Goal: Transaction & Acquisition: Purchase product/service

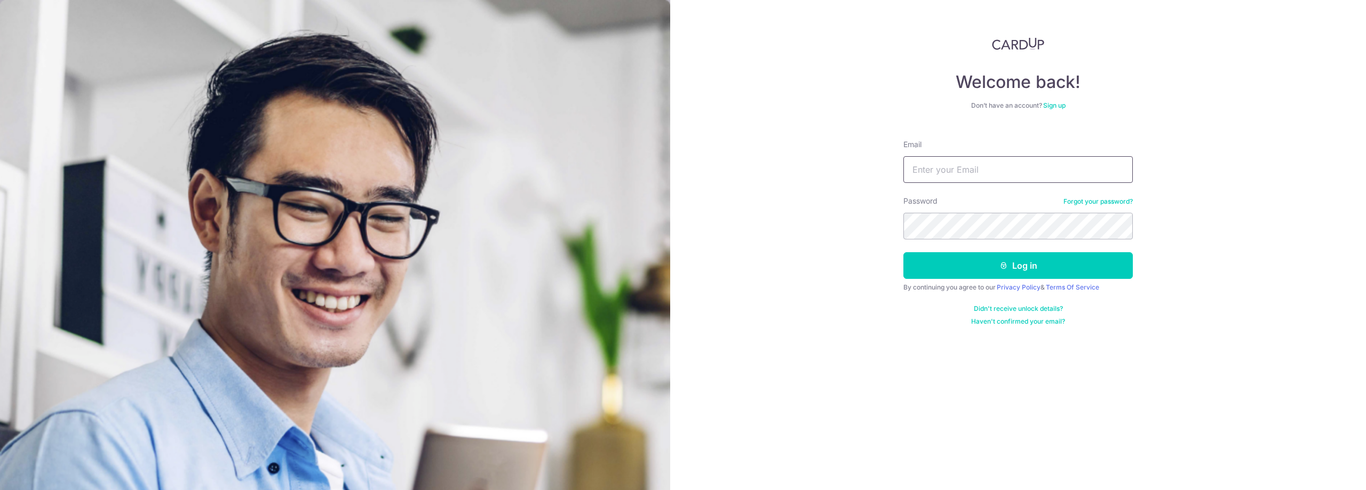
click at [975, 169] on input "Email" at bounding box center [1017, 169] width 229 height 27
type input "[PERSON_NAME][EMAIL_ADDRESS][DOMAIN_NAME]"
click at [1019, 269] on button "Log in" at bounding box center [1017, 265] width 229 height 27
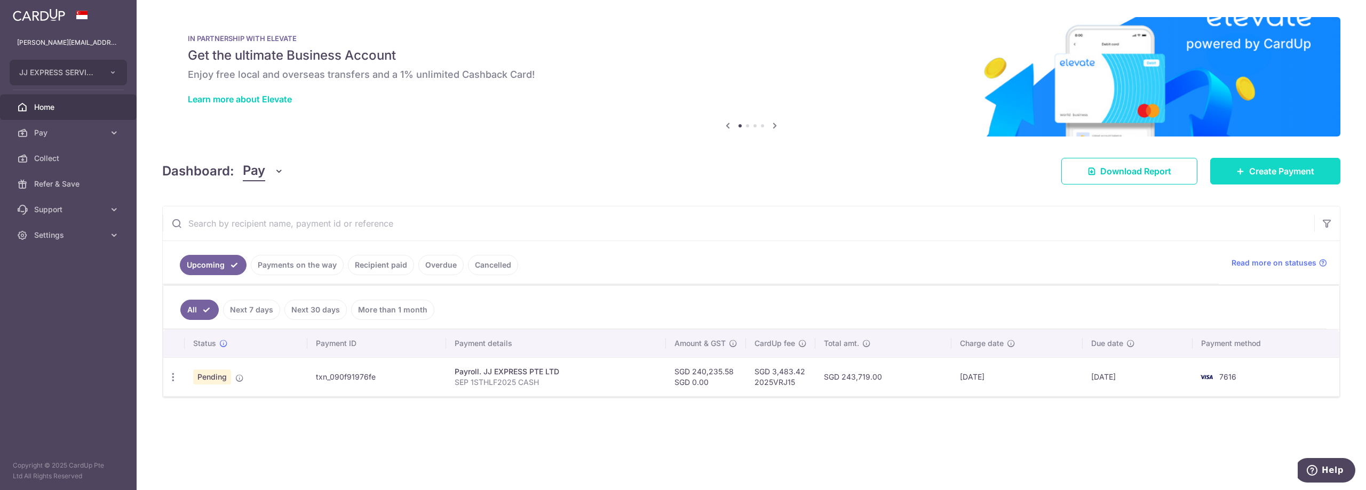
click at [1262, 177] on span "Create Payment" at bounding box center [1281, 171] width 65 height 13
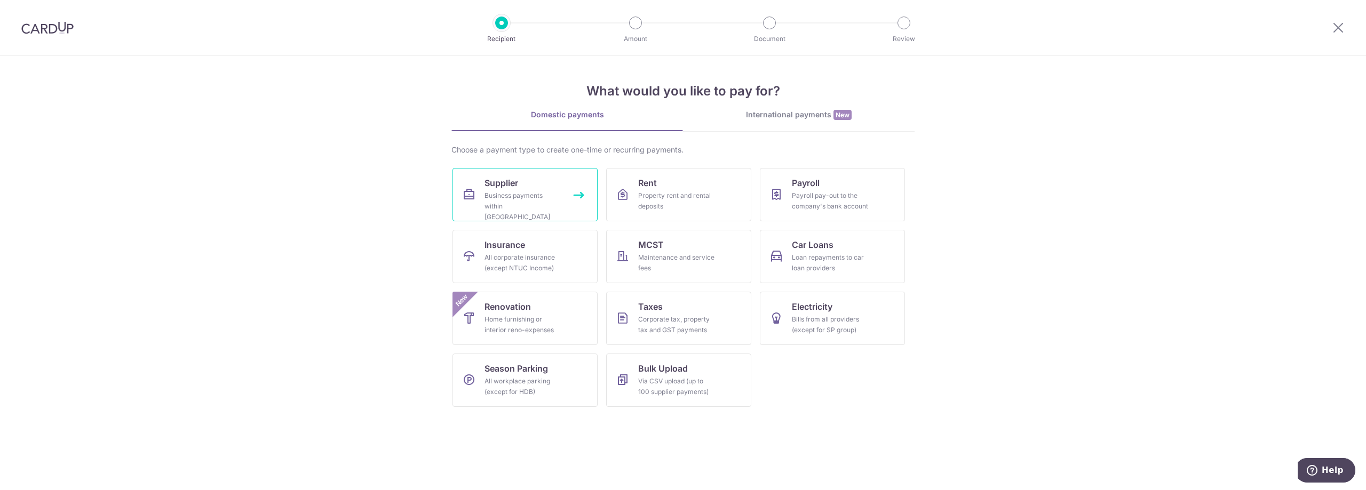
click at [511, 201] on div "Business payments within Singapore" at bounding box center [522, 206] width 77 height 32
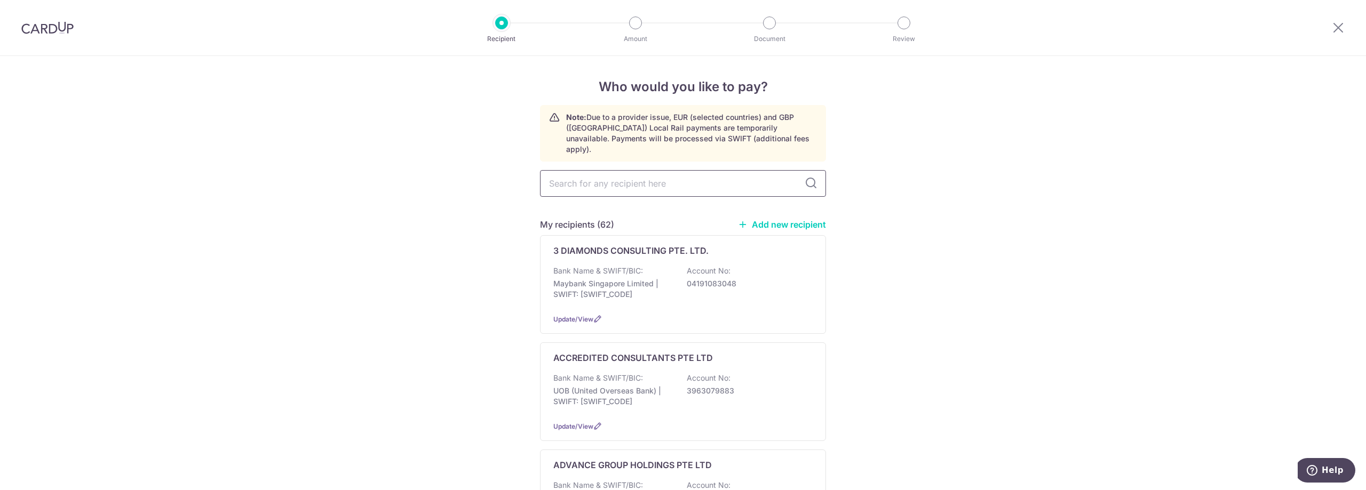
click at [651, 170] on input "text" at bounding box center [683, 183] width 286 height 27
click at [639, 171] on input "text" at bounding box center [683, 183] width 286 height 27
type input "SIN"
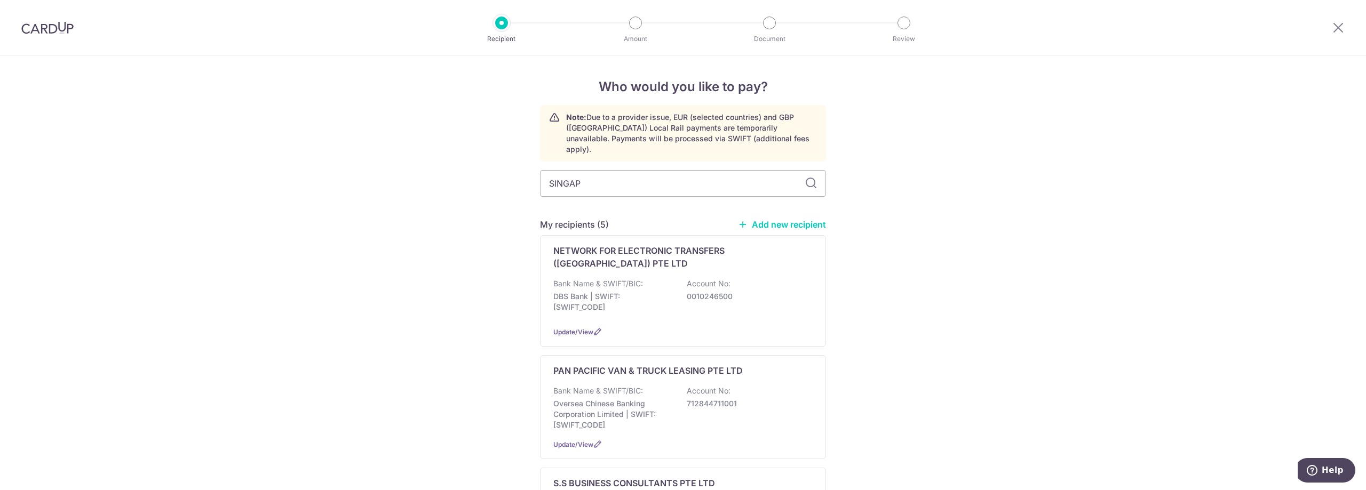
type input "SINGAPU"
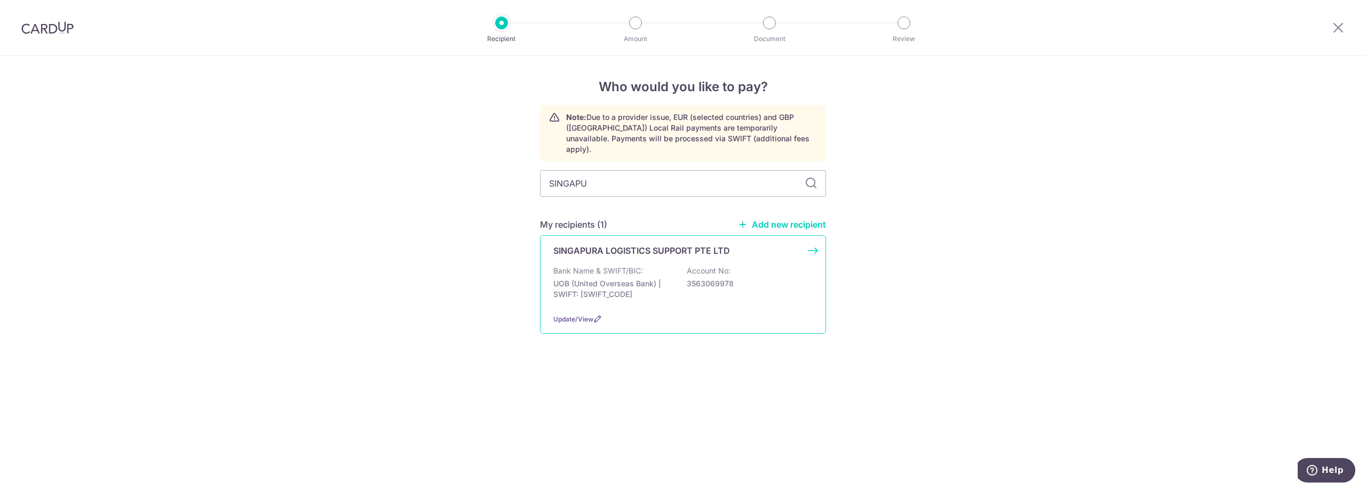
click at [638, 266] on p "Bank Name & SWIFT/BIC:" at bounding box center [598, 271] width 90 height 11
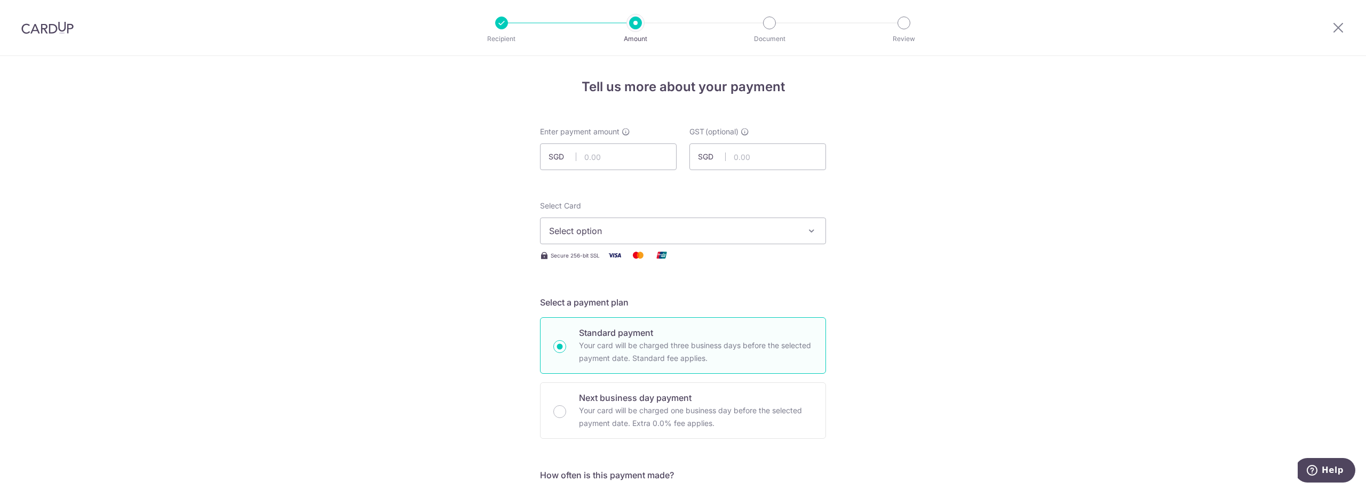
click at [672, 230] on span "Select option" at bounding box center [673, 231] width 249 height 13
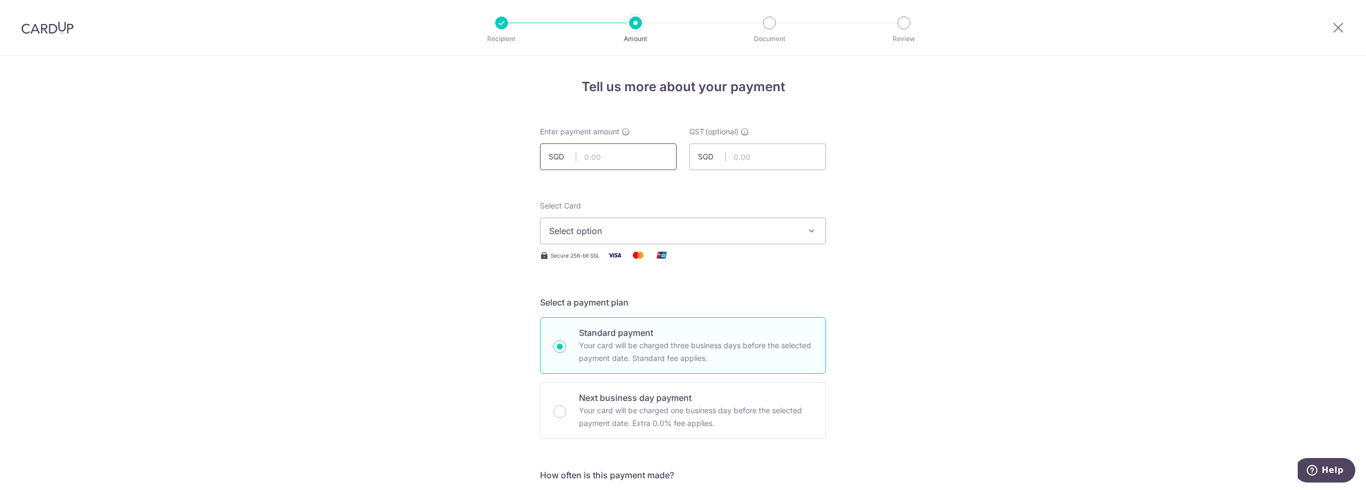
click at [619, 155] on input "text" at bounding box center [608, 156] width 137 height 27
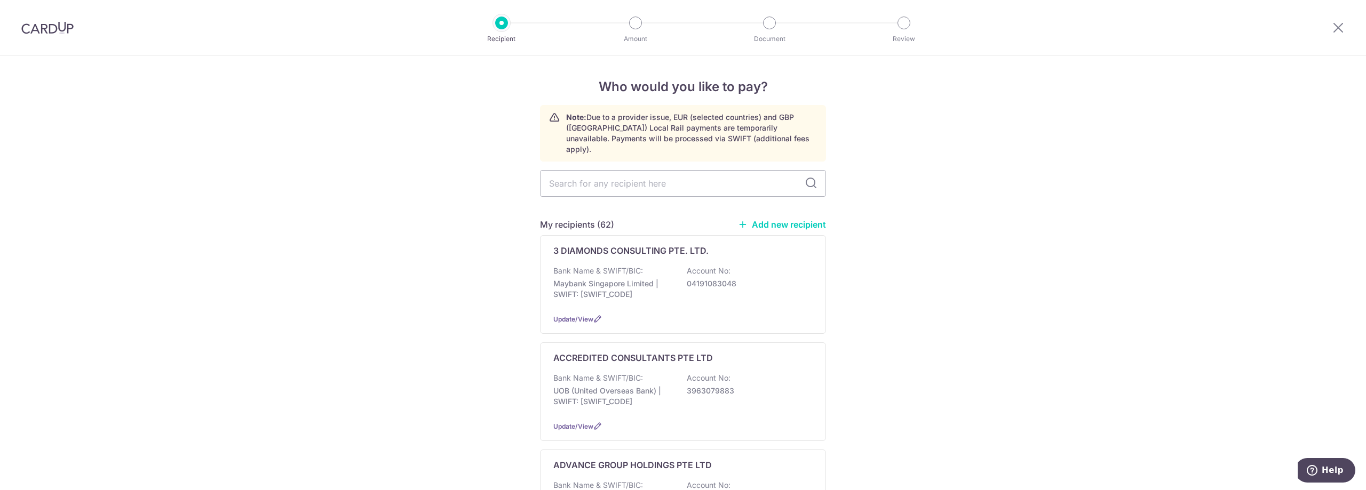
click at [41, 26] on img at bounding box center [47, 27] width 52 height 13
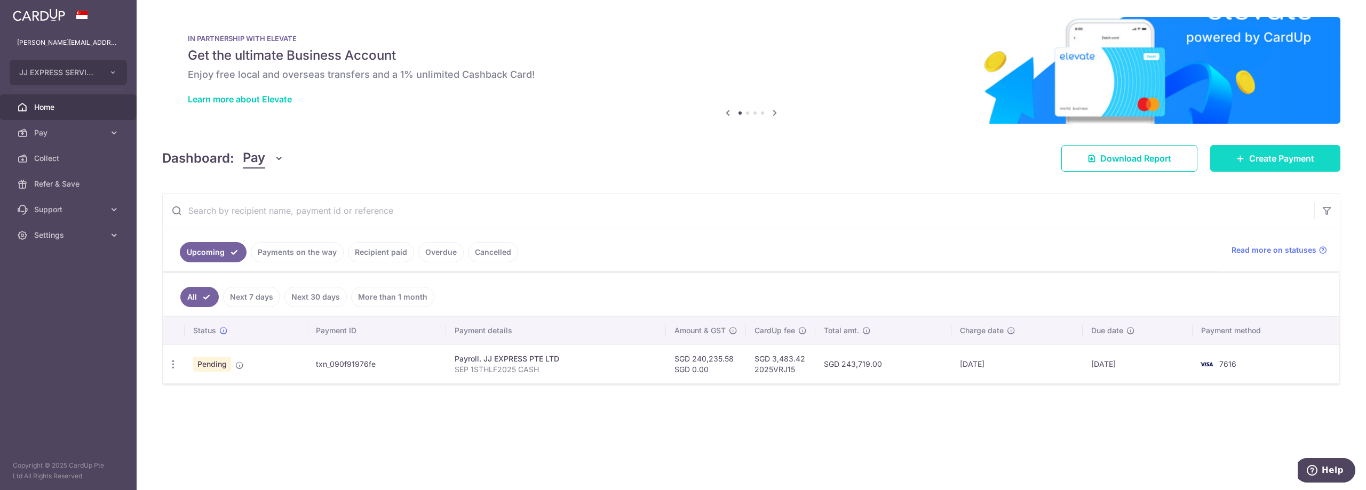
click at [1259, 158] on span "Create Payment" at bounding box center [1281, 158] width 65 height 13
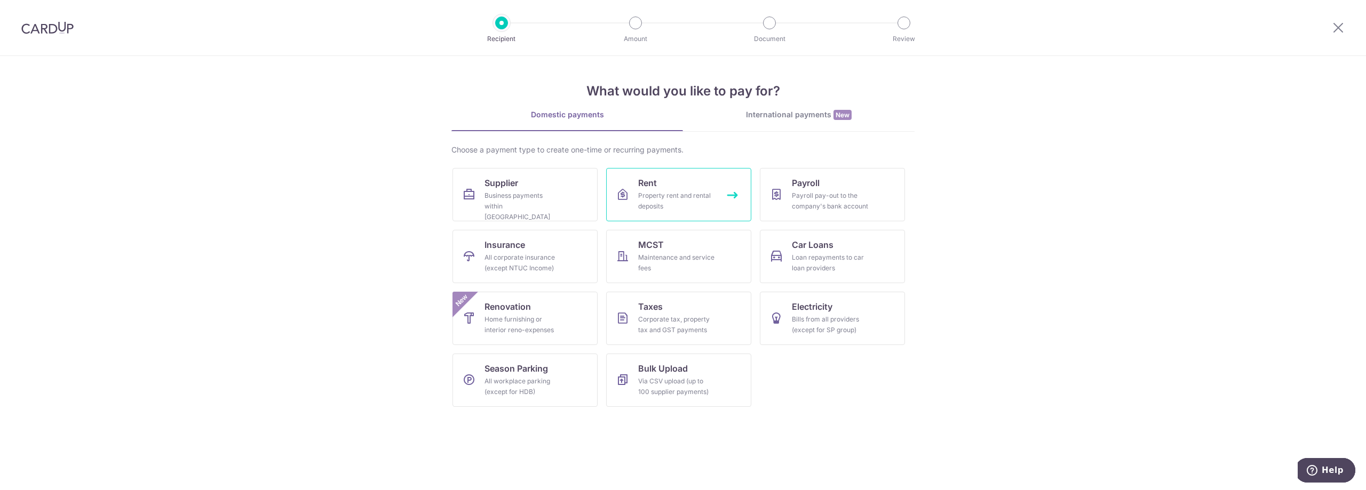
click at [669, 199] on div "Property rent and rental deposits" at bounding box center [676, 200] width 77 height 21
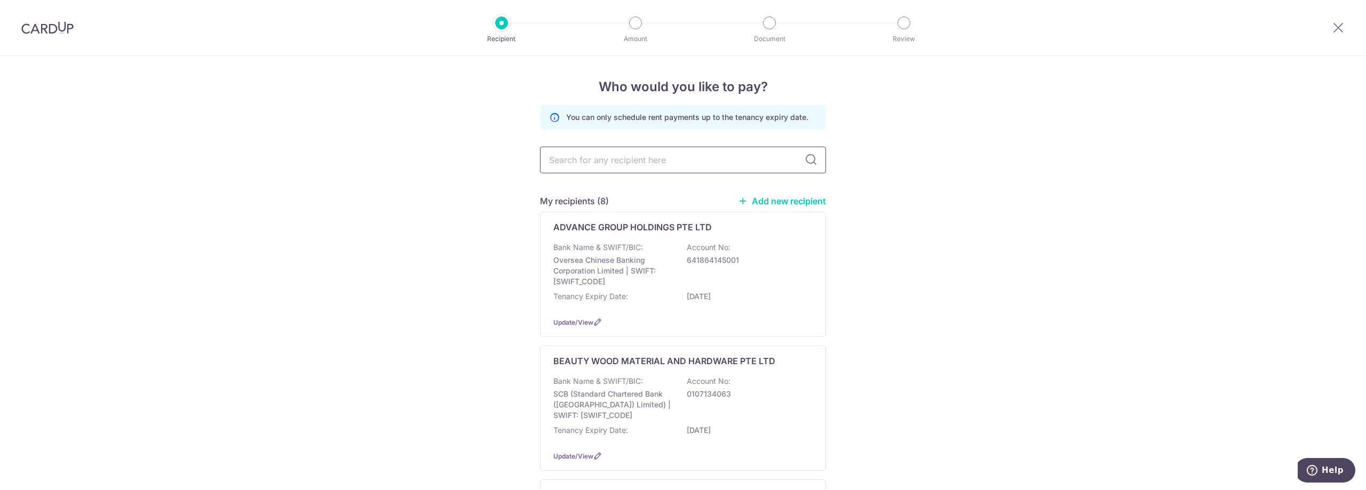
click at [631, 164] on input "text" at bounding box center [683, 160] width 286 height 27
click at [635, 165] on input "text" at bounding box center [683, 160] width 286 height 27
click at [663, 160] on input "[GEOGRAPHIC_DATA]" at bounding box center [683, 160] width 286 height 27
type input "[GEOGRAPHIC_DATA]"
click at [804, 158] on icon at bounding box center [810, 160] width 13 height 13
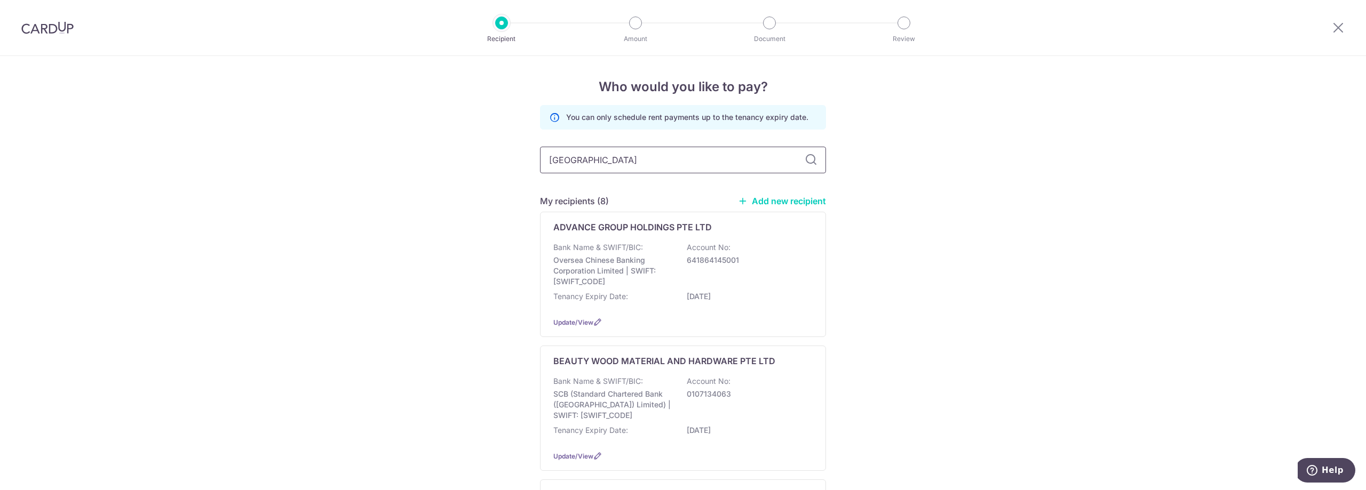
click at [635, 157] on input "[GEOGRAPHIC_DATA]" at bounding box center [683, 160] width 286 height 27
click at [45, 28] on img at bounding box center [47, 27] width 52 height 13
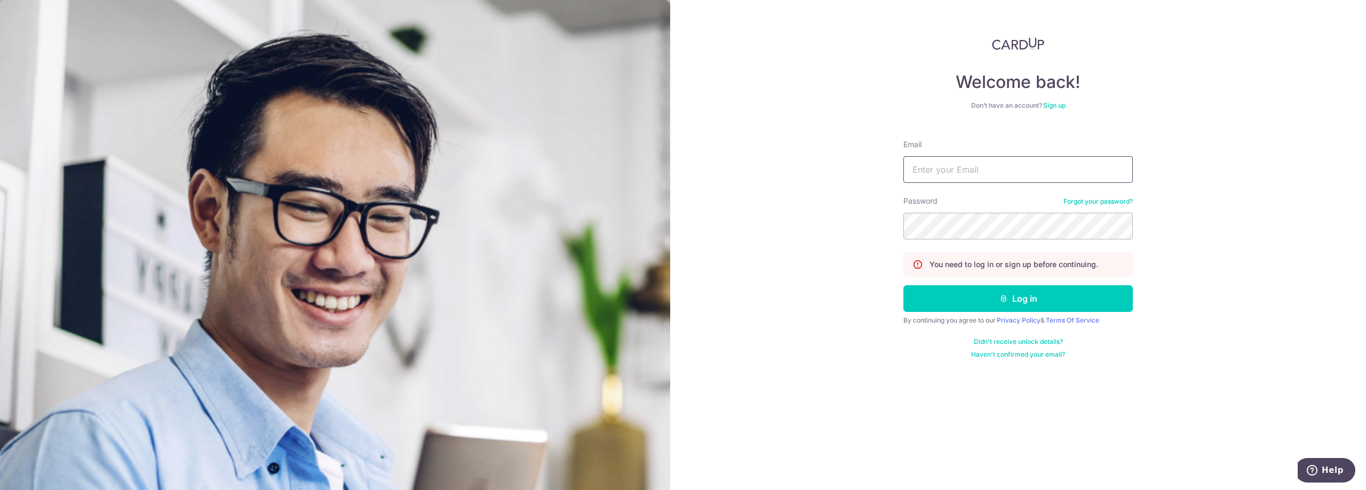
click at [944, 168] on input "Email" at bounding box center [1017, 169] width 229 height 27
type input "[PERSON_NAME][EMAIL_ADDRESS][DOMAIN_NAME]"
click at [987, 308] on button "Log in" at bounding box center [1017, 298] width 229 height 27
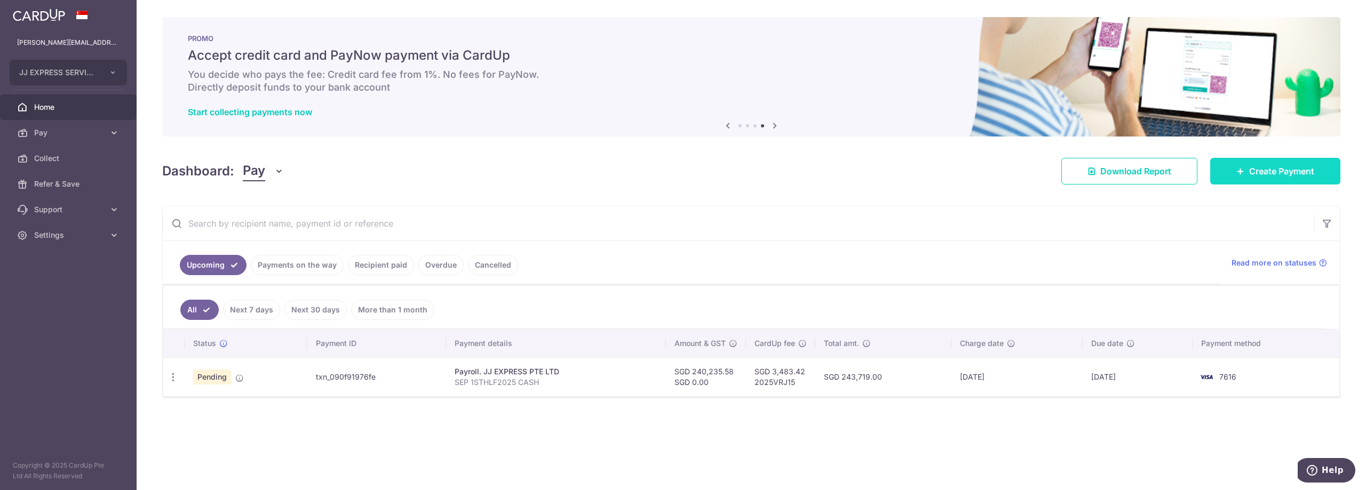
click at [1246, 175] on link "Create Payment" at bounding box center [1275, 171] width 130 height 27
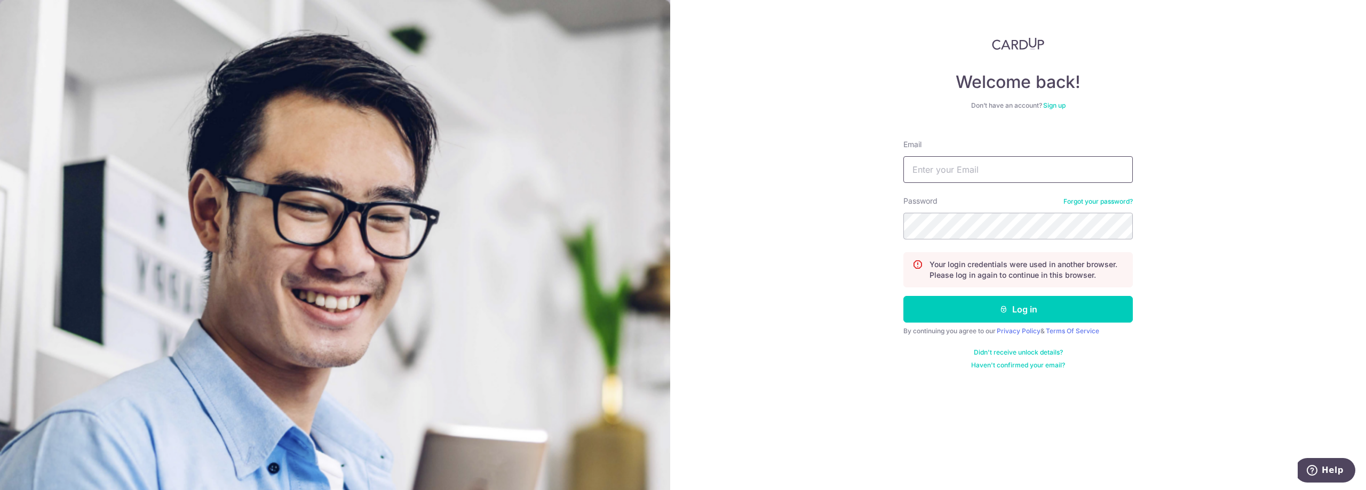
click at [998, 171] on input "Email" at bounding box center [1017, 169] width 229 height 27
click at [767, 115] on div "Welcome back! Don’t have an account? Sign up Email Password Forgot your passwor…" at bounding box center [1018, 245] width 696 height 490
click at [1012, 167] on input "Email" at bounding box center [1017, 169] width 229 height 27
click at [954, 158] on input "Email" at bounding box center [1017, 169] width 229 height 27
type input "[PERSON_NAME][EMAIL_ADDRESS][DOMAIN_NAME]"
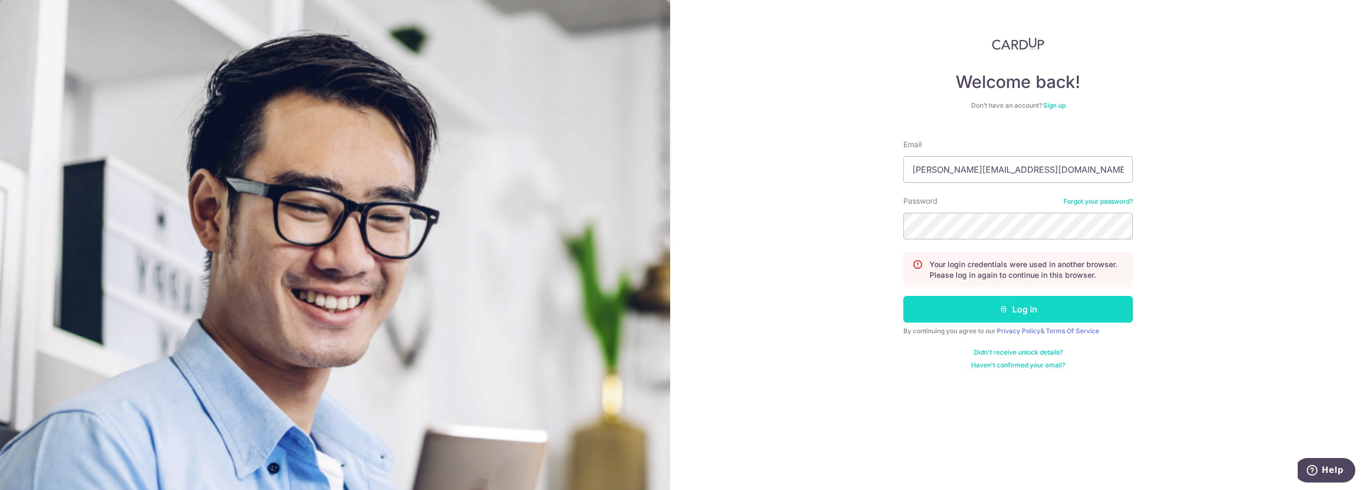
click at [991, 312] on button "Log in" at bounding box center [1017, 309] width 229 height 27
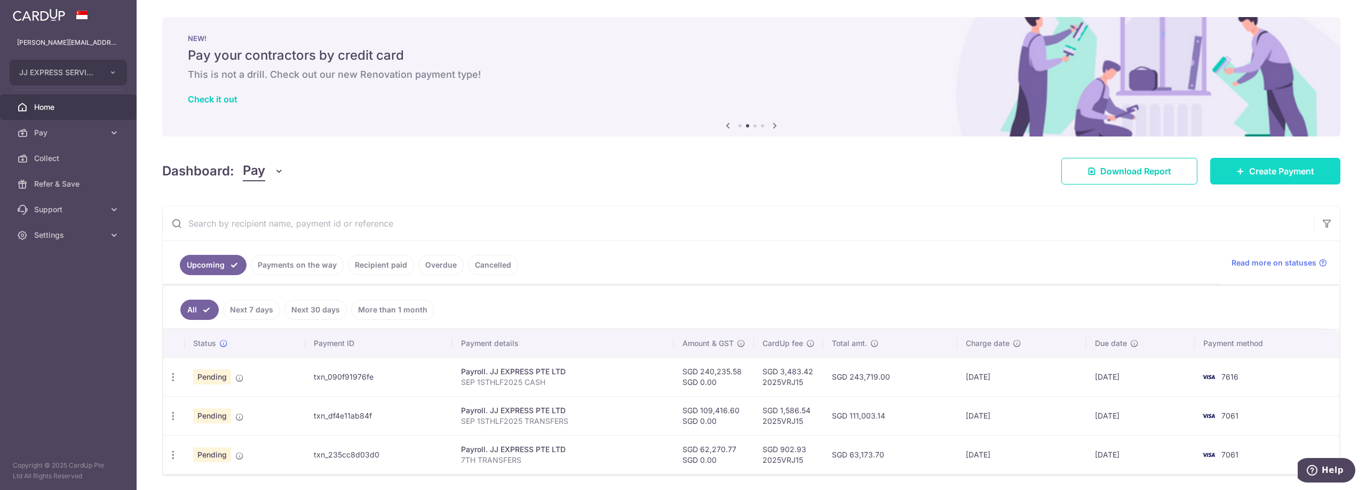
drag, startPoint x: 1291, startPoint y: 175, endPoint x: 1251, endPoint y: 174, distance: 40.0
click at [1290, 174] on span "Create Payment" at bounding box center [1281, 171] width 65 height 13
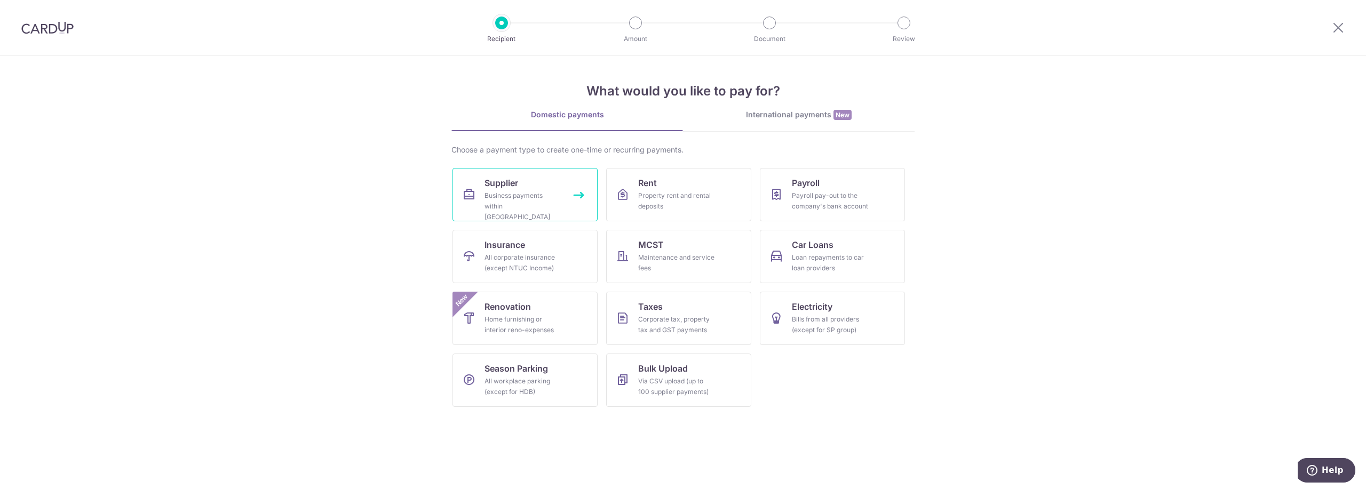
click at [540, 193] on div "Business payments within Singapore" at bounding box center [522, 206] width 77 height 32
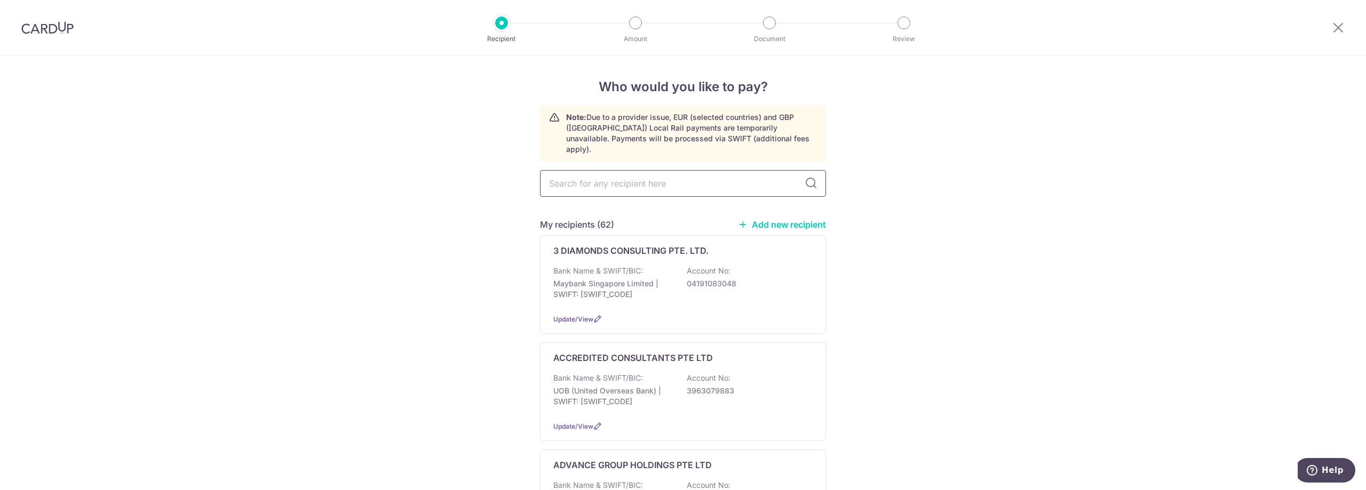
click at [638, 179] on input "text" at bounding box center [683, 183] width 286 height 27
type input "[GEOGRAPHIC_DATA]"
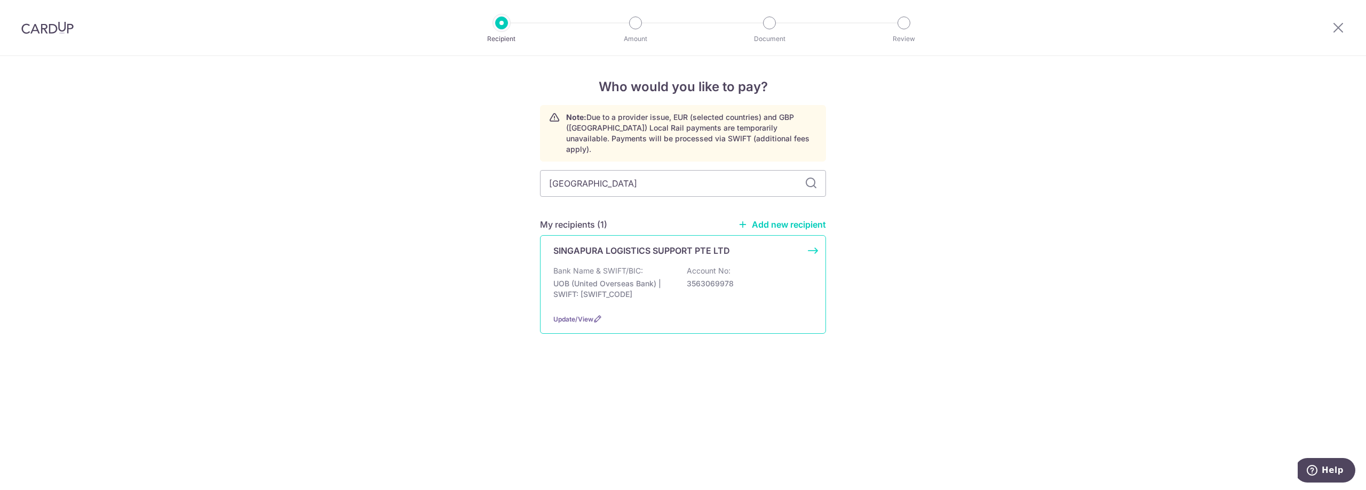
click at [631, 266] on p "Bank Name & SWIFT/BIC:" at bounding box center [598, 271] width 90 height 11
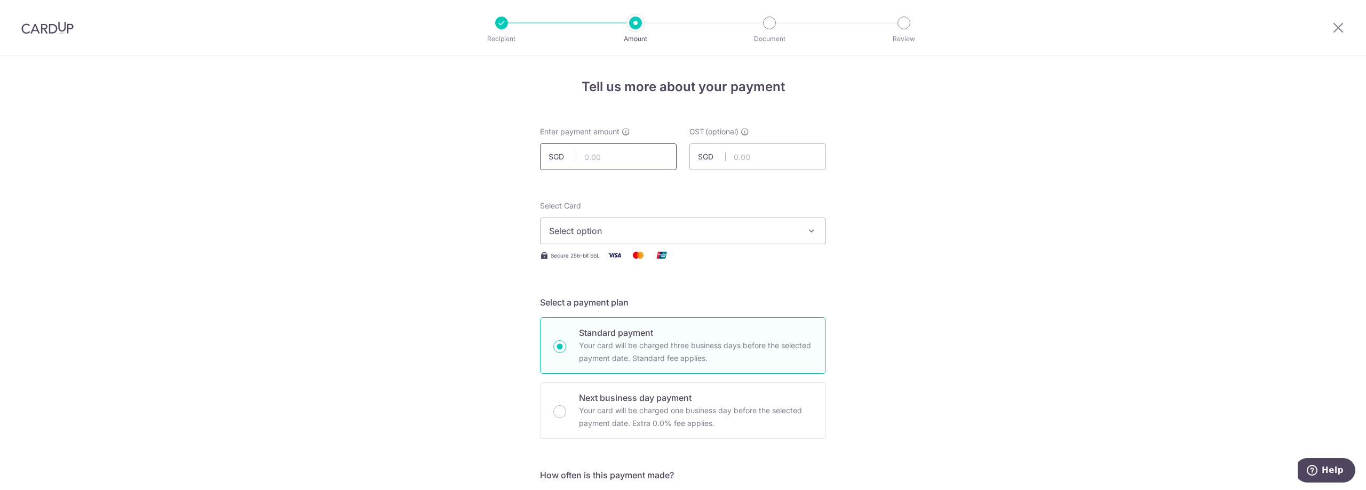
click at [613, 153] on input "text" at bounding box center [608, 156] width 137 height 27
type input "7,840.00"
click at [677, 227] on span "Select option" at bounding box center [673, 231] width 249 height 13
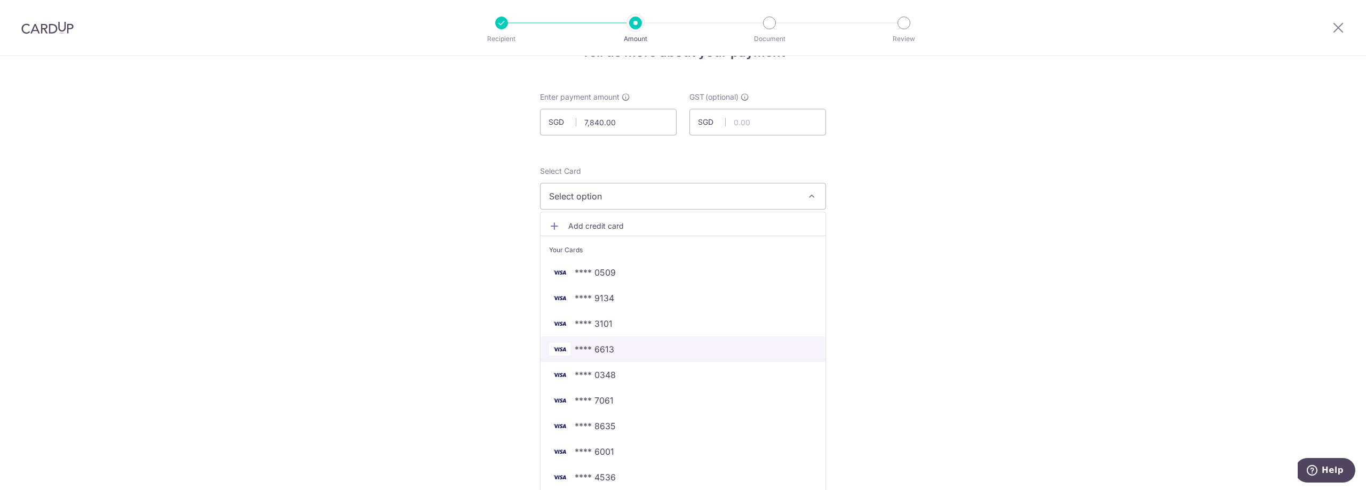
scroll to position [107, 0]
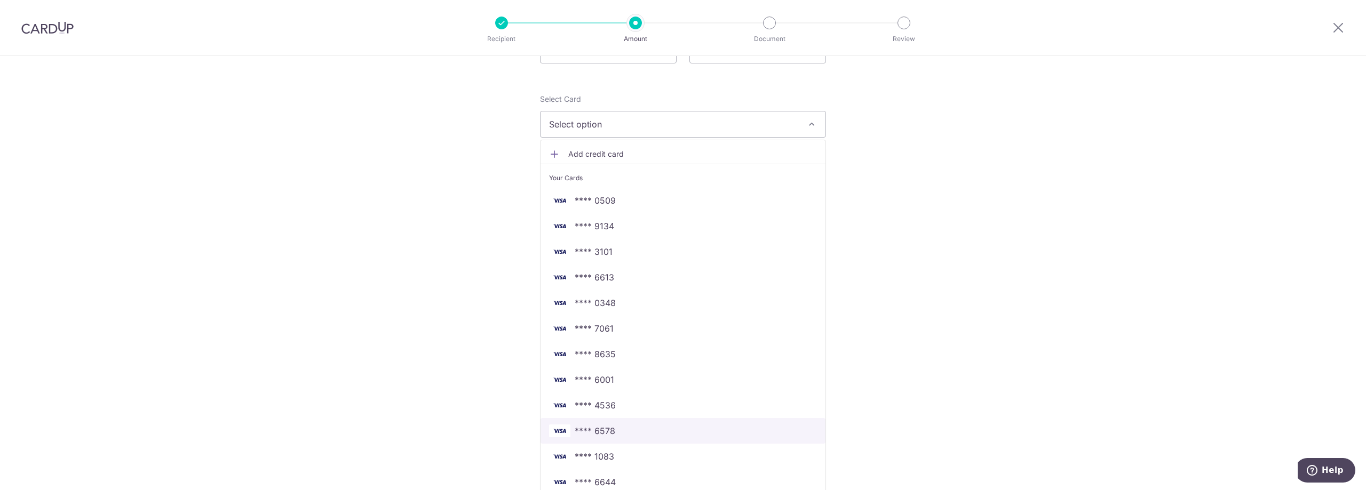
click at [633, 433] on span "**** 6578" at bounding box center [683, 431] width 268 height 13
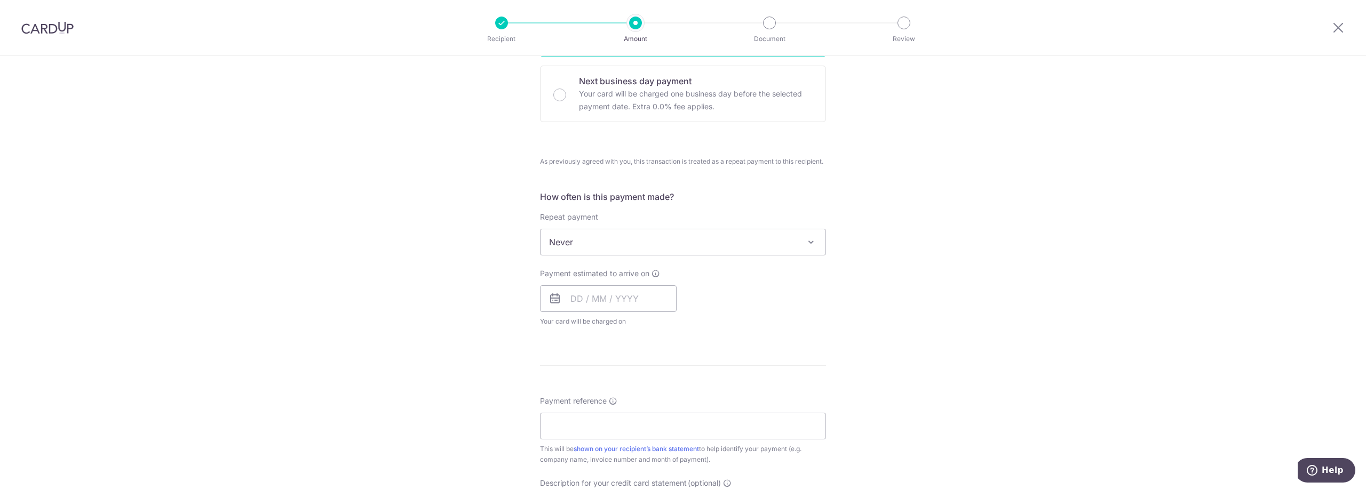
scroll to position [320, 0]
click at [621, 299] on input "text" at bounding box center [608, 295] width 137 height 27
click at [667, 373] on link "3" at bounding box center [668, 371] width 17 height 17
type input "03/10/2025"
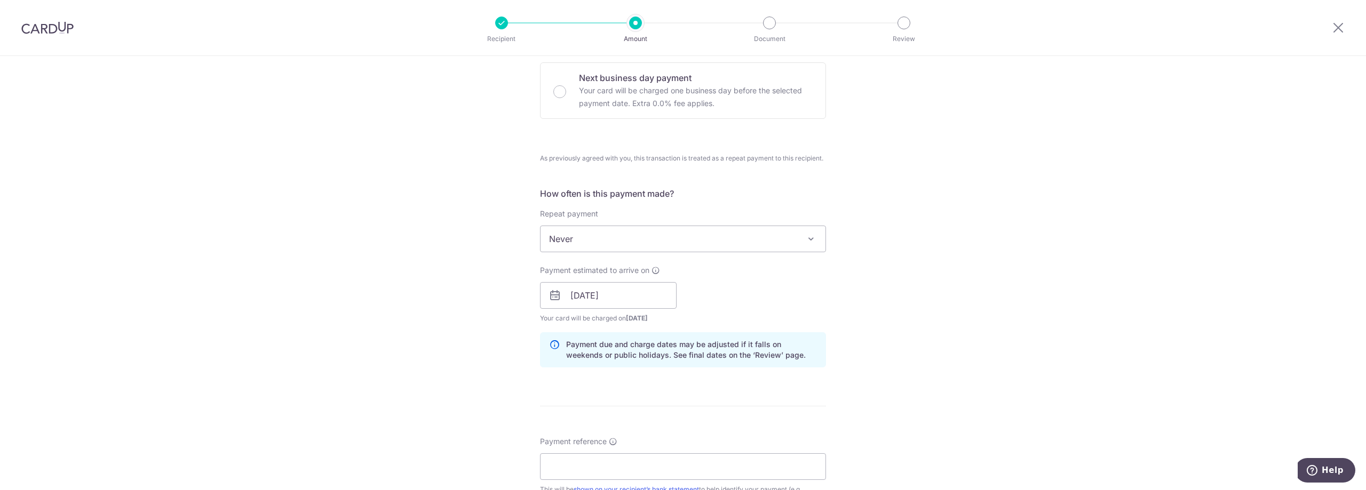
scroll to position [427, 0]
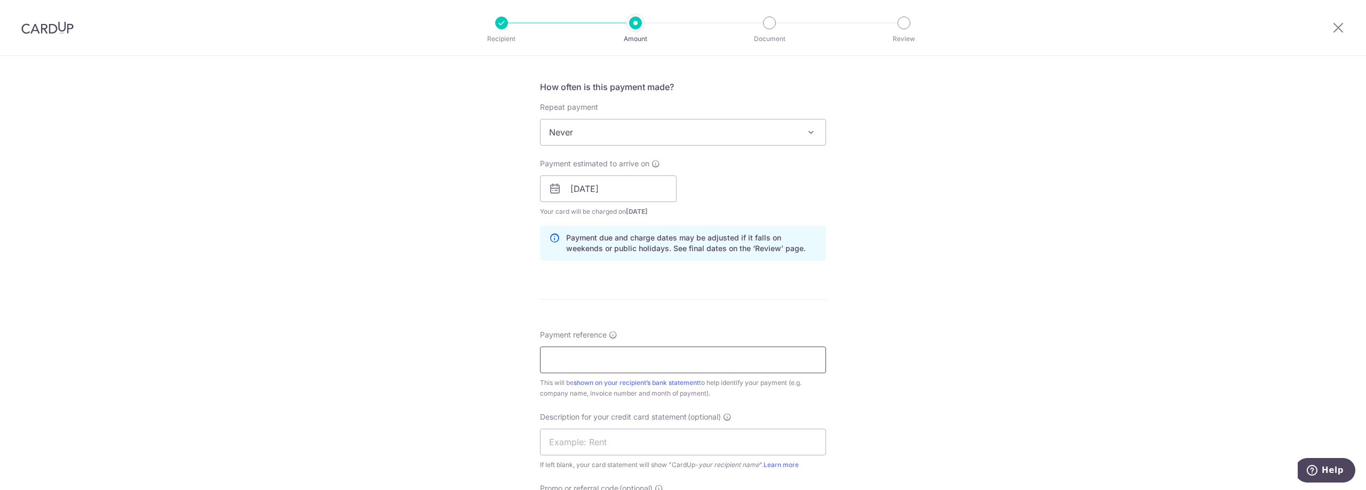
click at [610, 355] on input "Payment reference" at bounding box center [683, 360] width 286 height 27
paste input "SLS0402025"
type input "SLS0402025"
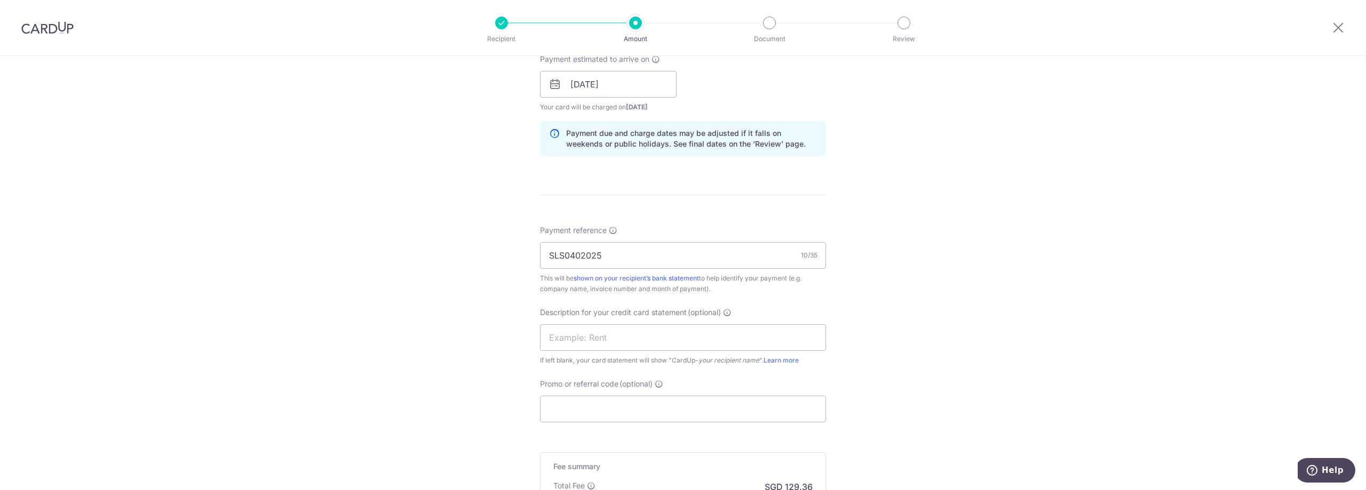
scroll to position [533, 0]
click at [594, 406] on input "Promo or referral code (optional)" at bounding box center [683, 407] width 286 height 27
paste input "2025VRJ15"
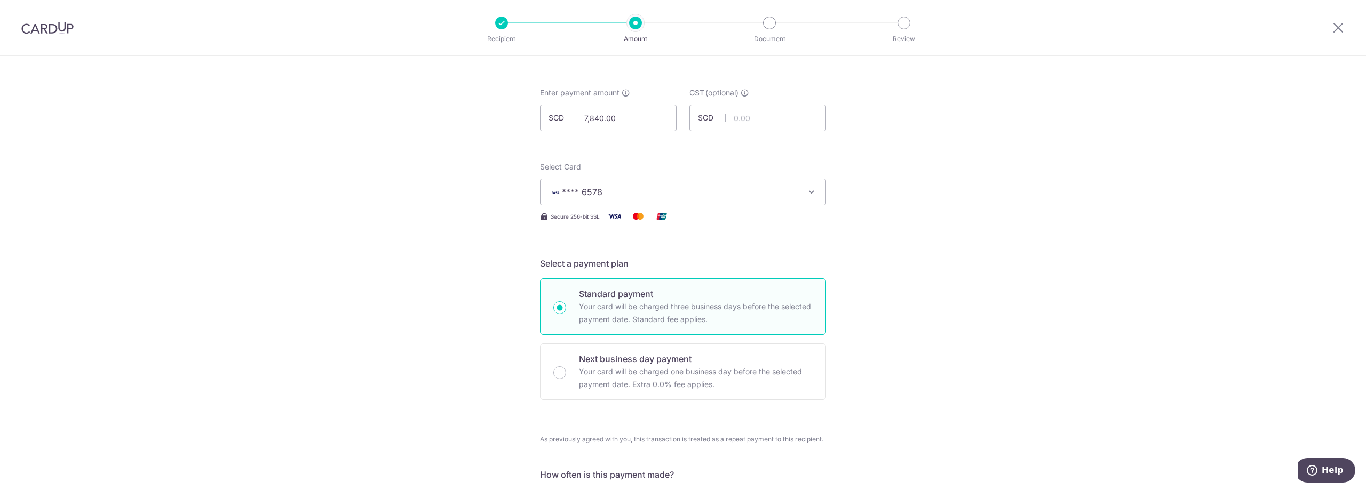
scroll to position [0, 0]
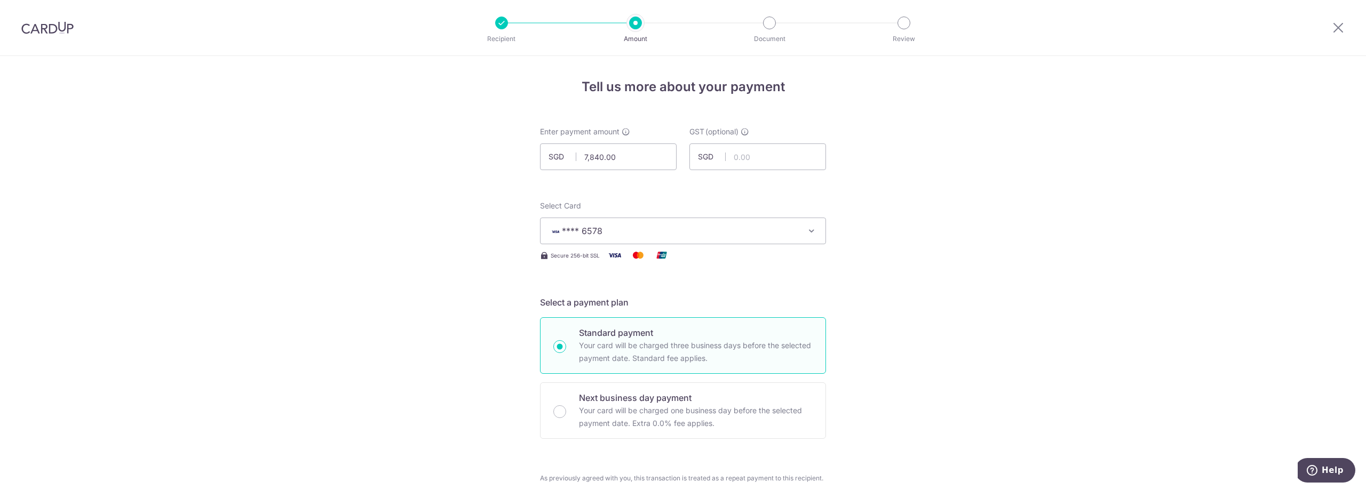
type input "2025VRJ15"
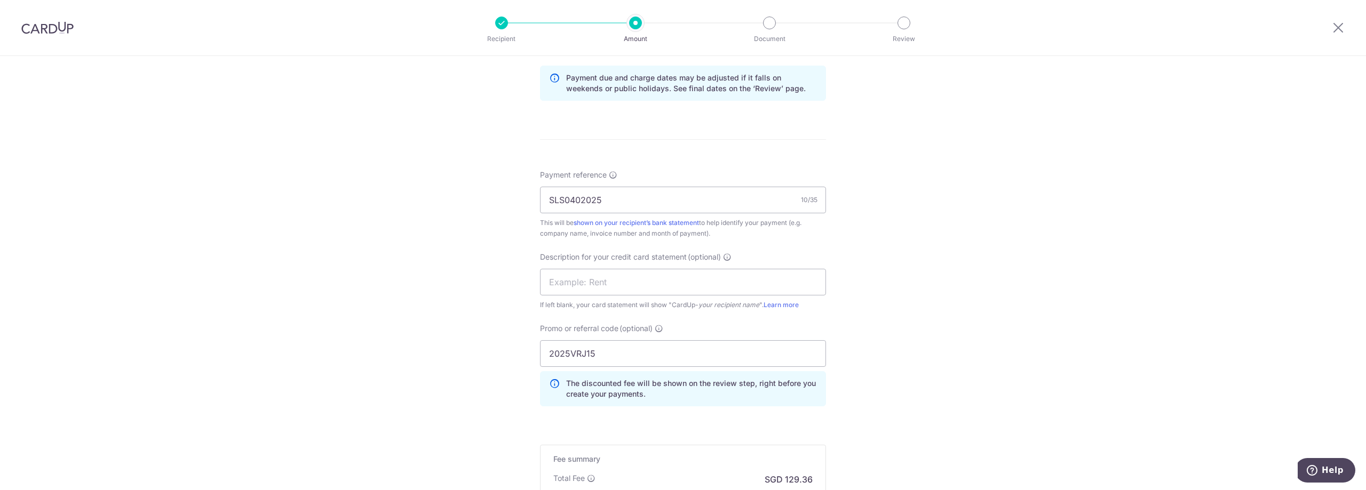
scroll to position [732, 0]
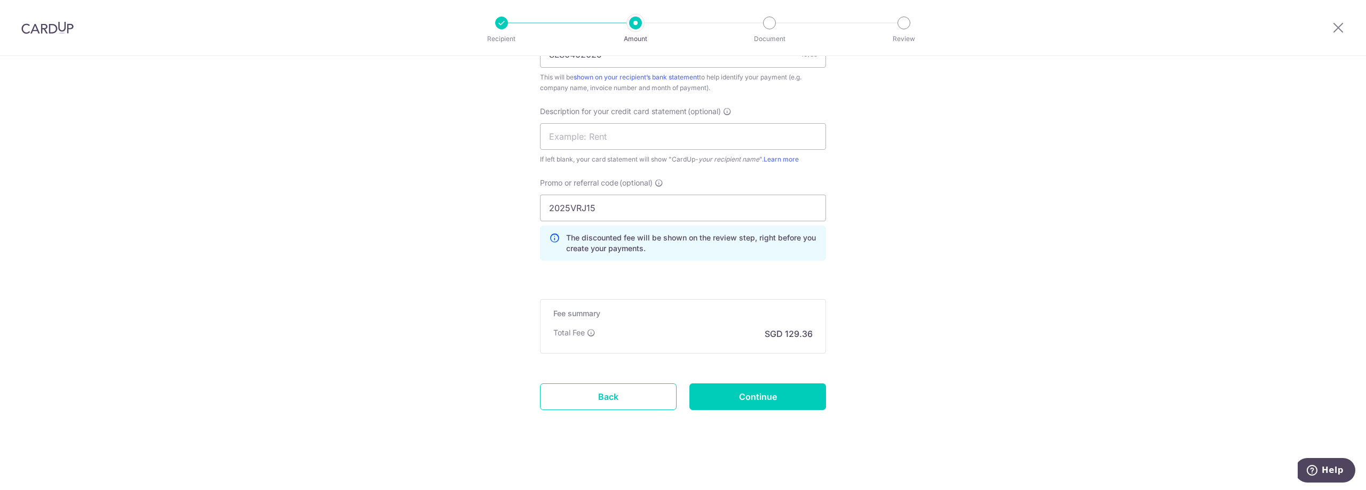
drag, startPoint x: 995, startPoint y: 256, endPoint x: 988, endPoint y: 254, distance: 7.6
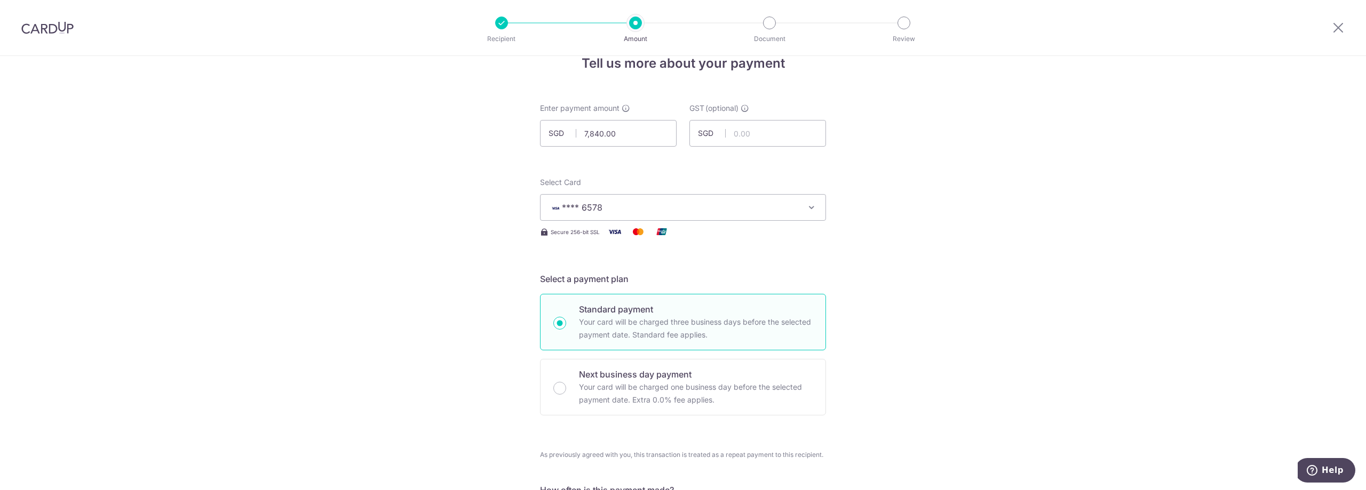
scroll to position [0, 0]
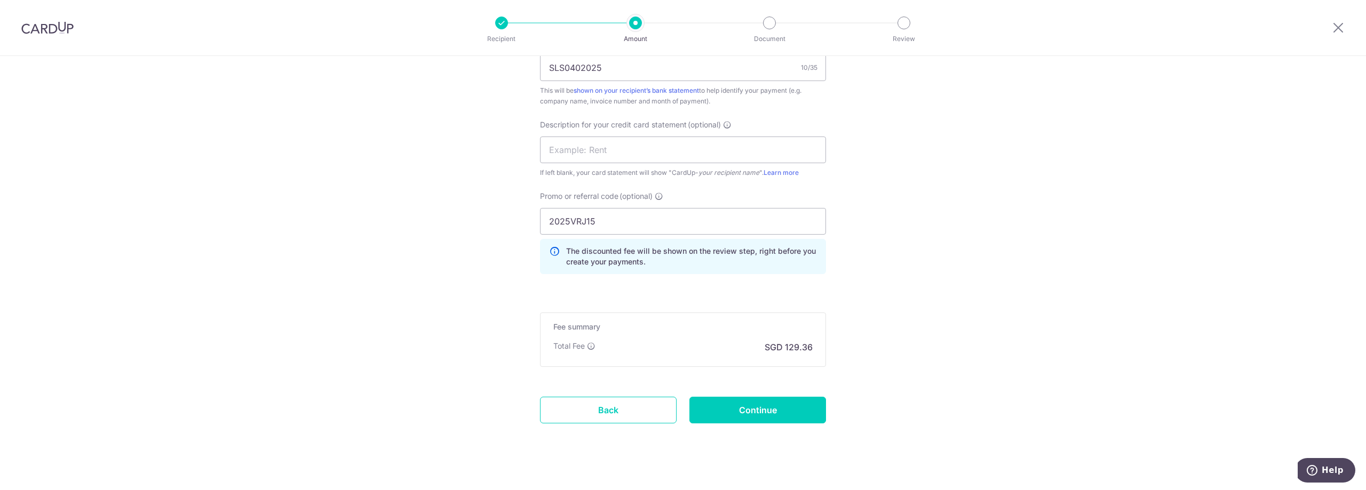
scroll to position [732, 0]
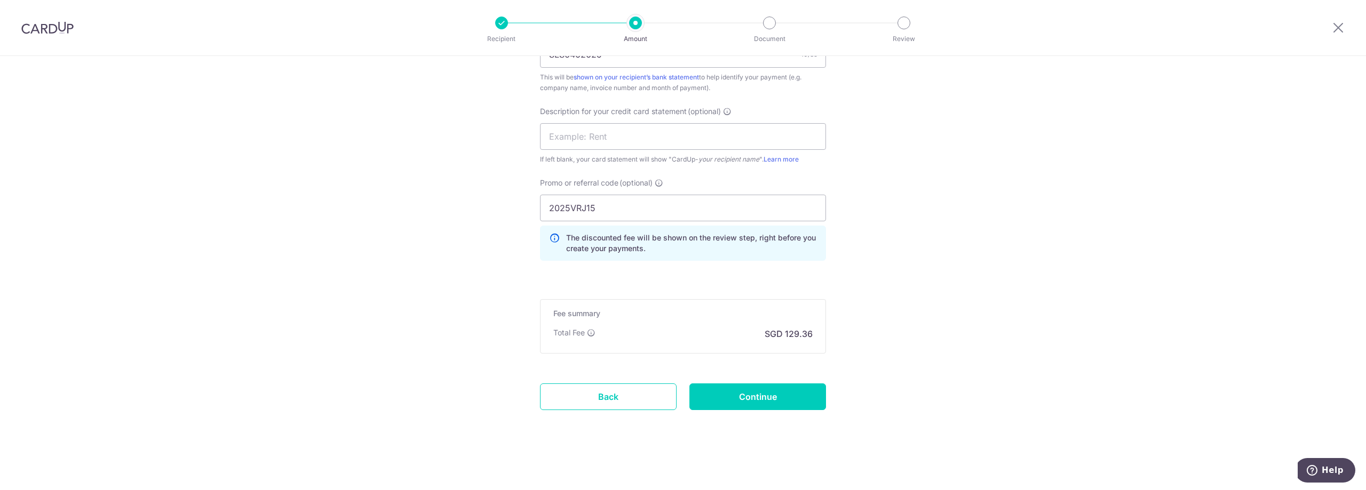
drag, startPoint x: 957, startPoint y: 270, endPoint x: 950, endPoint y: 283, distance: 14.6
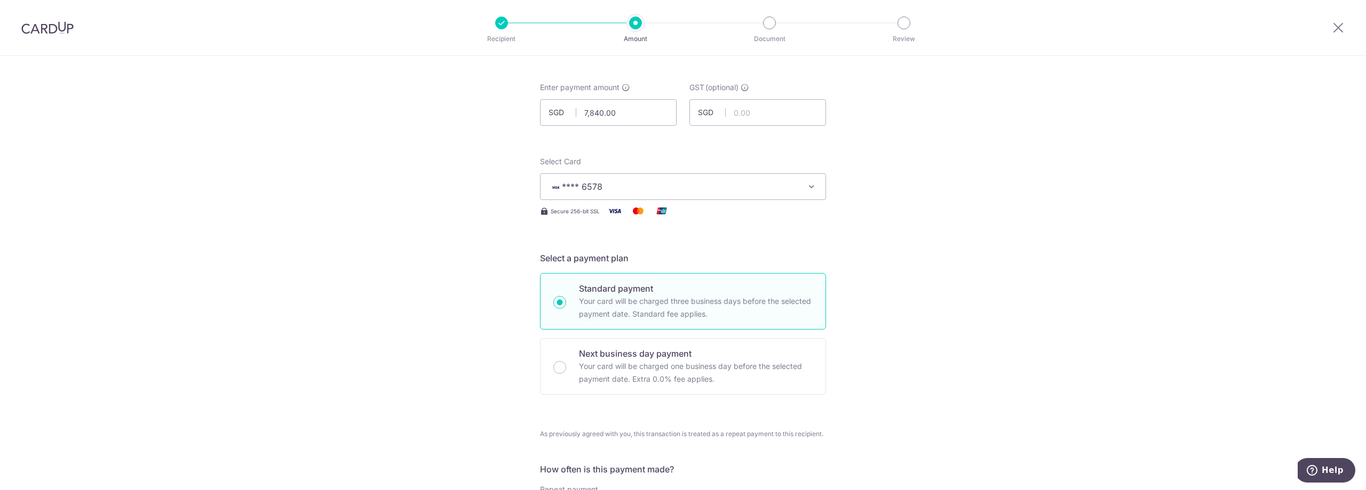
scroll to position [0, 0]
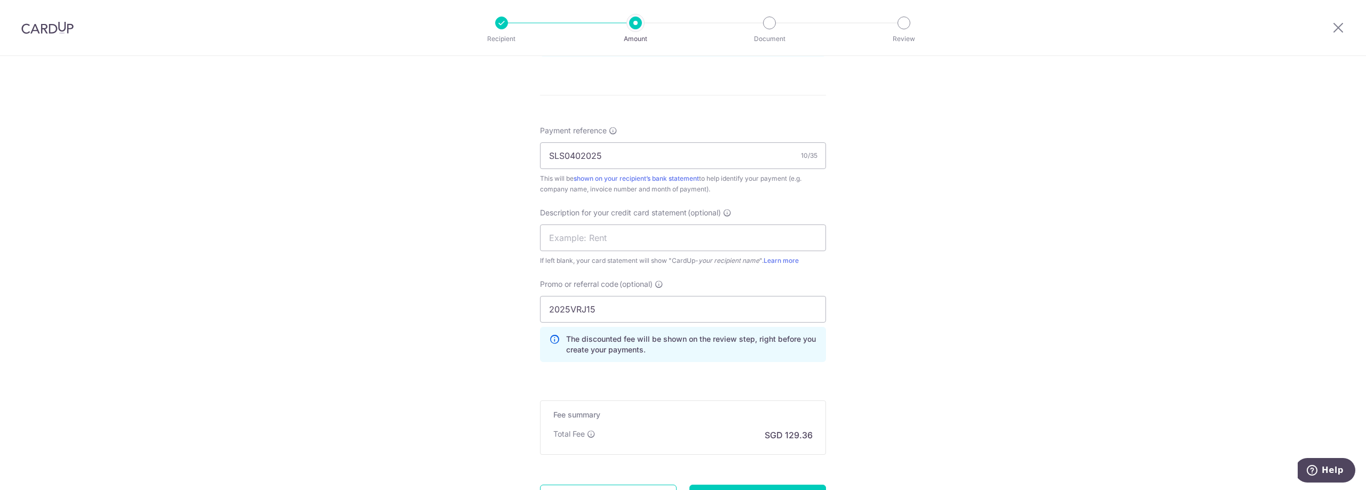
scroll to position [732, 0]
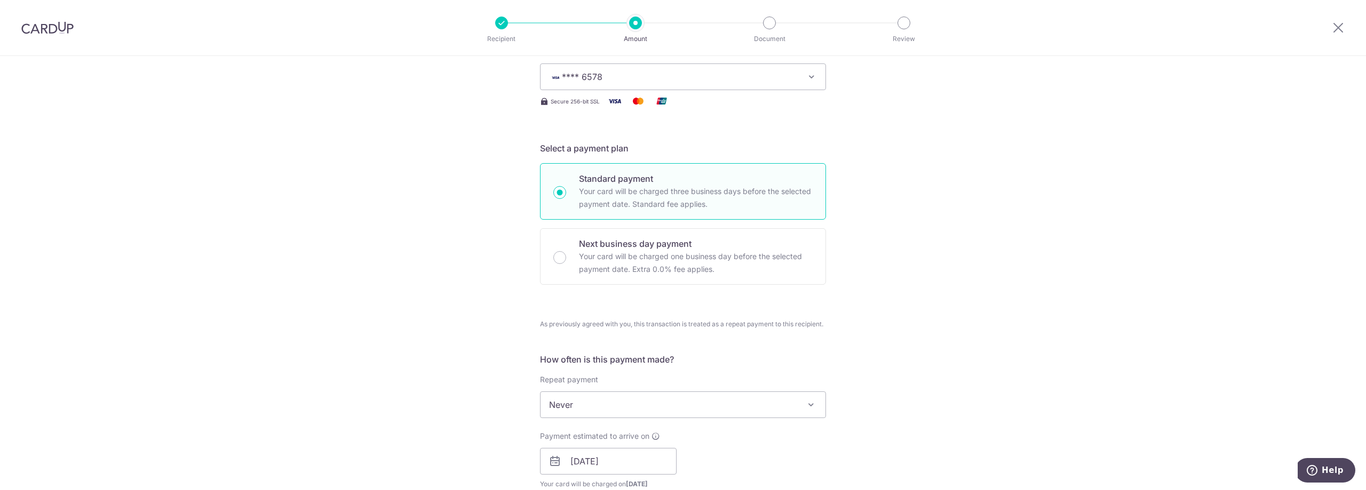
scroll to position [0, 0]
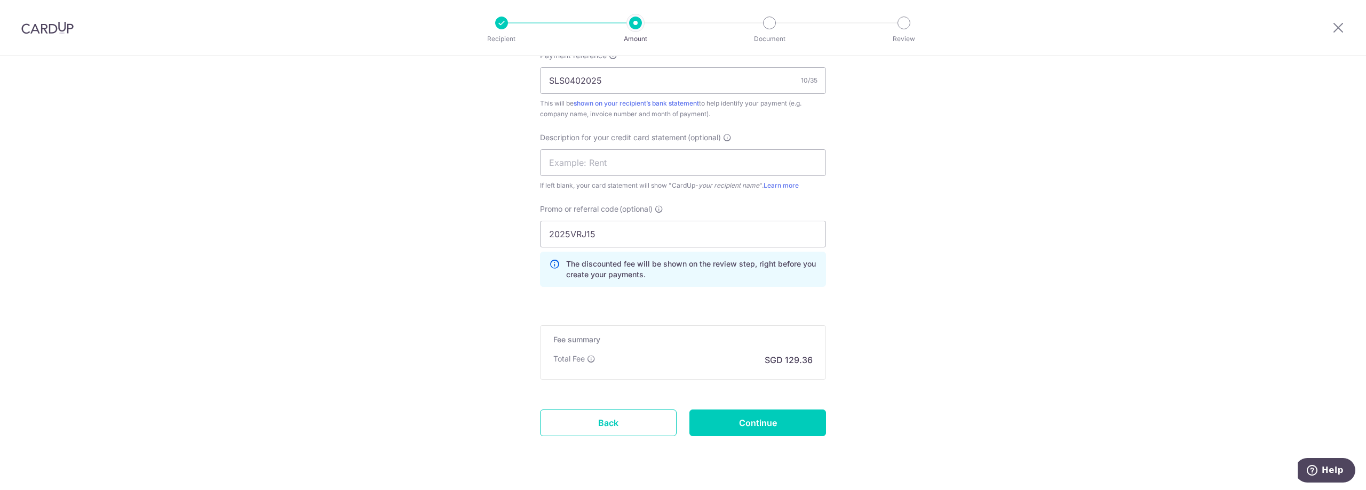
scroll to position [732, 0]
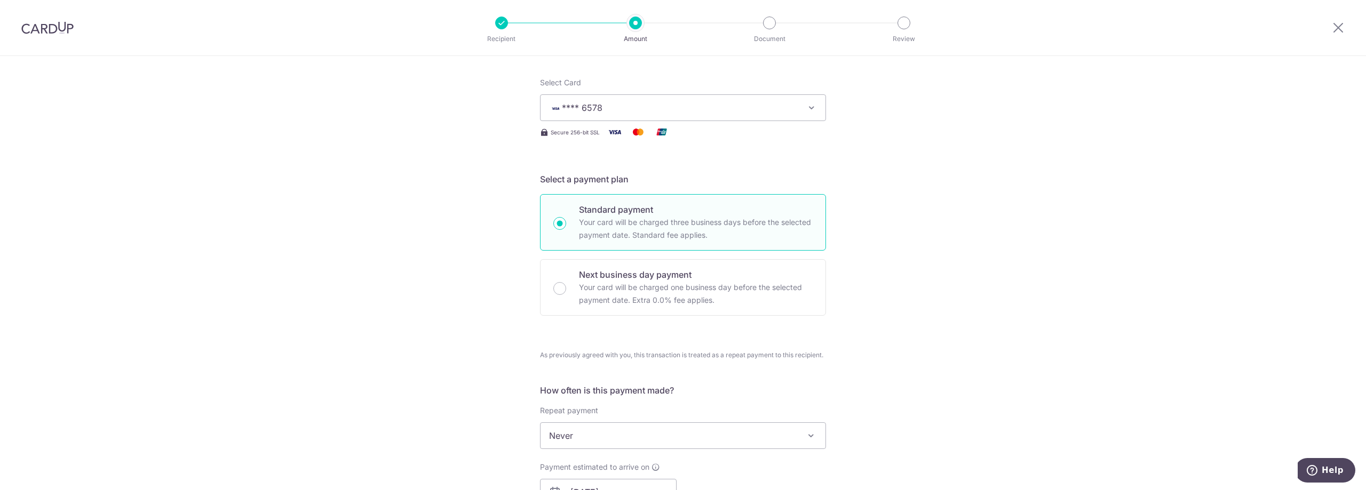
scroll to position [0, 0]
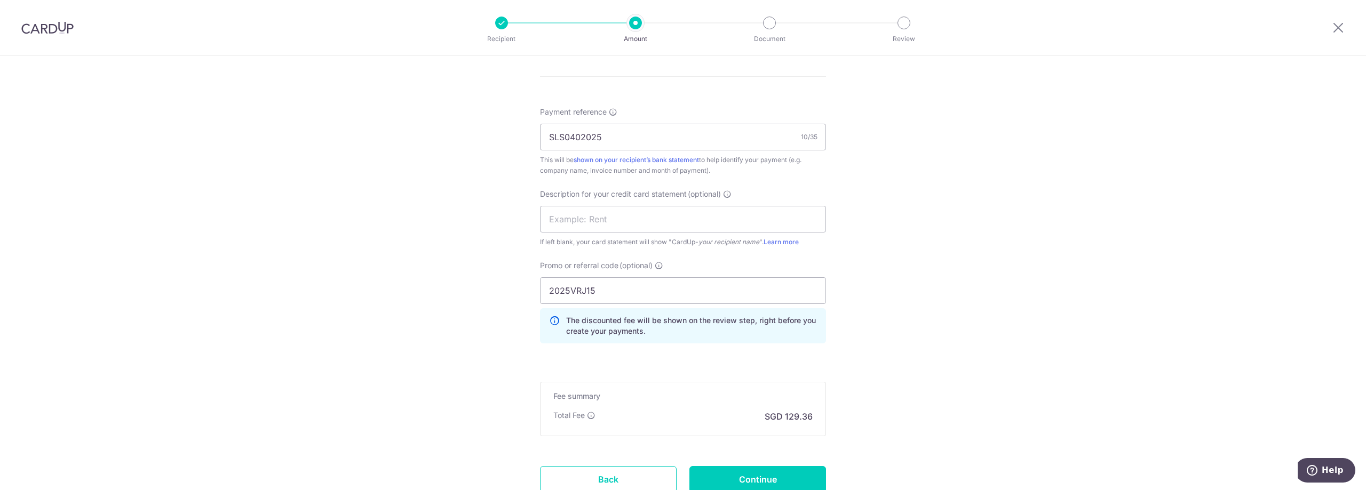
scroll to position [732, 0]
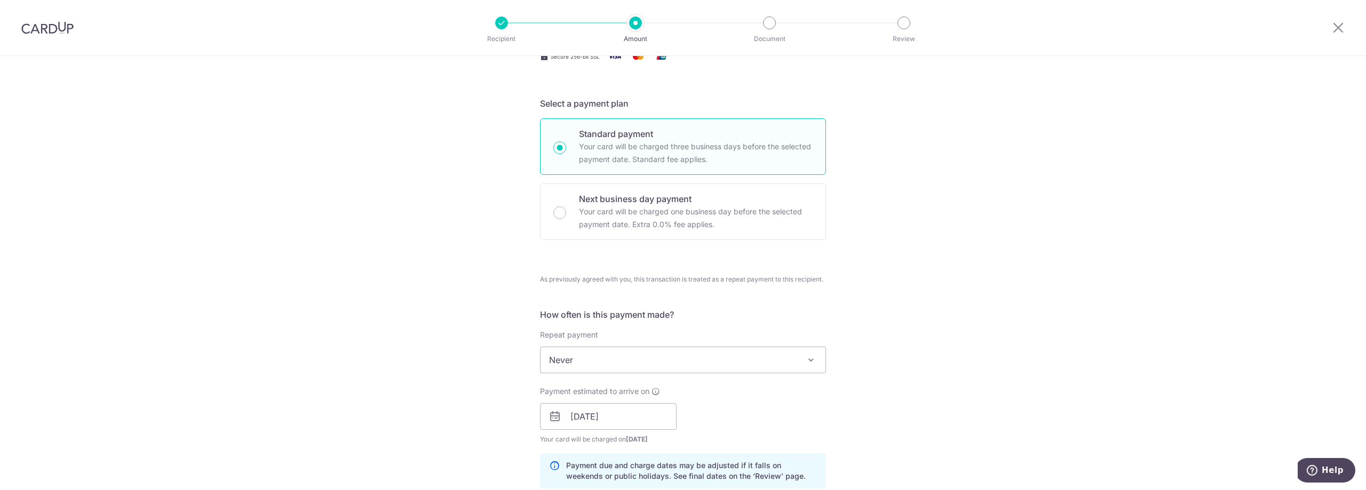
scroll to position [0, 0]
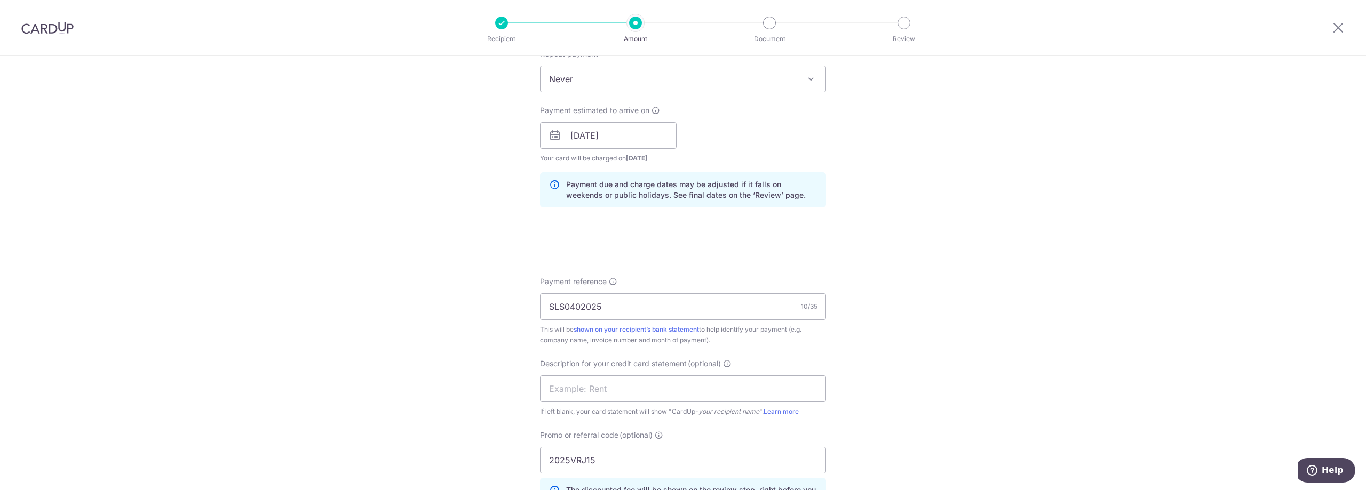
scroll to position [732, 0]
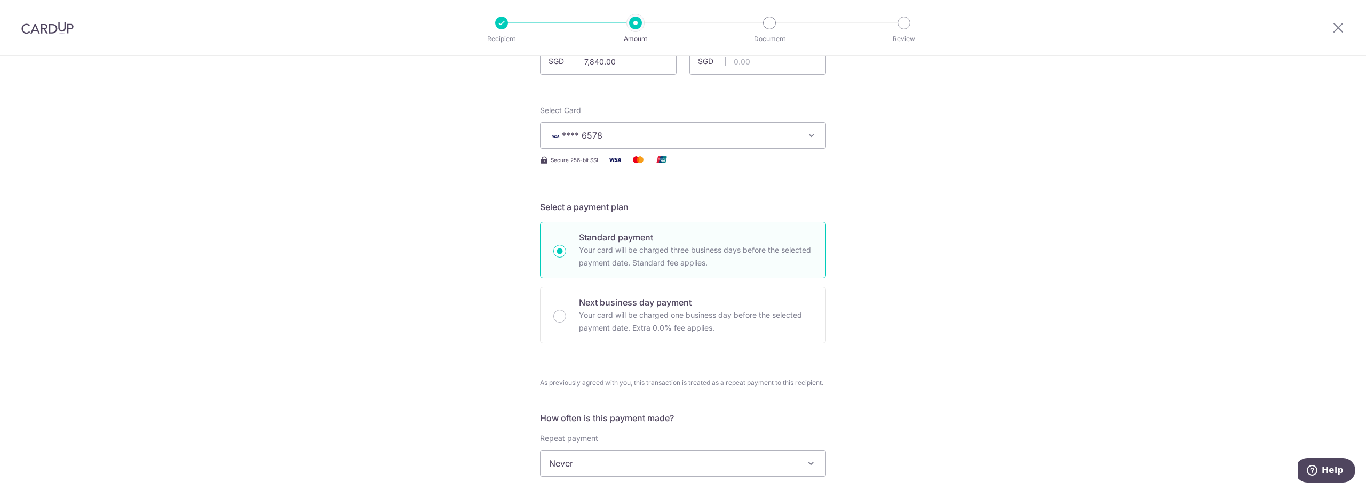
scroll to position [0, 0]
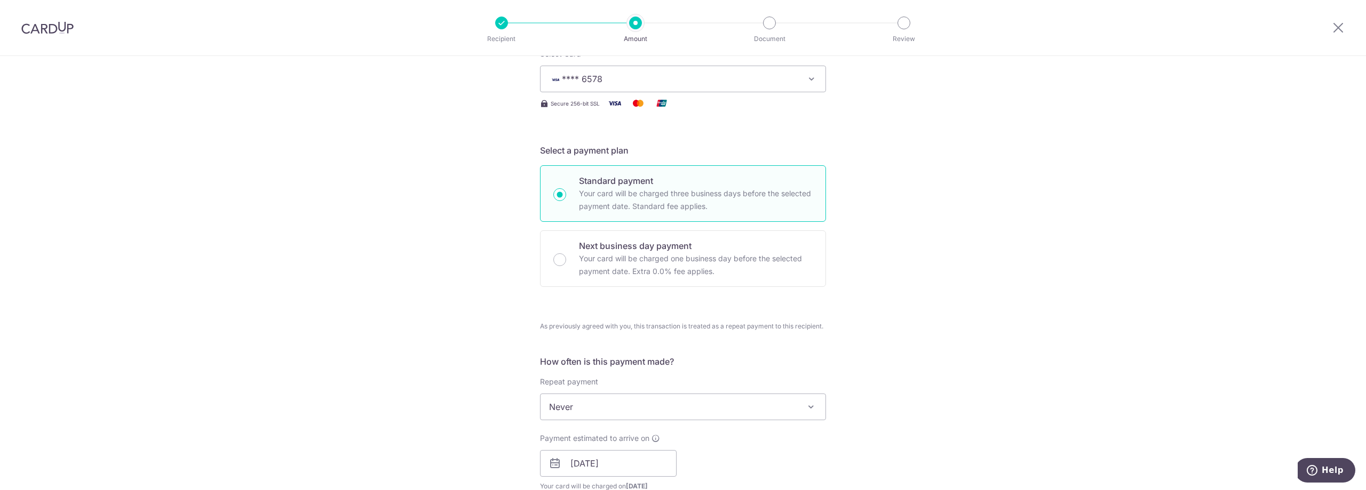
scroll to position [213, 0]
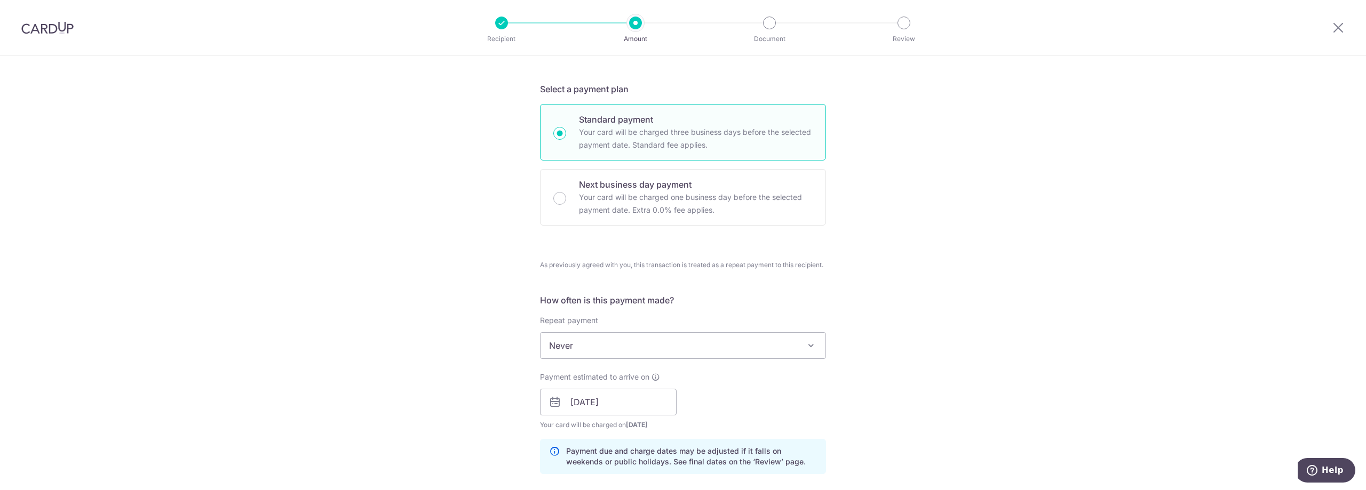
click at [1038, 174] on div "Tell us more about your payment Enter payment amount SGD 7,840.00 7840.00 GST (…" at bounding box center [683, 426] width 1366 height 1167
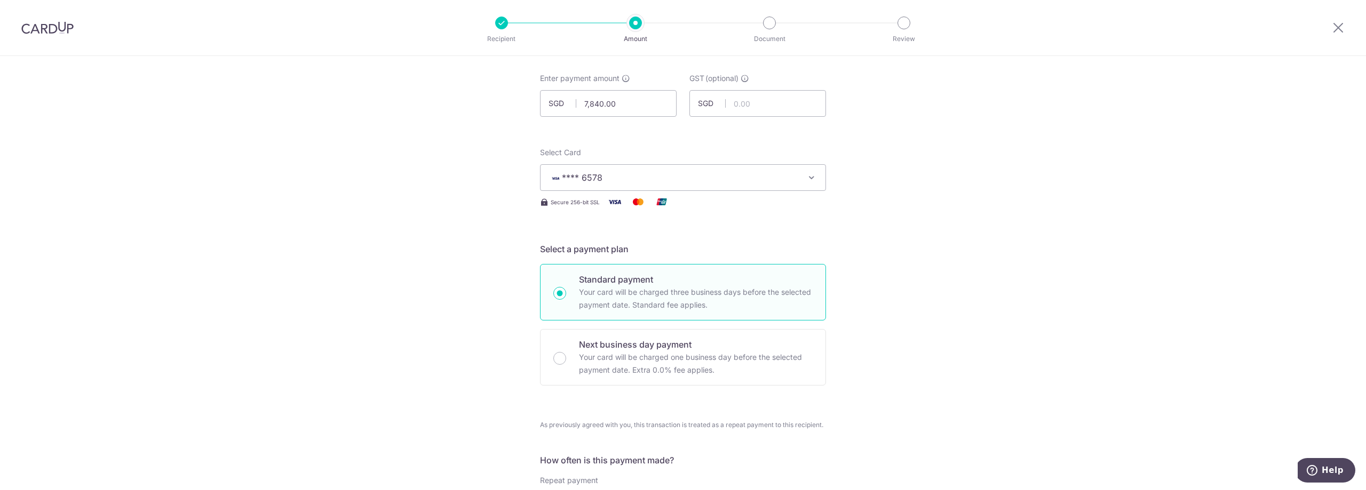
scroll to position [0, 0]
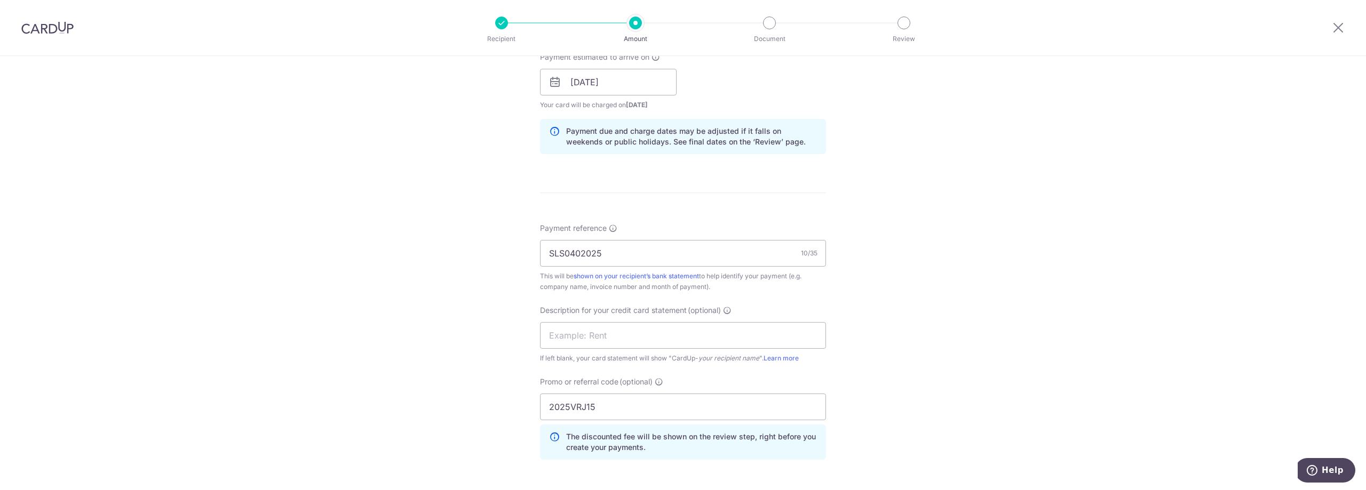
scroll to position [732, 0]
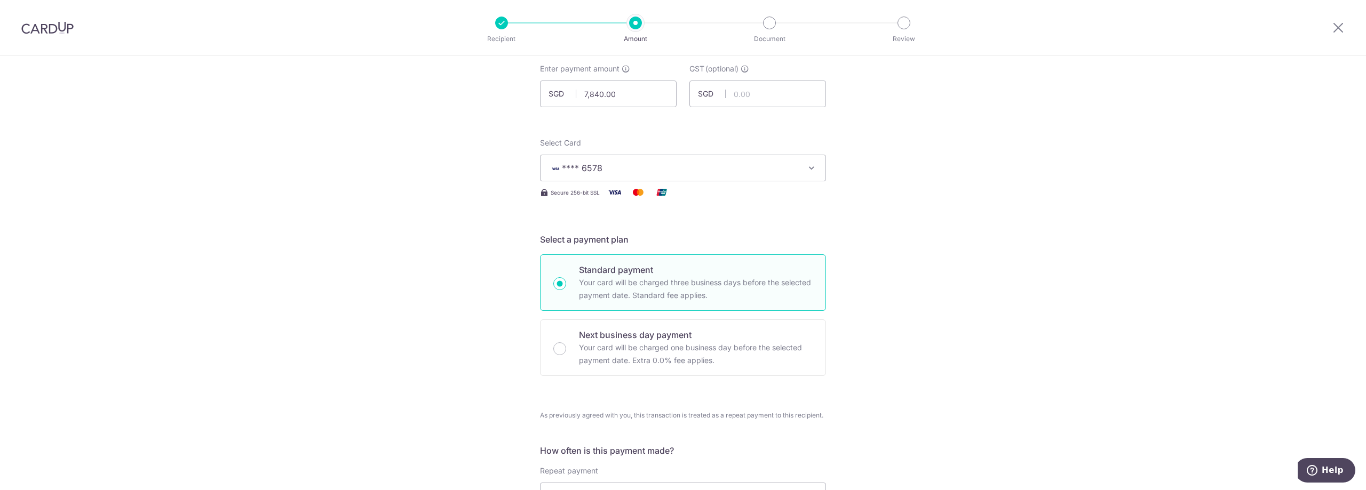
scroll to position [0, 0]
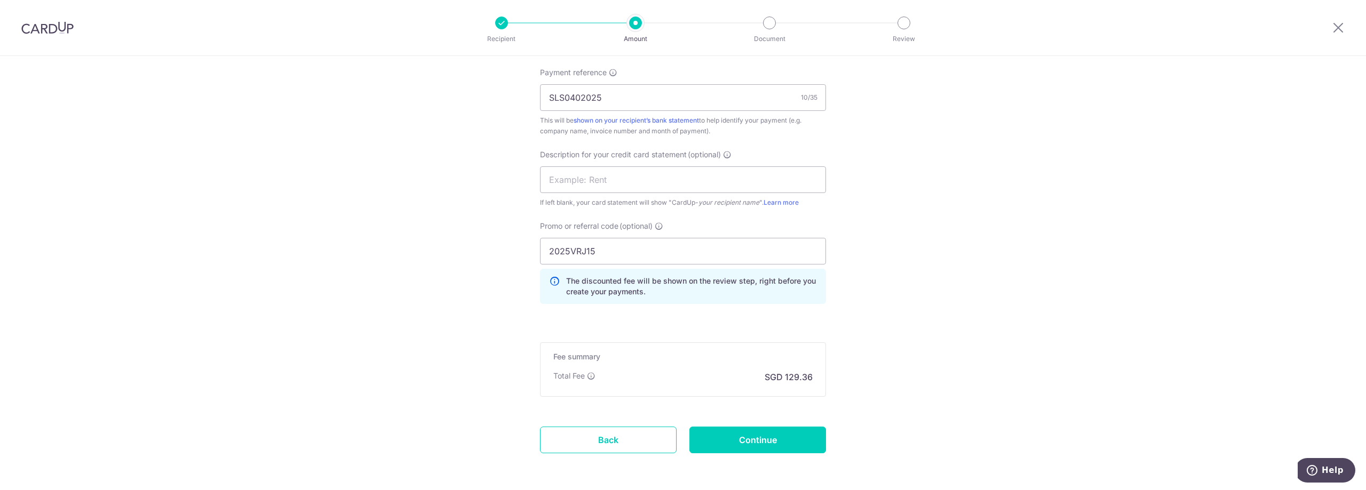
scroll to position [732, 0]
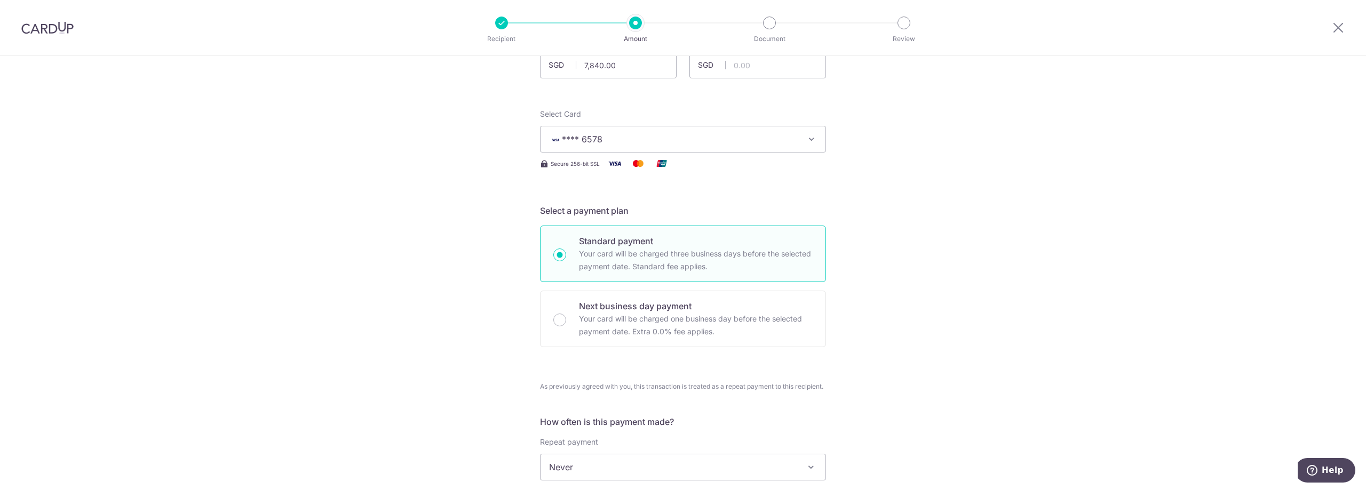
scroll to position [0, 0]
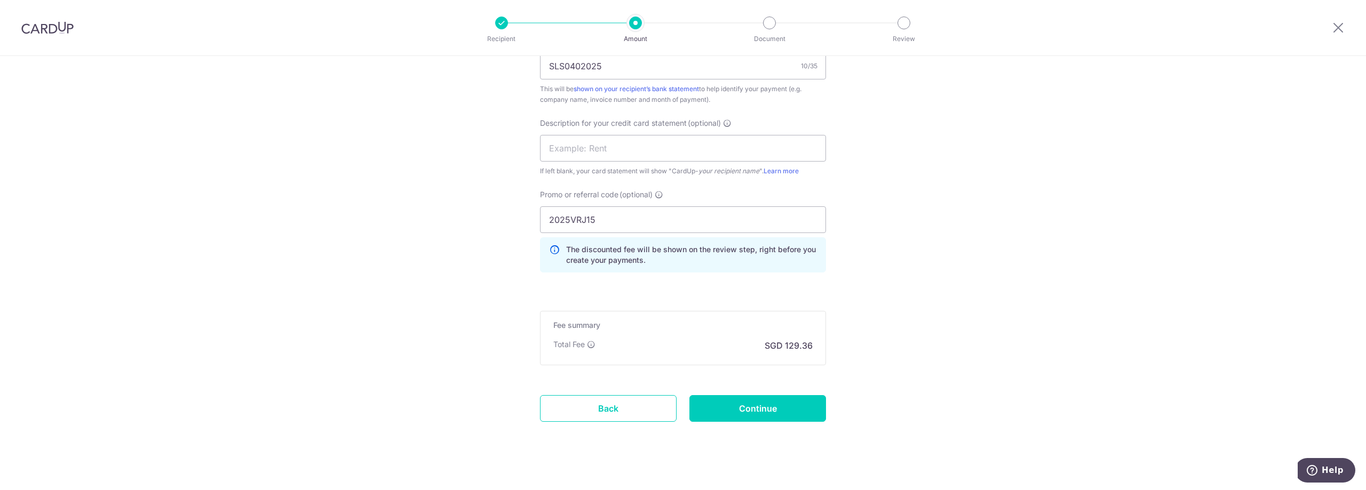
scroll to position [732, 0]
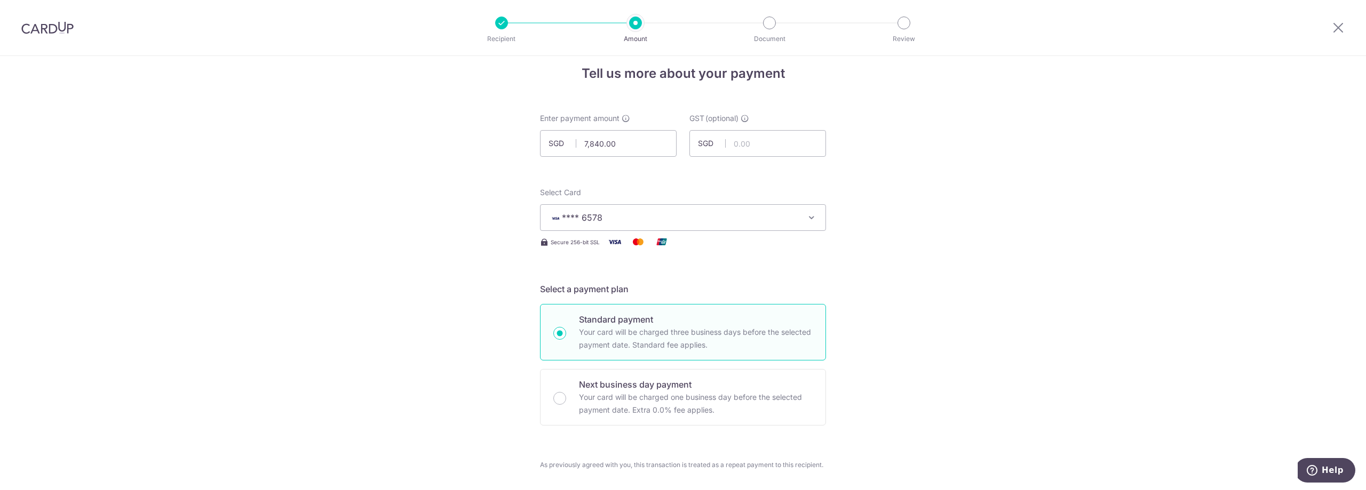
scroll to position [0, 0]
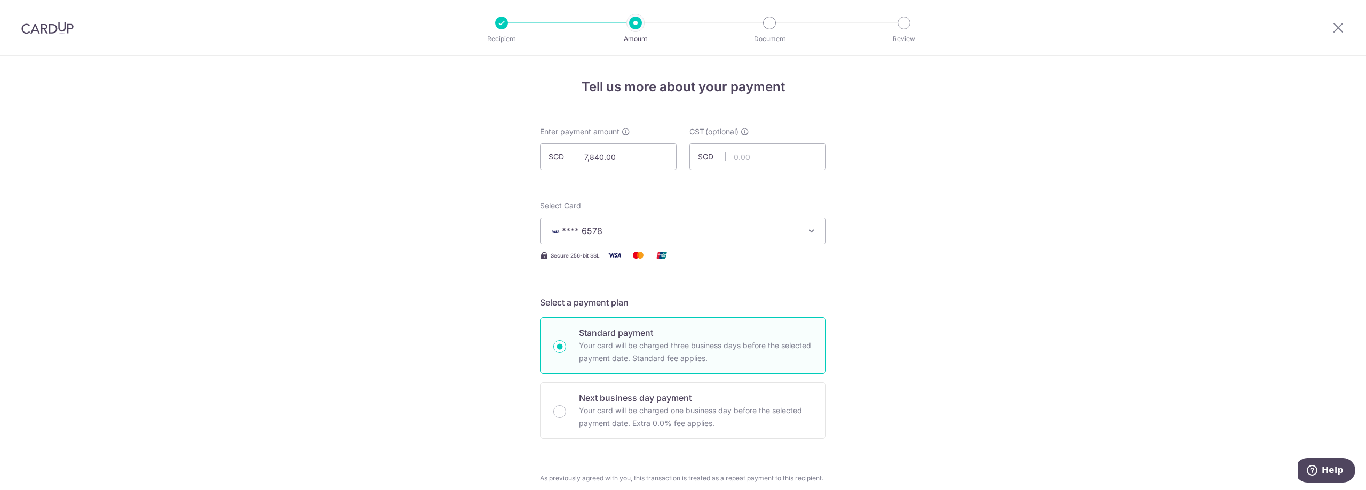
drag, startPoint x: 923, startPoint y: 203, endPoint x: 918, endPoint y: 202, distance: 5.4
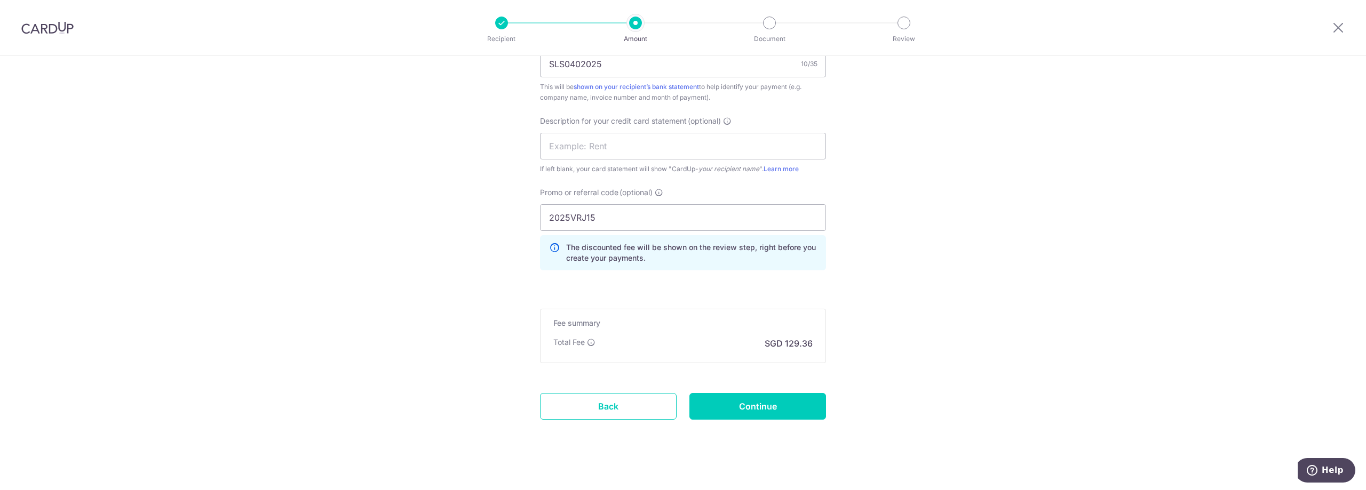
scroll to position [732, 0]
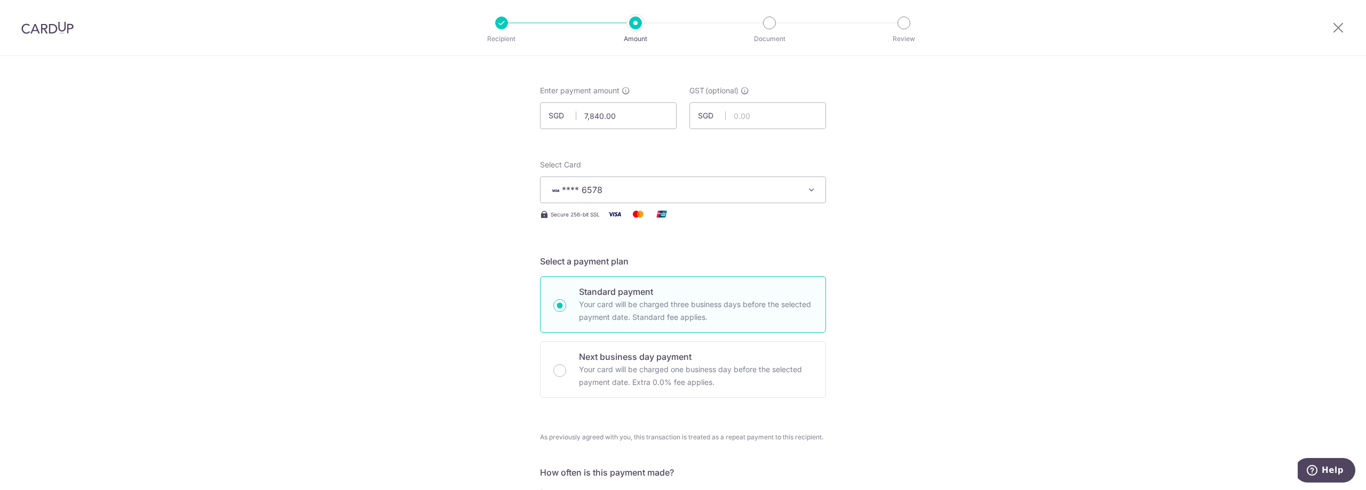
scroll to position [0, 0]
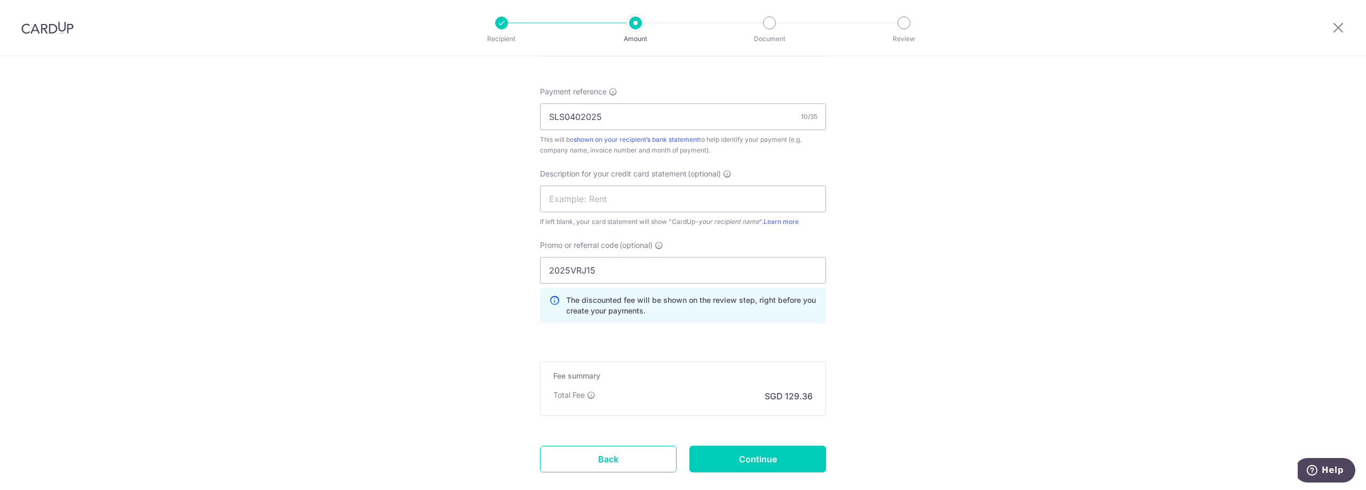
scroll to position [732, 0]
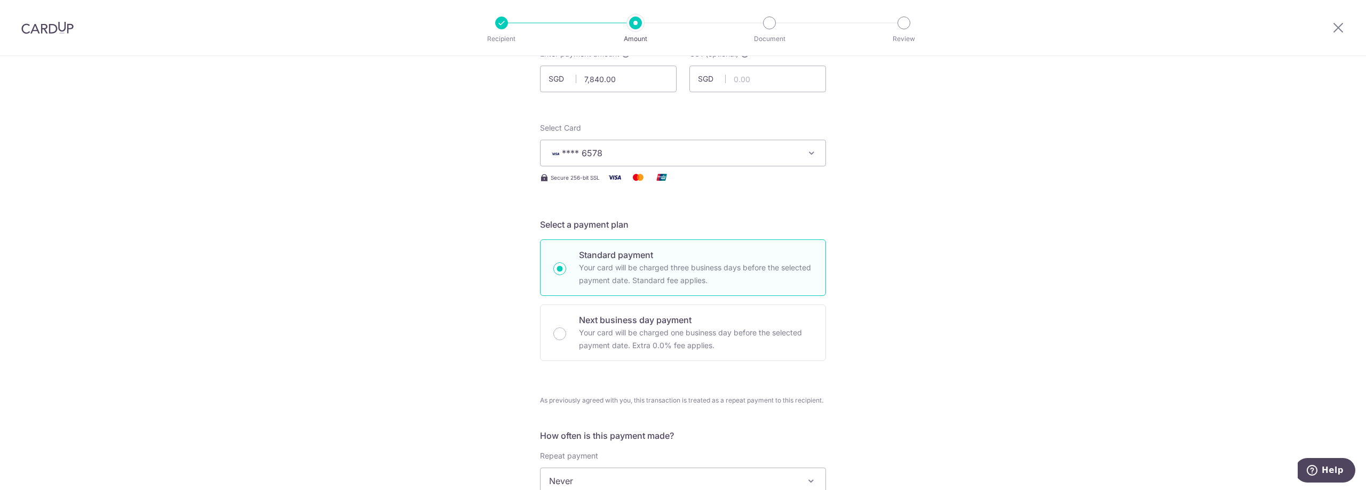
scroll to position [0, 0]
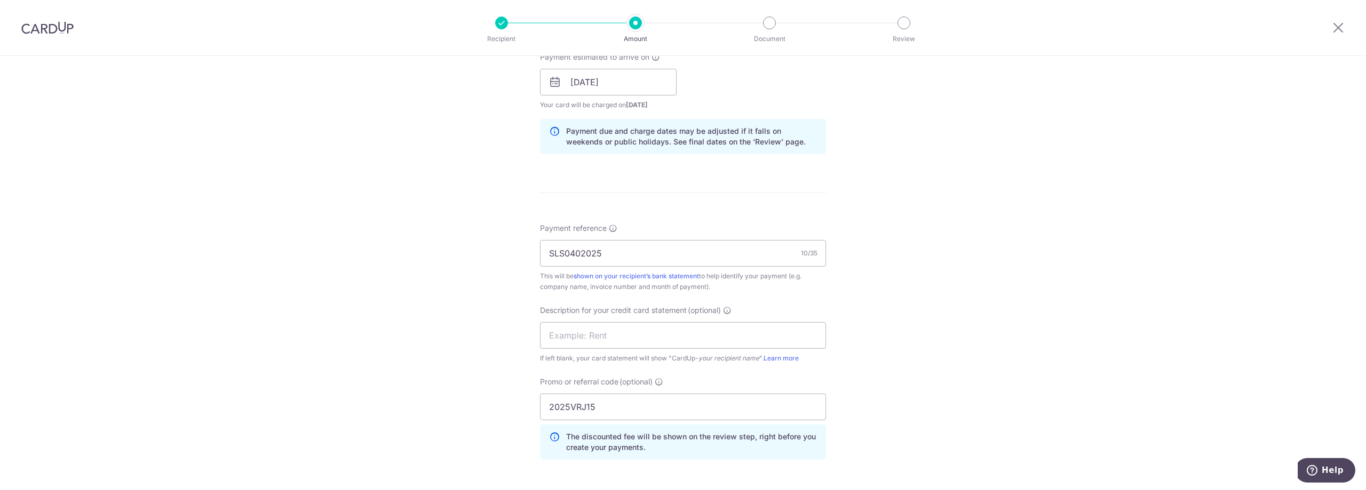
scroll to position [732, 0]
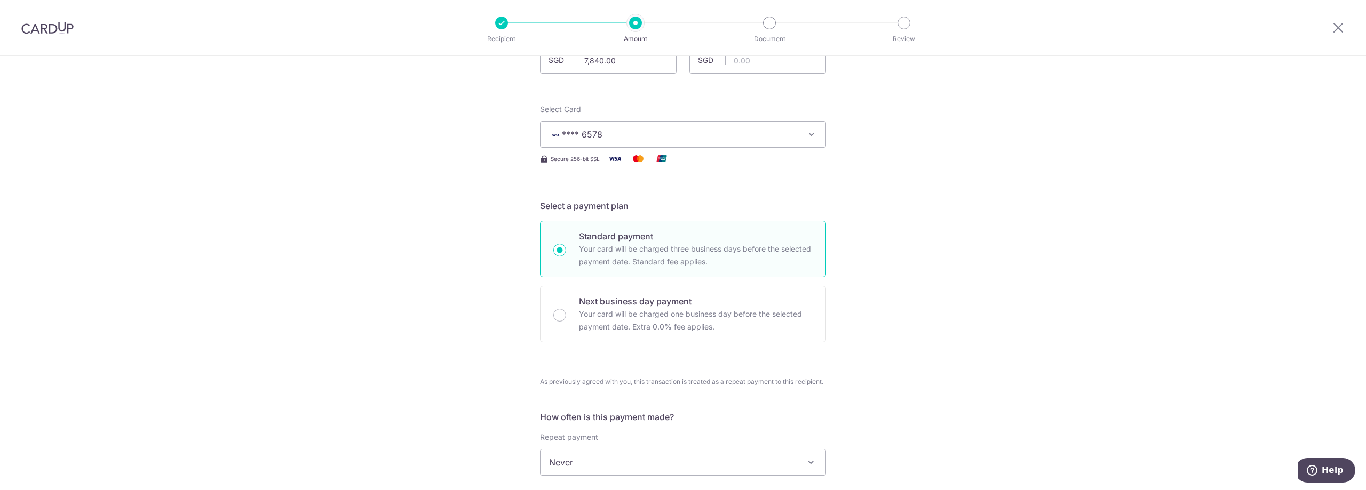
scroll to position [0, 0]
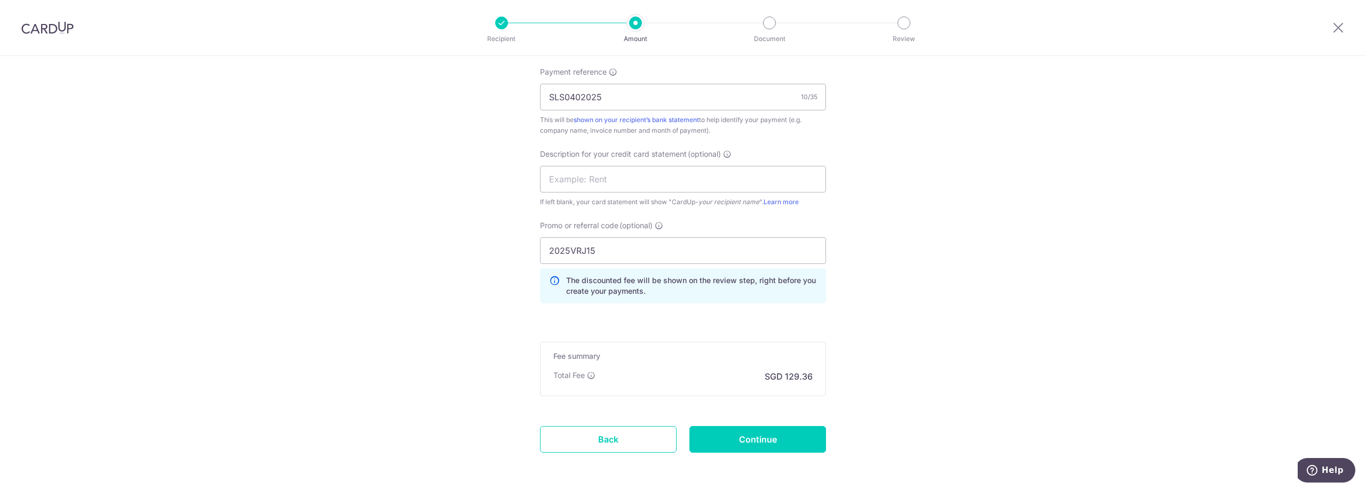
scroll to position [732, 0]
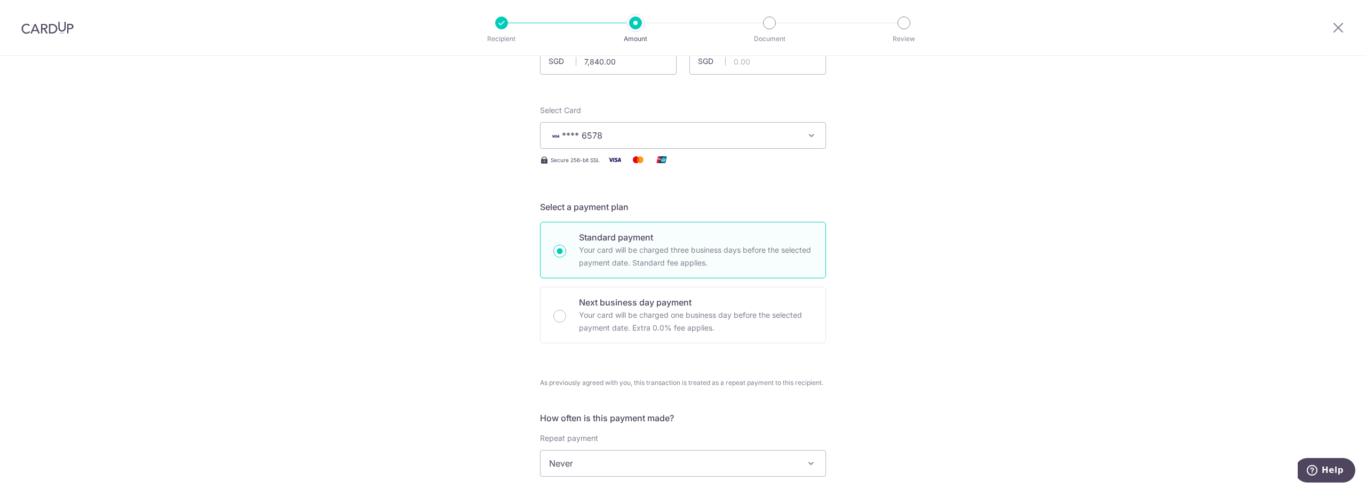
scroll to position [0, 0]
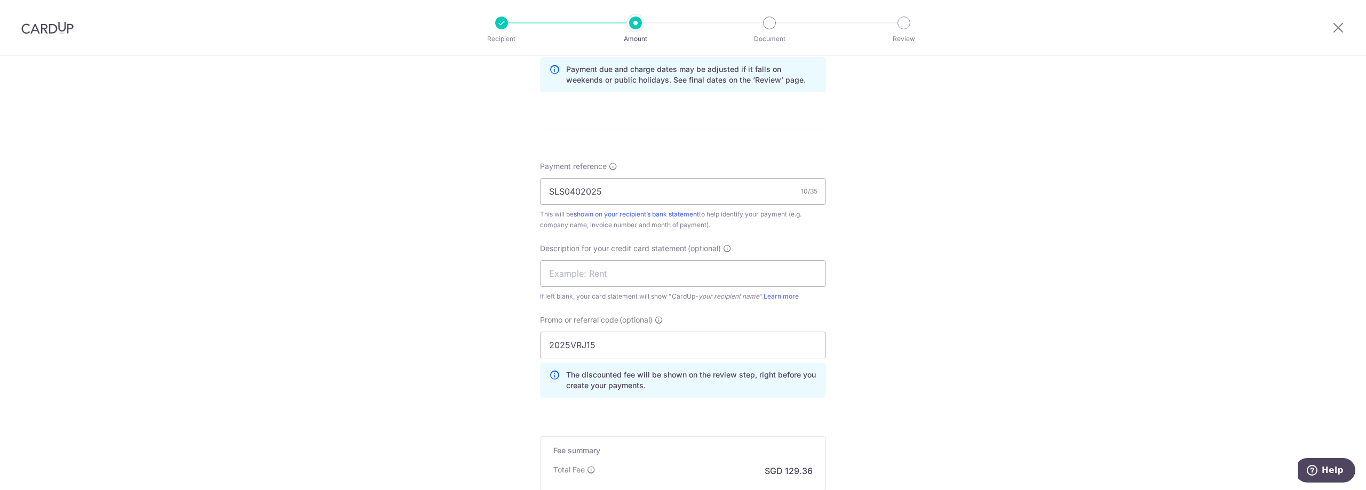
scroll to position [732, 0]
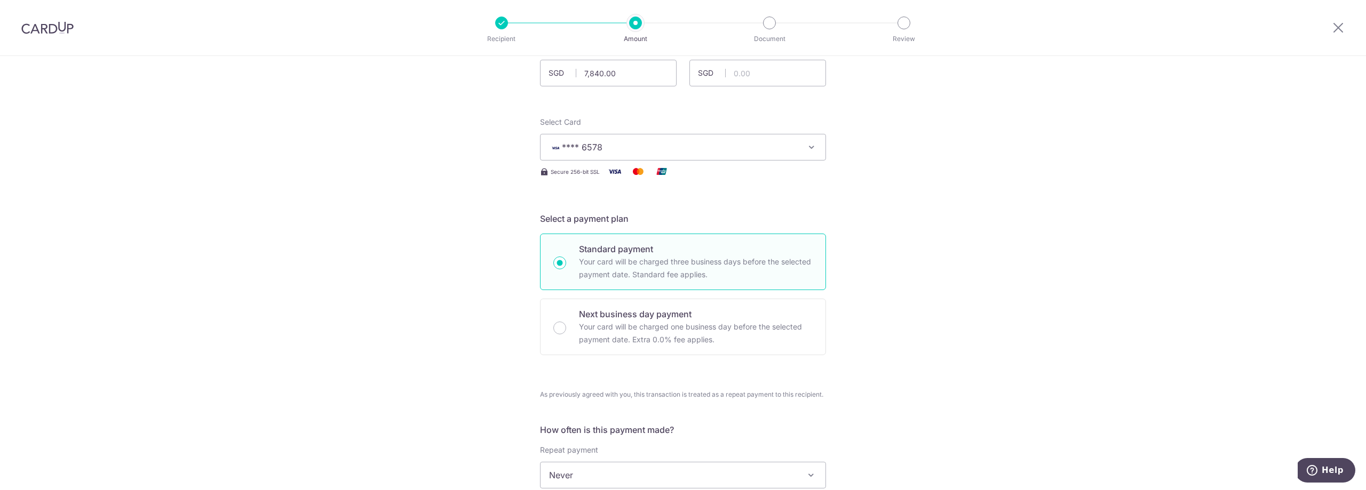
scroll to position [0, 0]
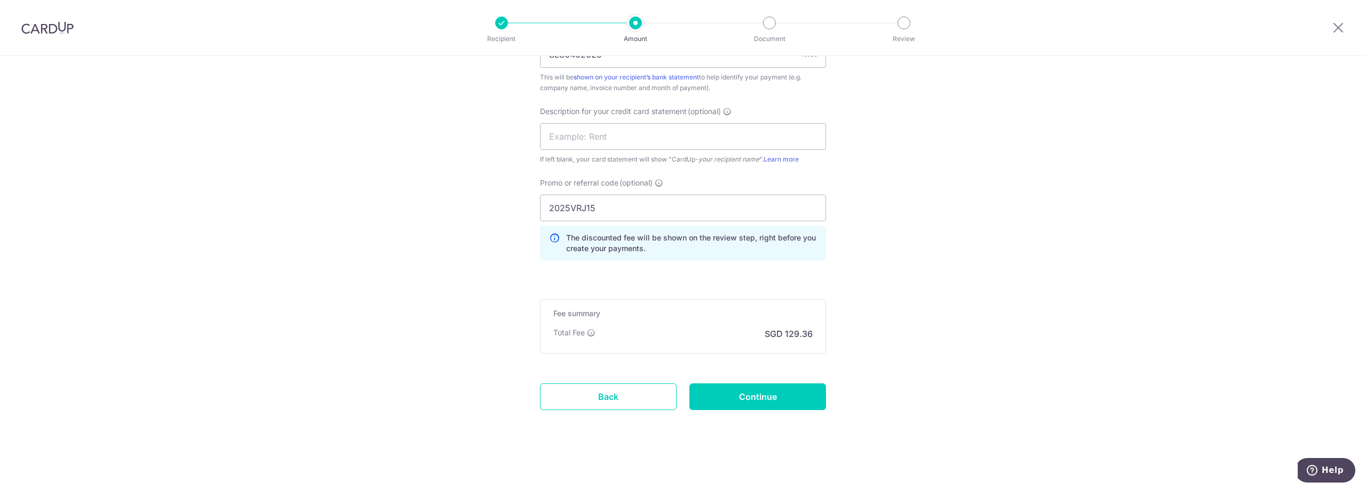
drag, startPoint x: 960, startPoint y: 254, endPoint x: 952, endPoint y: 252, distance: 8.2
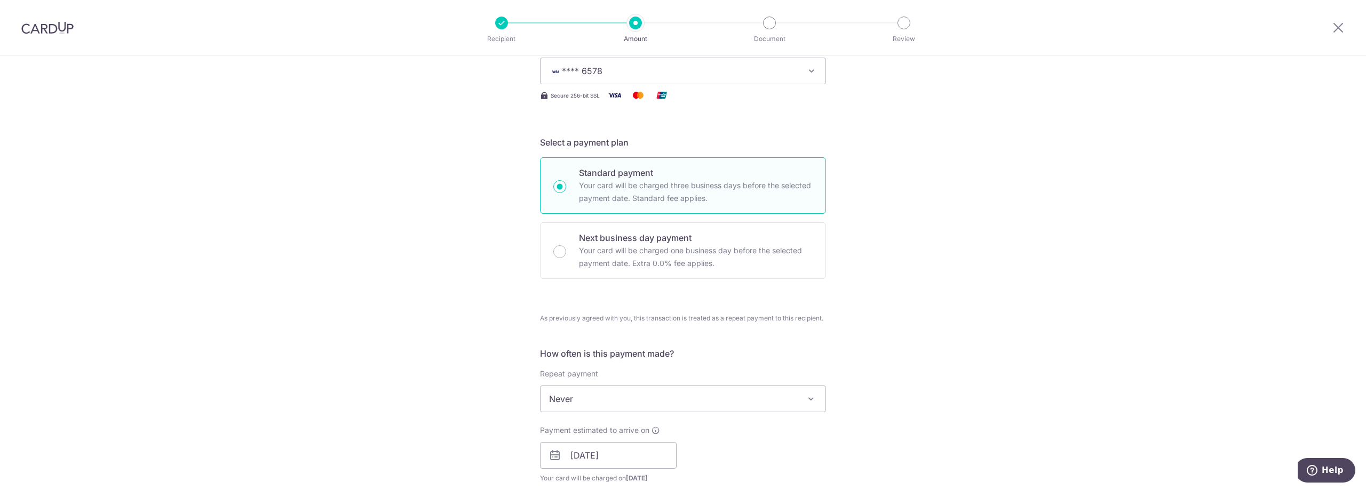
click at [915, 236] on div "Tell us more about your payment Enter payment amount SGD 7,840.00 7840.00 GST (…" at bounding box center [683, 479] width 1366 height 1167
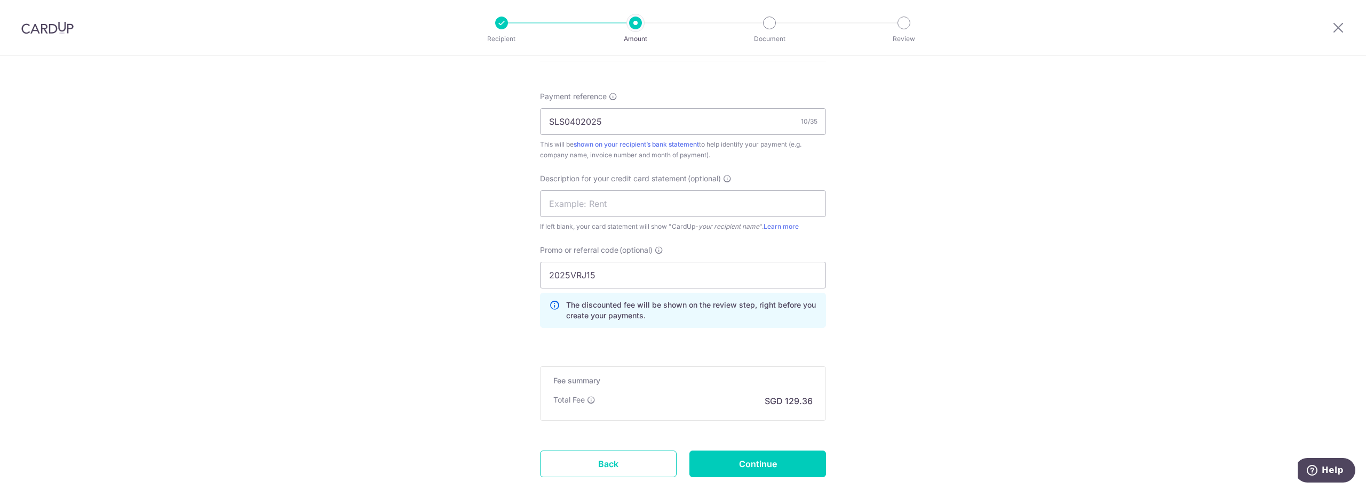
scroll to position [732, 0]
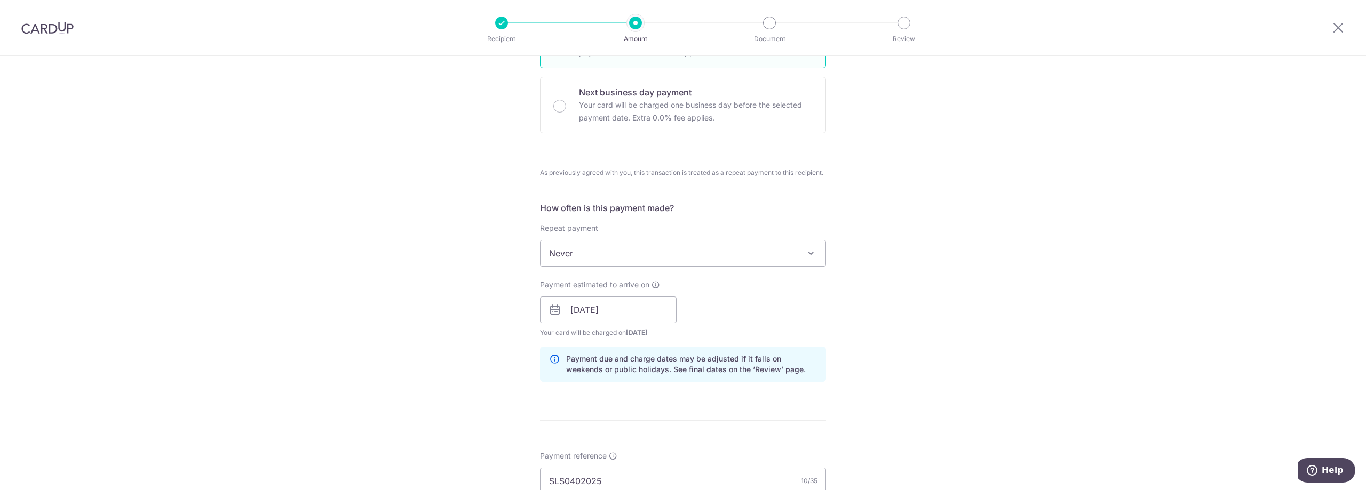
scroll to position [39, 0]
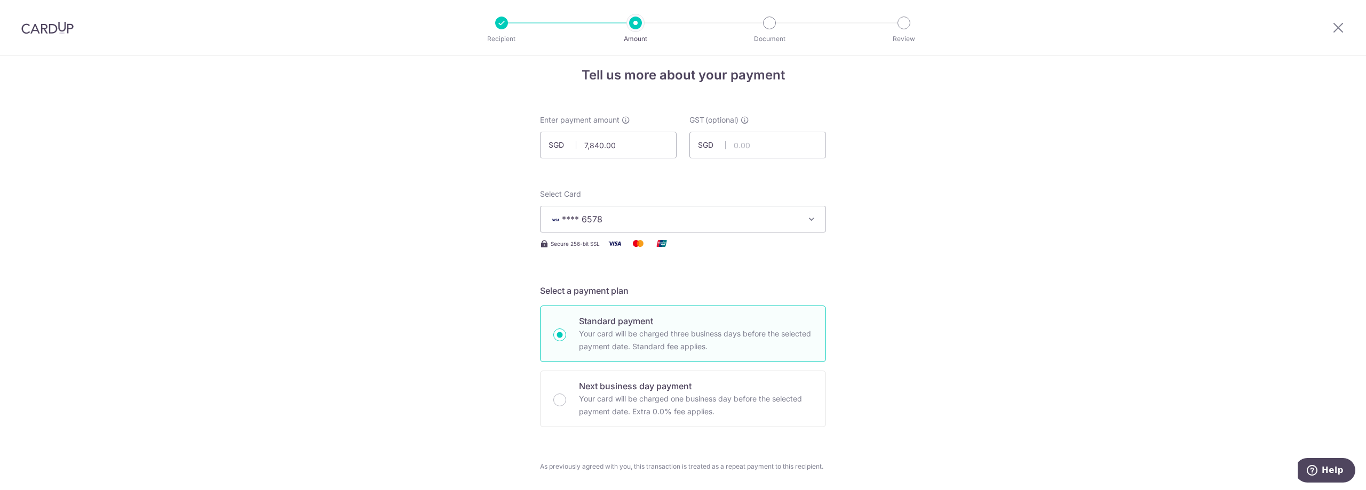
scroll to position [0, 0]
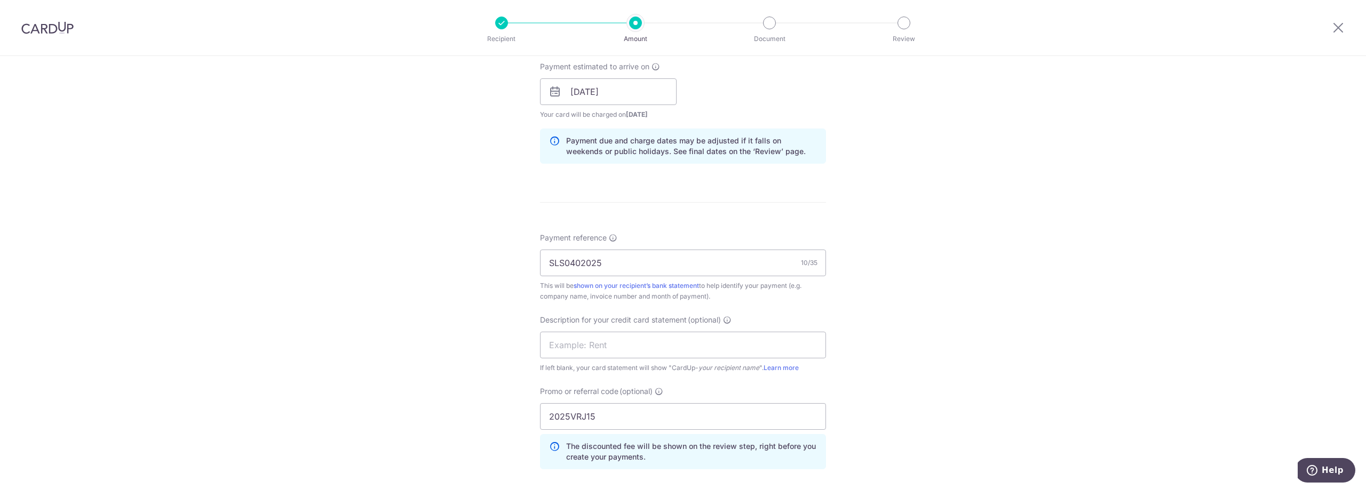
scroll to position [732, 0]
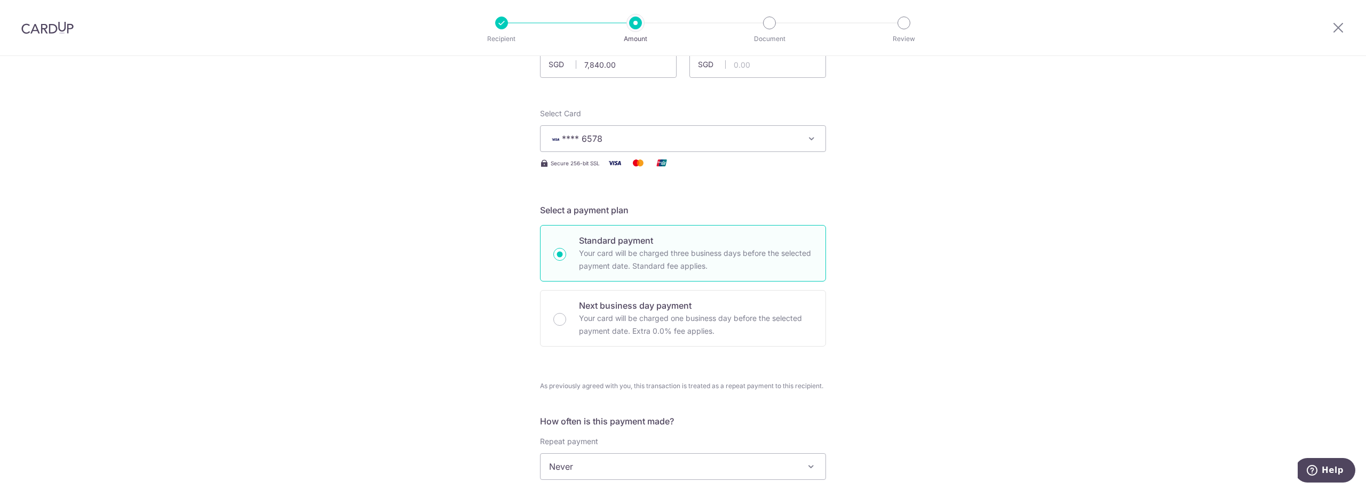
scroll to position [0, 0]
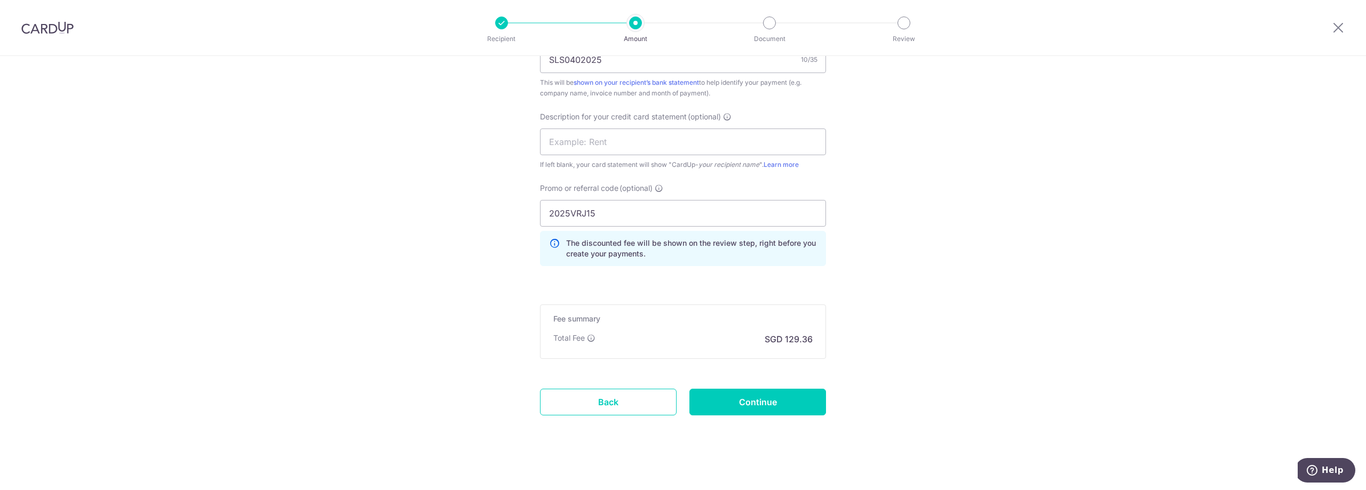
scroll to position [732, 0]
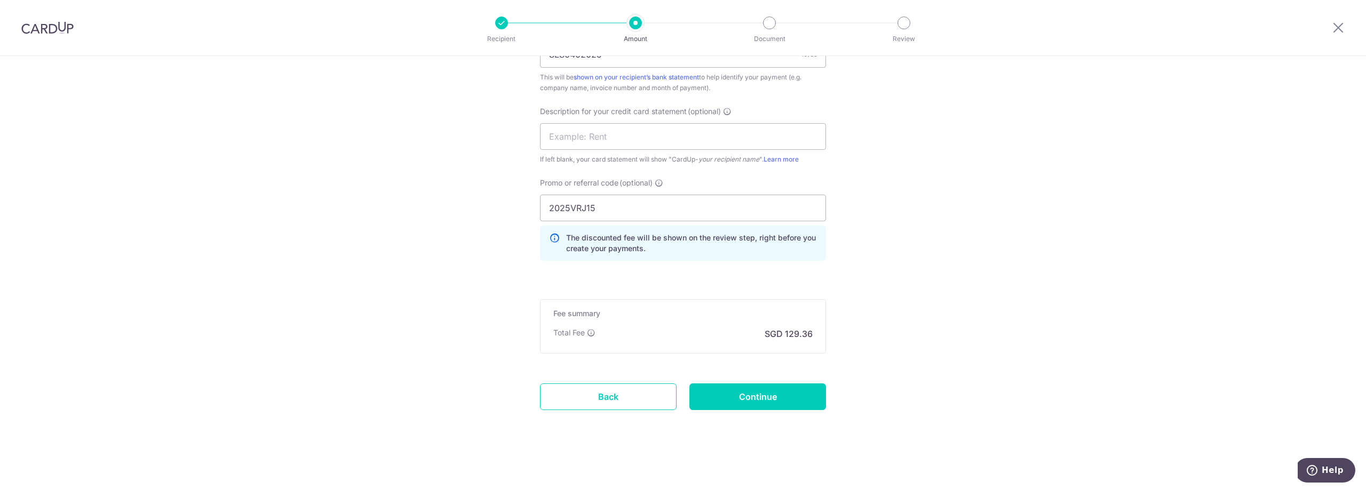
drag, startPoint x: 994, startPoint y: 173, endPoint x: 978, endPoint y: 179, distance: 17.0
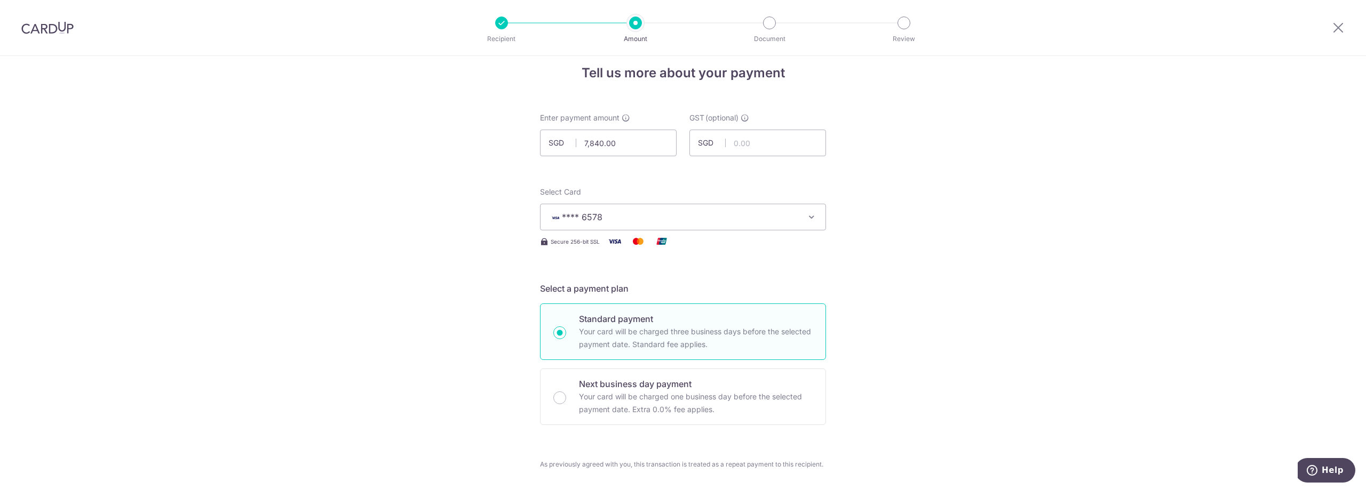
scroll to position [0, 0]
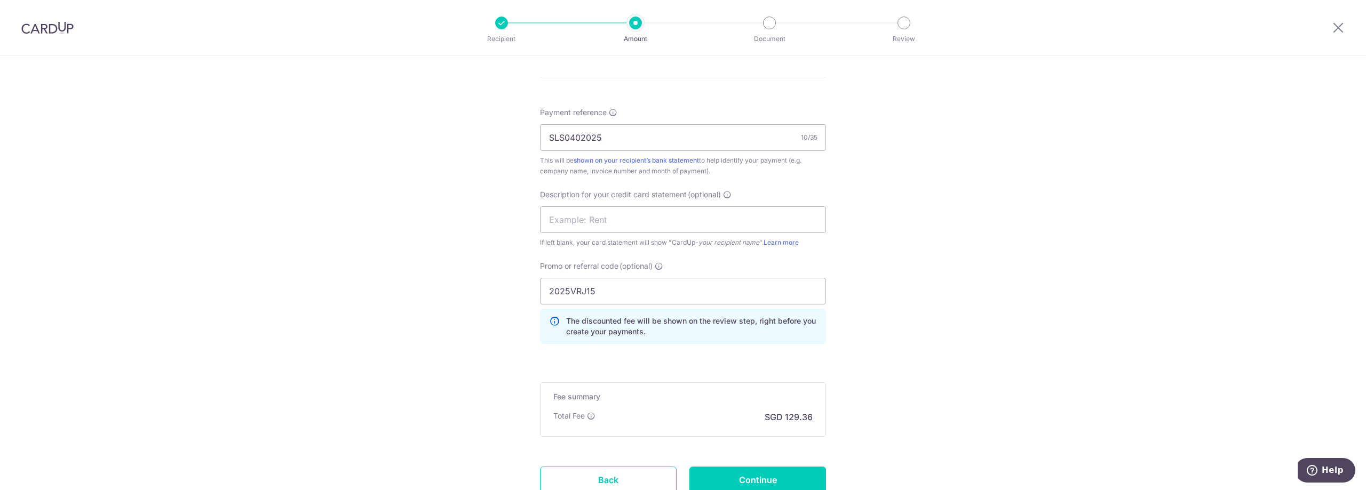
scroll to position [732, 0]
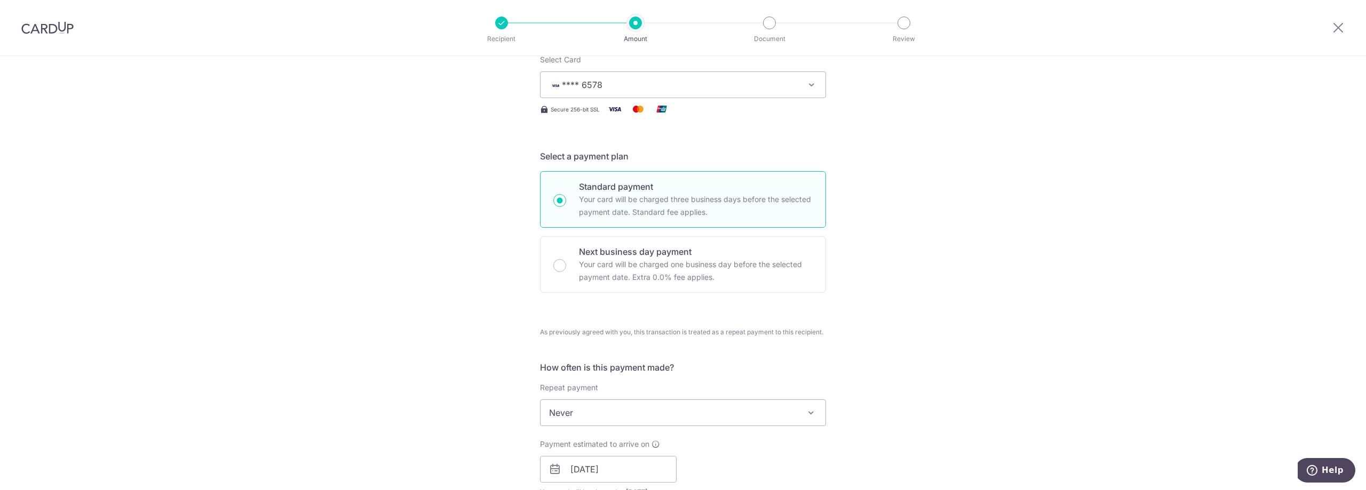
scroll to position [0, 0]
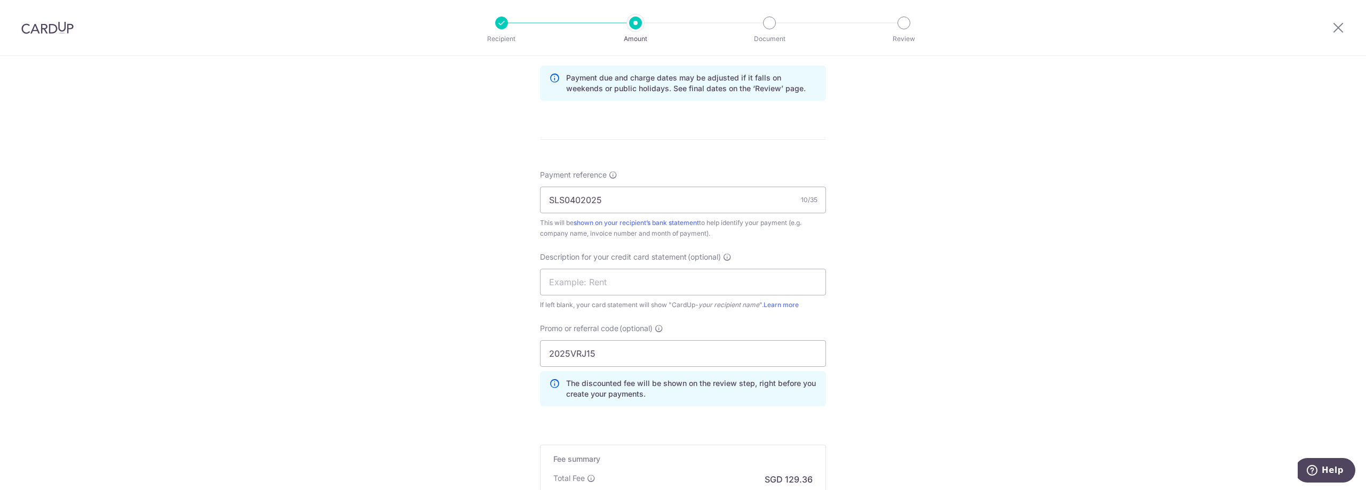
scroll to position [732, 0]
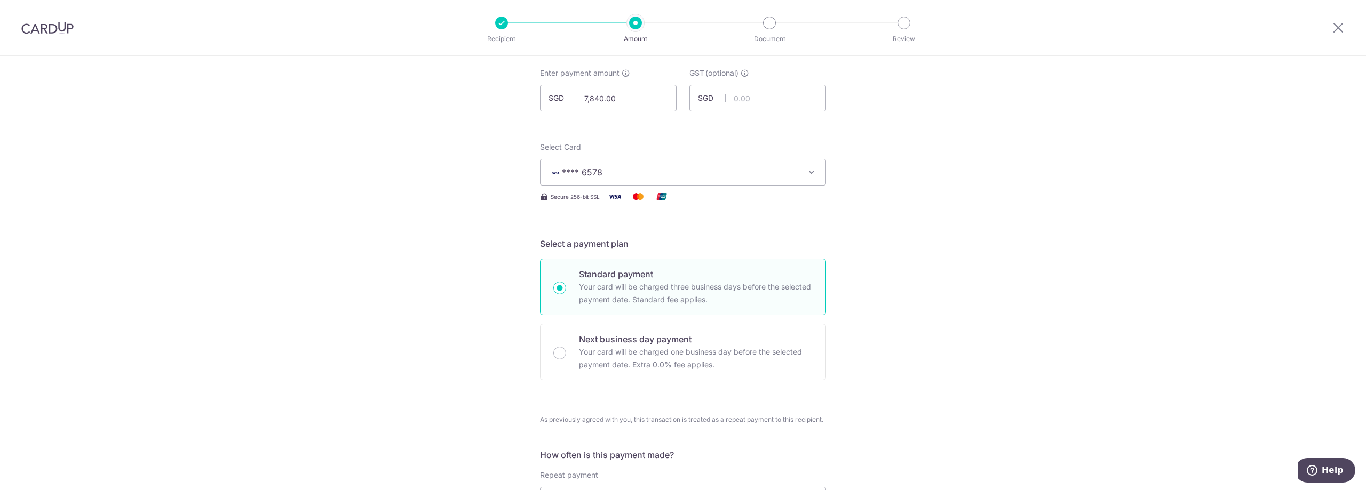
scroll to position [0, 0]
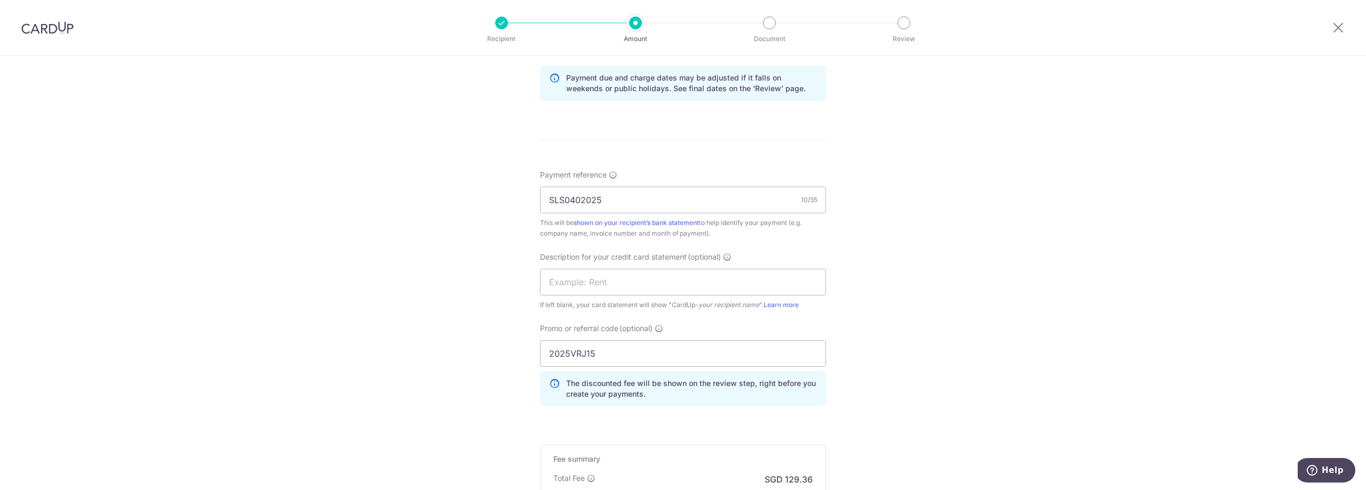
scroll to position [732, 0]
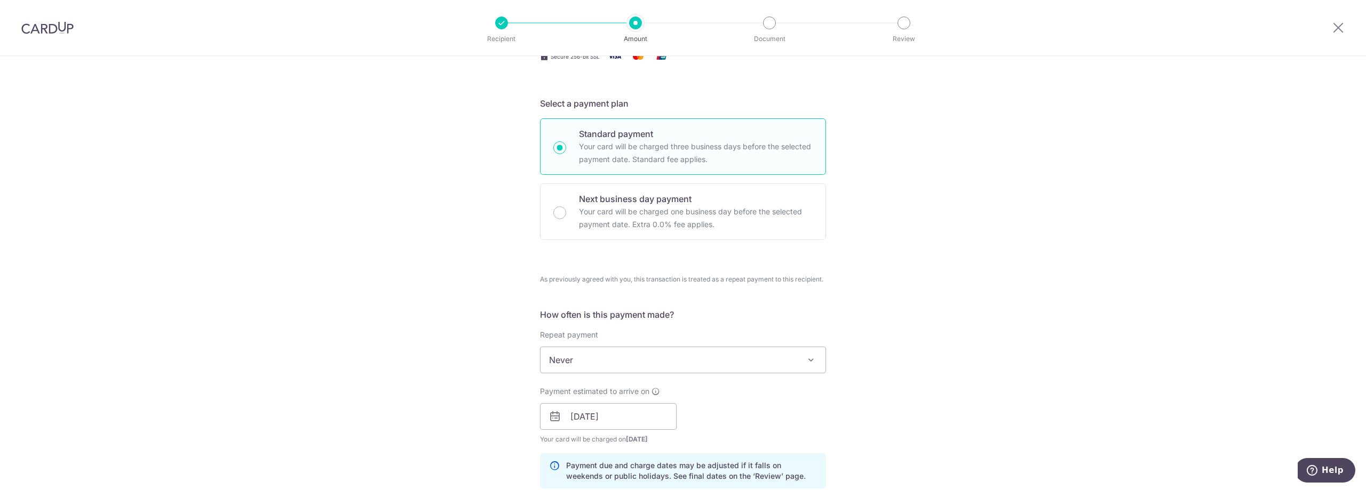
scroll to position [0, 0]
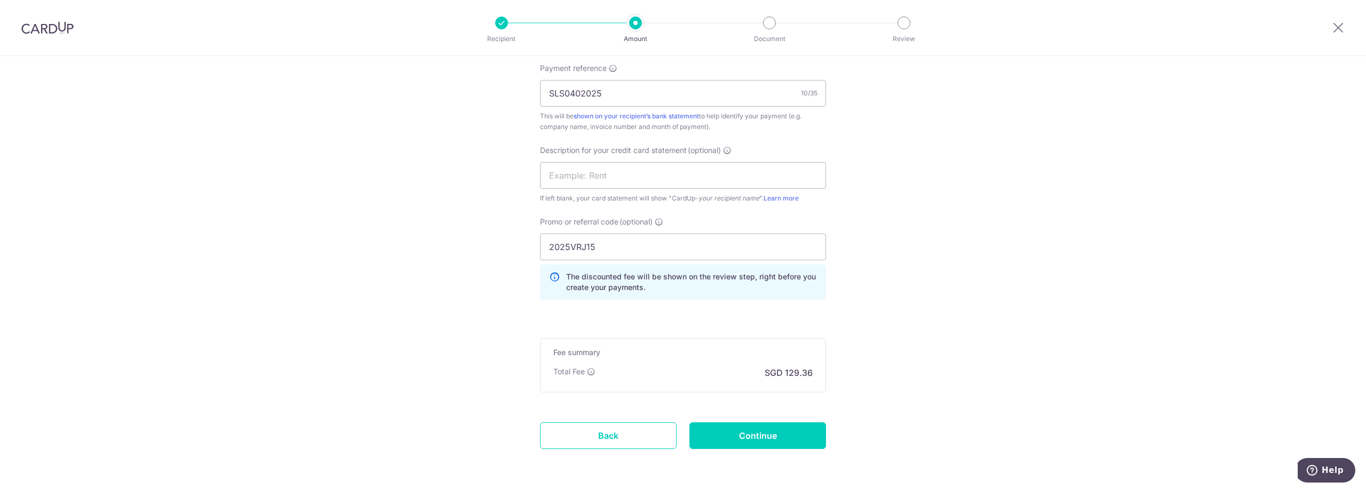
scroll to position [732, 0]
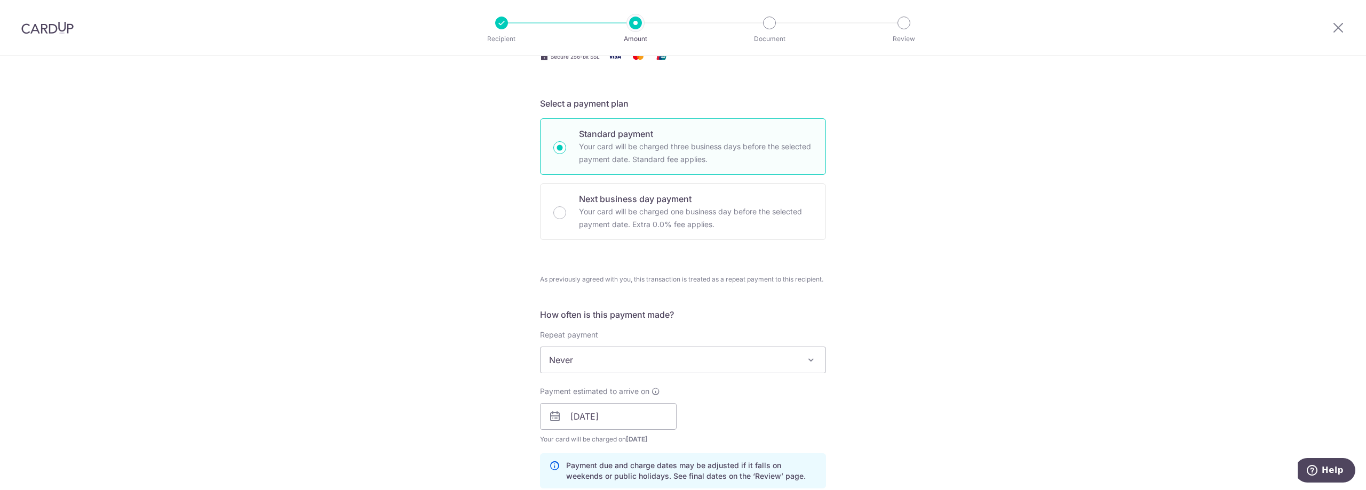
scroll to position [0, 0]
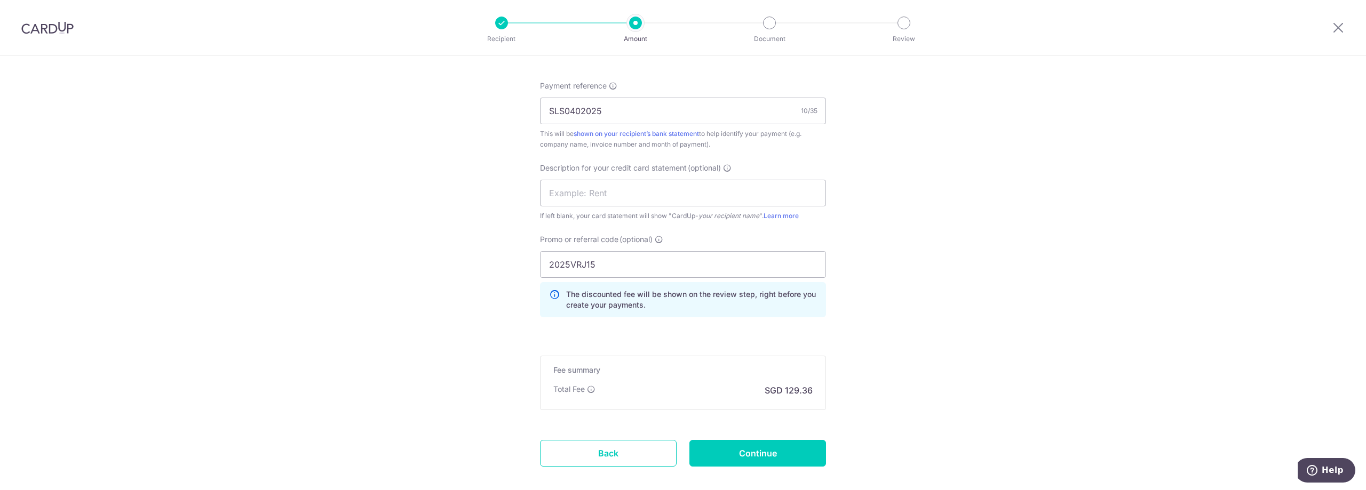
scroll to position [732, 0]
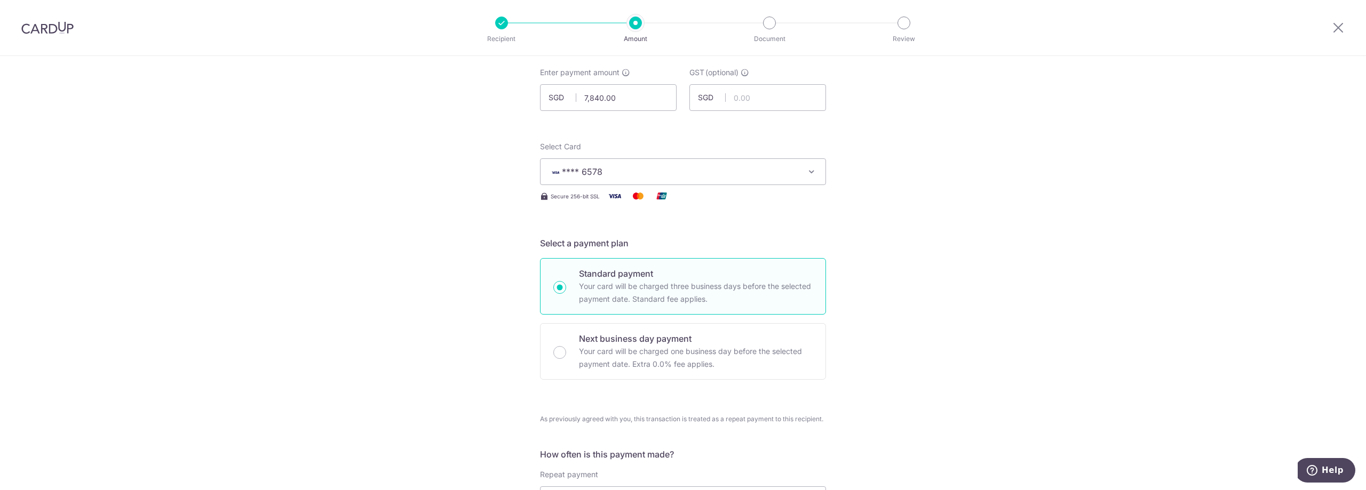
scroll to position [0, 0]
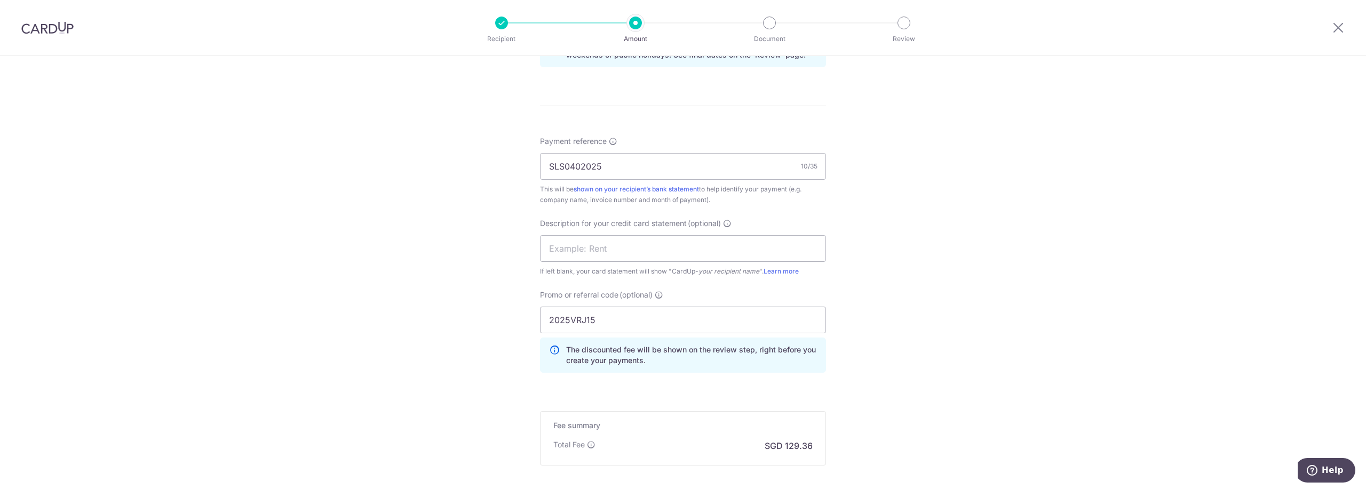
scroll to position [732, 0]
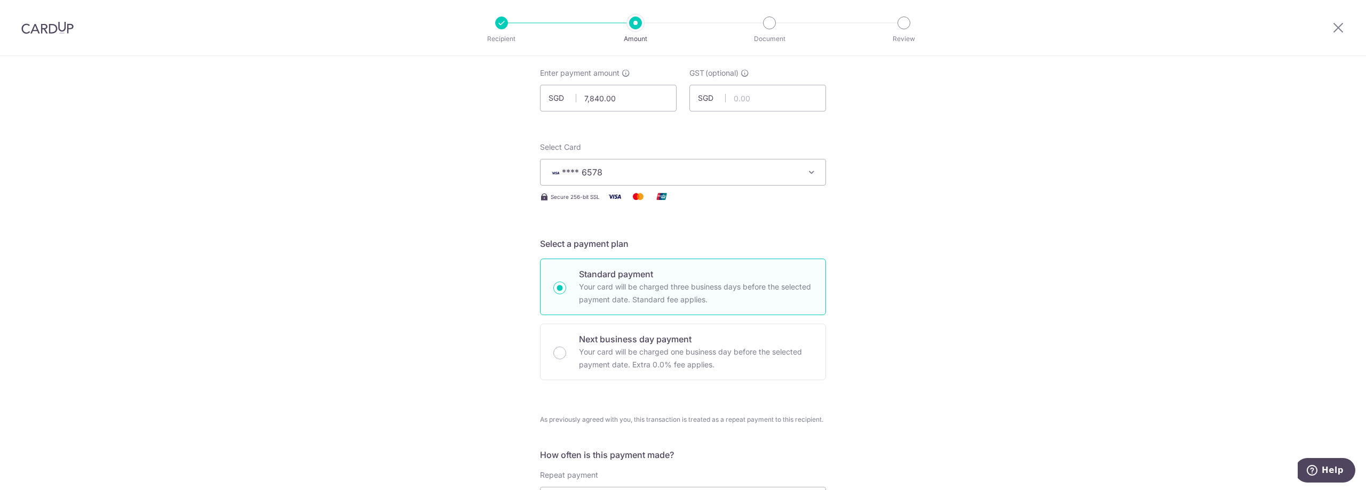
scroll to position [0, 0]
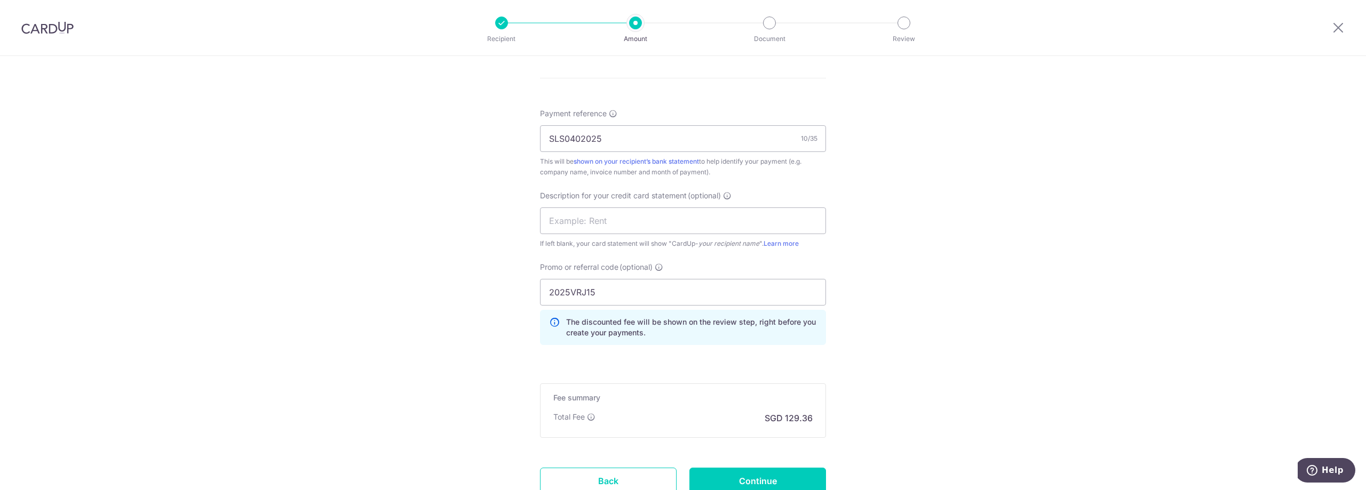
scroll to position [732, 0]
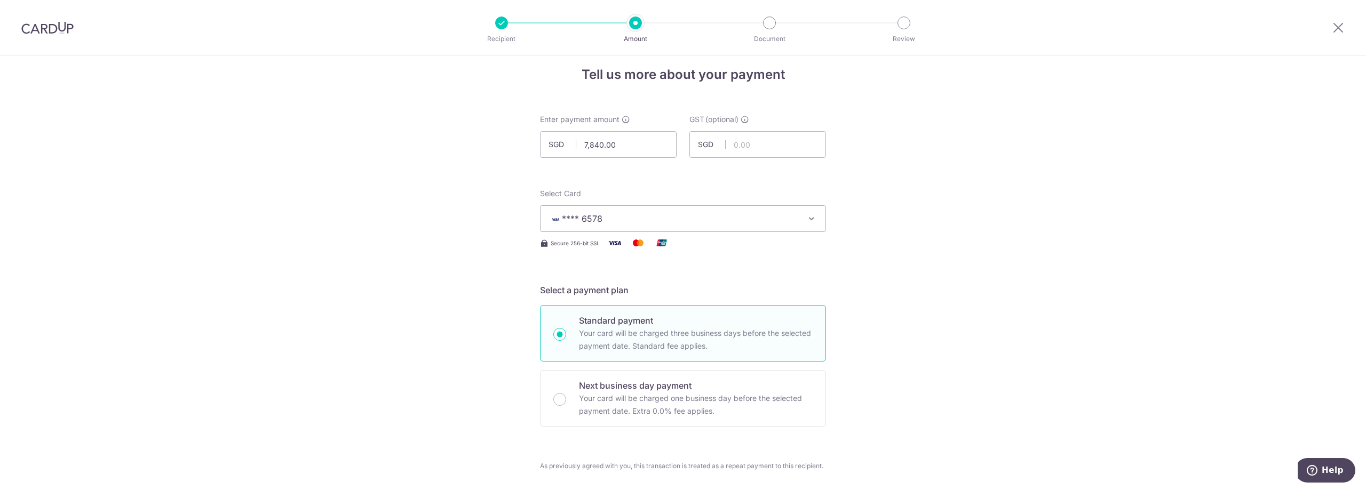
scroll to position [0, 0]
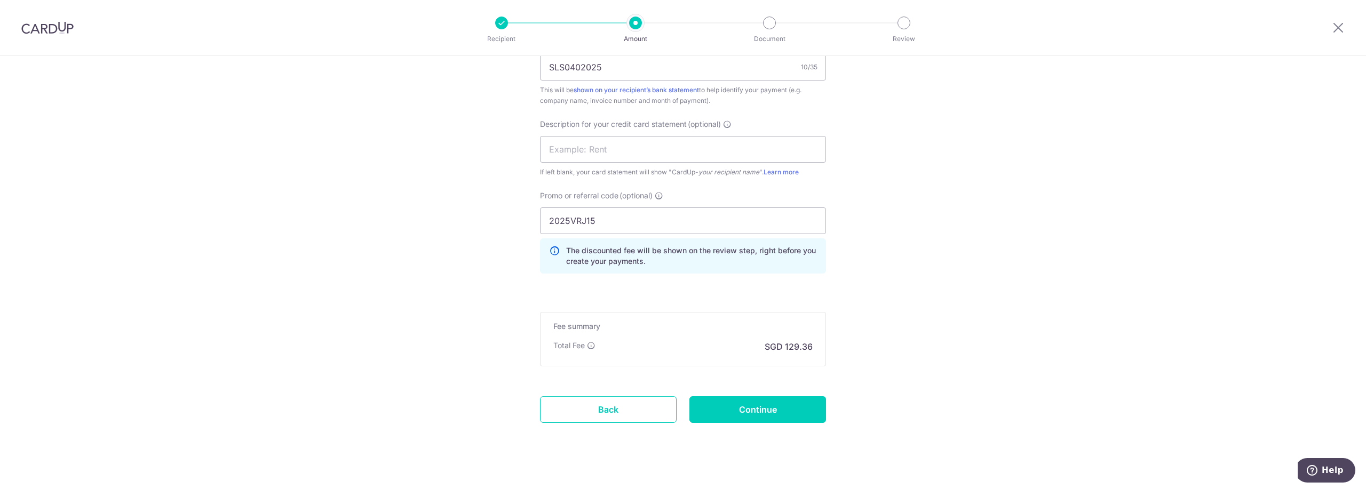
scroll to position [732, 0]
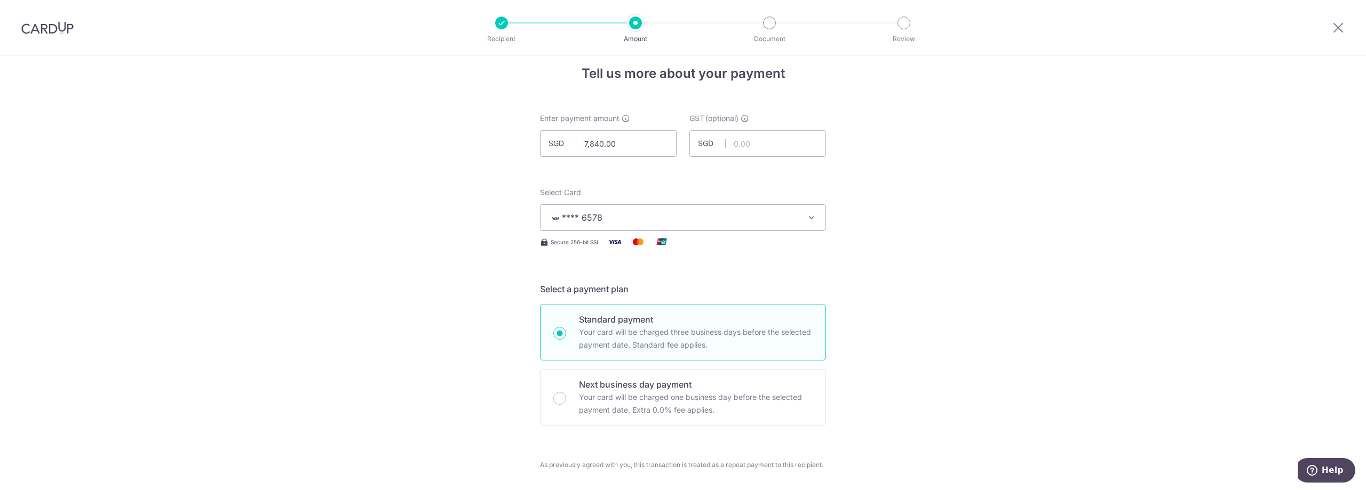
scroll to position [0, 0]
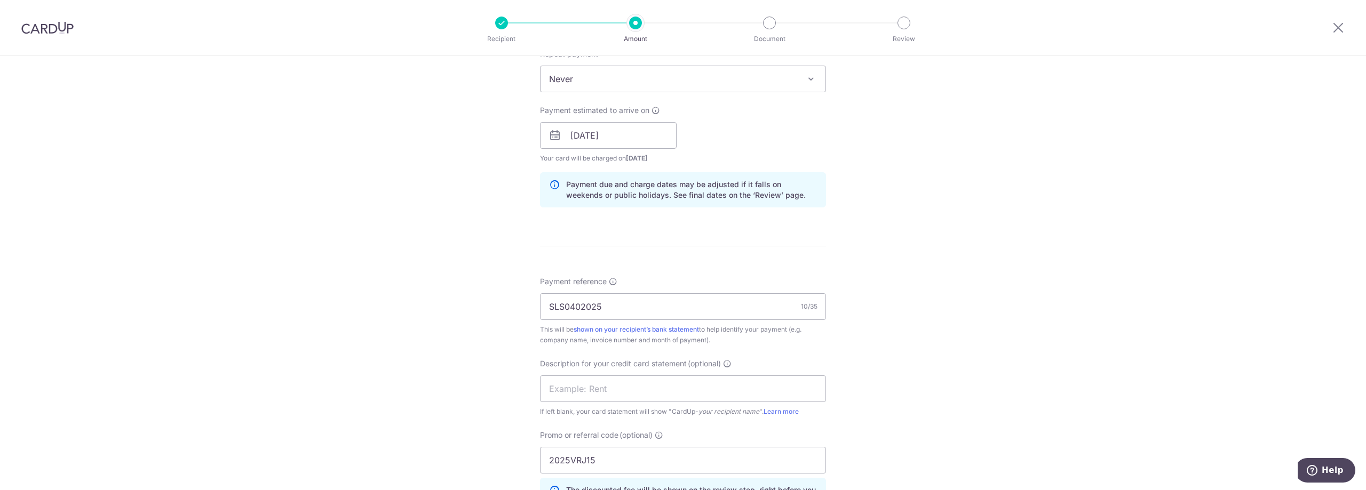
scroll to position [732, 0]
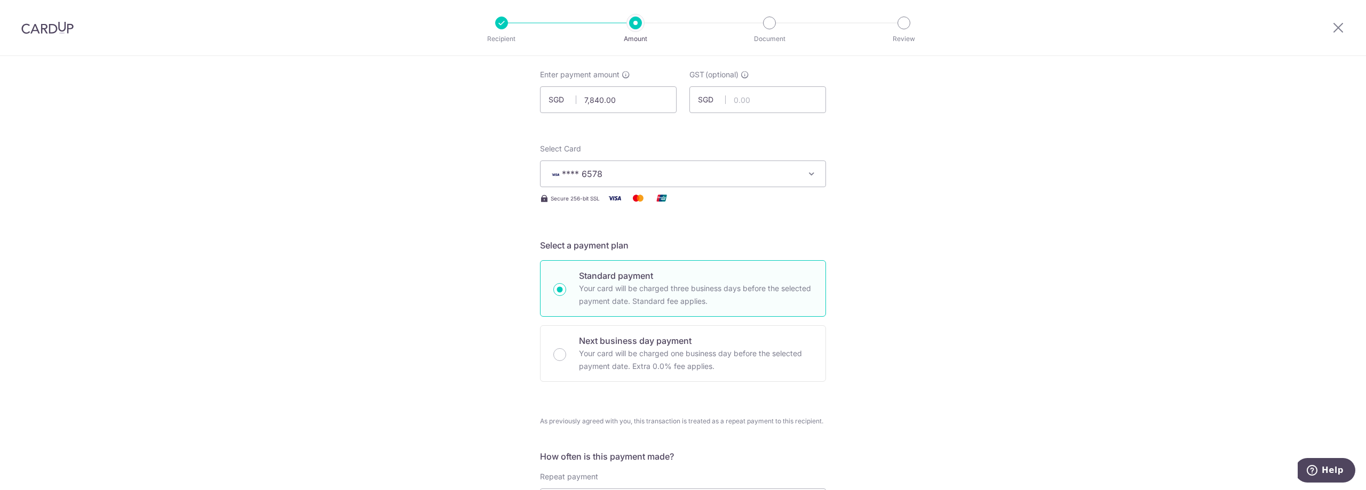
scroll to position [0, 0]
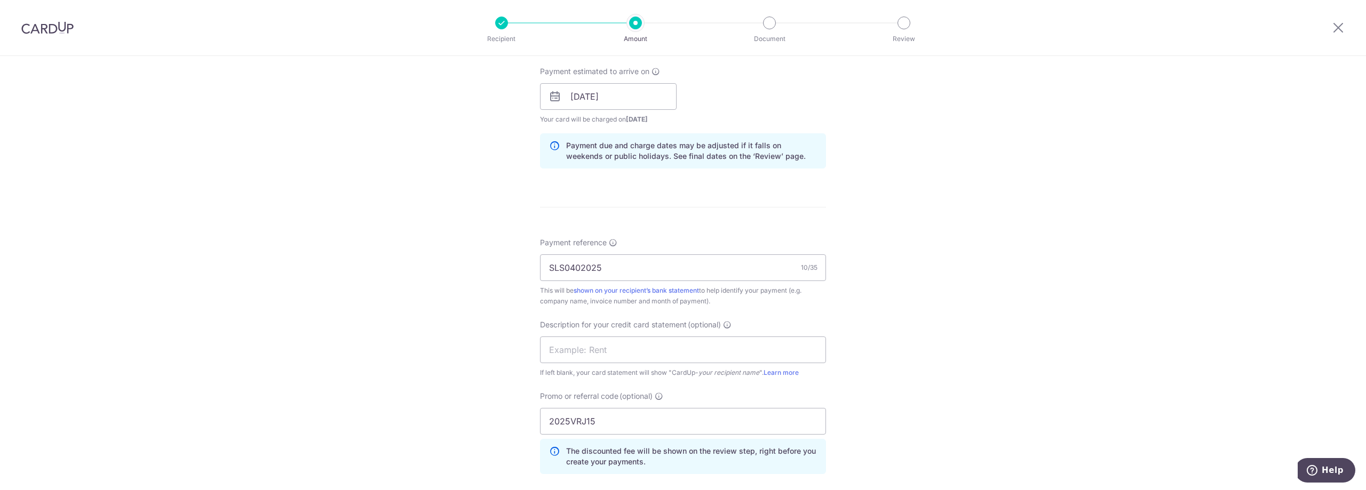
scroll to position [359, 0]
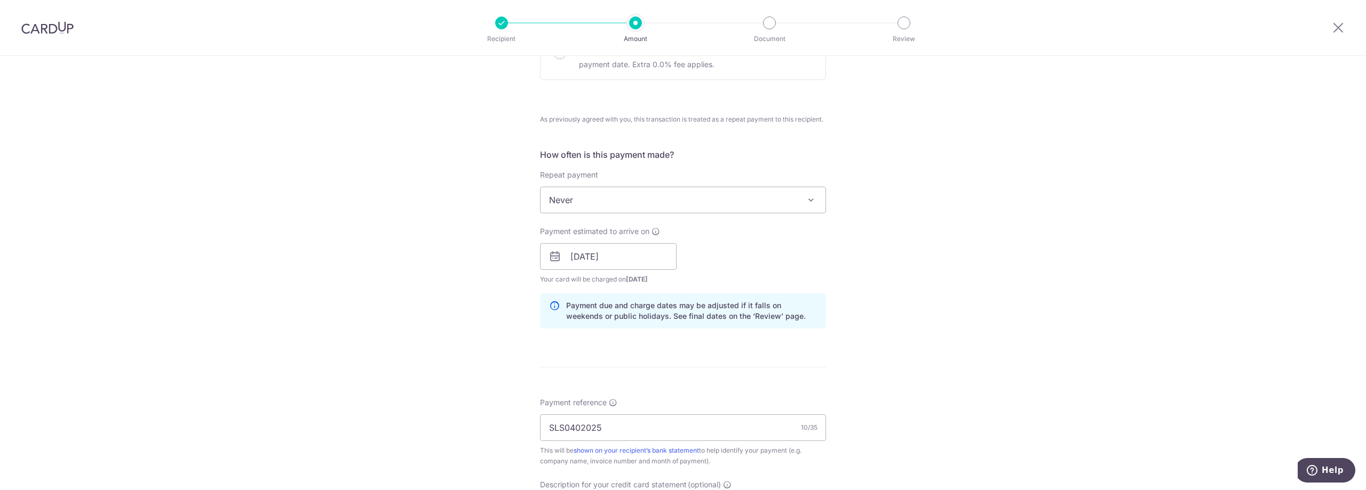
click at [946, 246] on div "Tell us more about your payment Enter payment amount SGD 7,840.00 7840.00 GST (…" at bounding box center [683, 280] width 1366 height 1167
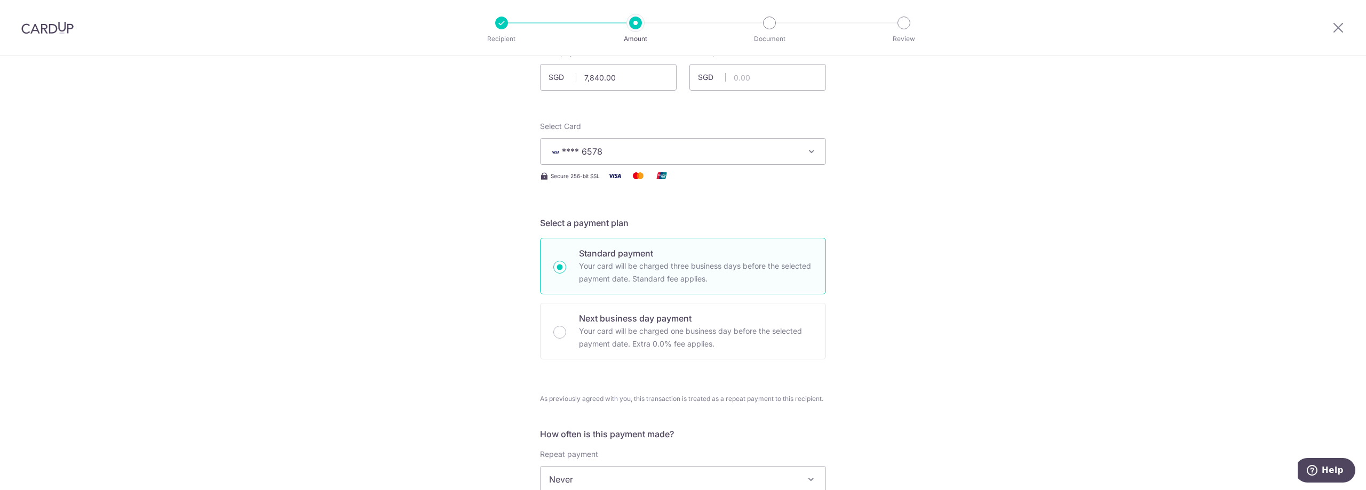
scroll to position [0, 0]
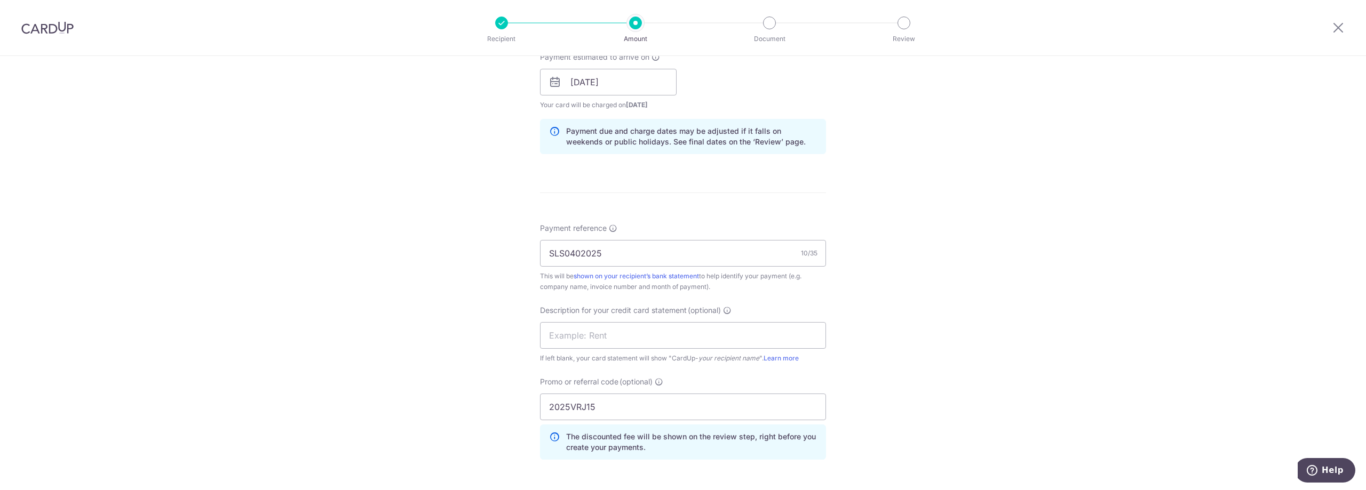
scroll to position [732, 0]
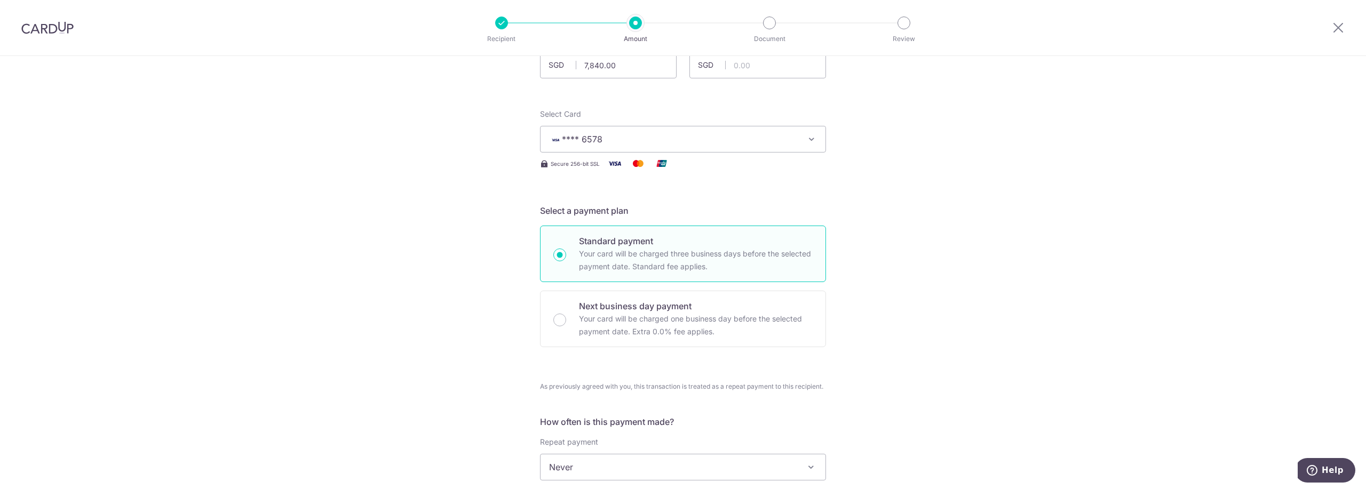
scroll to position [0, 0]
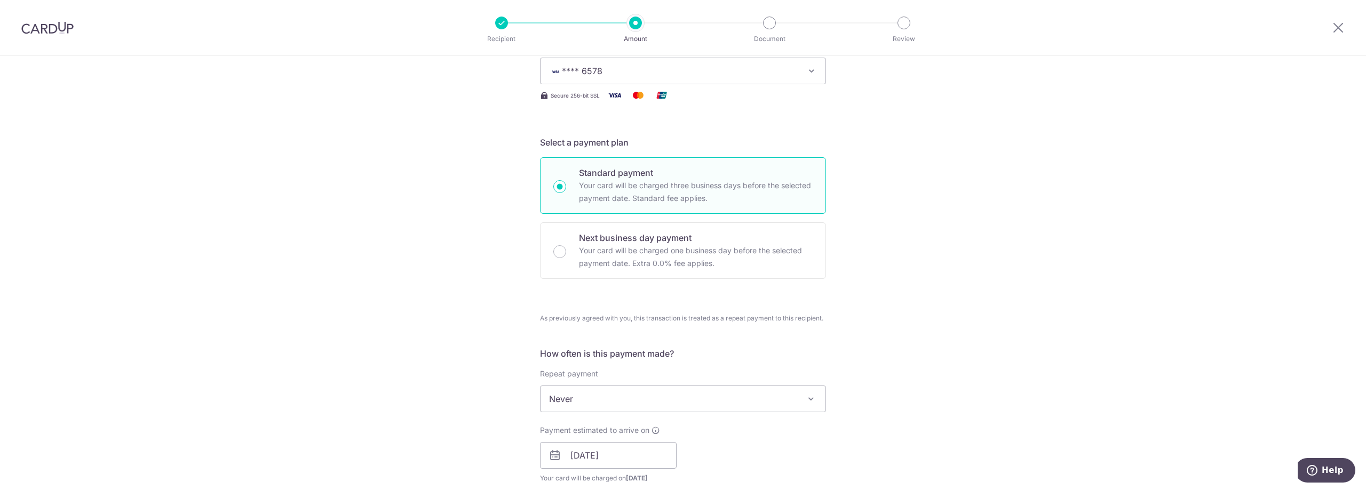
click at [959, 270] on div "Tell us more about your payment Enter payment amount SGD 7,840.00 7840.00 GST (…" at bounding box center [683, 479] width 1366 height 1167
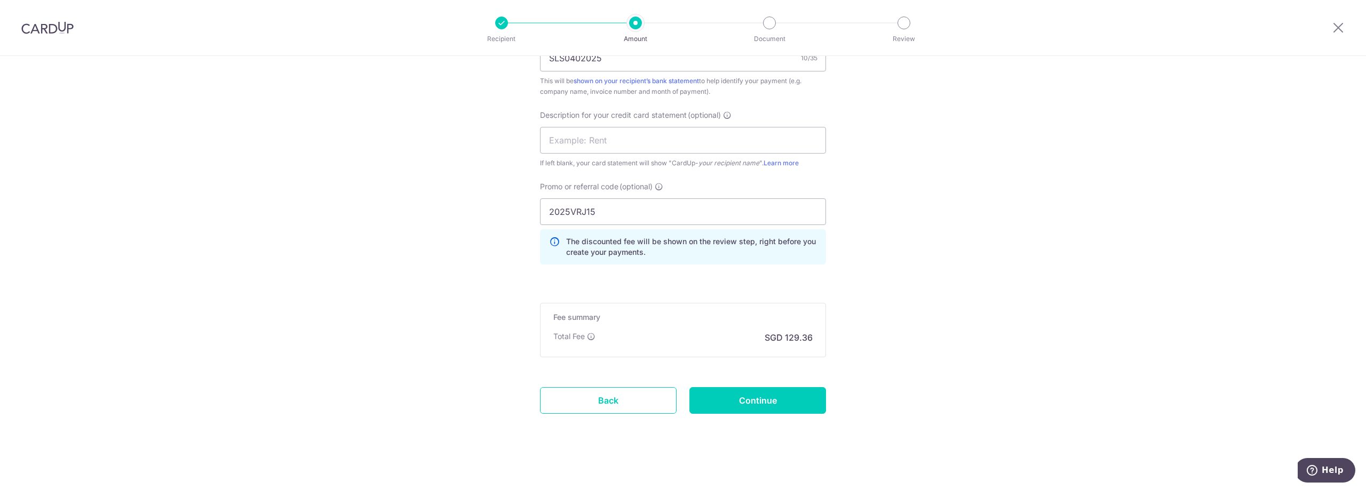
scroll to position [732, 0]
drag, startPoint x: 934, startPoint y: 211, endPoint x: 909, endPoint y: 214, distance: 25.3
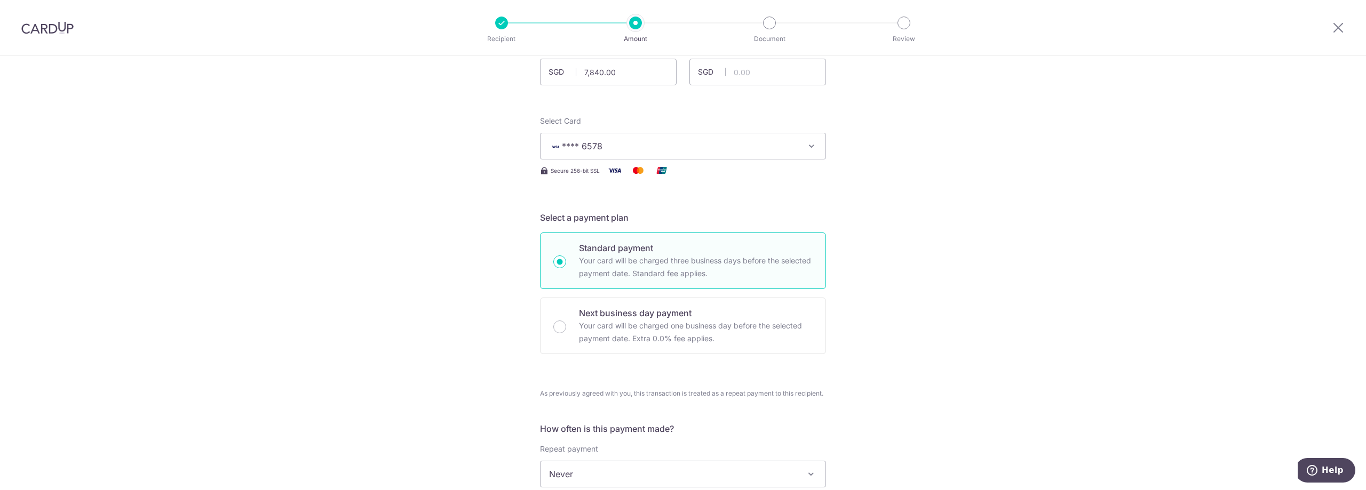
scroll to position [0, 0]
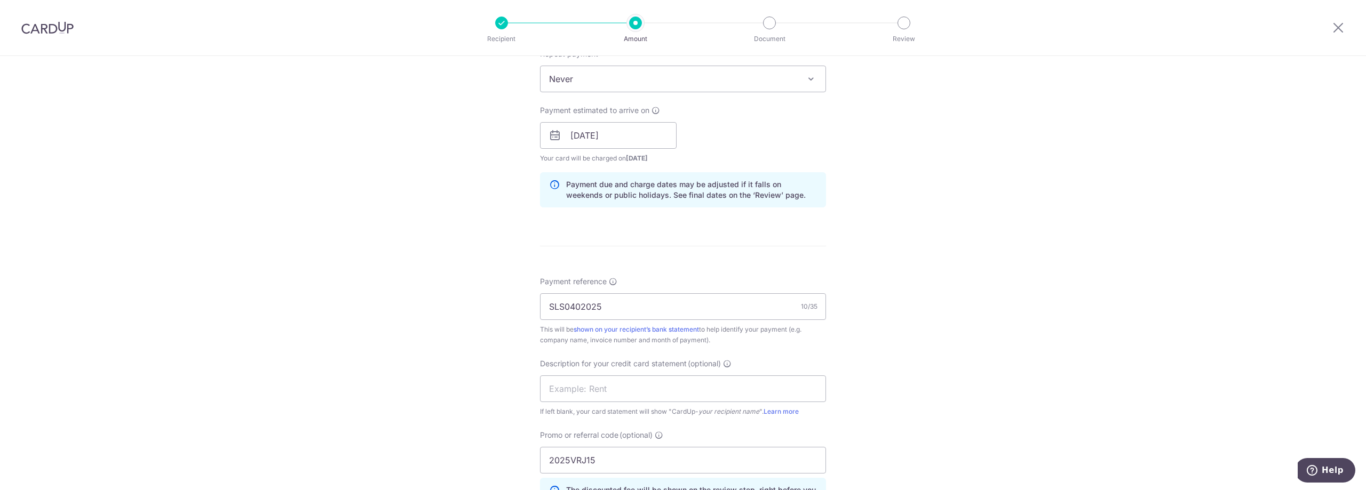
scroll to position [732, 0]
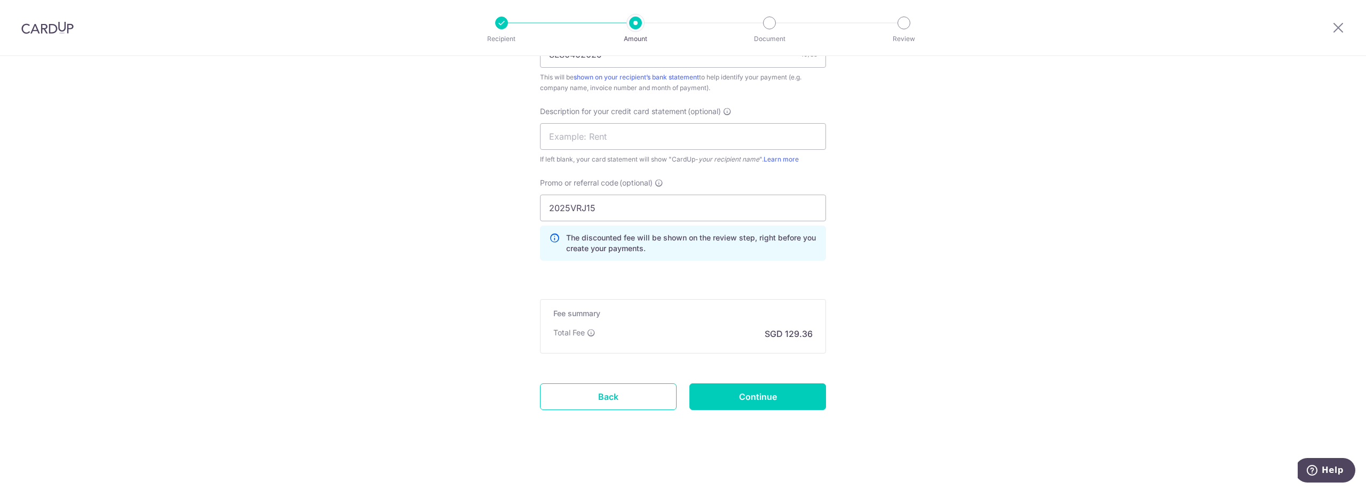
drag, startPoint x: 940, startPoint y: 283, endPoint x: 914, endPoint y: 284, distance: 26.1
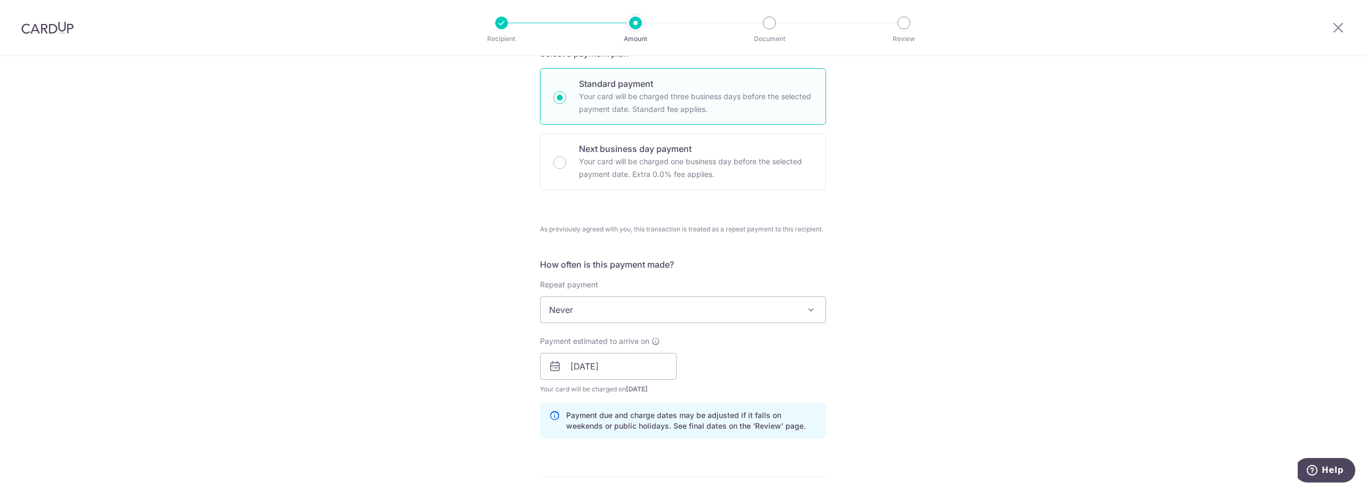
scroll to position [0, 0]
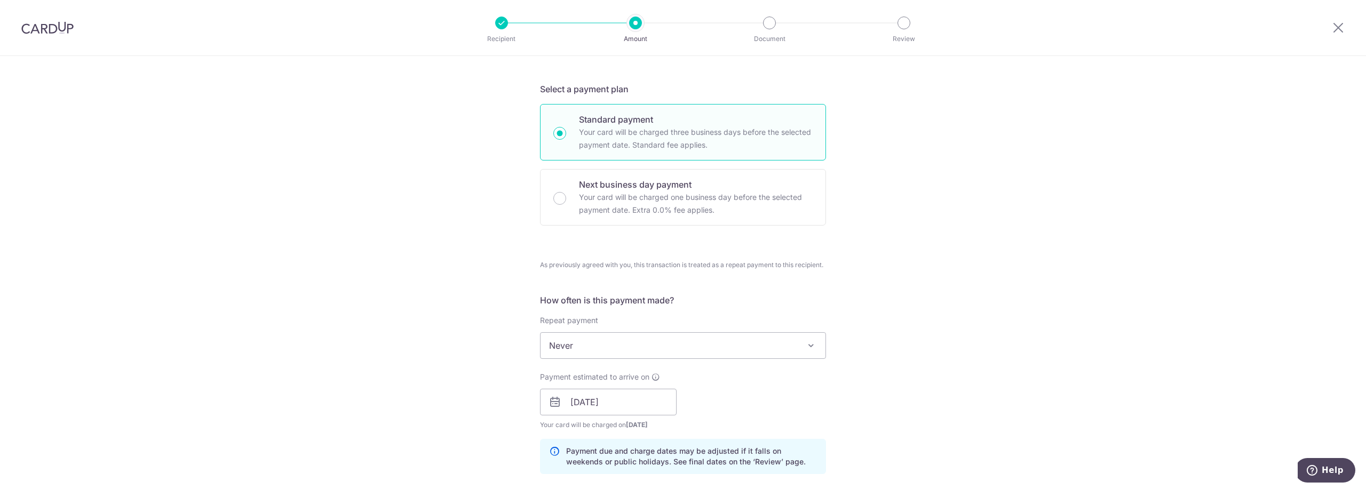
scroll to position [427, 0]
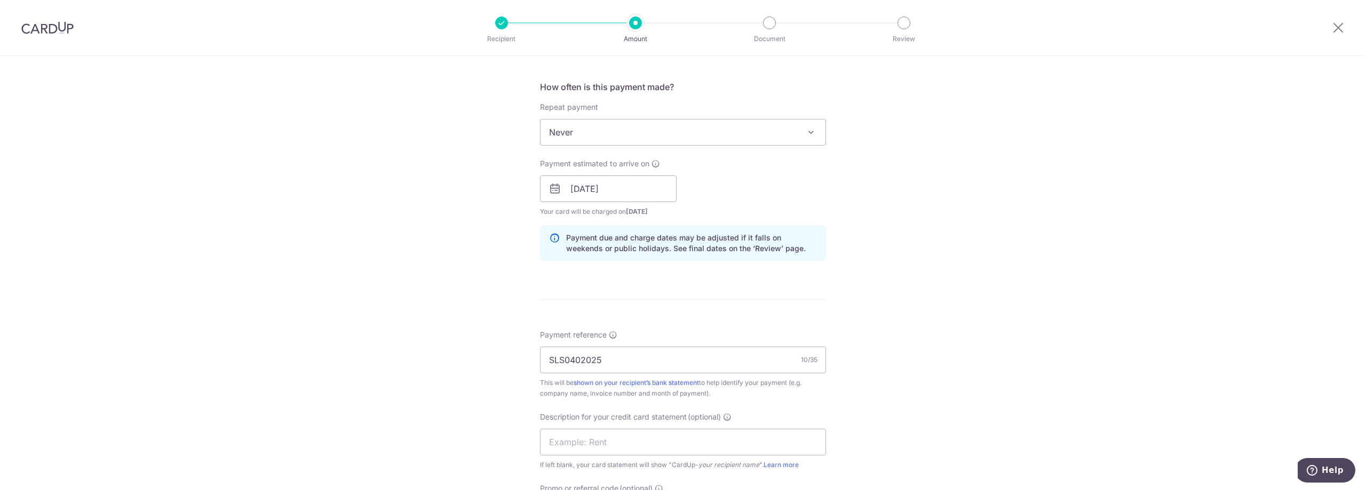
click at [903, 221] on div "Tell us more about your payment Enter payment amount SGD 7,840.00 7840.00 GST (…" at bounding box center [683, 212] width 1366 height 1167
click at [874, 188] on div "Tell us more about your payment Enter payment amount SGD 7,840.00 7840.00 GST (…" at bounding box center [683, 212] width 1366 height 1167
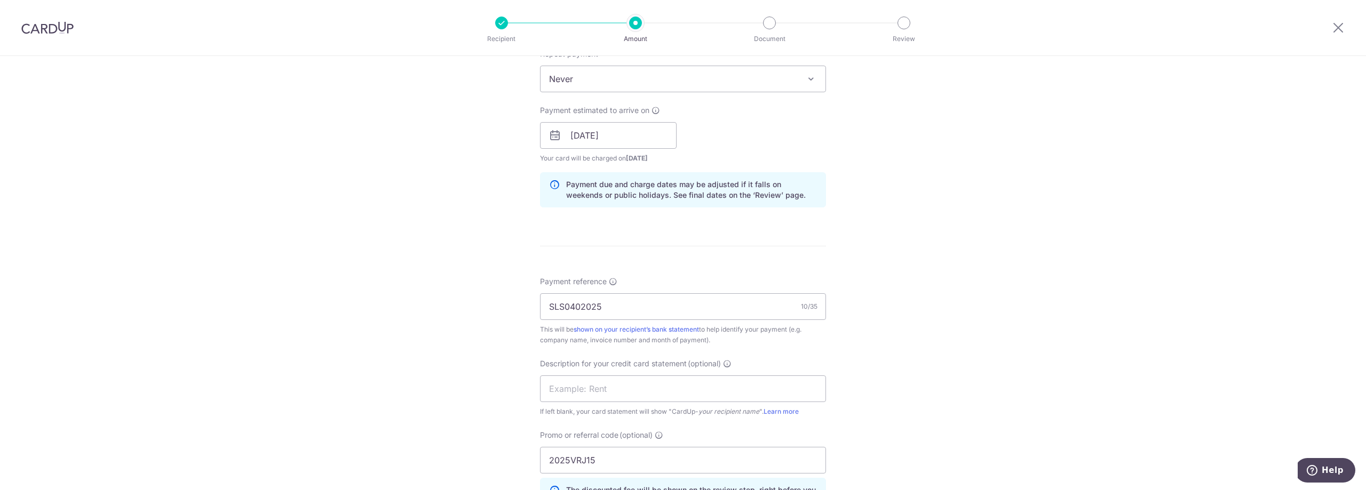
scroll to position [732, 0]
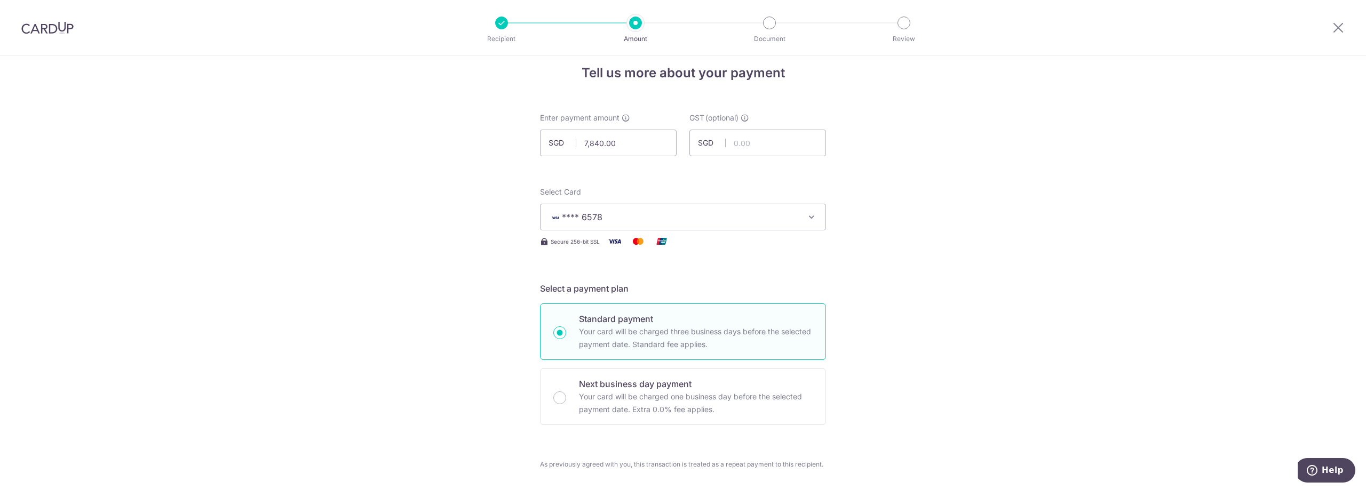
scroll to position [0, 0]
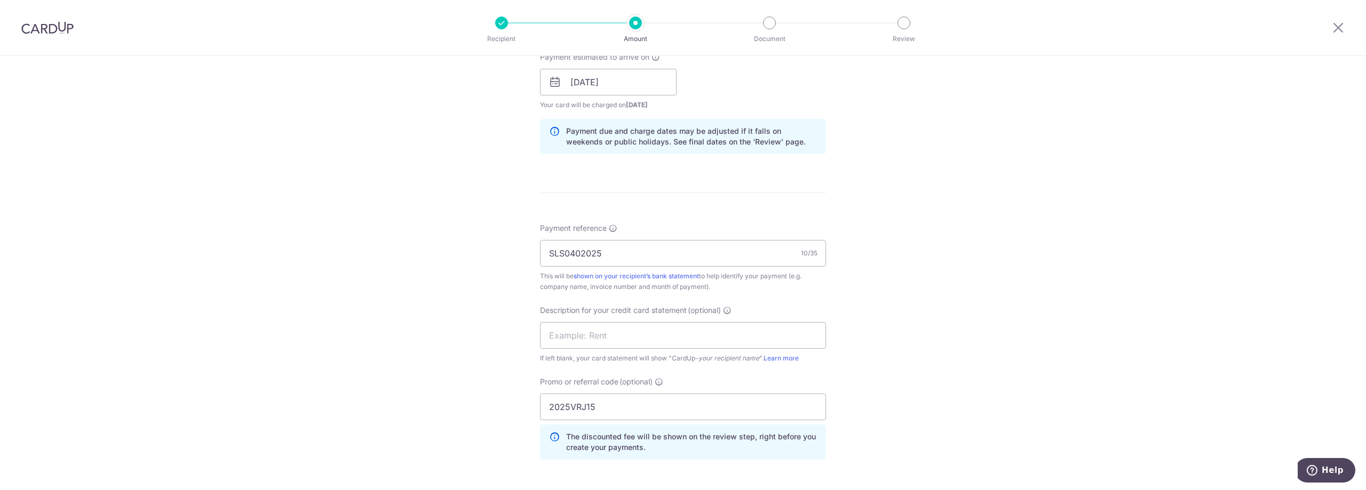
click at [956, 235] on div "Tell us more about your payment Enter payment amount SGD 7,840.00 7840.00 GST (…" at bounding box center [683, 106] width 1366 height 1167
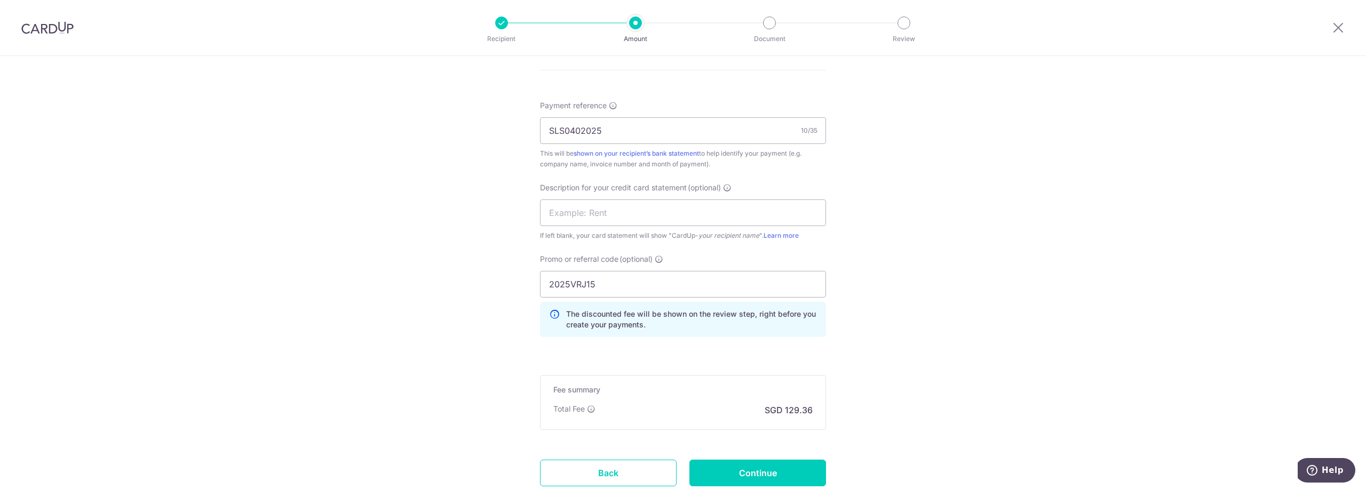
scroll to position [732, 0]
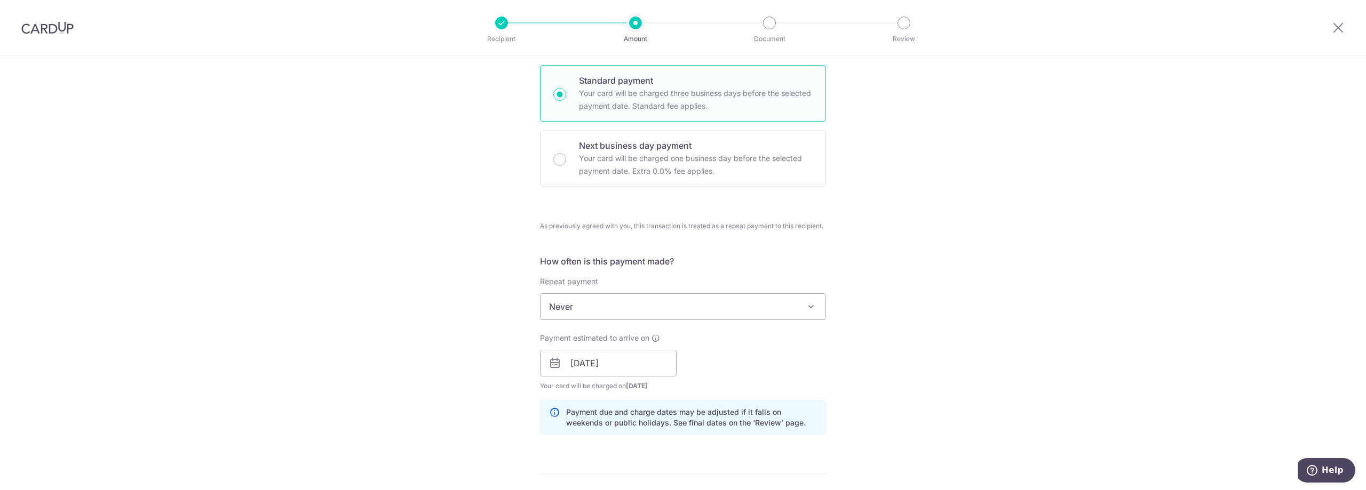
scroll to position [0, 0]
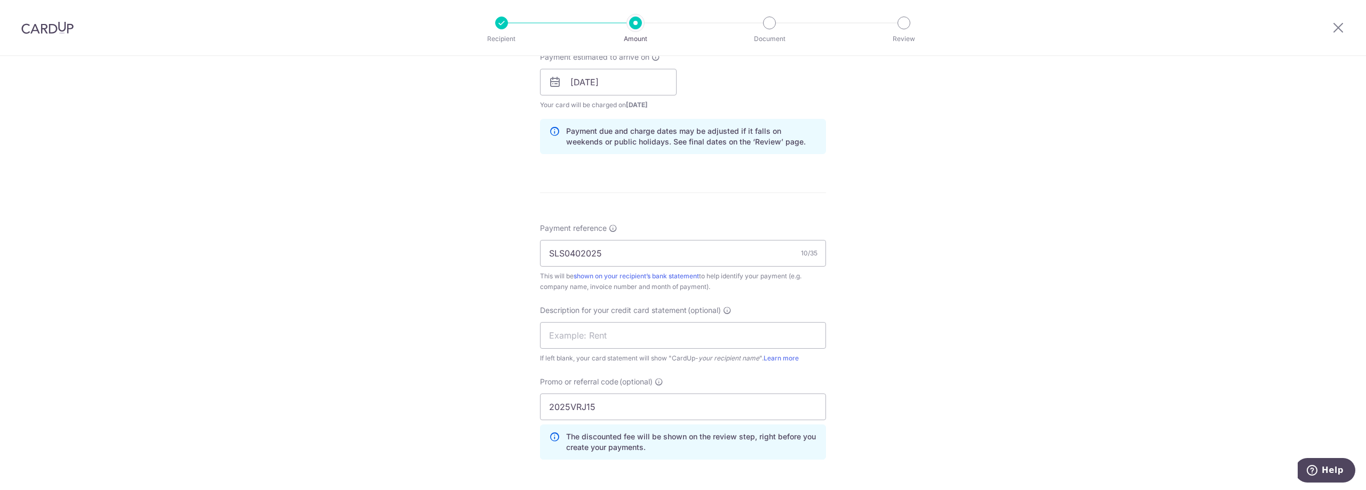
scroll to position [732, 0]
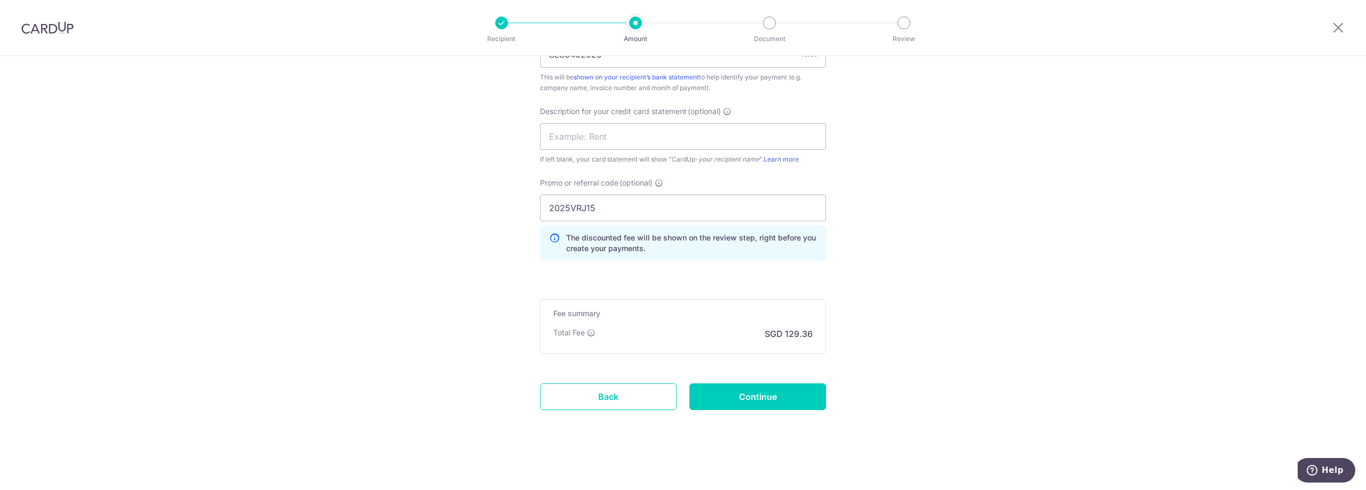
drag, startPoint x: 931, startPoint y: 326, endPoint x: 934, endPoint y: 335, distance: 8.8
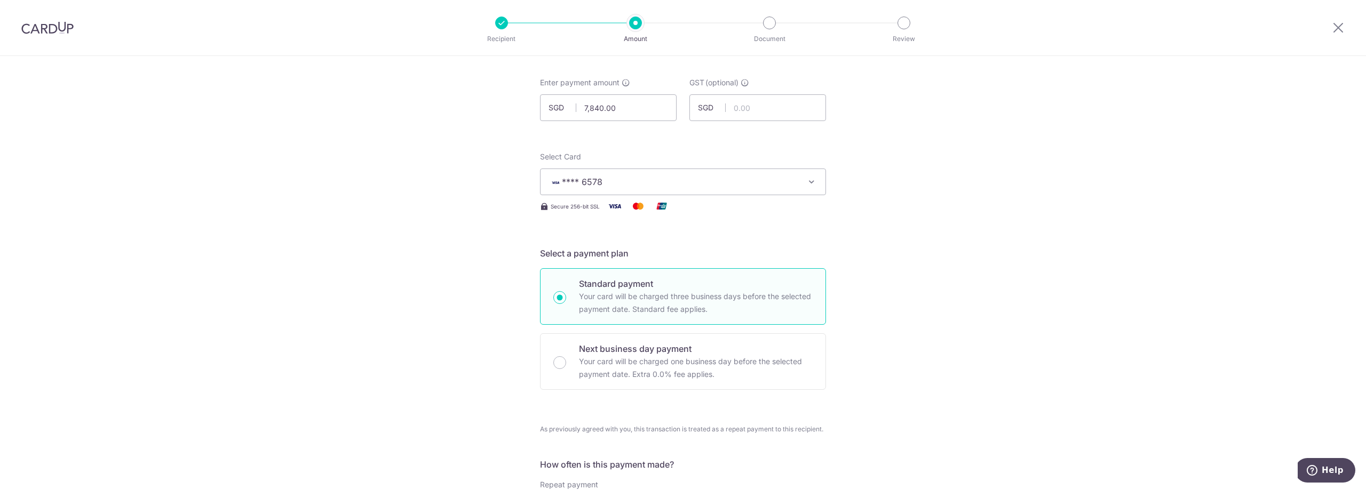
scroll to position [0, 0]
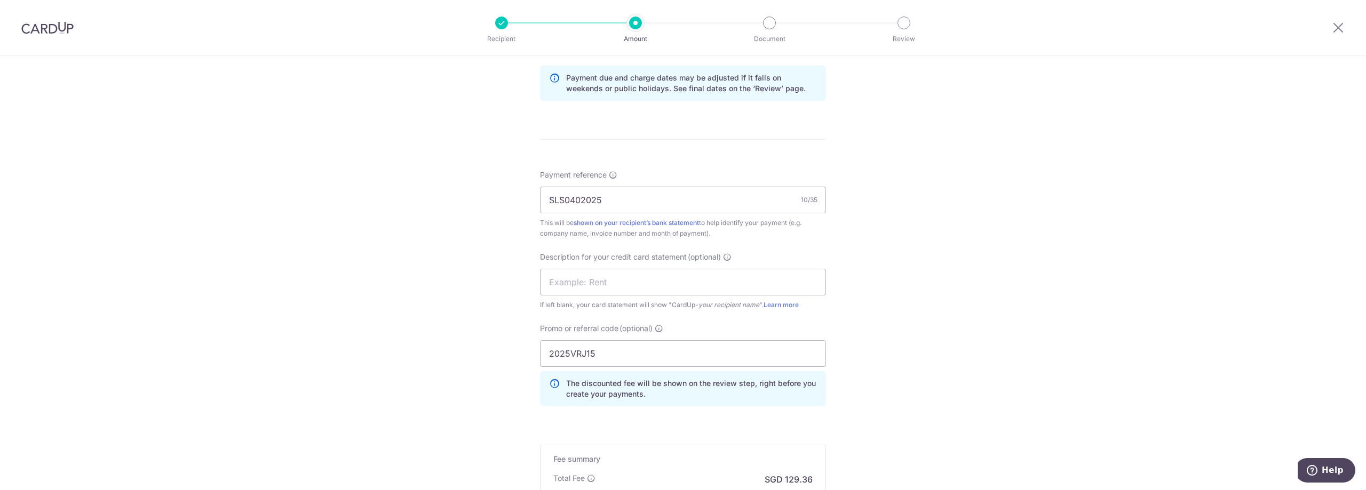
scroll to position [732, 0]
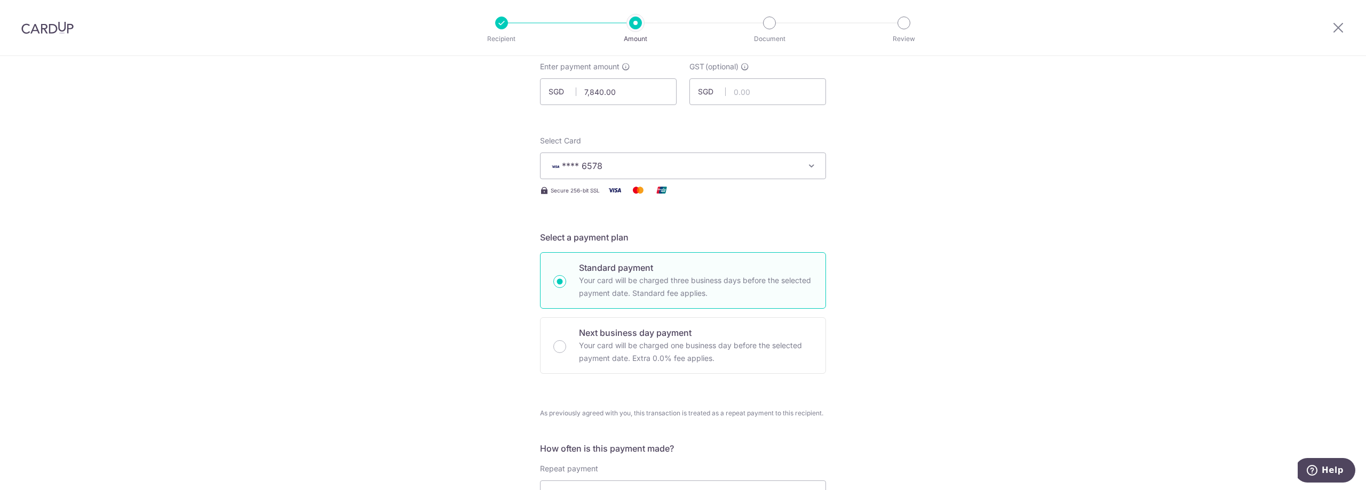
scroll to position [0, 0]
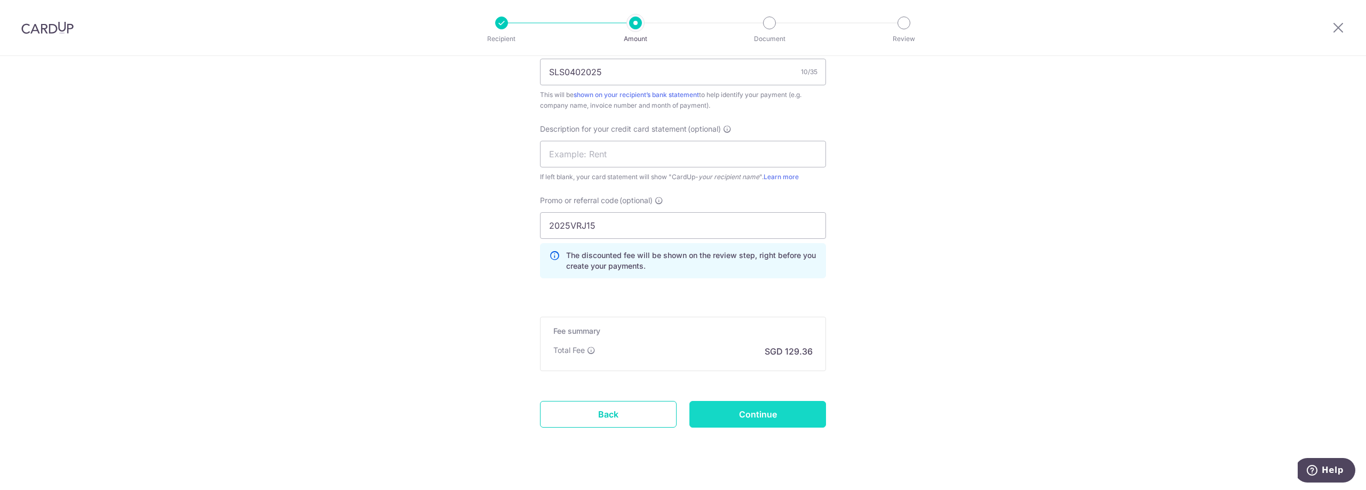
scroll to position [732, 0]
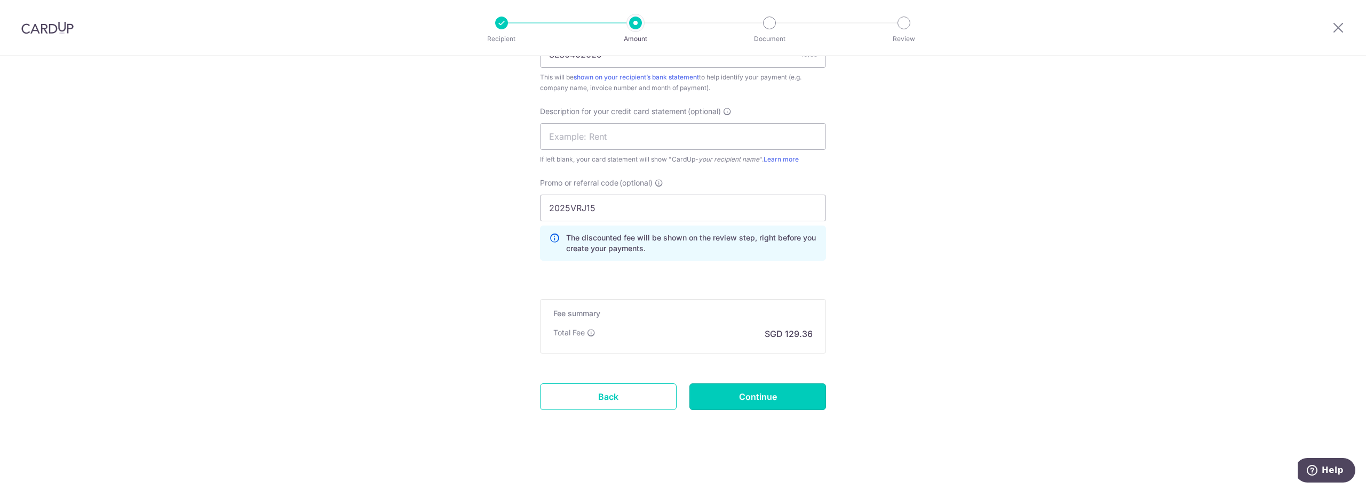
click at [760, 402] on input "Continue" at bounding box center [757, 397] width 137 height 27
type input "Create Schedule"
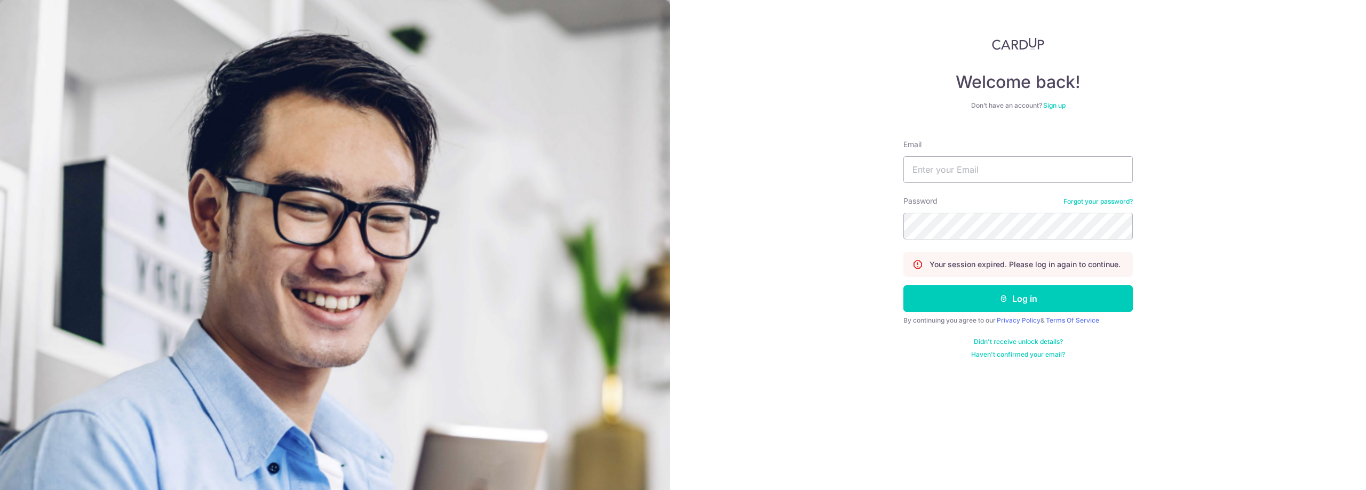
type input "[PERSON_NAME][EMAIL_ADDRESS][DOMAIN_NAME]"
click at [995, 298] on button "Log in" at bounding box center [1017, 298] width 229 height 27
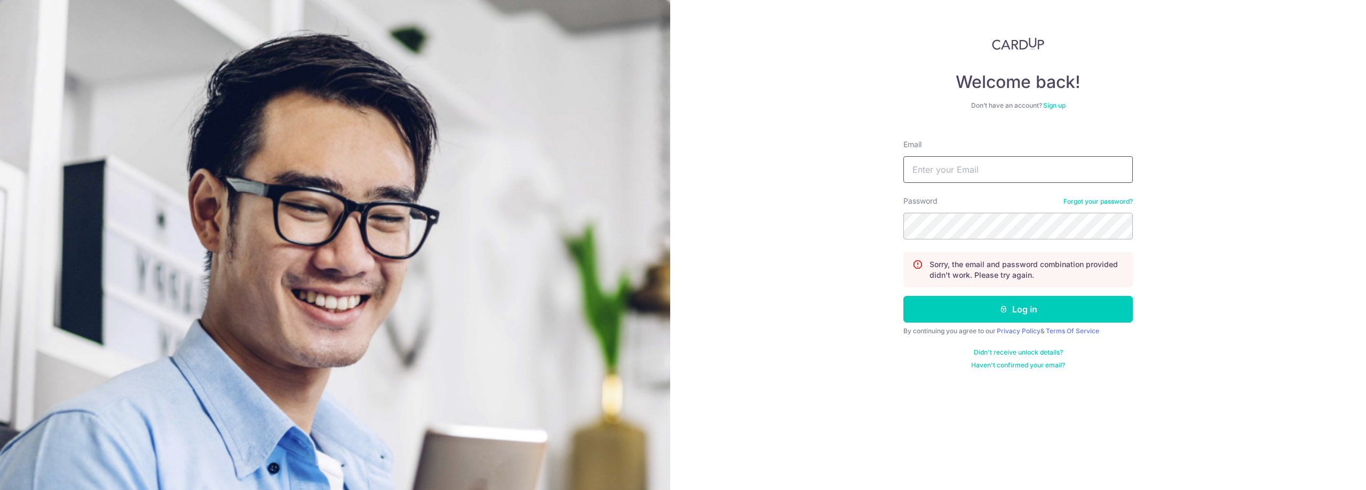
click at [959, 168] on input "Email" at bounding box center [1017, 169] width 229 height 27
type input "[PERSON_NAME][EMAIL_ADDRESS][DOMAIN_NAME]"
click at [993, 312] on button "Log in" at bounding box center [1017, 309] width 229 height 27
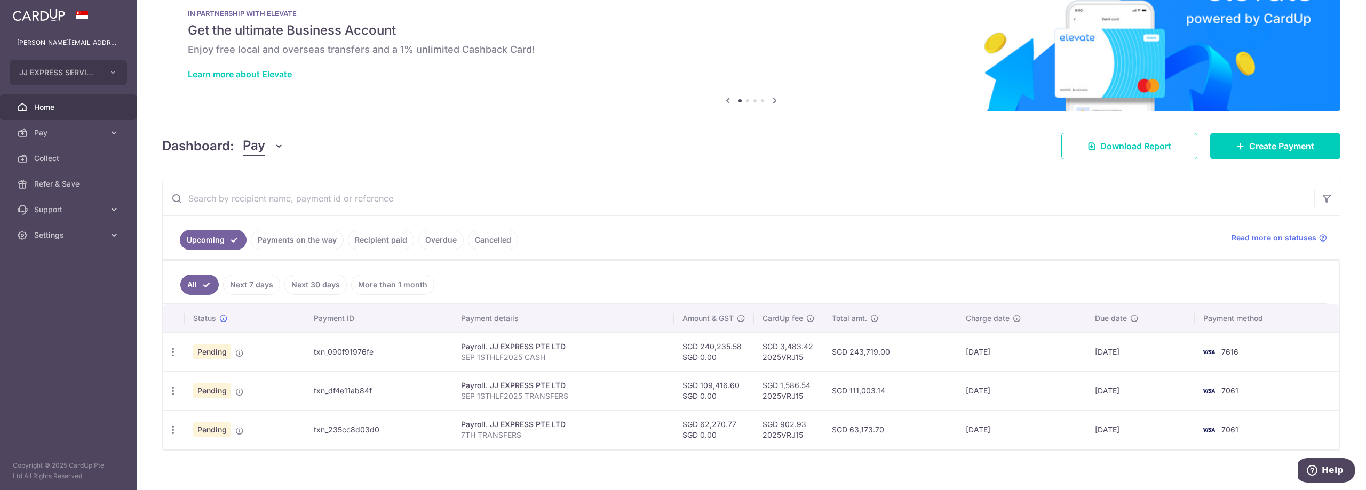
scroll to position [36, 0]
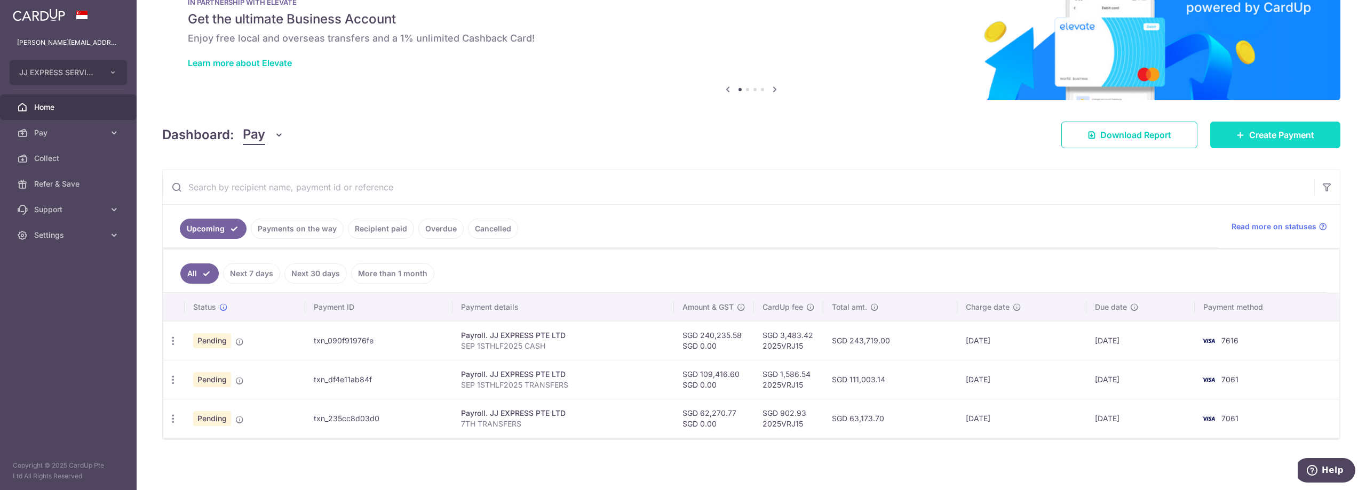
click at [1275, 133] on span "Create Payment" at bounding box center [1281, 135] width 65 height 13
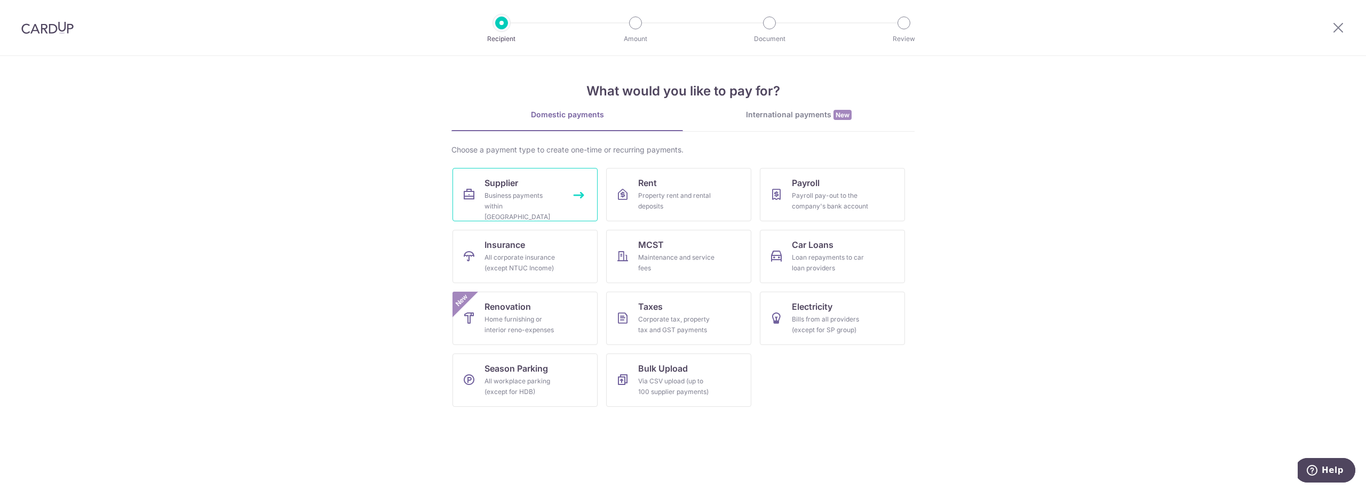
click at [506, 194] on div "Business payments within [GEOGRAPHIC_DATA]" at bounding box center [522, 206] width 77 height 32
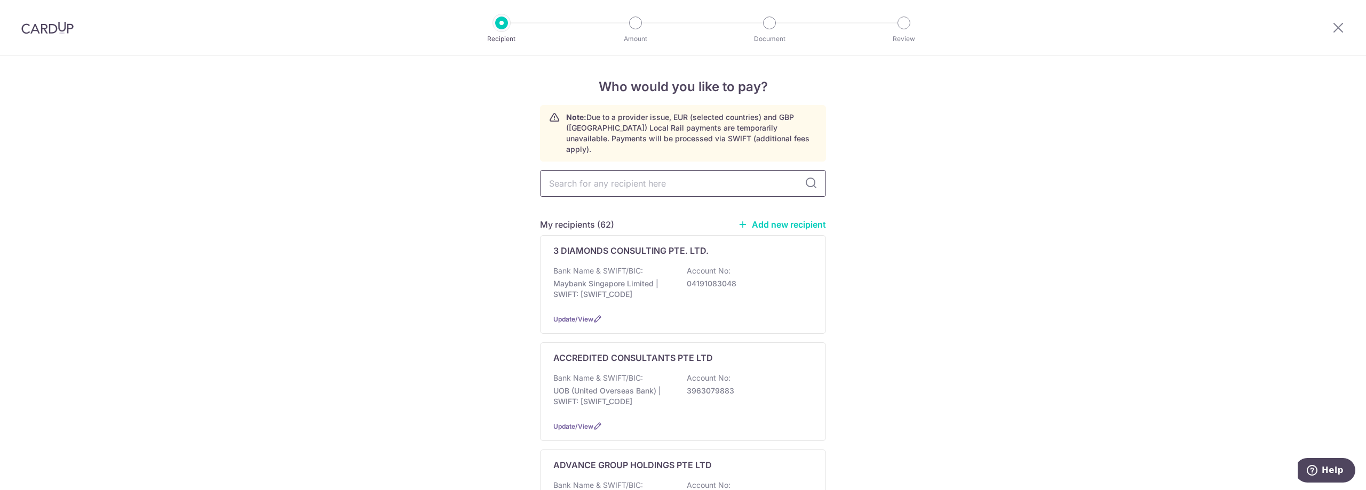
click at [616, 170] on input "text" at bounding box center [683, 183] width 286 height 27
type input "SINGHAPU"
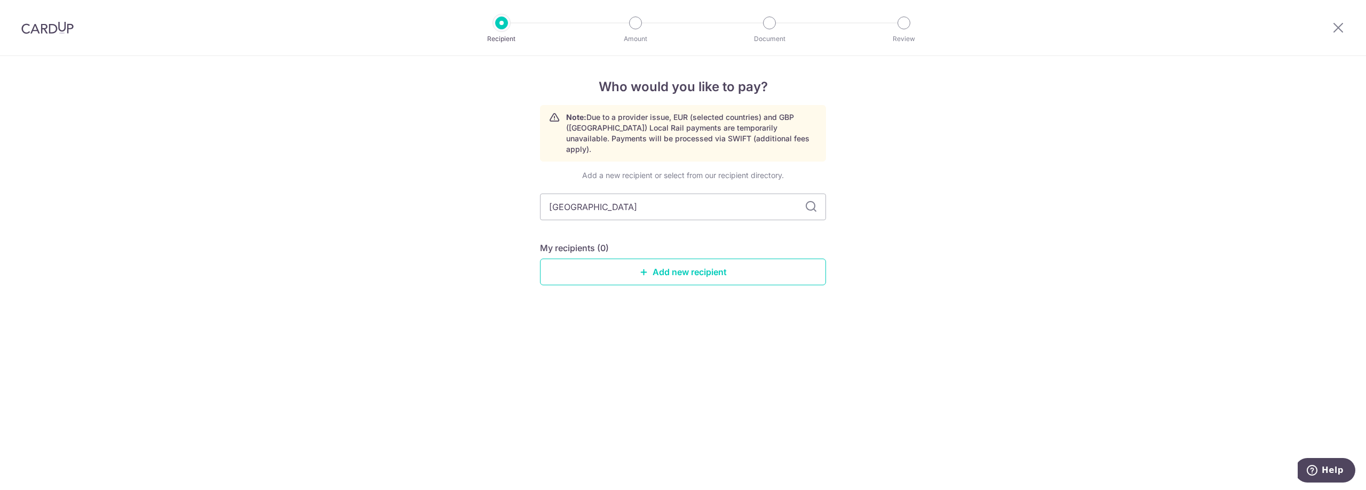
type input "SINGAPURA"
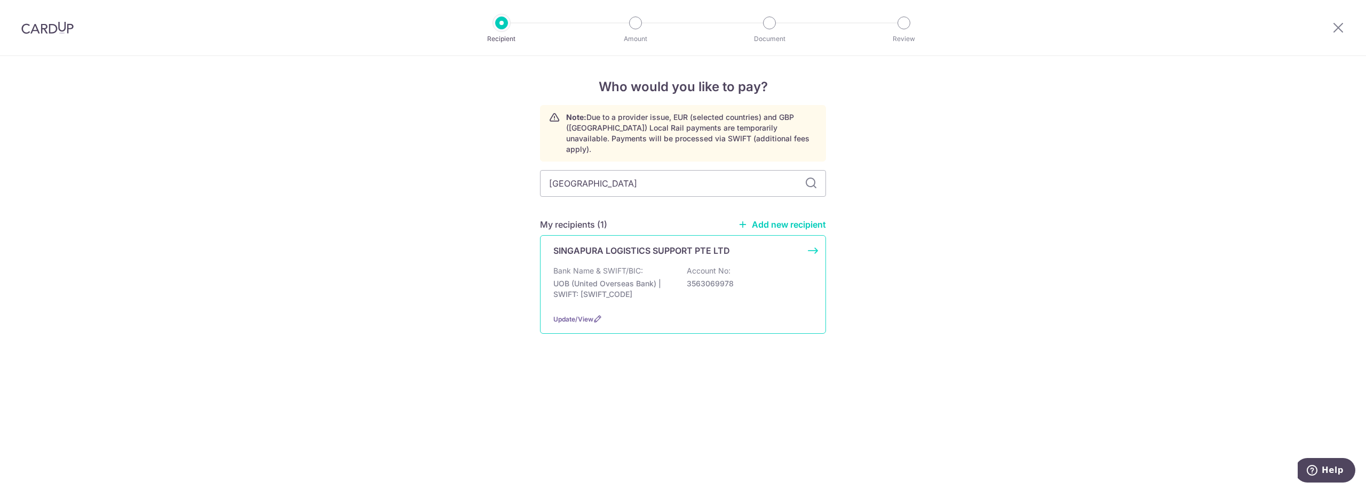
click at [633, 266] on p "Bank Name & SWIFT/BIC:" at bounding box center [598, 271] width 90 height 11
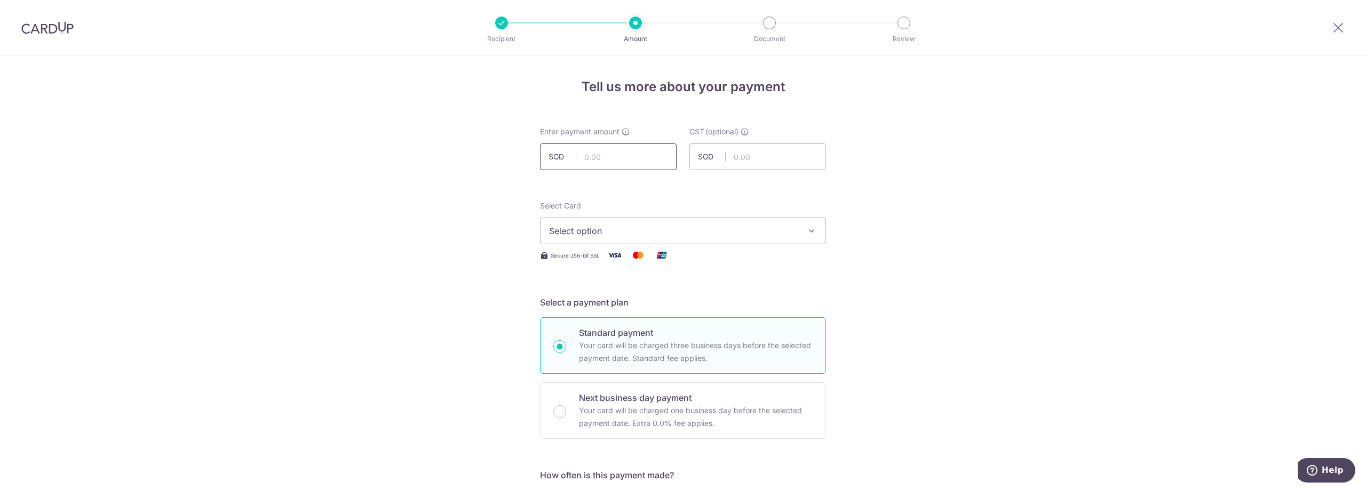
drag, startPoint x: 621, startPoint y: 153, endPoint x: 27, endPoint y: 291, distance: 610.0
click at [621, 153] on input "text" at bounding box center [608, 156] width 137 height 27
click at [637, 161] on input "text" at bounding box center [608, 156] width 137 height 27
drag, startPoint x: 585, startPoint y: 154, endPoint x: 543, endPoint y: 155, distance: 42.7
click at [543, 155] on input "7480" at bounding box center [608, 156] width 137 height 27
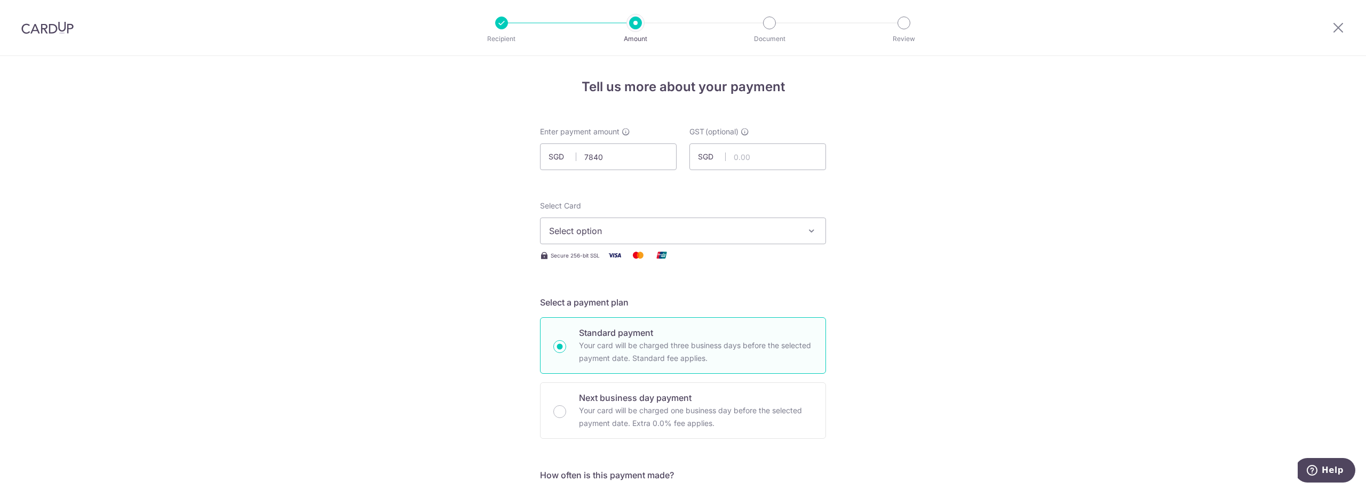
type input "7,840.00"
click at [731, 235] on span "Select option" at bounding box center [673, 231] width 249 height 13
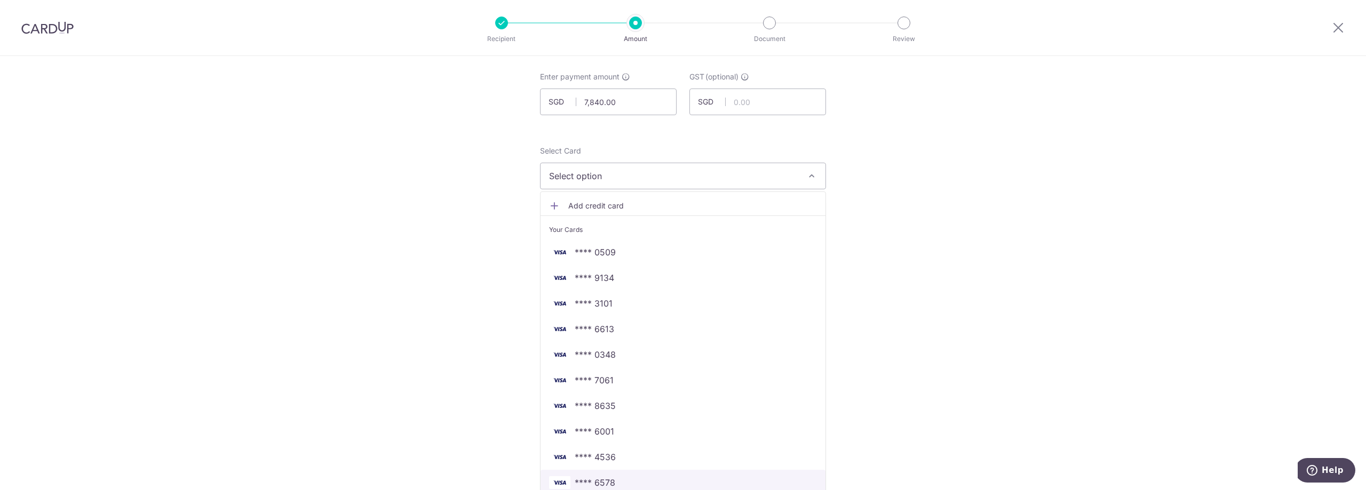
scroll to position [107, 0]
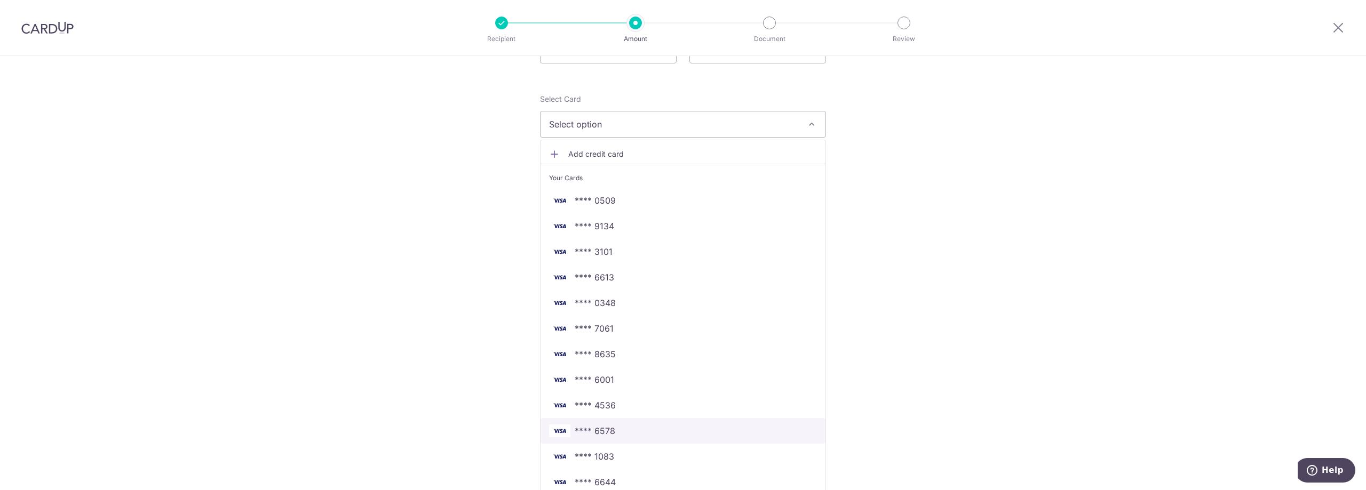
click at [624, 430] on span "**** 6578" at bounding box center [683, 431] width 268 height 13
click at [691, 124] on span "Select option" at bounding box center [673, 124] width 249 height 13
click at [1085, 162] on div "Tell us more about your payment Enter payment amount SGD 7,840.00 7840.00 GST (…" at bounding box center [683, 467] width 1366 height 1036
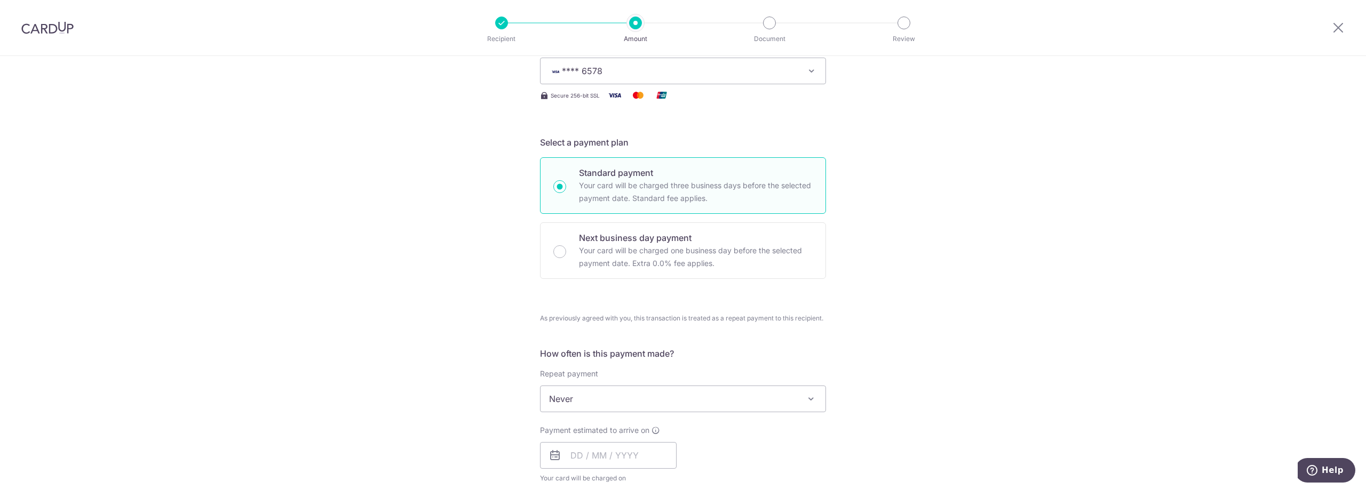
scroll to position [267, 0]
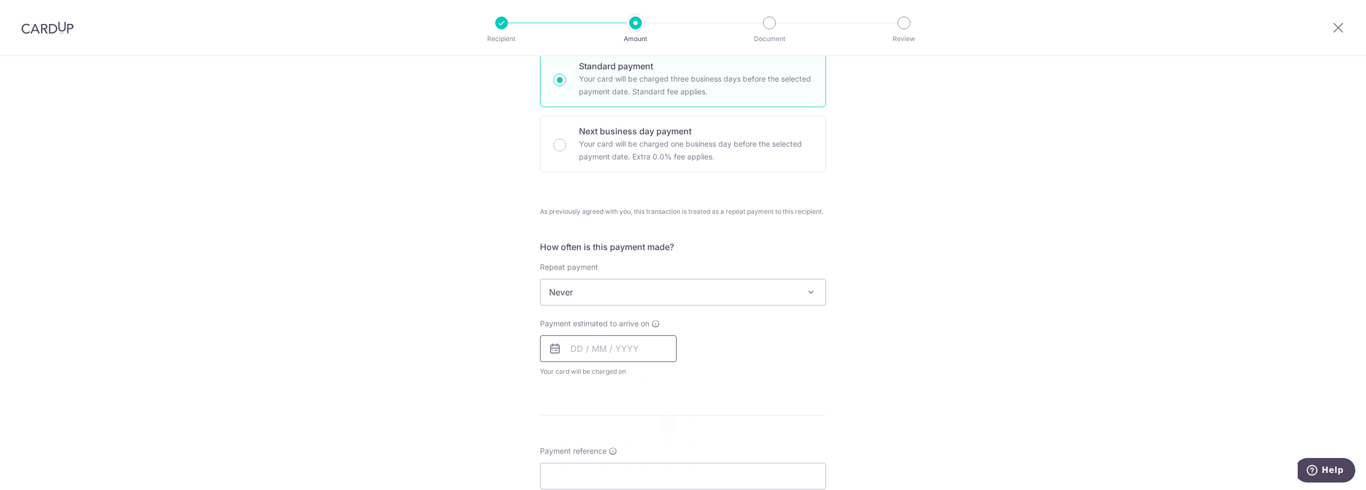
click at [595, 352] on input "text" at bounding box center [608, 349] width 137 height 27
click at [665, 424] on link "3" at bounding box center [668, 424] width 17 height 17
type input "03/10/2025"
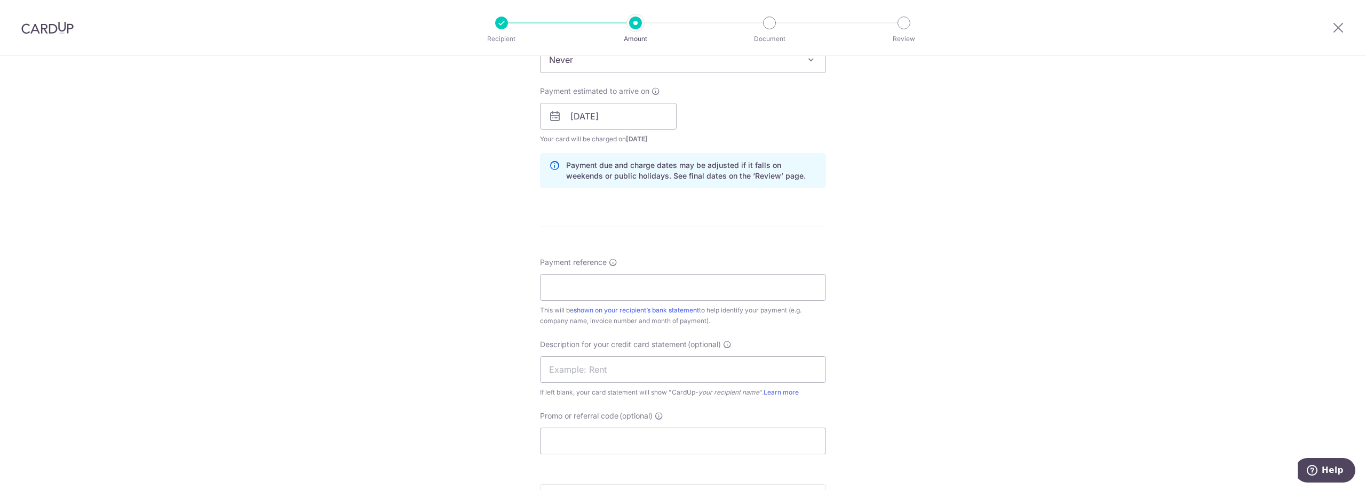
scroll to position [587, 0]
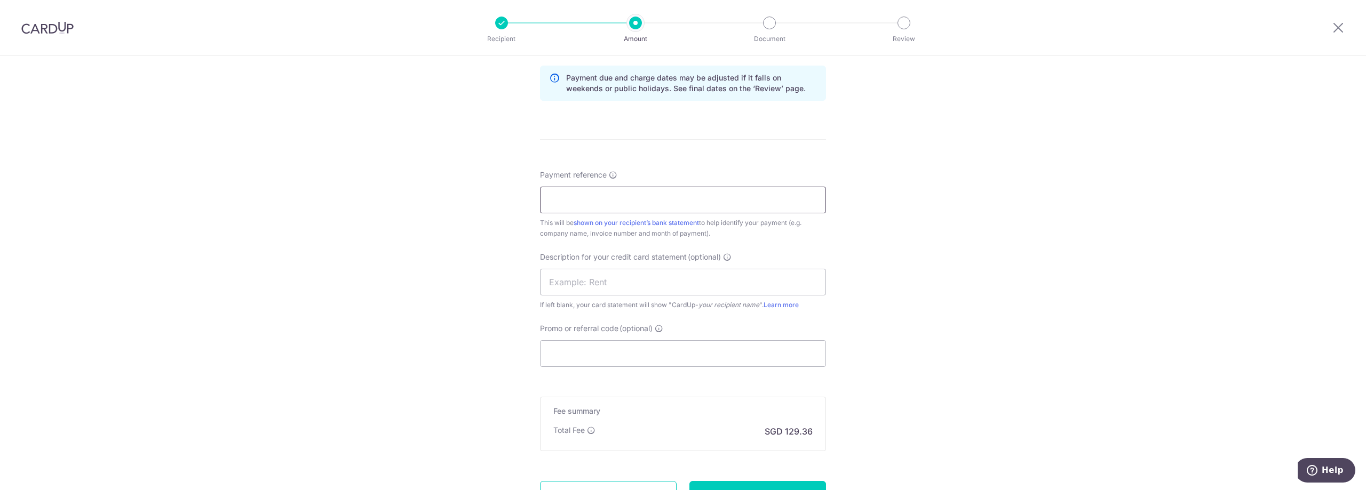
drag, startPoint x: 647, startPoint y: 200, endPoint x: 662, endPoint y: 213, distance: 20.1
click at [647, 200] on input "Payment reference" at bounding box center [683, 200] width 286 height 27
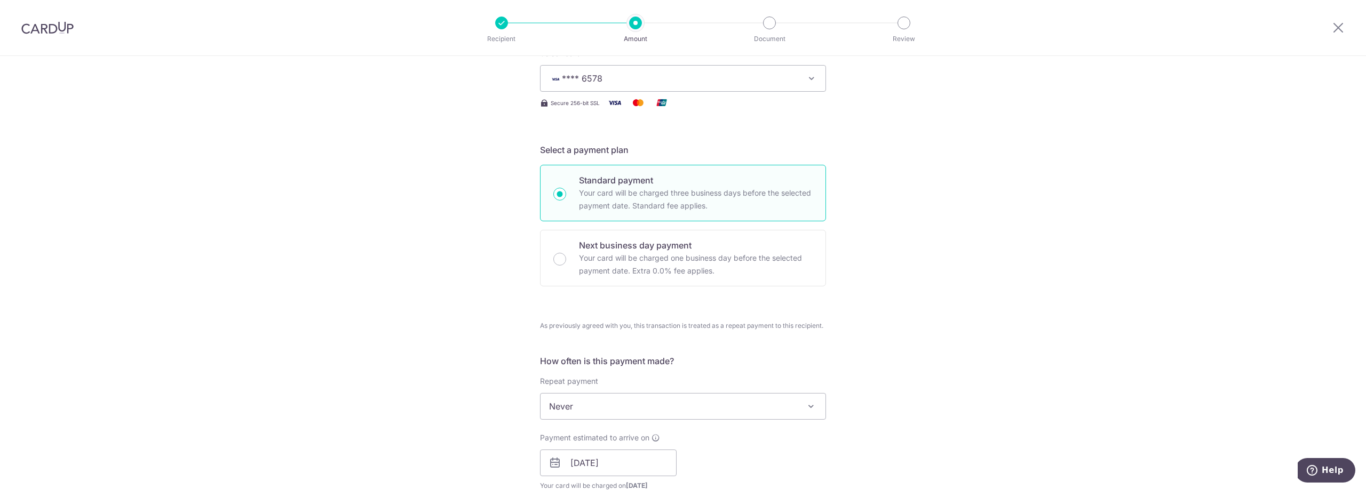
scroll to position [53, 0]
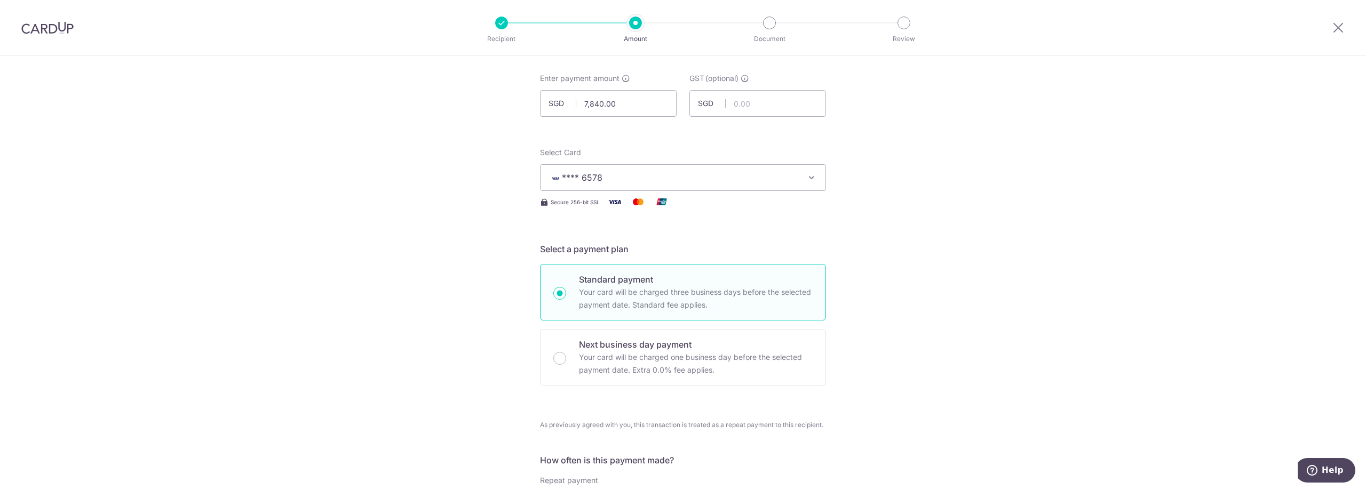
click at [556, 357] on input "Next business day payment Your card will be charged one business day before the…" at bounding box center [559, 358] width 13 height 13
radio input "true"
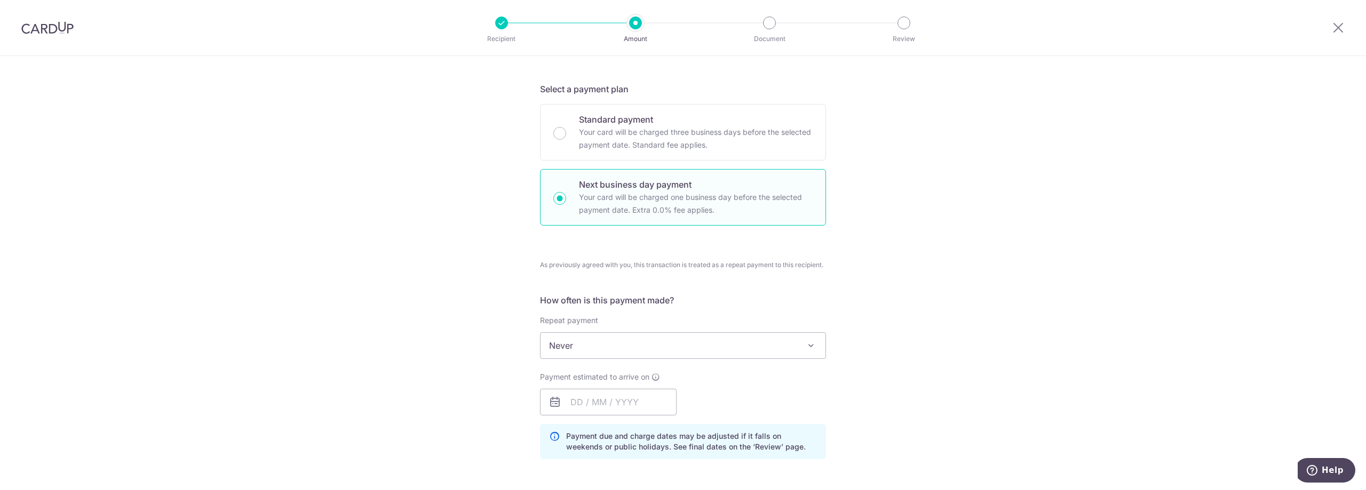
scroll to position [373, 0]
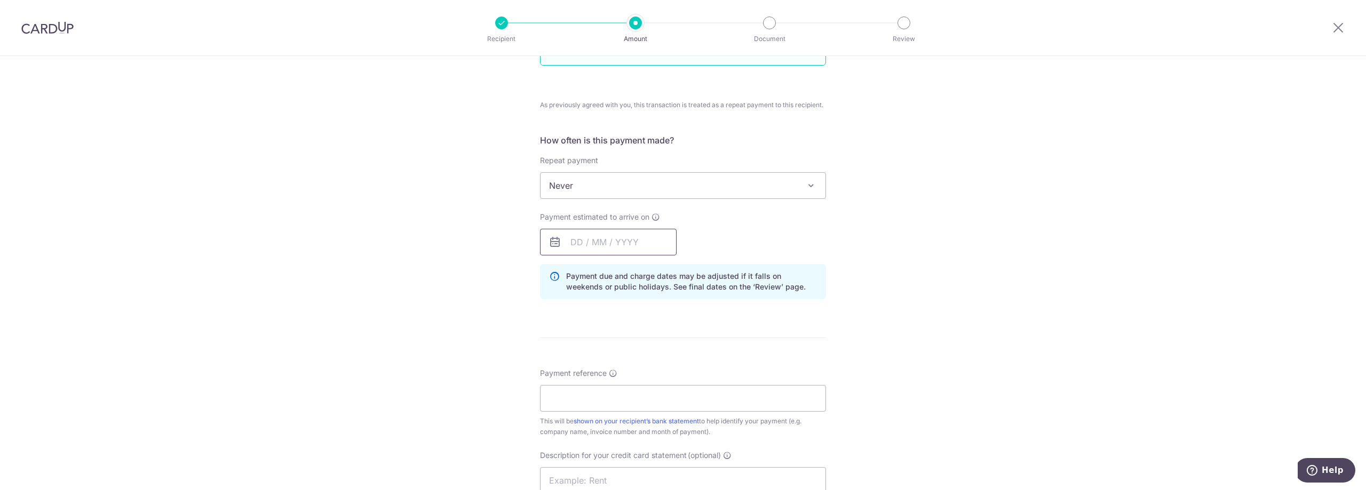
click at [588, 234] on input "text" at bounding box center [608, 242] width 137 height 27
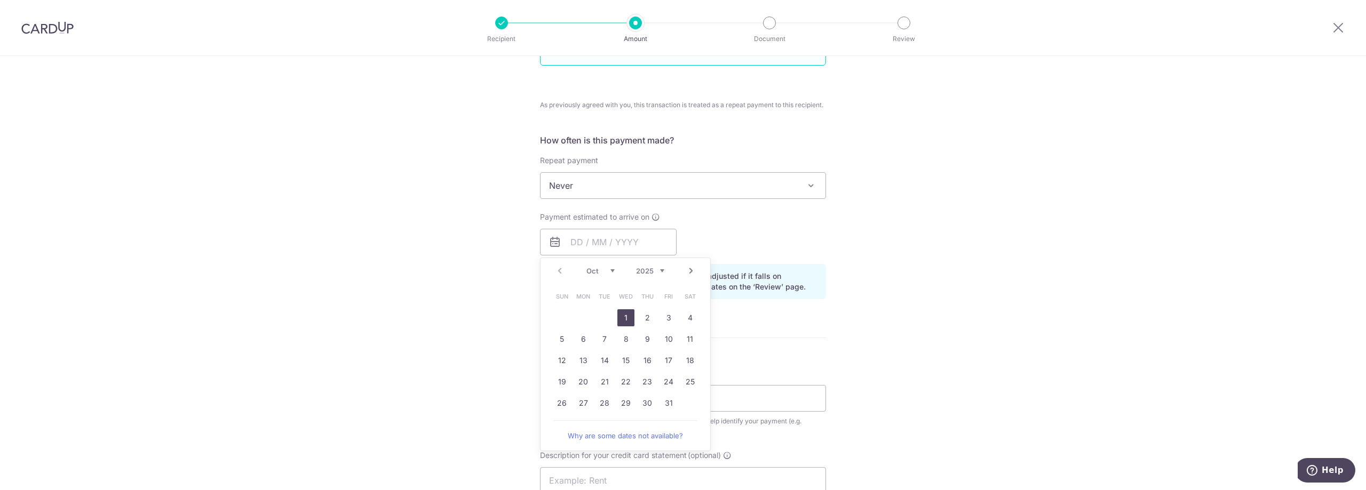
click at [624, 316] on link "1" at bounding box center [625, 317] width 17 height 17
type input "[DATE]"
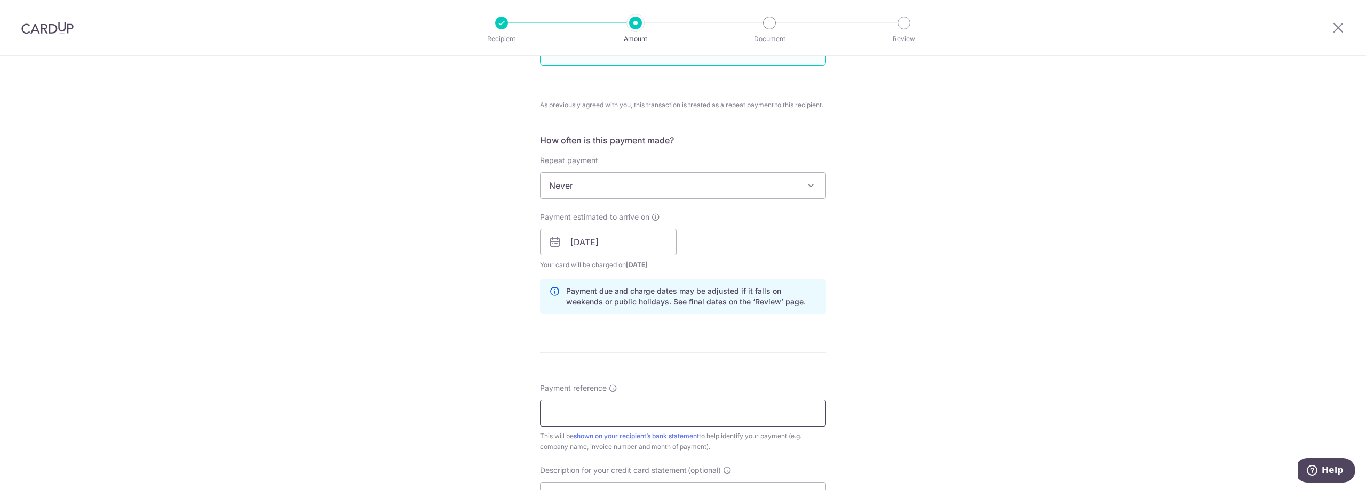
click at [657, 410] on input "Payment reference" at bounding box center [683, 413] width 286 height 27
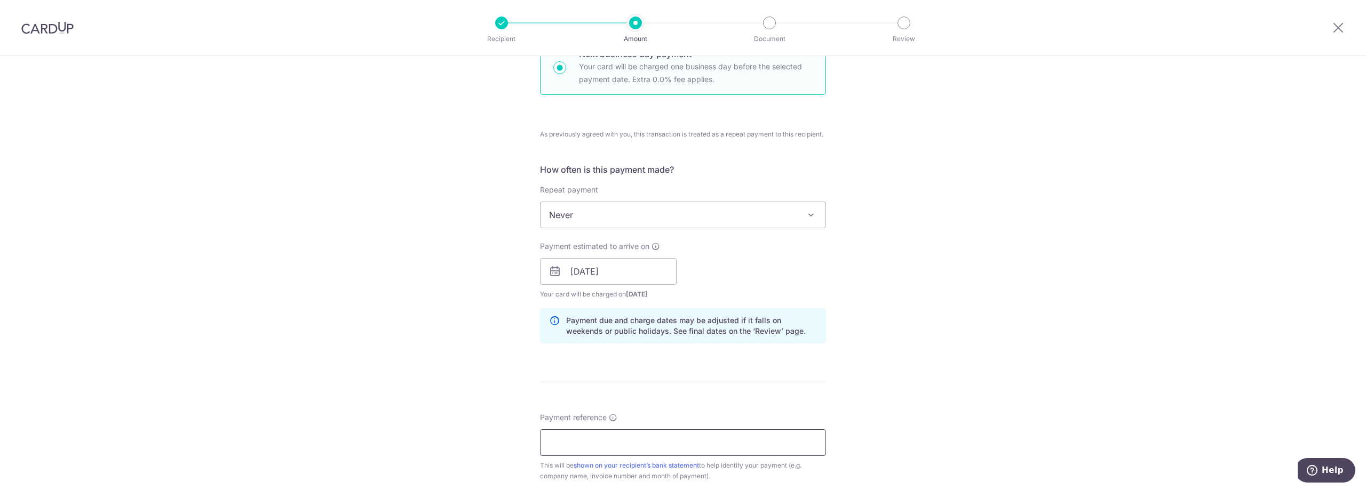
scroll to position [427, 0]
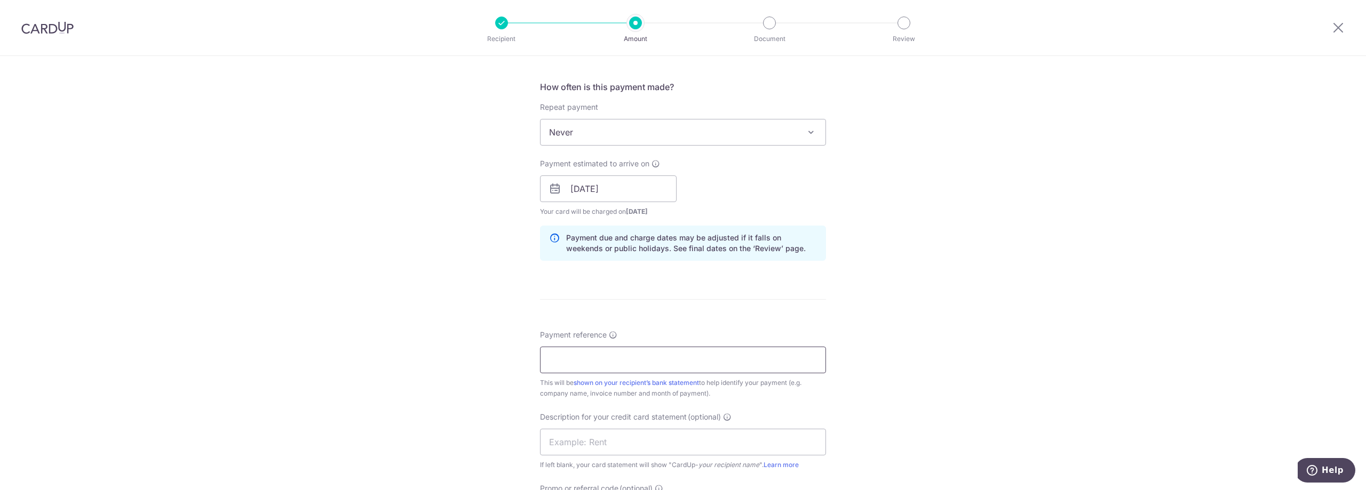
click at [784, 362] on input "Payment reference" at bounding box center [683, 360] width 286 height 27
paste input "SLS0402025"
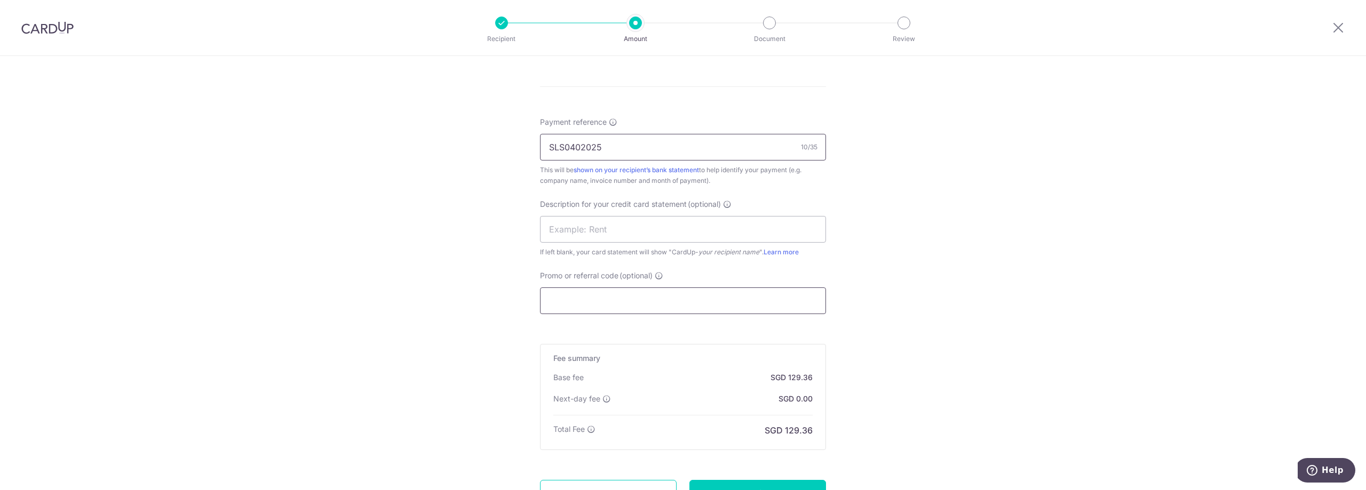
scroll to position [640, 0]
type input "SLS0402025"
drag, startPoint x: 688, startPoint y: 299, endPoint x: 696, endPoint y: 294, distance: 9.3
click at [689, 299] on input "Promo or referral code (optional)" at bounding box center [683, 300] width 286 height 27
click at [641, 301] on input "Promo or referral code (optional)" at bounding box center [683, 300] width 286 height 27
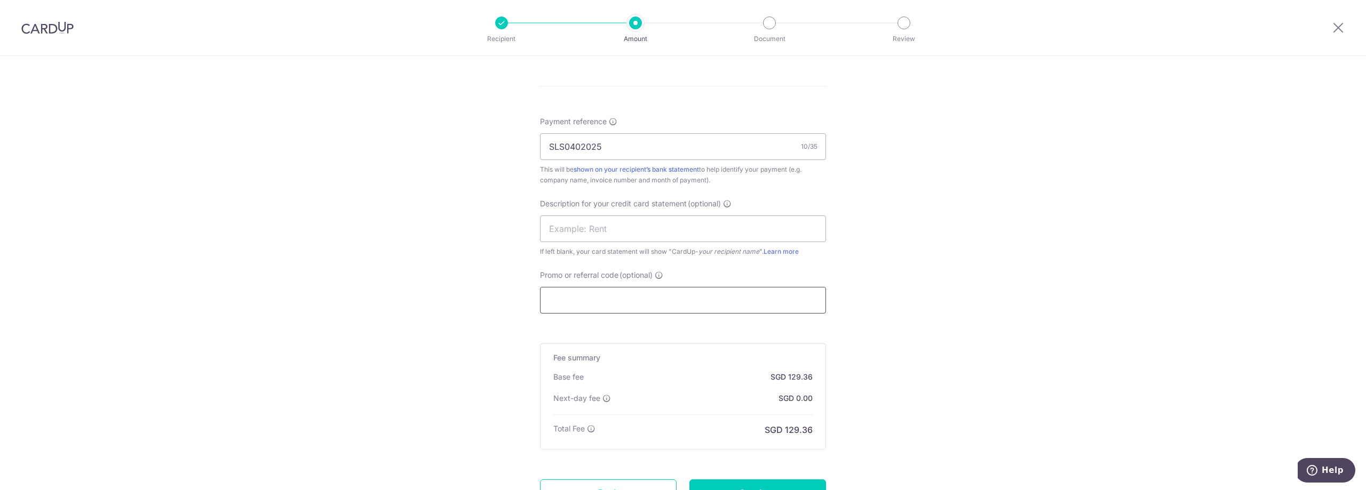
paste input "2025VRJ15"
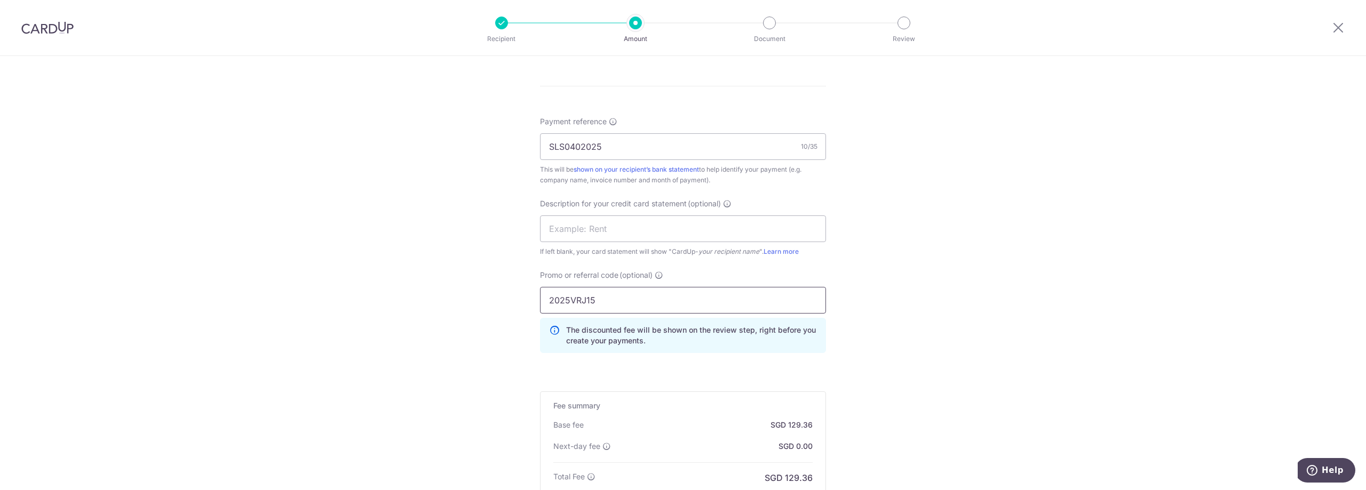
type input "2025VRJ15"
click at [1019, 273] on div "Tell us more about your payment Enter payment amount SGD 7,840.00 7840.00 GST (…" at bounding box center [683, 25] width 1366 height 1218
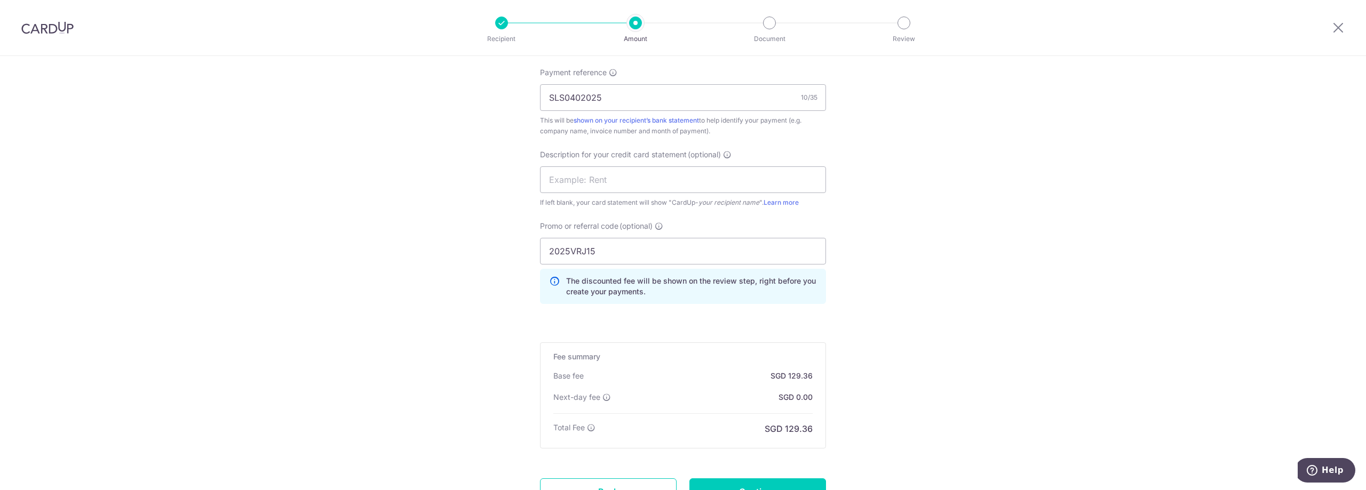
scroll to position [784, 0]
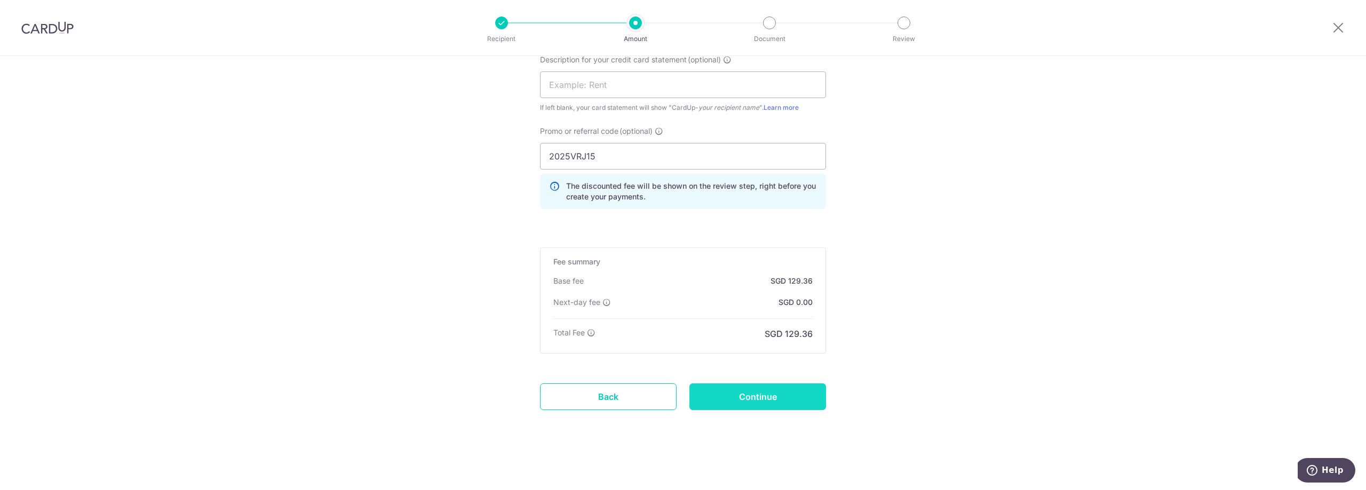
click at [748, 397] on input "Continue" at bounding box center [757, 397] width 137 height 27
type input "Create Schedule"
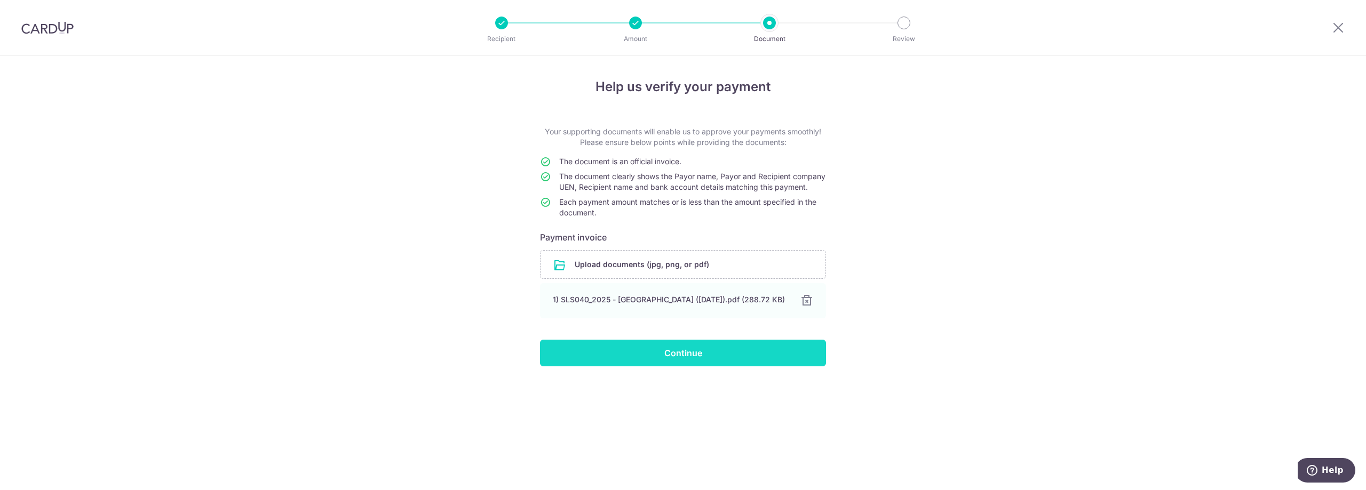
click at [678, 365] on input "Continue" at bounding box center [683, 353] width 286 height 27
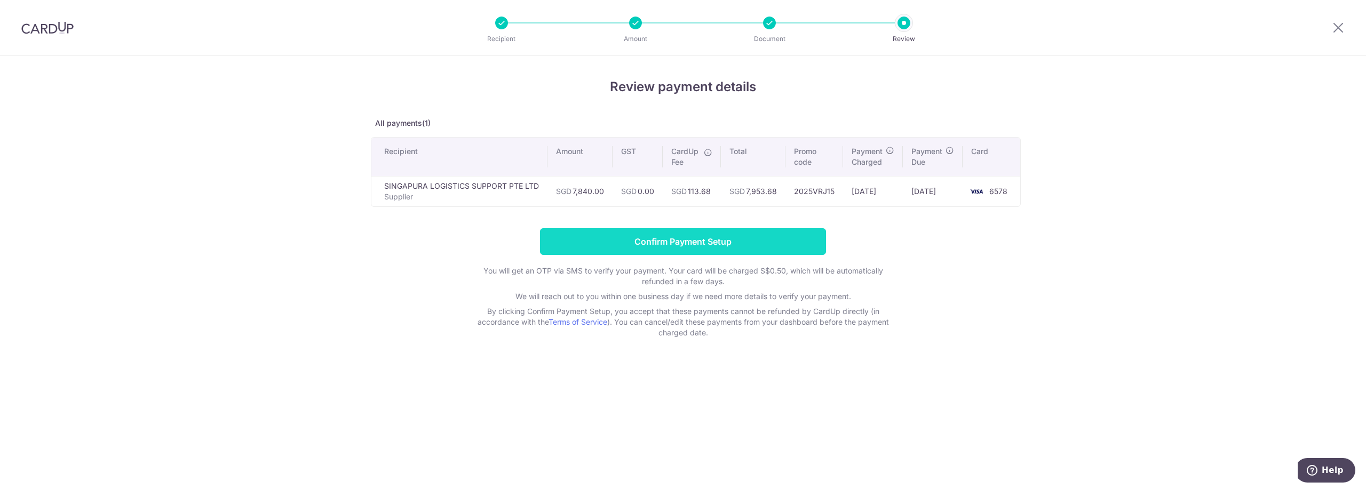
click at [672, 246] on input "Confirm Payment Setup" at bounding box center [683, 241] width 286 height 27
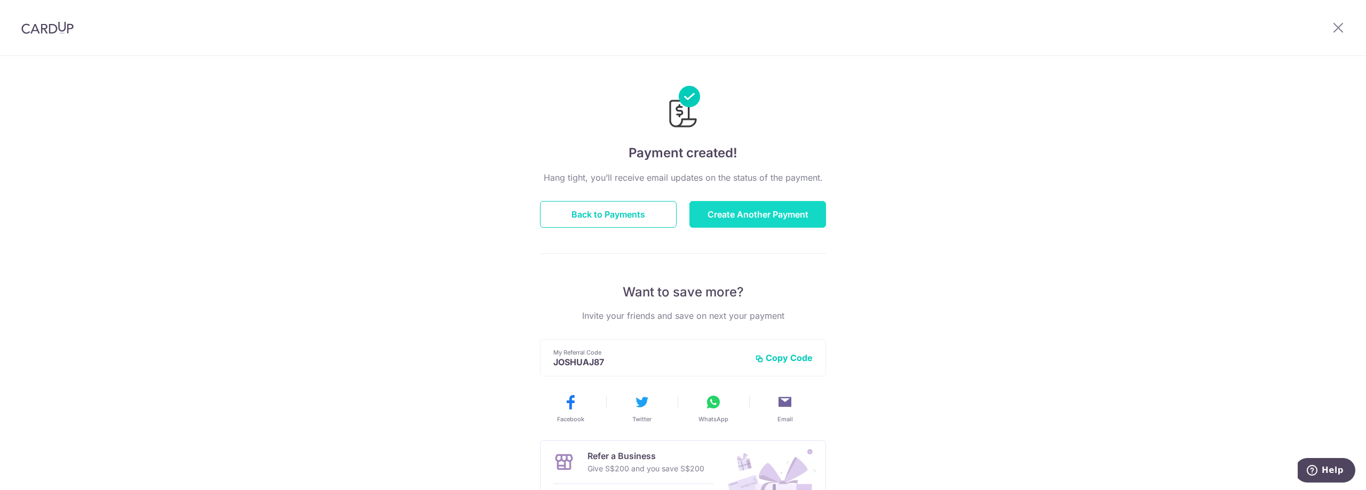
click at [749, 217] on button "Create Another Payment" at bounding box center [757, 214] width 137 height 27
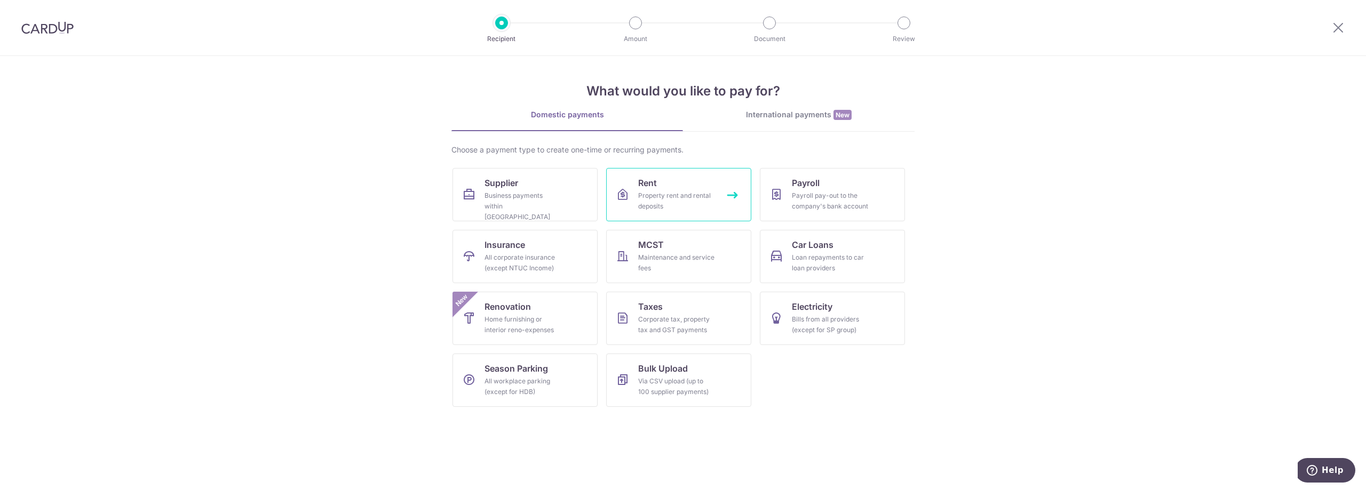
click at [666, 199] on div "Property rent and rental deposits" at bounding box center [676, 200] width 77 height 21
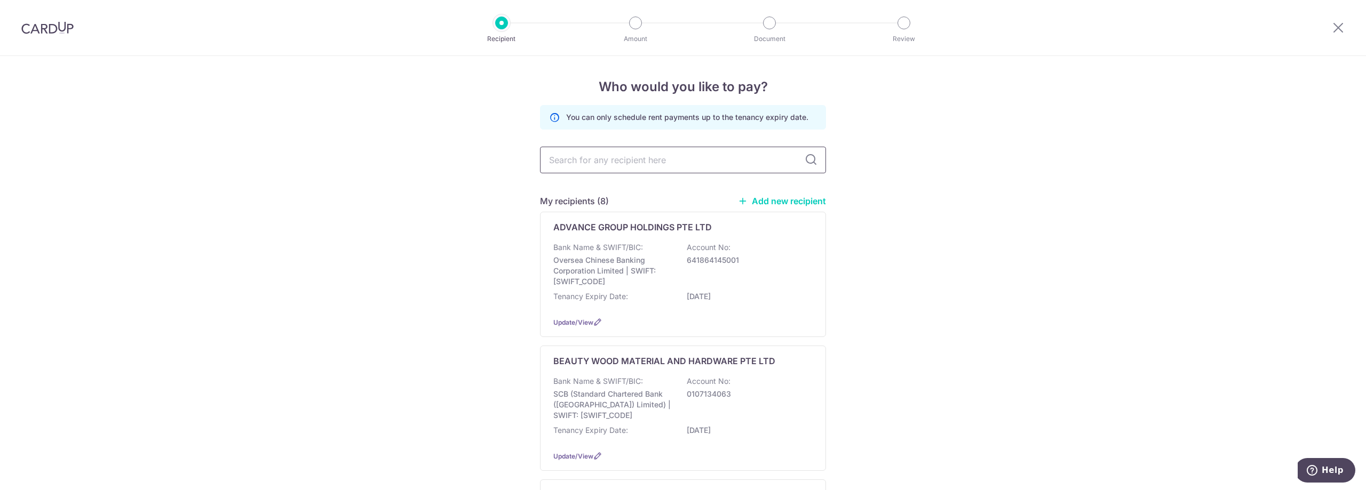
click at [627, 158] on input "text" at bounding box center [683, 160] width 286 height 27
type input "ADVANCE"
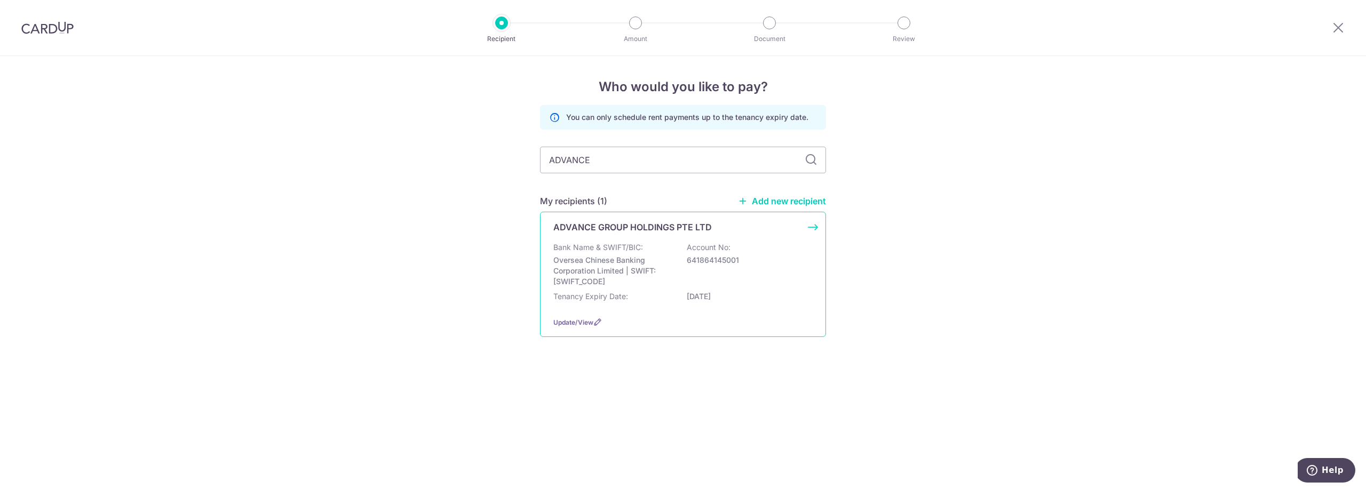
click at [634, 260] on p "Oversea Chinese Banking Corporation Limited | SWIFT: [SWIFT_CODE]" at bounding box center [612, 271] width 119 height 32
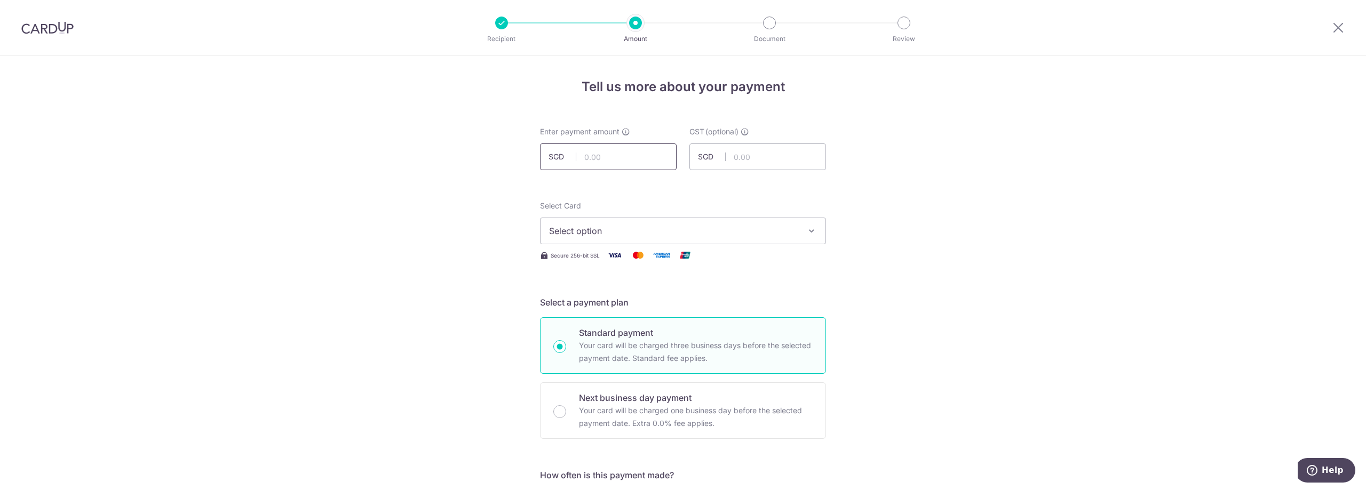
click at [624, 153] on input "text" at bounding box center [608, 156] width 137 height 27
click at [610, 157] on input "text" at bounding box center [608, 156] width 137 height 27
type input "4,300.00"
type input "4,687.00"
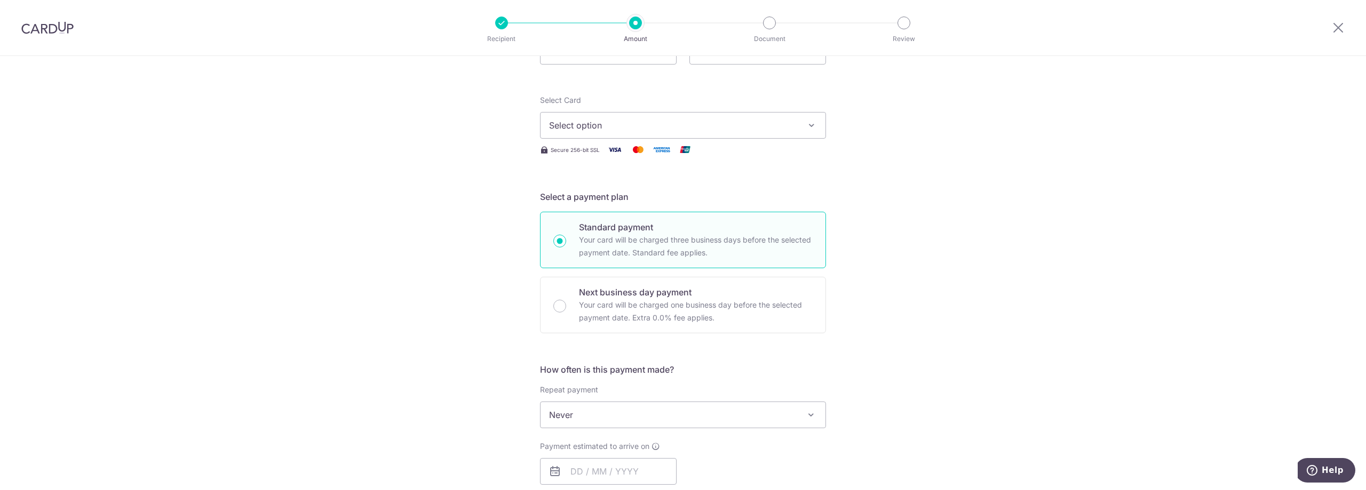
scroll to position [107, 0]
click at [725, 126] on span "Select option" at bounding box center [673, 124] width 249 height 13
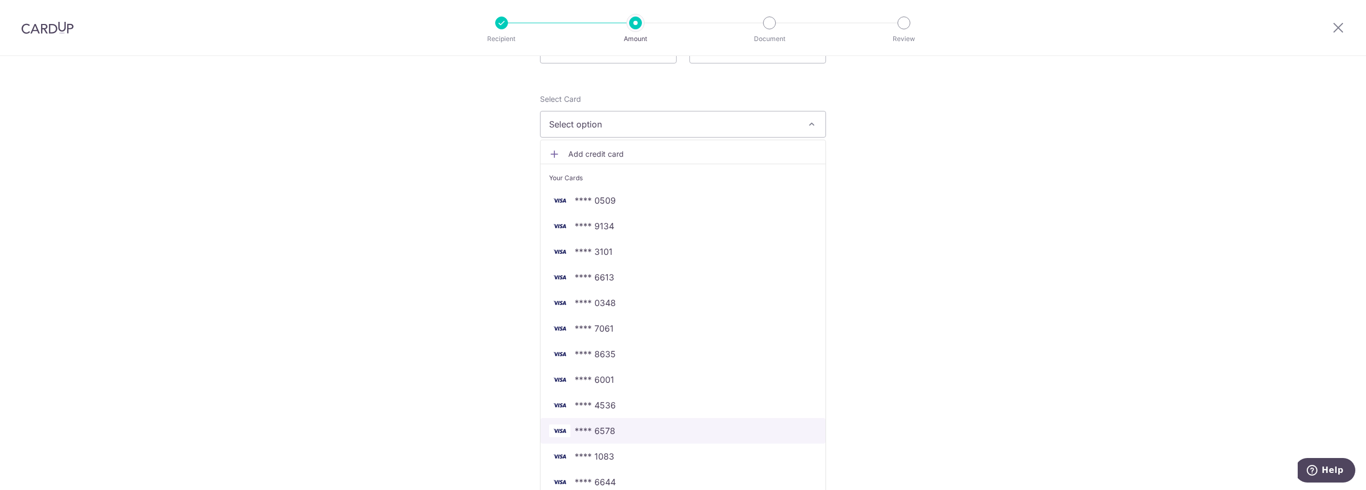
click at [627, 427] on span "**** 6578" at bounding box center [683, 431] width 268 height 13
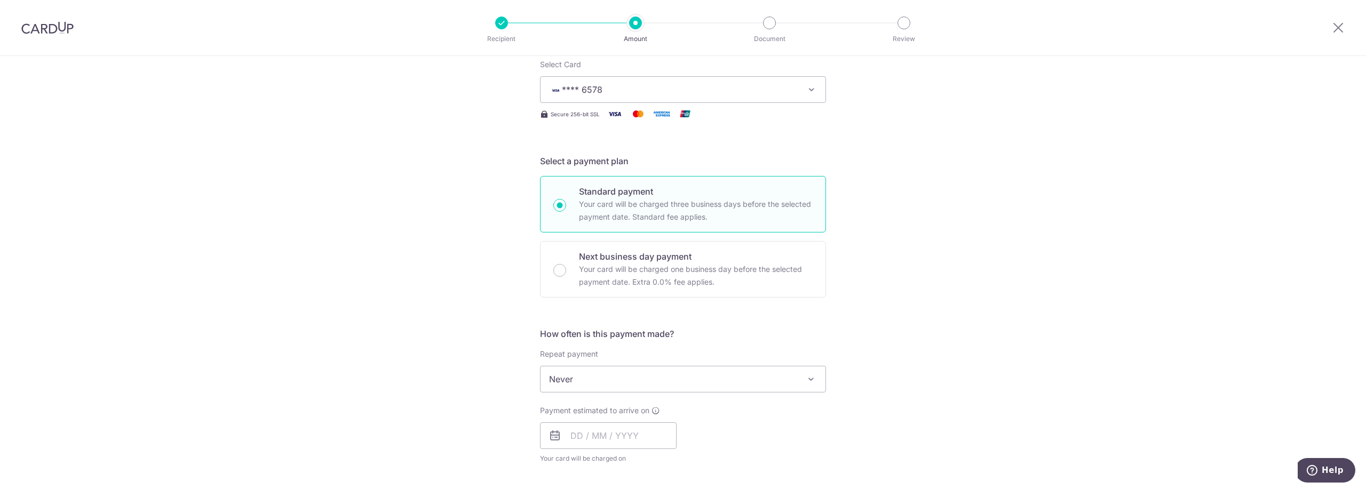
scroll to position [213, 0]
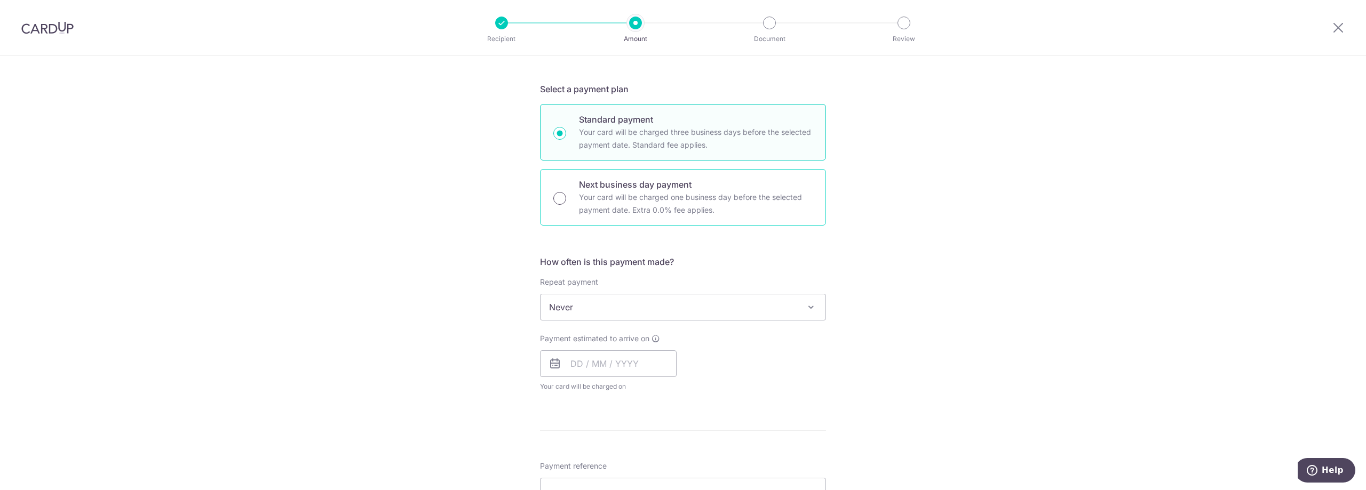
click at [557, 201] on input "Next business day payment Your card will be charged one business day before the…" at bounding box center [559, 198] width 13 height 13
radio input "true"
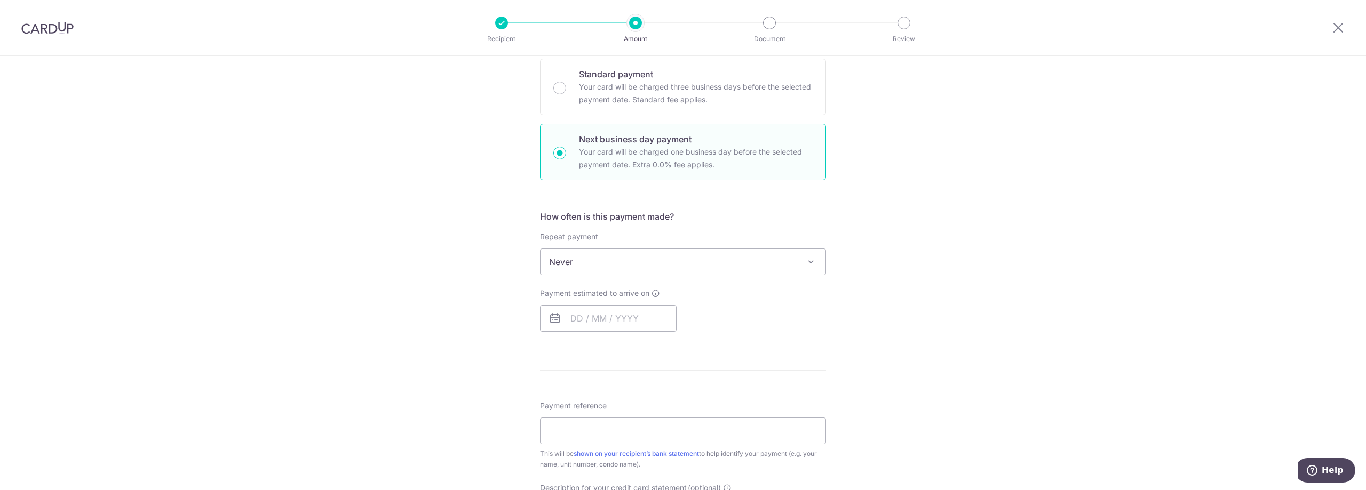
scroll to position [320, 0]
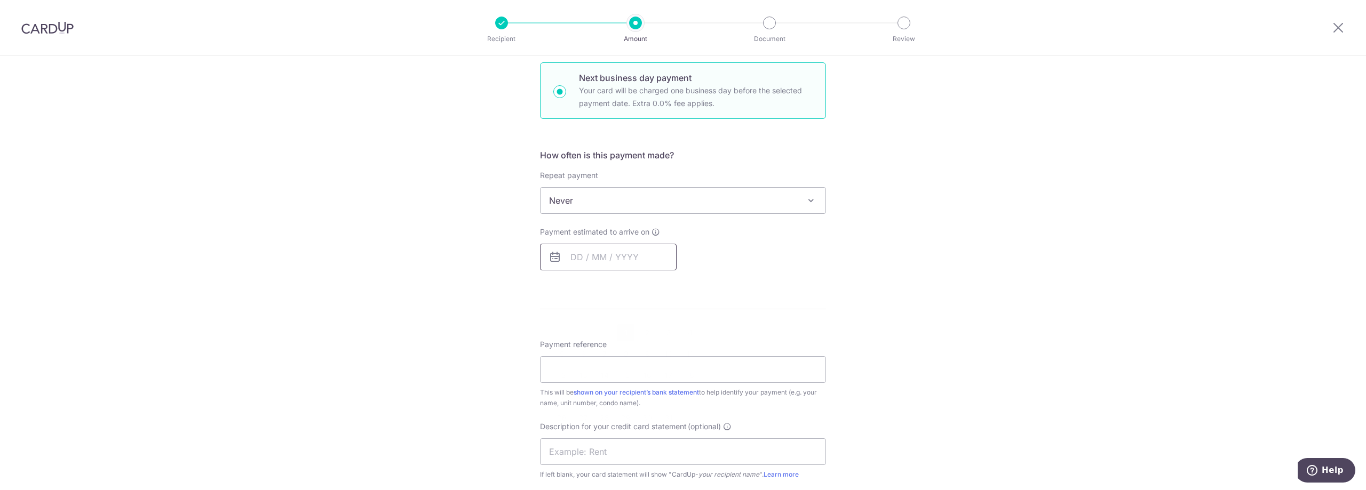
click at [614, 259] on input "text" at bounding box center [608, 257] width 137 height 27
click at [618, 336] on link "1" at bounding box center [625, 332] width 17 height 17
type input "[DATE]"
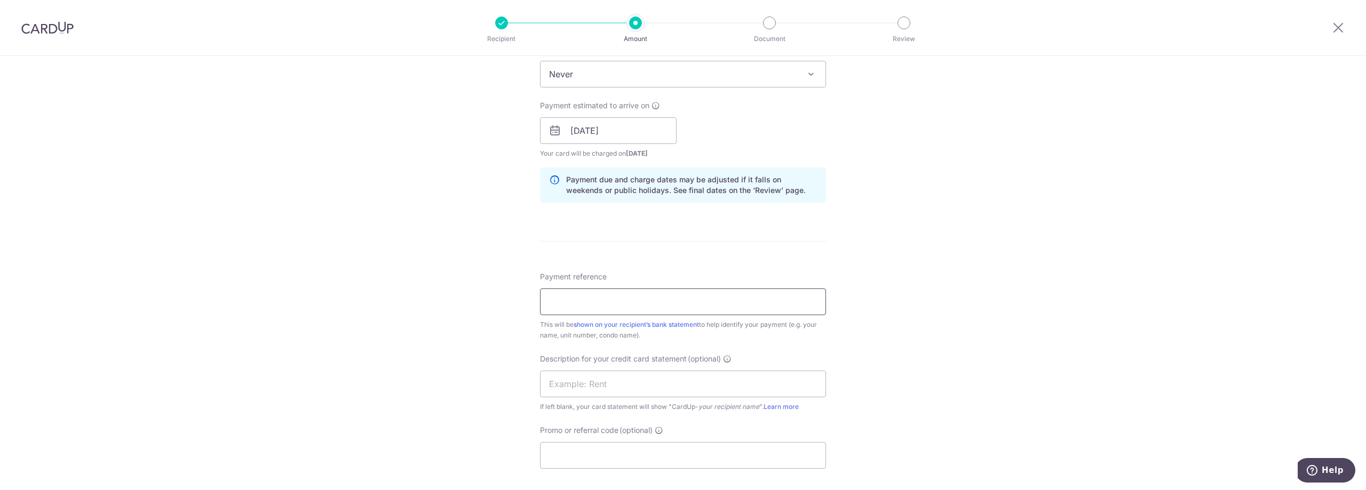
scroll to position [480, 0]
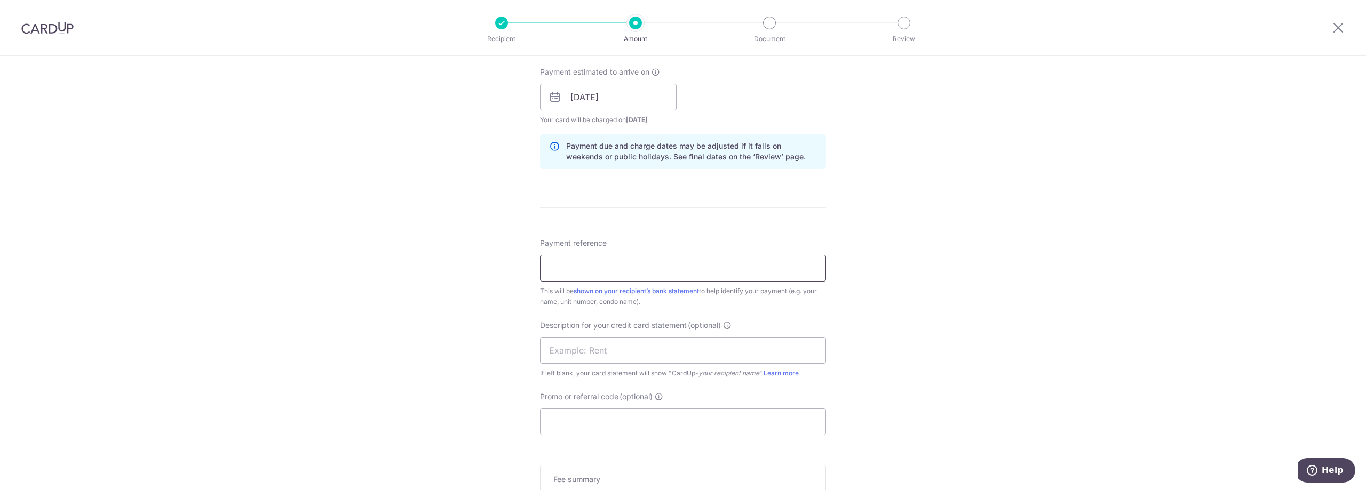
click at [653, 267] on input "Payment reference" at bounding box center [683, 268] width 286 height 27
paste input "INV 25100002"
type input "INV 25100002"
drag, startPoint x: 659, startPoint y: 419, endPoint x: 667, endPoint y: 416, distance: 9.1
click at [659, 419] on input "Promo or referral code (optional)" at bounding box center [683, 422] width 286 height 27
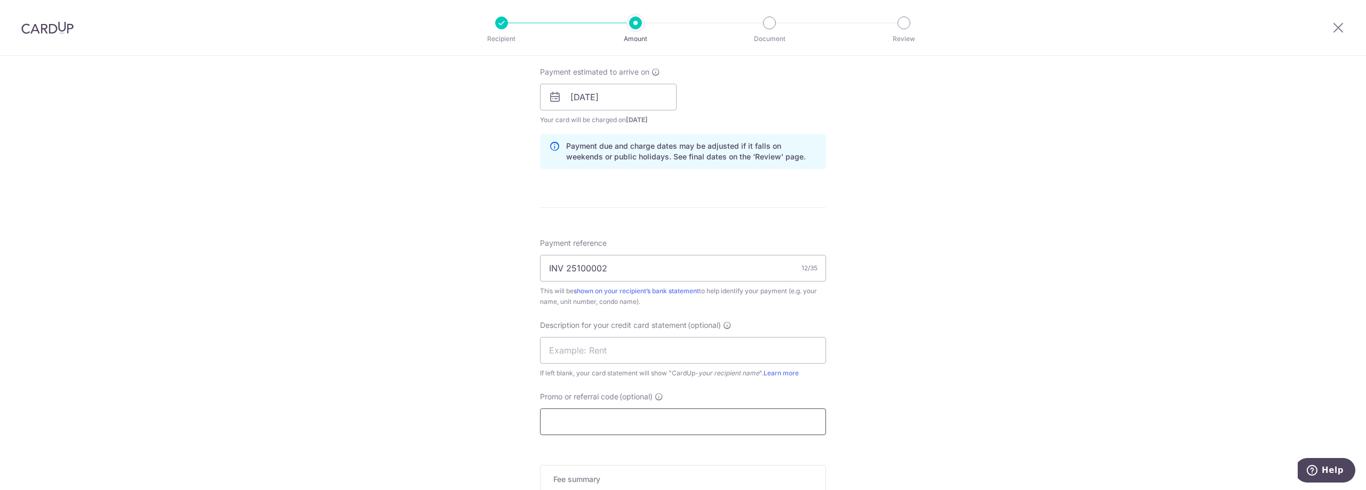
paste input "2025VRJ15"
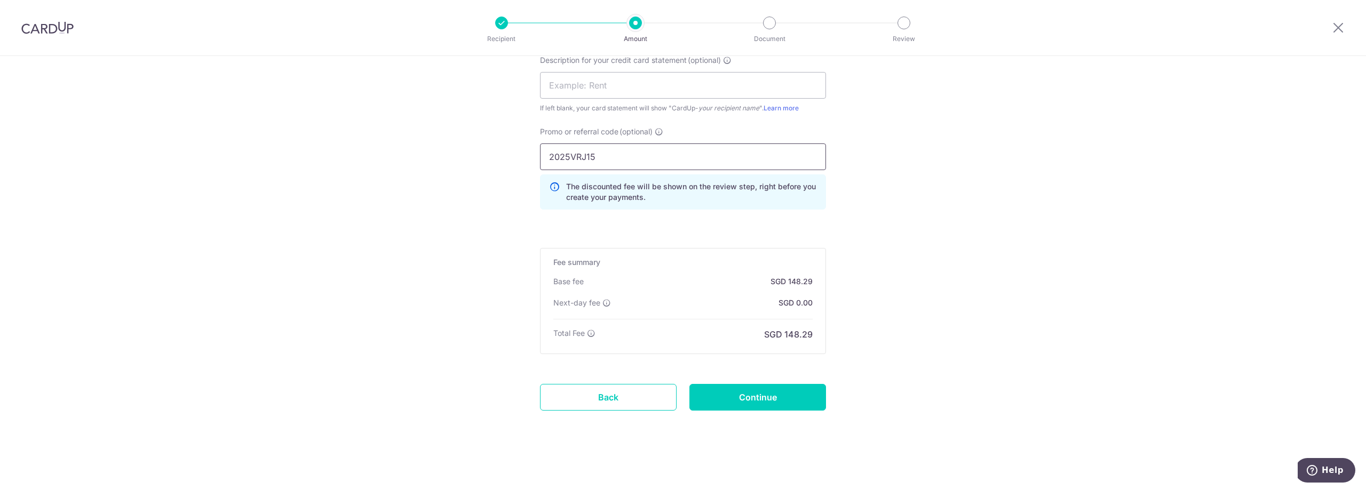
scroll to position [746, 0]
type input "2025VRJ15"
drag, startPoint x: 758, startPoint y: 397, endPoint x: 1006, endPoint y: 356, distance: 250.8
click at [756, 398] on input "Continue" at bounding box center [757, 397] width 137 height 27
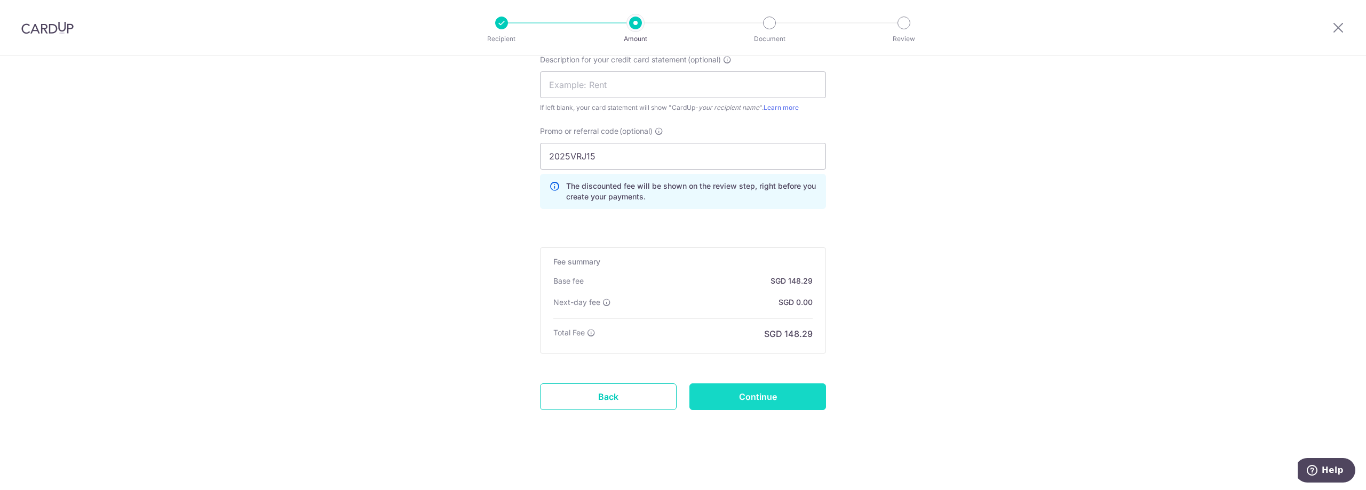
type input "Create Schedule"
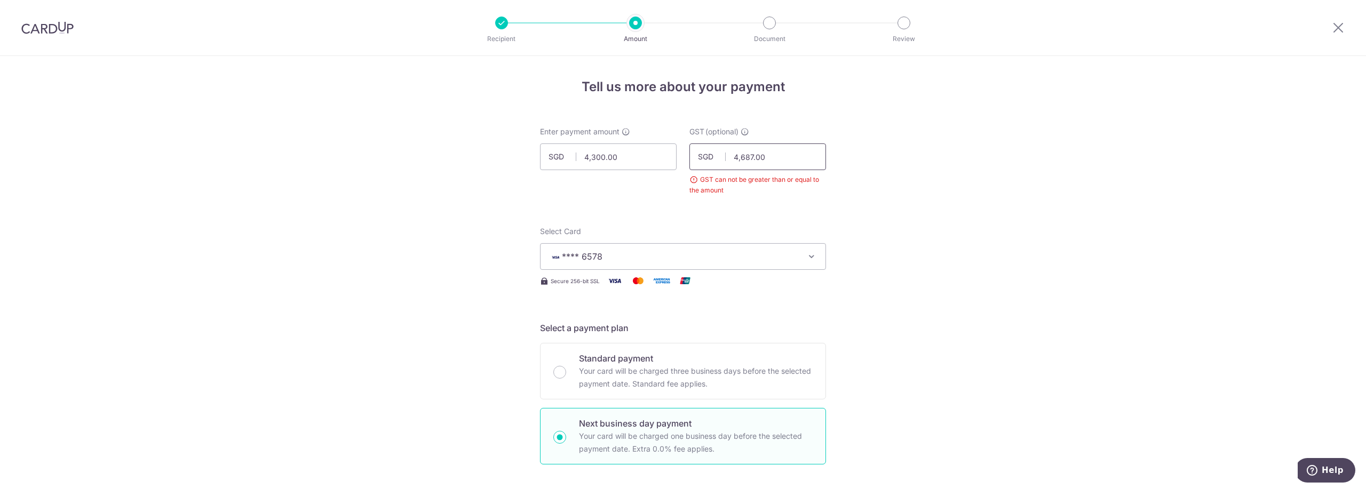
click at [776, 160] on input "4,687.00" at bounding box center [757, 156] width 137 height 27
drag, startPoint x: 769, startPoint y: 157, endPoint x: 693, endPoint y: 162, distance: 75.3
click at [696, 160] on div "SGD 4,687.00 4687.00" at bounding box center [757, 156] width 137 height 27
drag, startPoint x: 730, startPoint y: 140, endPoint x: 747, endPoint y: 150, distance: 20.1
click at [730, 140] on div "GST (optional) SGD 4,687.00 4687.00 GST can not be greater than or equal to the…" at bounding box center [757, 160] width 137 height 69
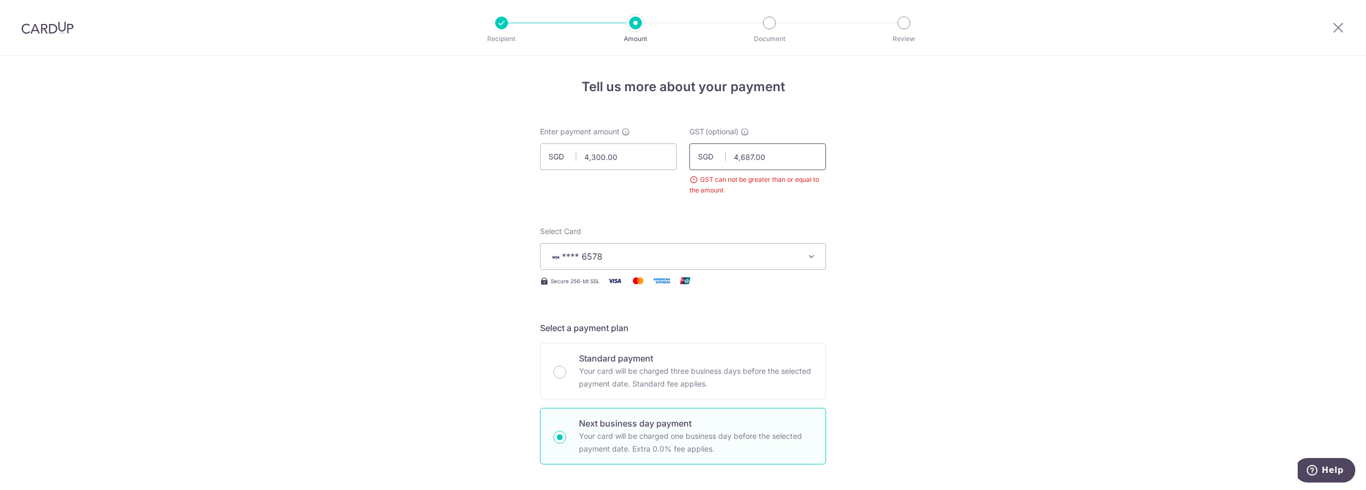
click at [751, 150] on input "4,687.00" at bounding box center [757, 156] width 137 height 27
drag, startPoint x: 788, startPoint y: 154, endPoint x: 718, endPoint y: 156, distance: 70.4
click at [718, 156] on div "SGD 4,687.00 4687.00" at bounding box center [757, 156] width 137 height 27
type input "387.00"
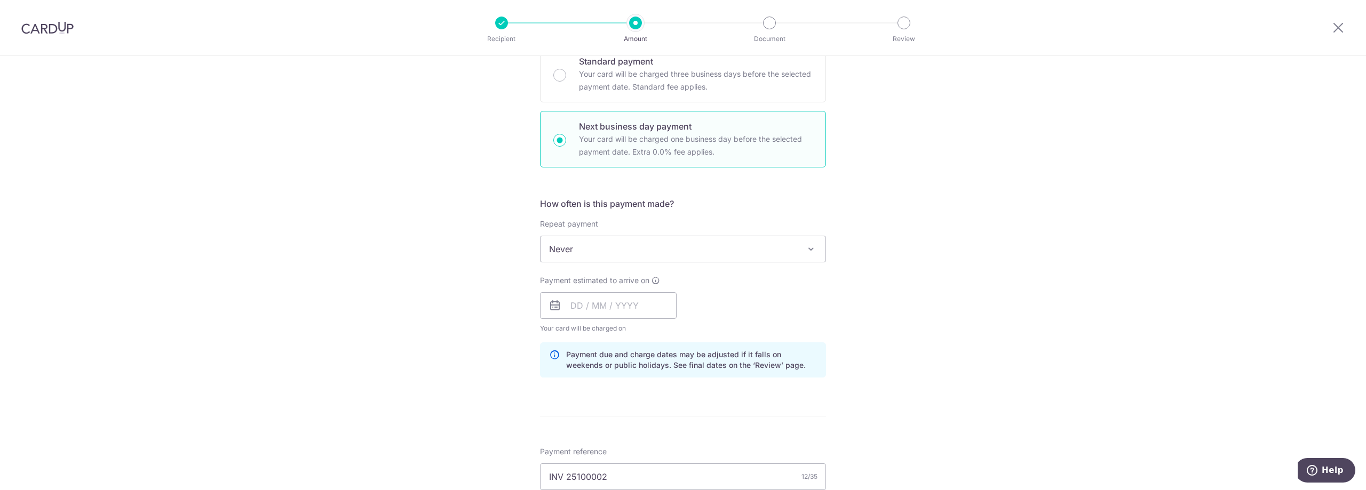
scroll to position [320, 0]
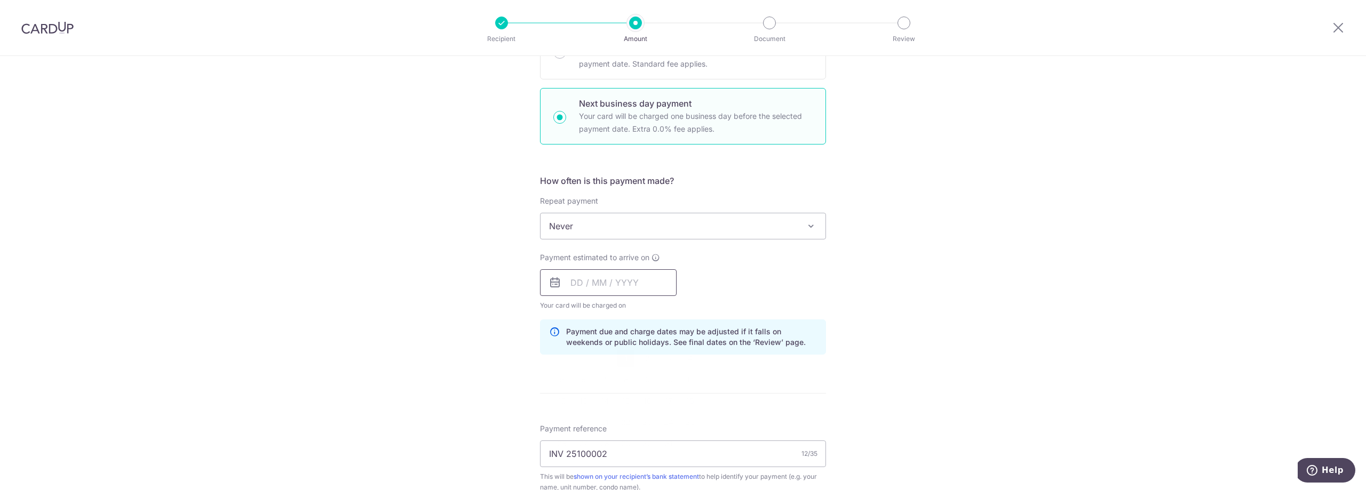
drag, startPoint x: 627, startPoint y: 284, endPoint x: 634, endPoint y: 291, distance: 9.8
click at [628, 284] on input "text" at bounding box center [608, 282] width 137 height 27
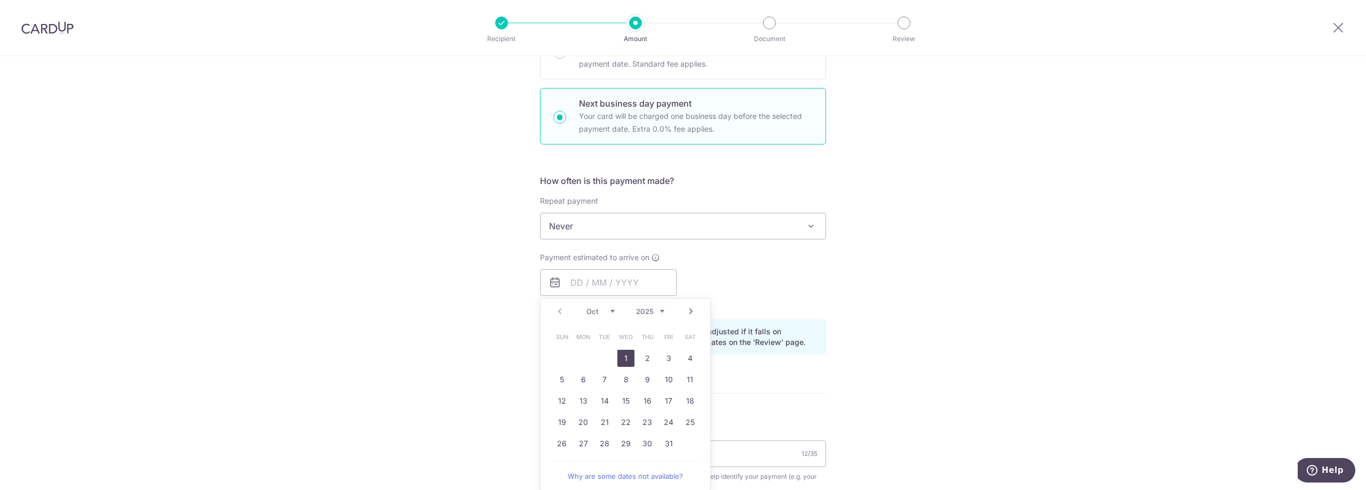
click at [623, 362] on link "1" at bounding box center [625, 358] width 17 height 17
type input "01/10/2025"
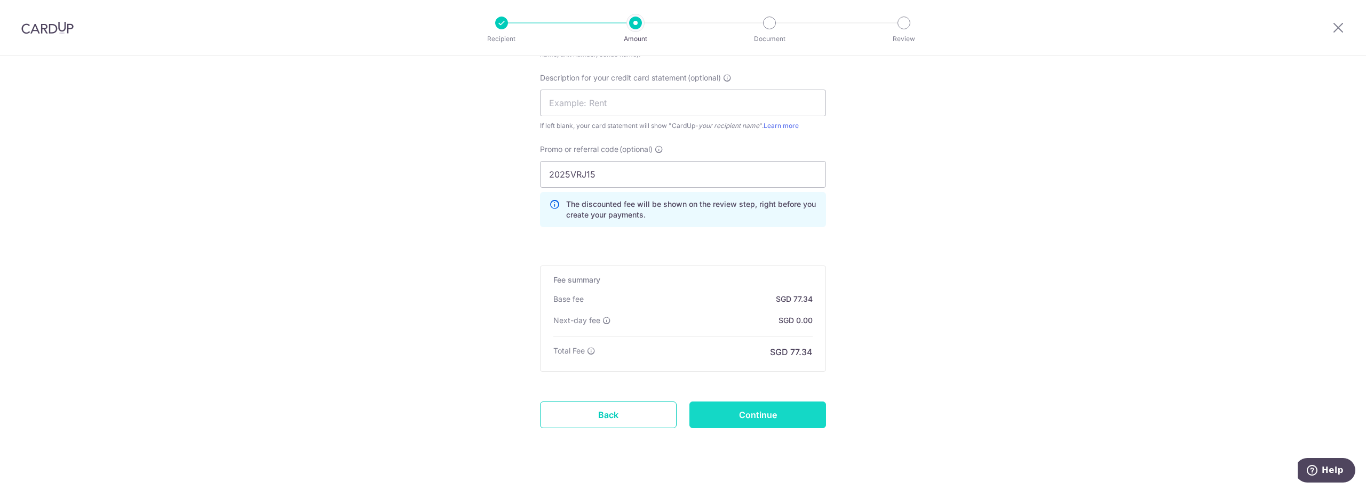
scroll to position [771, 0]
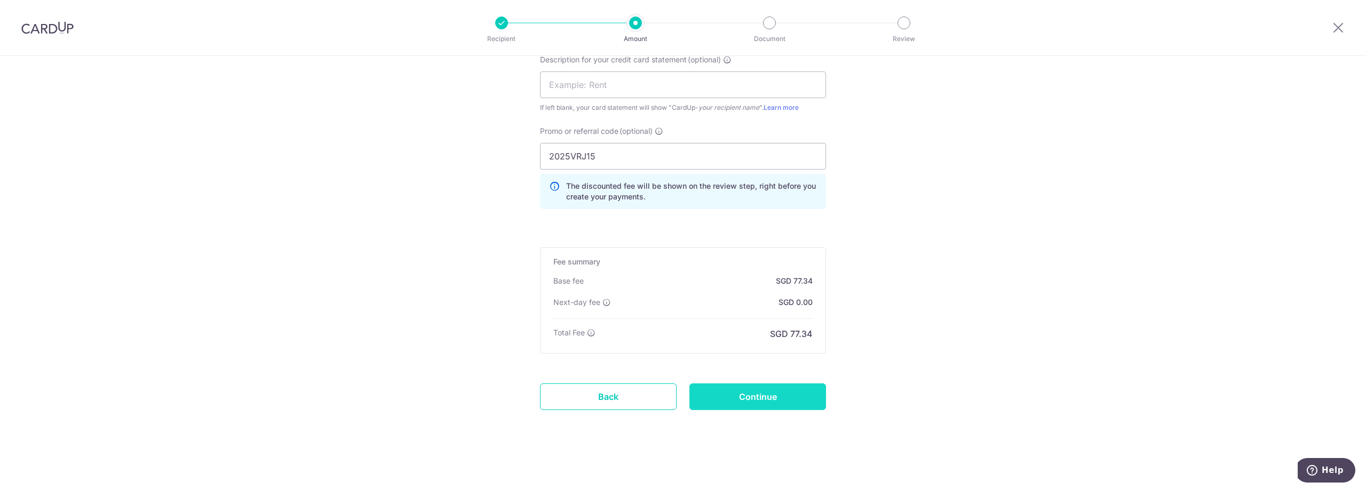
click at [769, 400] on input "Continue" at bounding box center [757, 397] width 137 height 27
type input "Create Schedule"
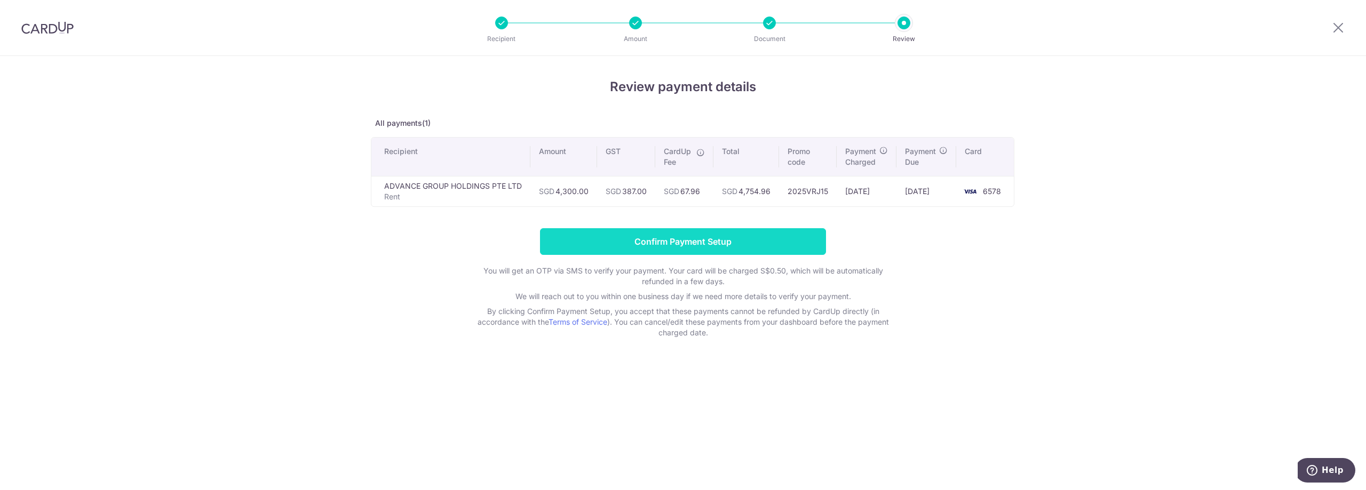
click at [704, 244] on input "Confirm Payment Setup" at bounding box center [683, 241] width 286 height 27
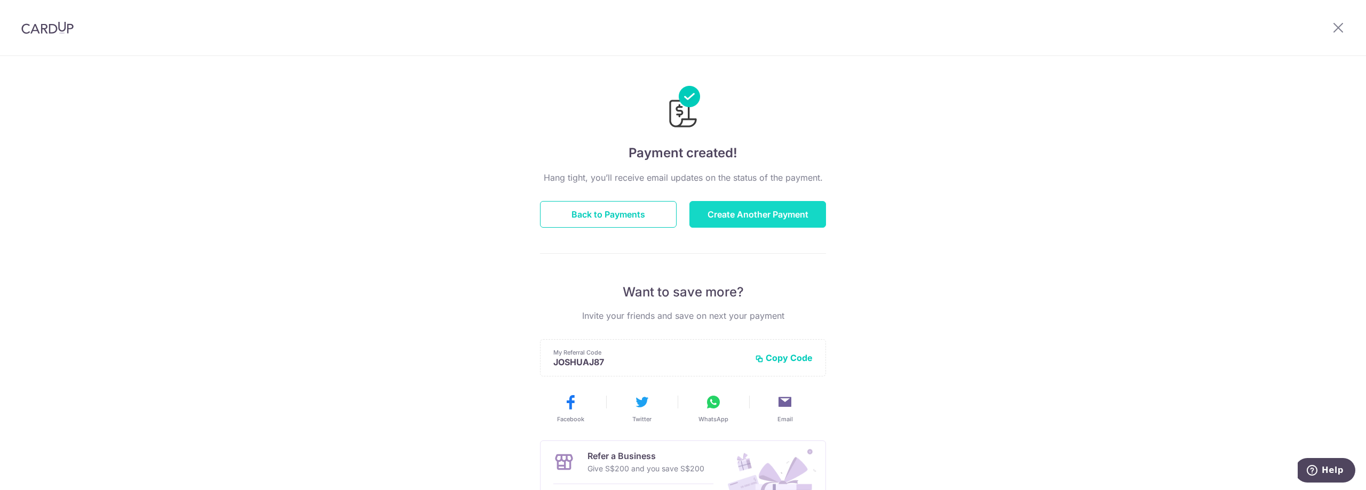
click at [738, 217] on button "Create Another Payment" at bounding box center [757, 214] width 137 height 27
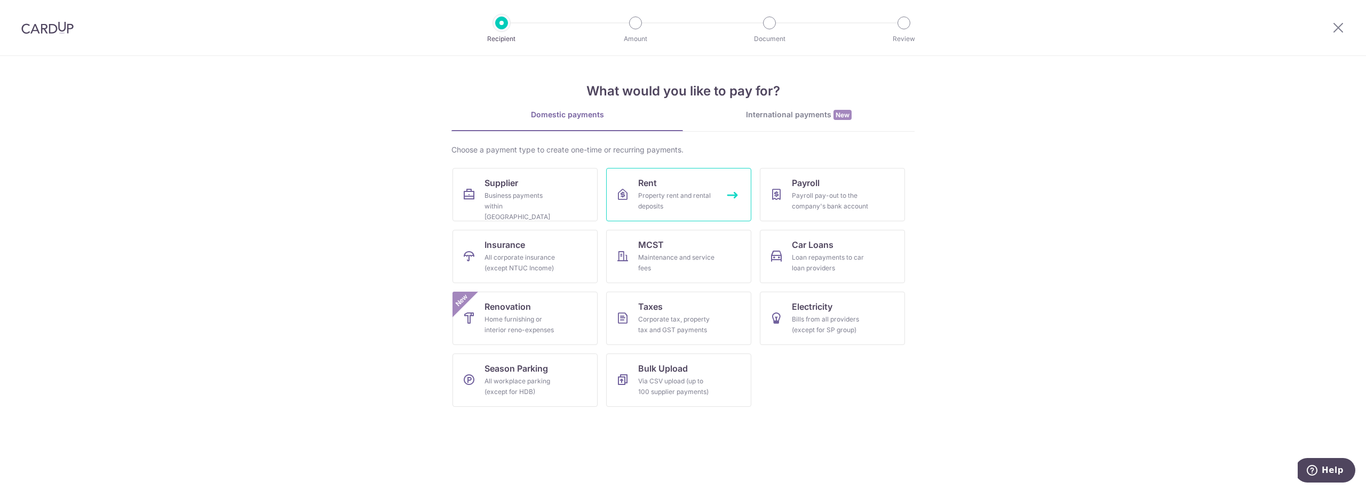
click at [669, 189] on link "Rent Property rent and rental deposits" at bounding box center [678, 194] width 145 height 53
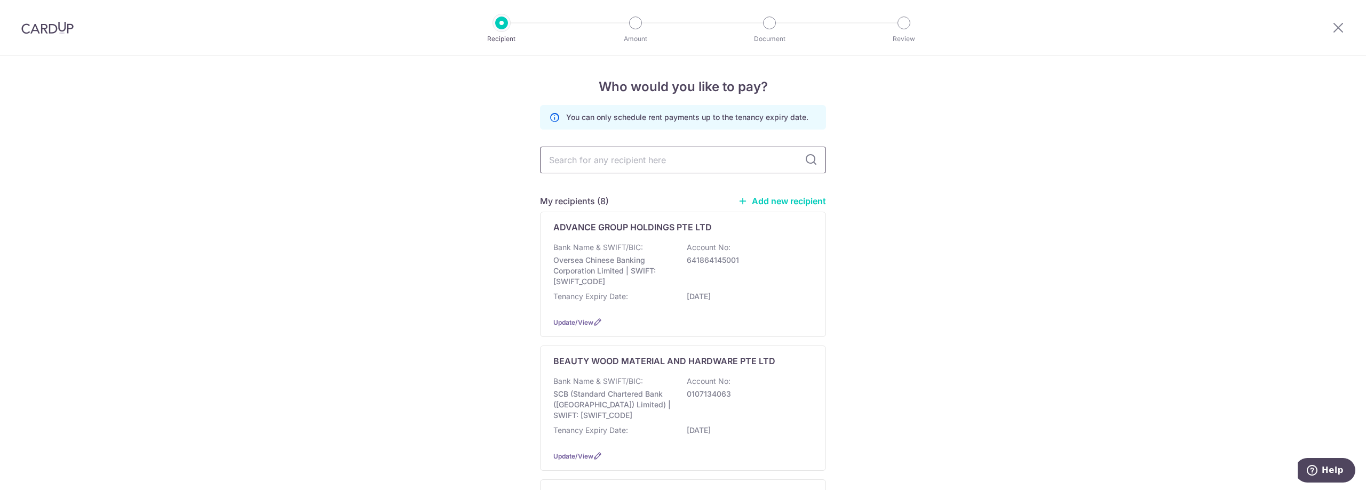
click at [628, 158] on input "text" at bounding box center [683, 160] width 286 height 27
type input "[PERSON_NAME]"
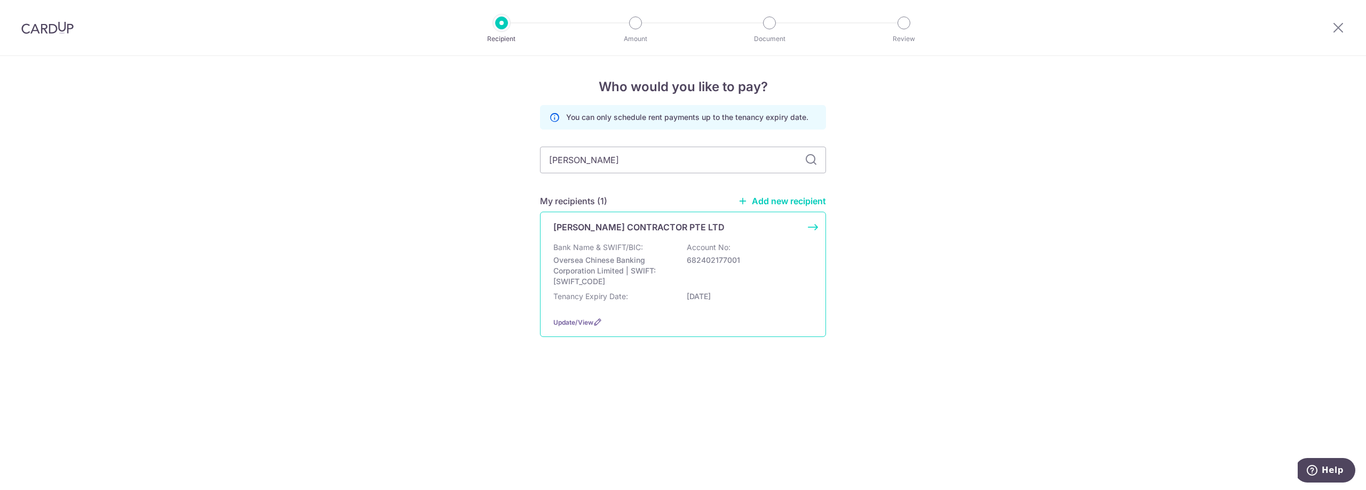
click at [622, 240] on div "JAMES CONTRACTOR PTE LTD Bank Name & SWIFT/BIC: Oversea Chinese Banking Corpora…" at bounding box center [683, 274] width 286 height 125
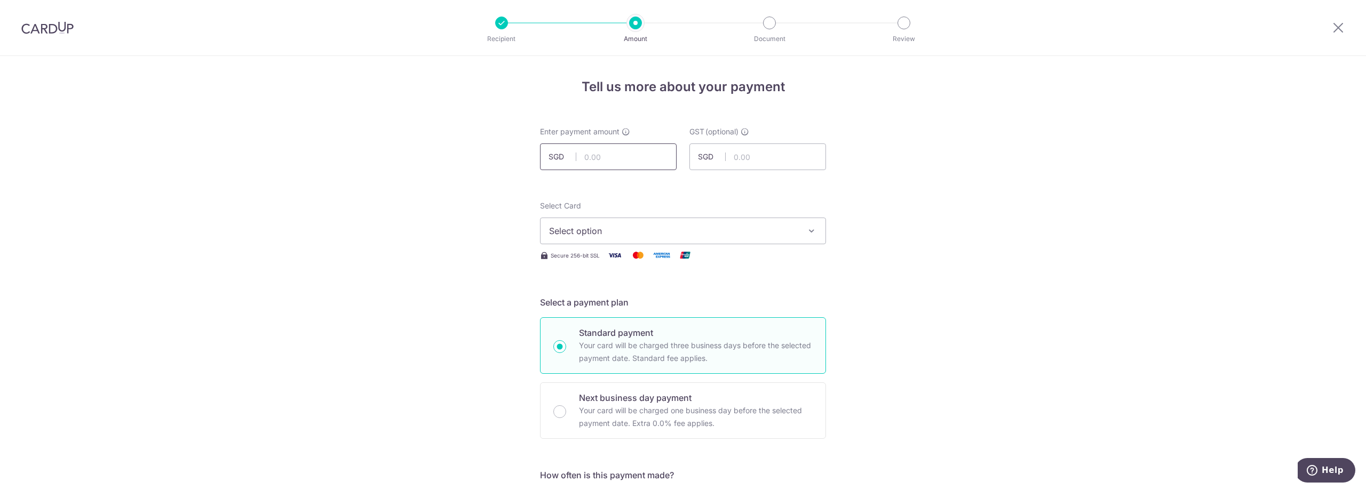
click at [620, 161] on input "text" at bounding box center [608, 156] width 137 height 27
type input "4,300.00"
click at [763, 158] on input "text" at bounding box center [757, 156] width 137 height 27
type input "387.00"
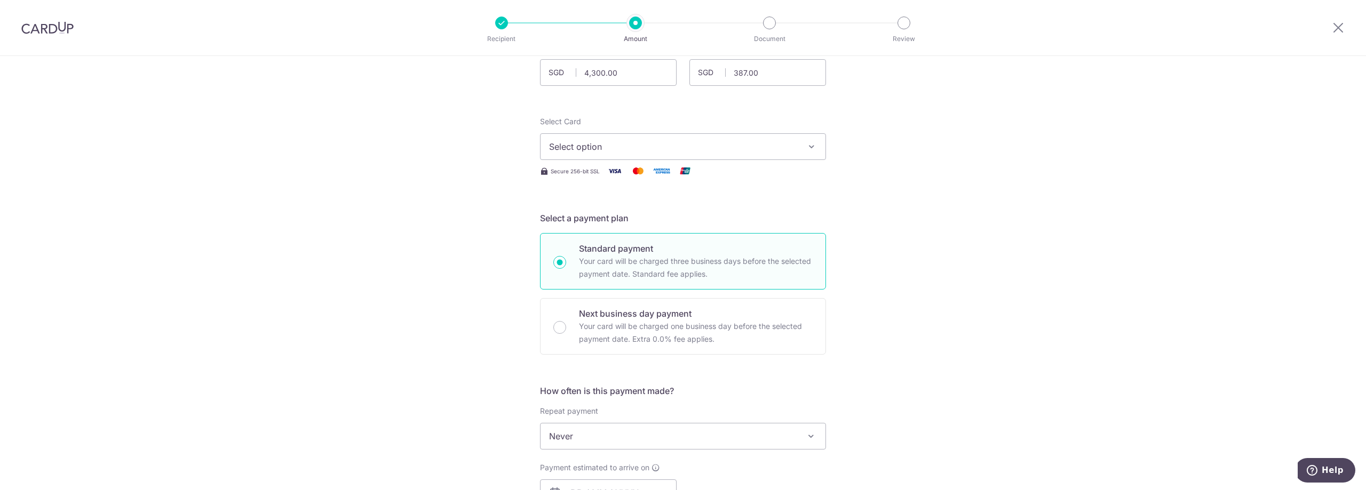
scroll to position [160, 0]
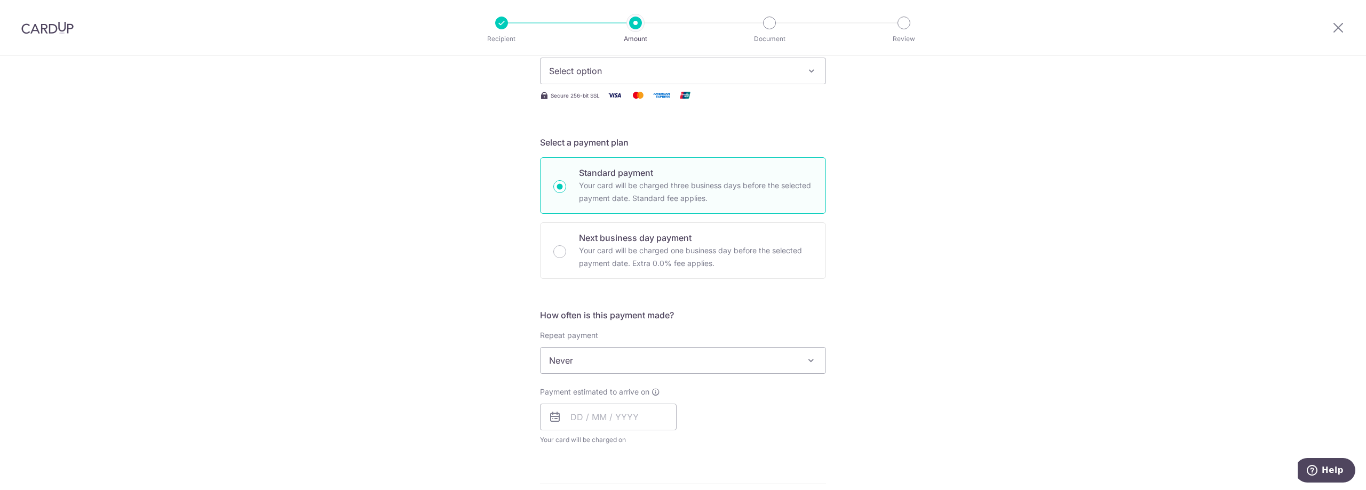
click at [743, 74] on span "Select option" at bounding box center [673, 71] width 249 height 13
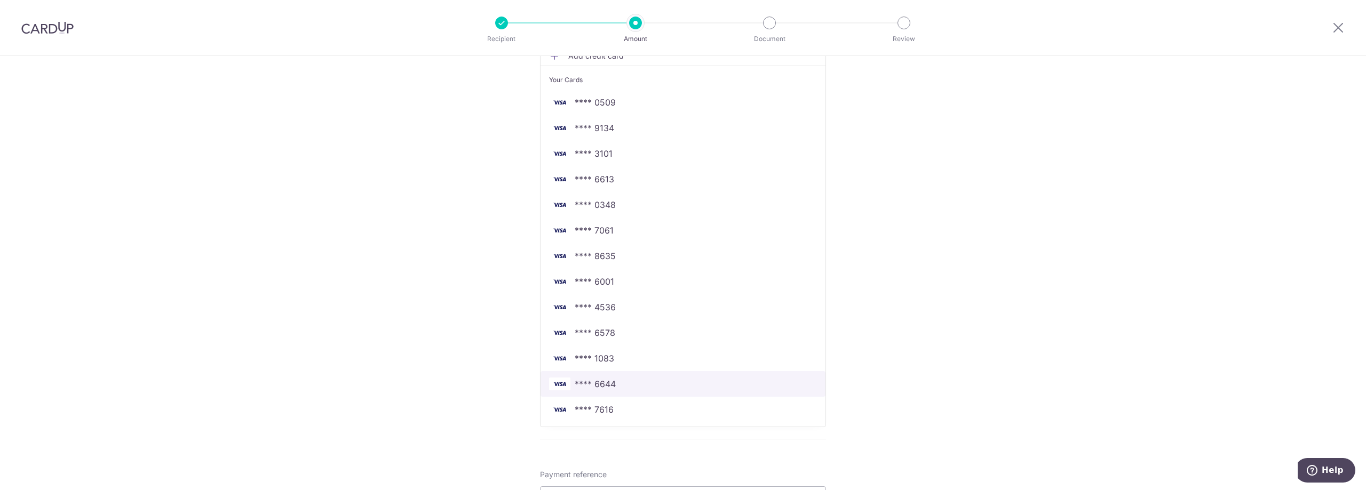
scroll to position [267, 0]
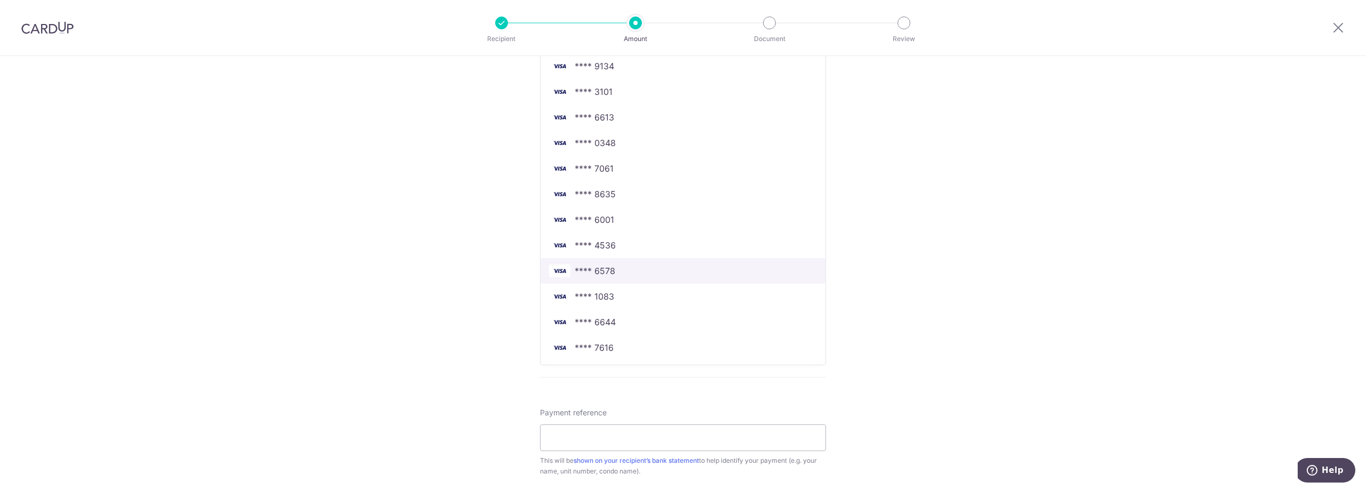
click at [627, 272] on span "**** 6578" at bounding box center [683, 271] width 268 height 13
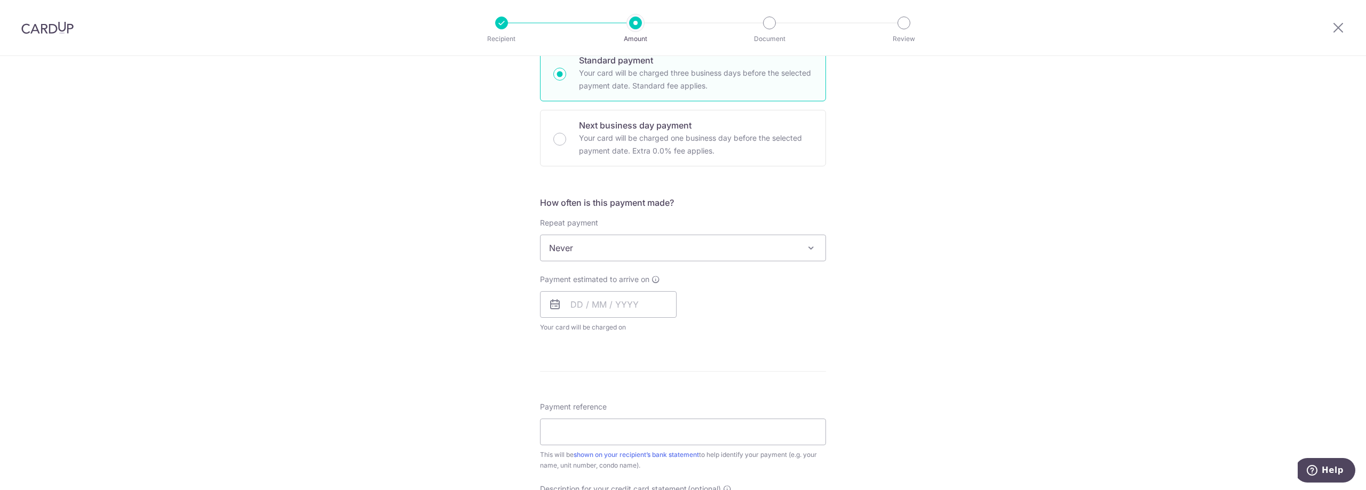
scroll to position [320, 0]
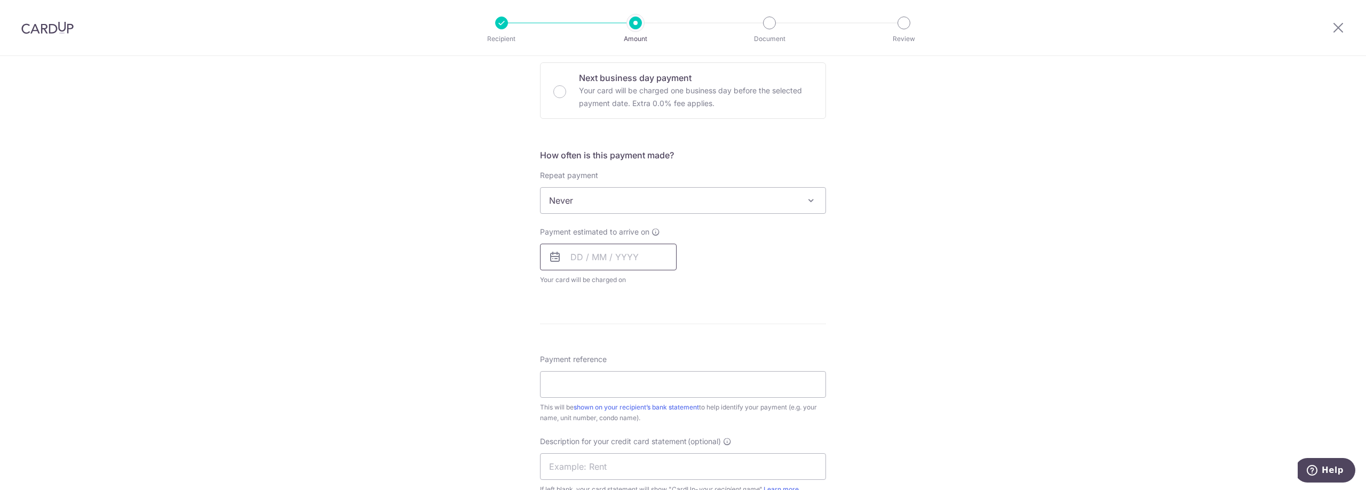
click at [609, 262] on input "text" at bounding box center [608, 257] width 137 height 27
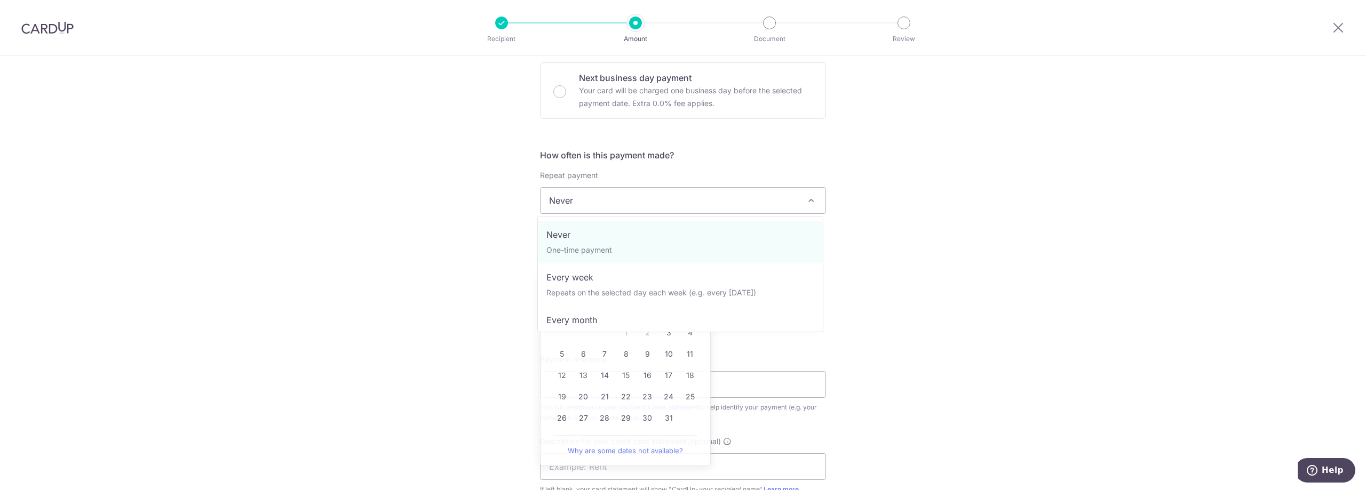
click at [640, 200] on span "Never" at bounding box center [682, 201] width 285 height 26
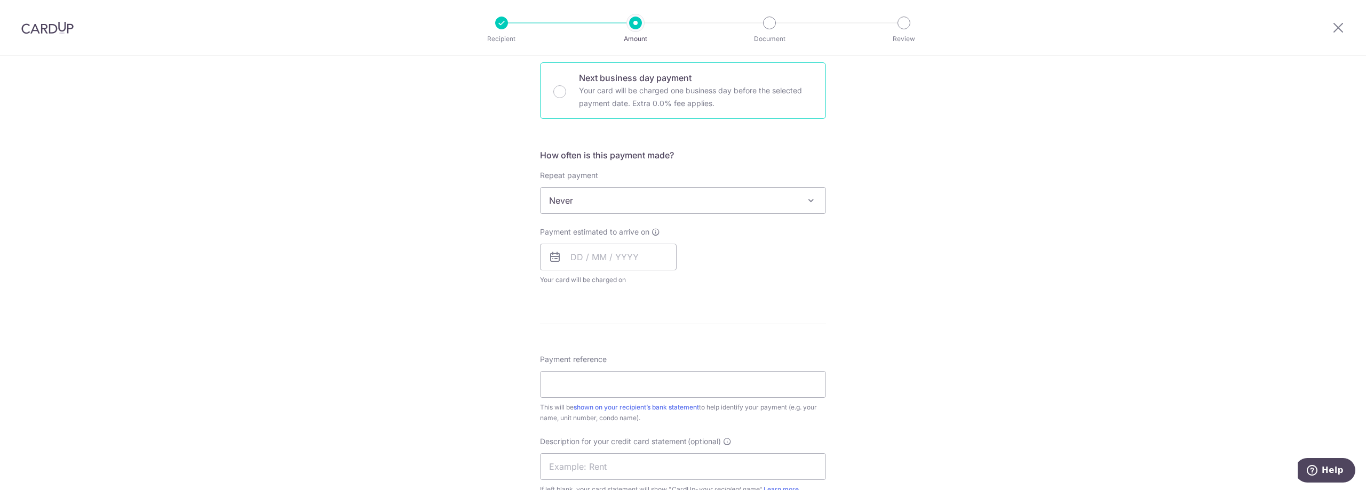
click at [676, 98] on p "Your card will be charged one business day before the selected payment date. Ex…" at bounding box center [696, 97] width 234 height 26
click at [566, 98] on input "Next business day payment Your card will be charged one business day before the…" at bounding box center [559, 91] width 13 height 13
radio input "false"
radio input "true"
click at [634, 257] on input "text" at bounding box center [608, 257] width 137 height 27
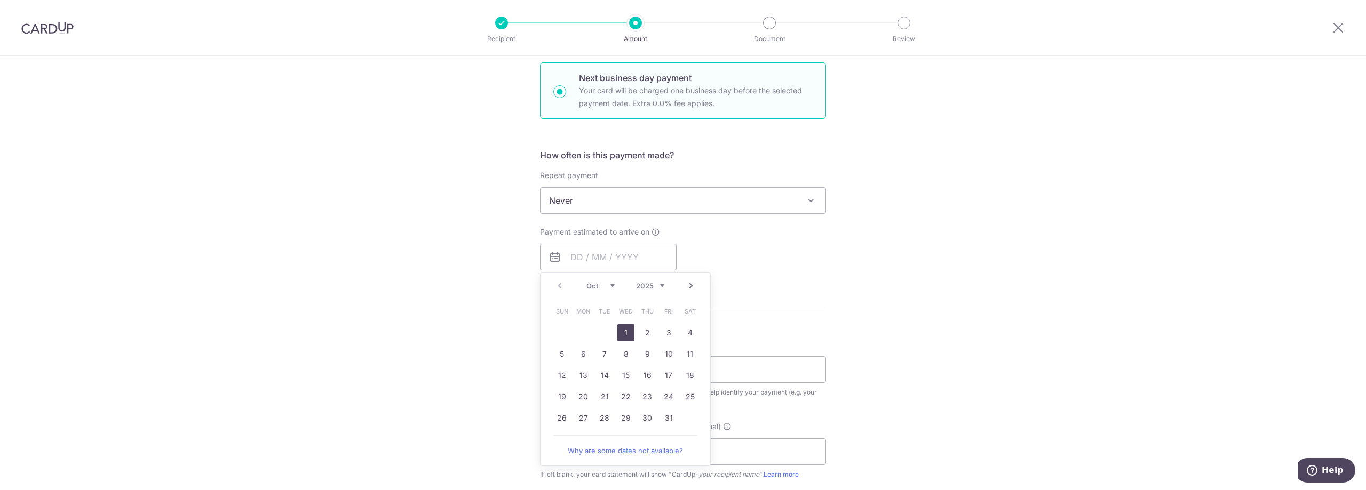
click at [624, 336] on link "1" at bounding box center [625, 332] width 17 height 17
type input "[DATE]"
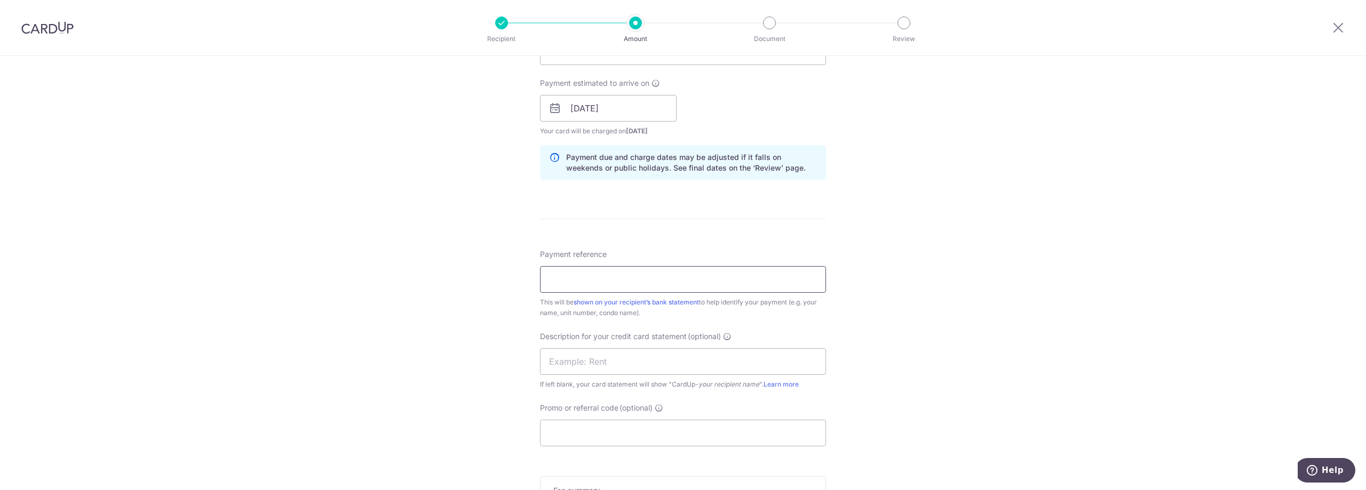
scroll to position [480, 0]
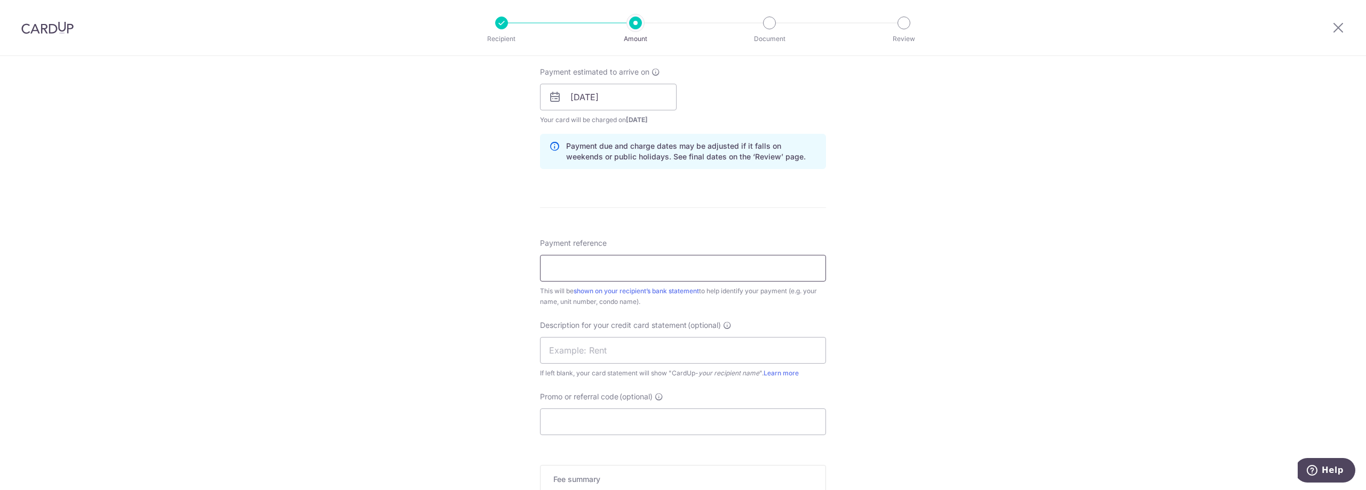
click at [628, 269] on input "Payment reference" at bounding box center [683, 268] width 286 height 27
paste input "JC5091"
type input "JC5091"
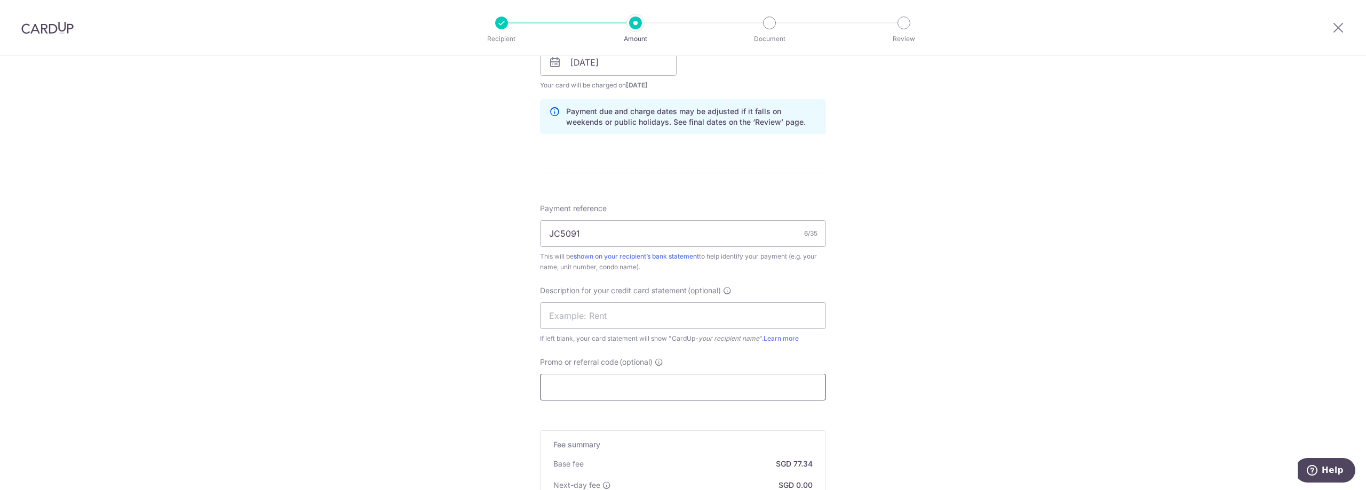
scroll to position [533, 0]
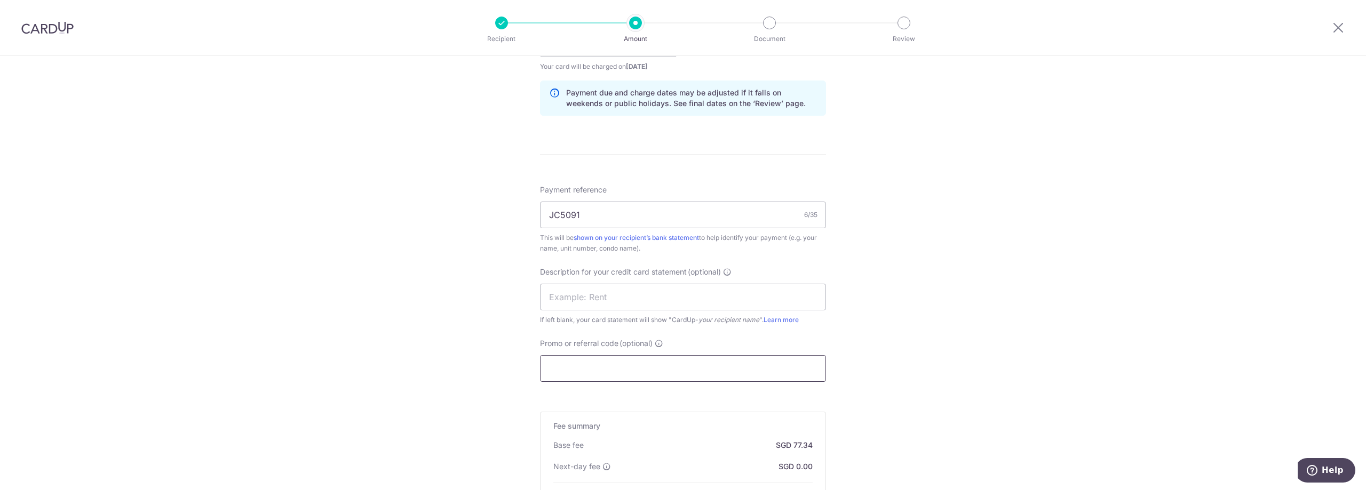
click at [640, 372] on input "Promo or referral code (optional)" at bounding box center [683, 368] width 286 height 27
paste input "2025VRJ15"
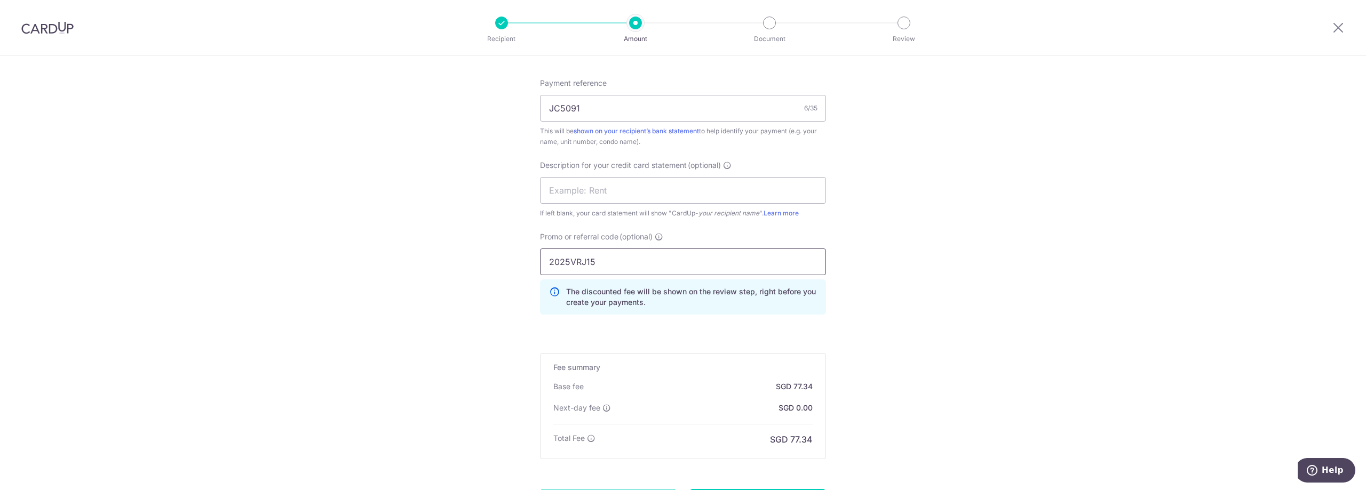
scroll to position [746, 0]
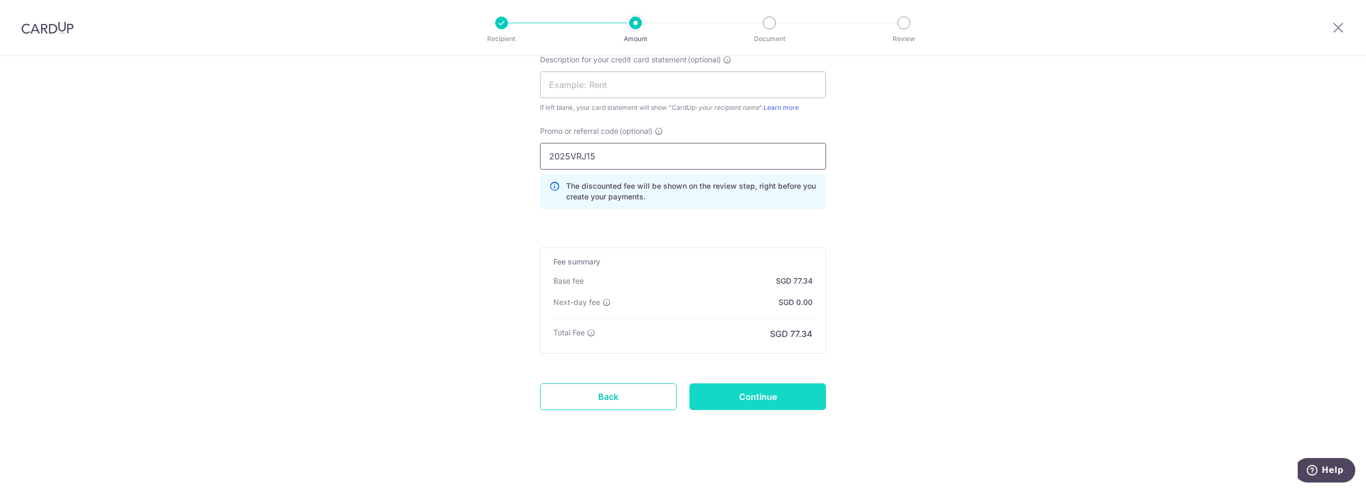
type input "2025VRJ15"
click at [756, 397] on input "Continue" at bounding box center [757, 397] width 137 height 27
type input "Create Schedule"
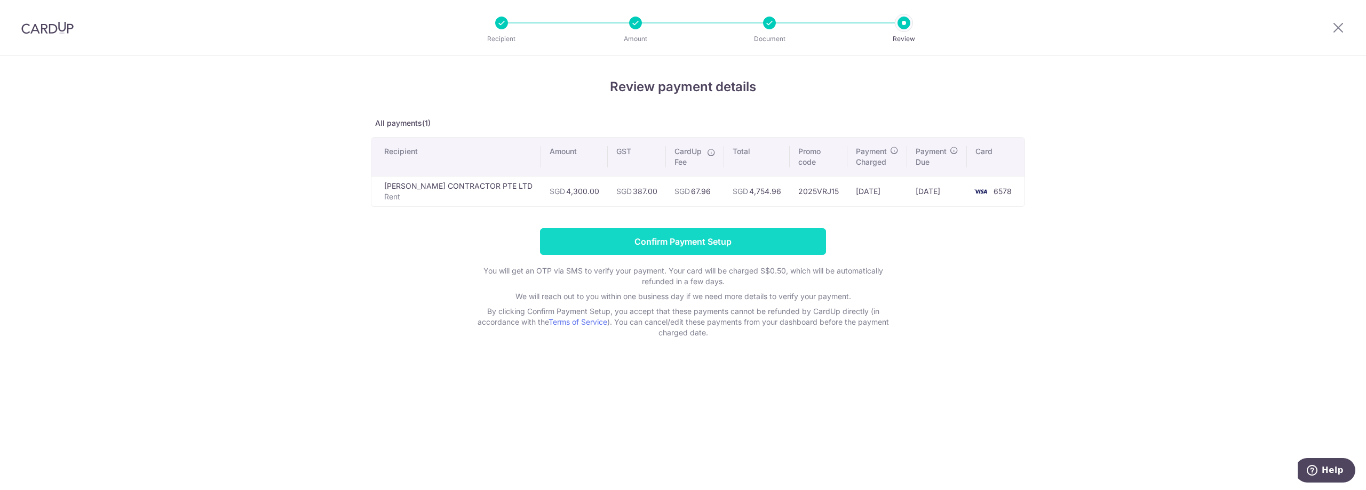
click at [719, 246] on input "Confirm Payment Setup" at bounding box center [683, 241] width 286 height 27
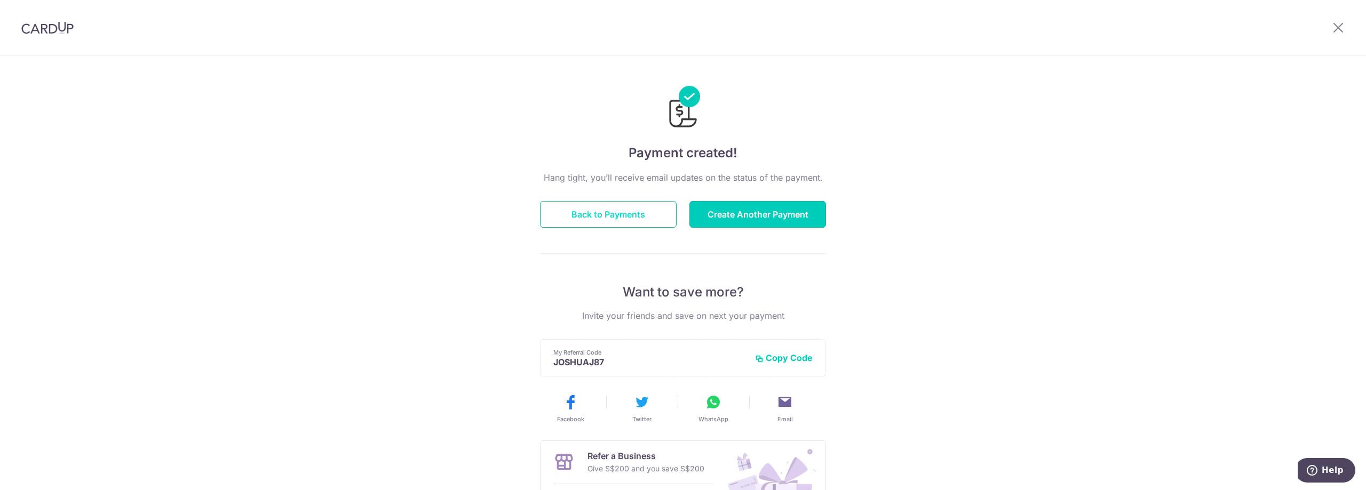
drag, startPoint x: 756, startPoint y: 212, endPoint x: 563, endPoint y: 210, distance: 193.1
click at [756, 212] on button "Create Another Payment" at bounding box center [757, 214] width 137 height 27
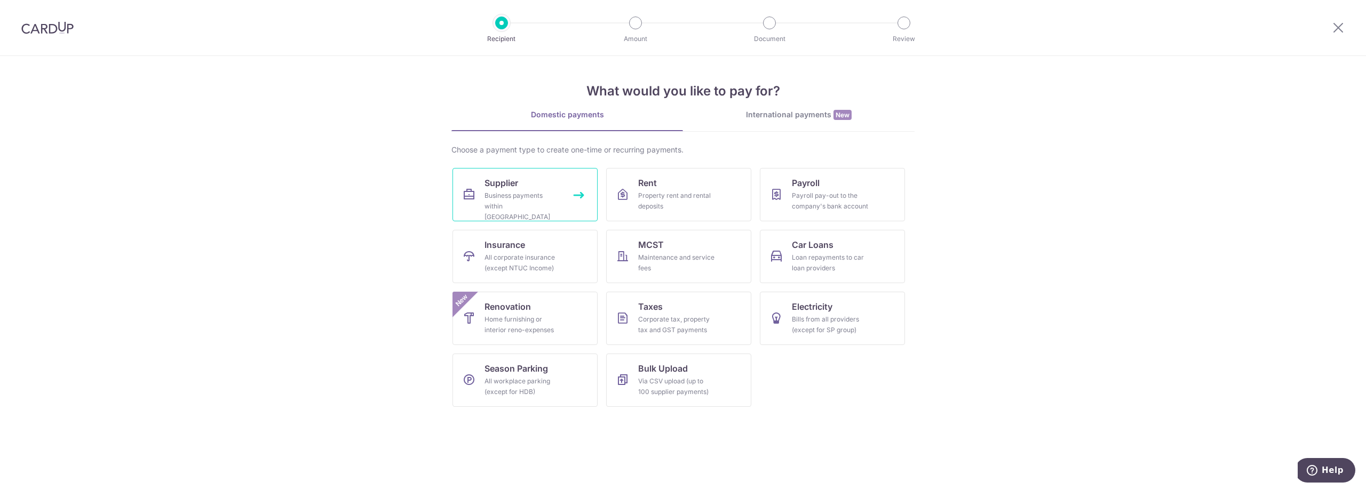
click at [518, 186] on span "Supplier" at bounding box center [501, 183] width 34 height 13
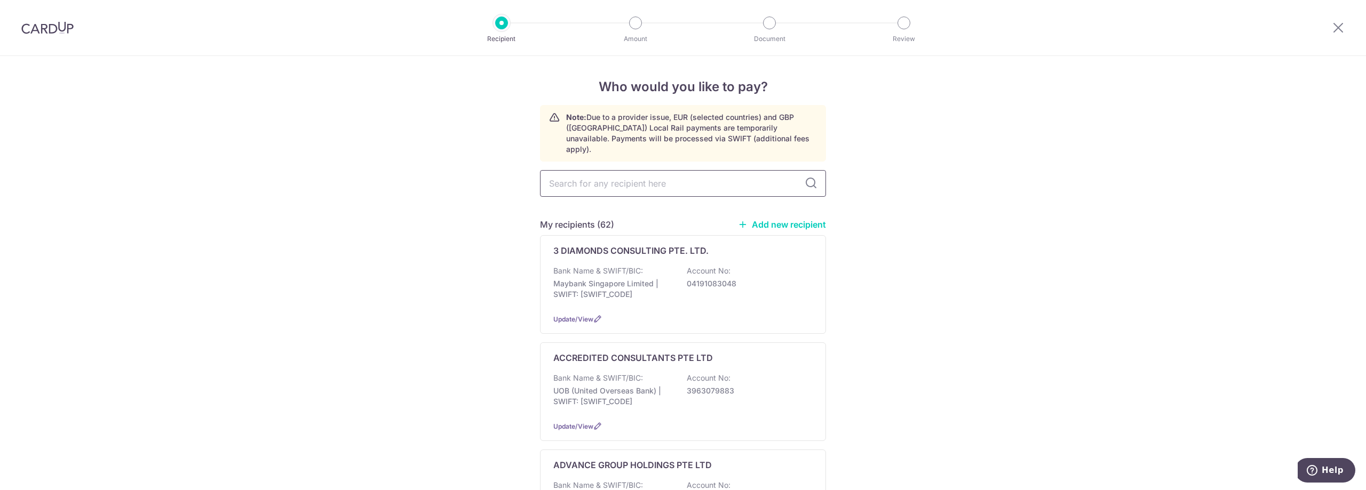
click at [691, 174] on input "text" at bounding box center [683, 183] width 286 height 27
type input "SGC"
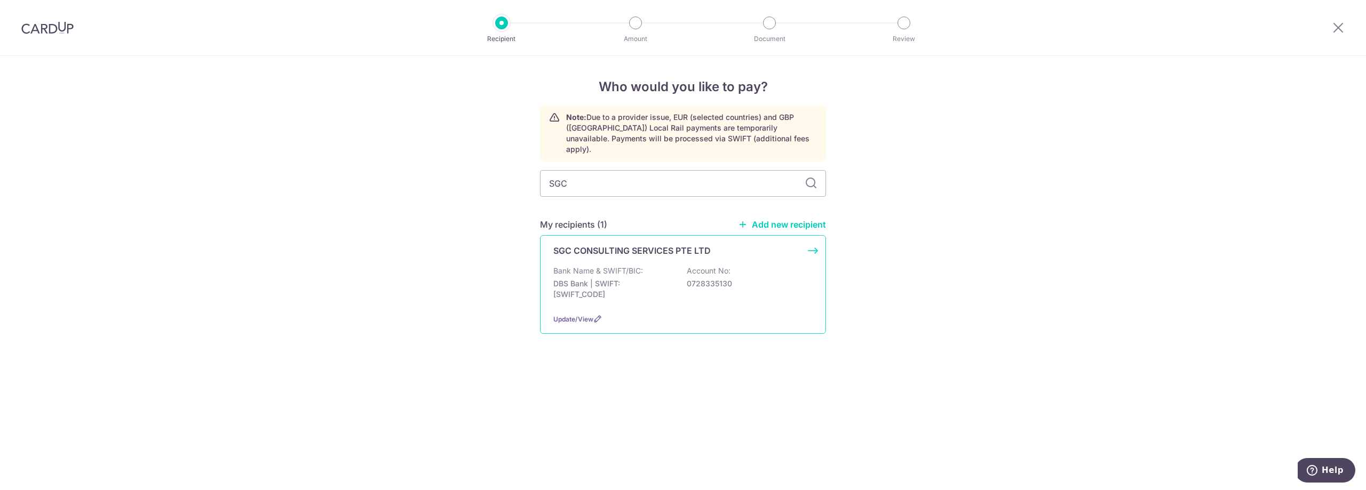
click at [635, 278] on p "DBS Bank | SWIFT: DBSSSGSGXXX" at bounding box center [612, 288] width 119 height 21
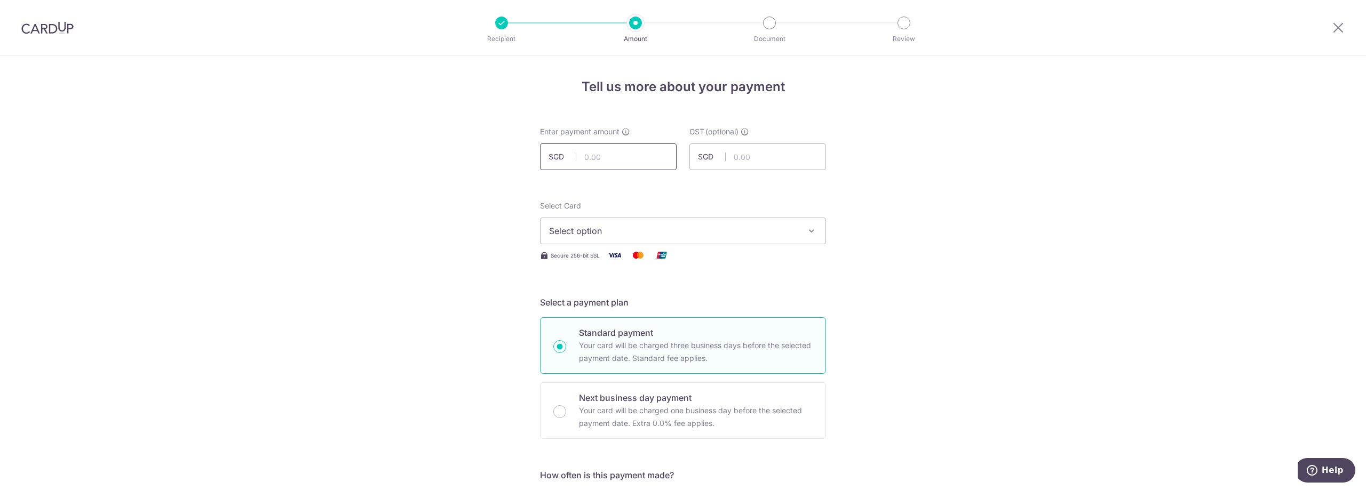
click at [610, 160] on input "text" at bounding box center [608, 156] width 137 height 27
type input "26,086.70"
click at [709, 235] on span "Select option" at bounding box center [673, 231] width 249 height 13
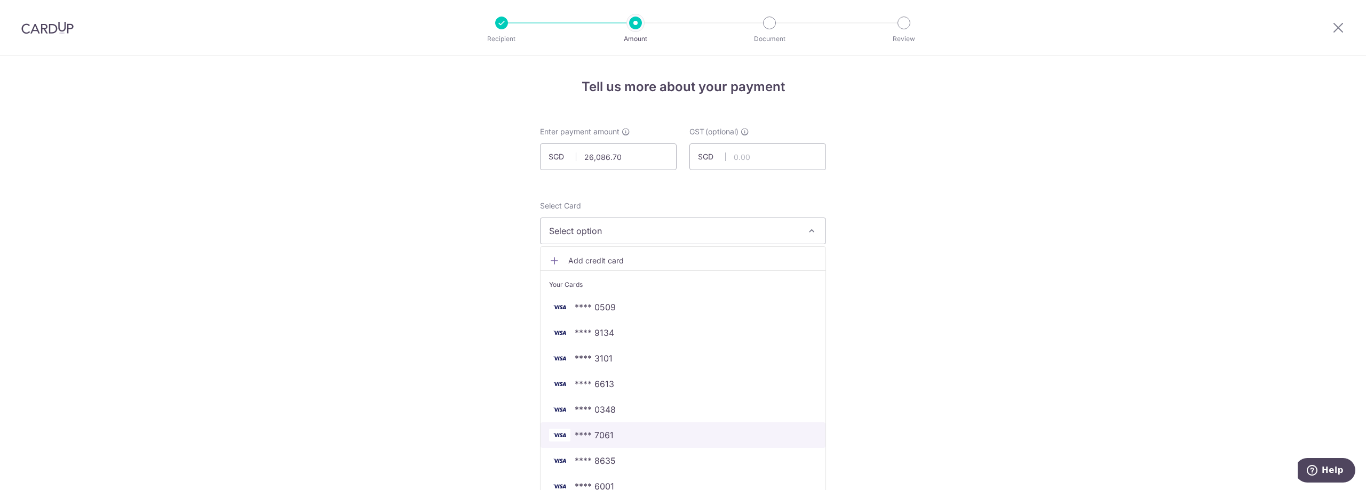
scroll to position [107, 0]
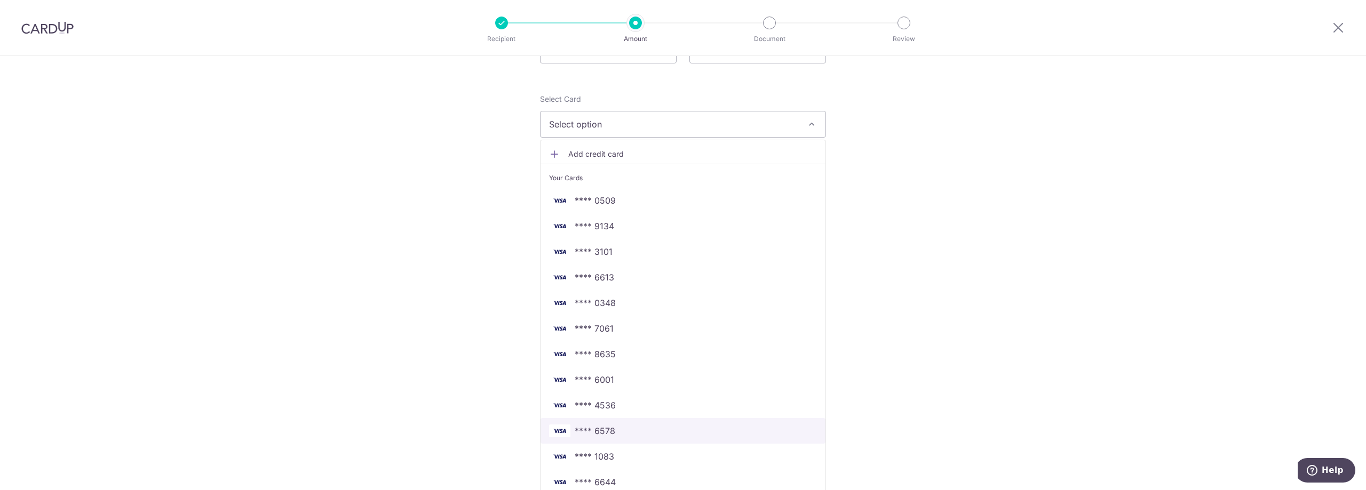
click at [618, 427] on span "**** 6578" at bounding box center [683, 431] width 268 height 13
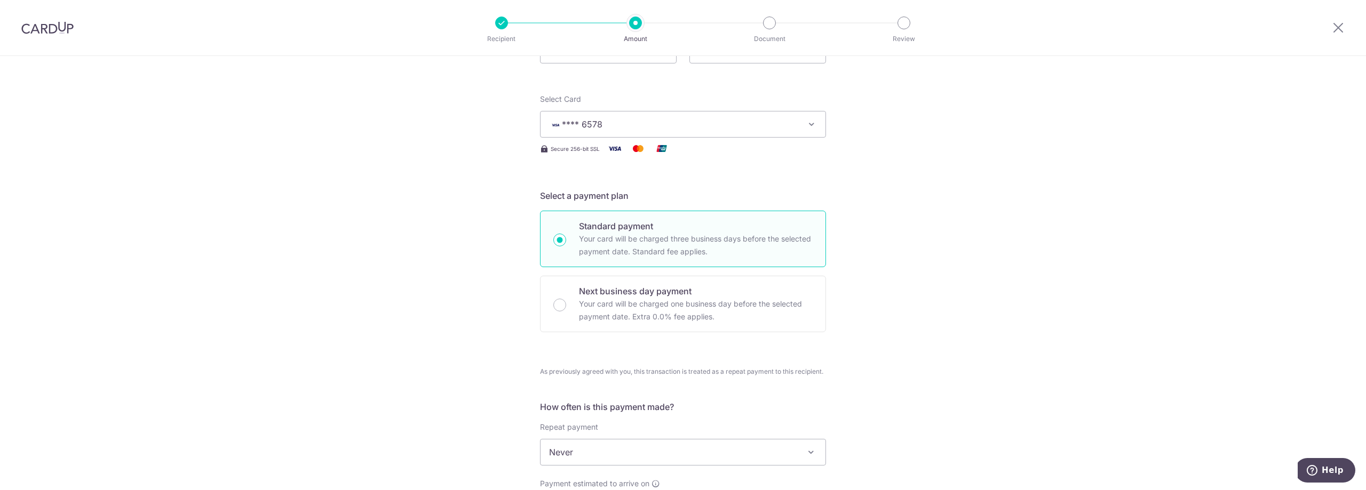
scroll to position [213, 0]
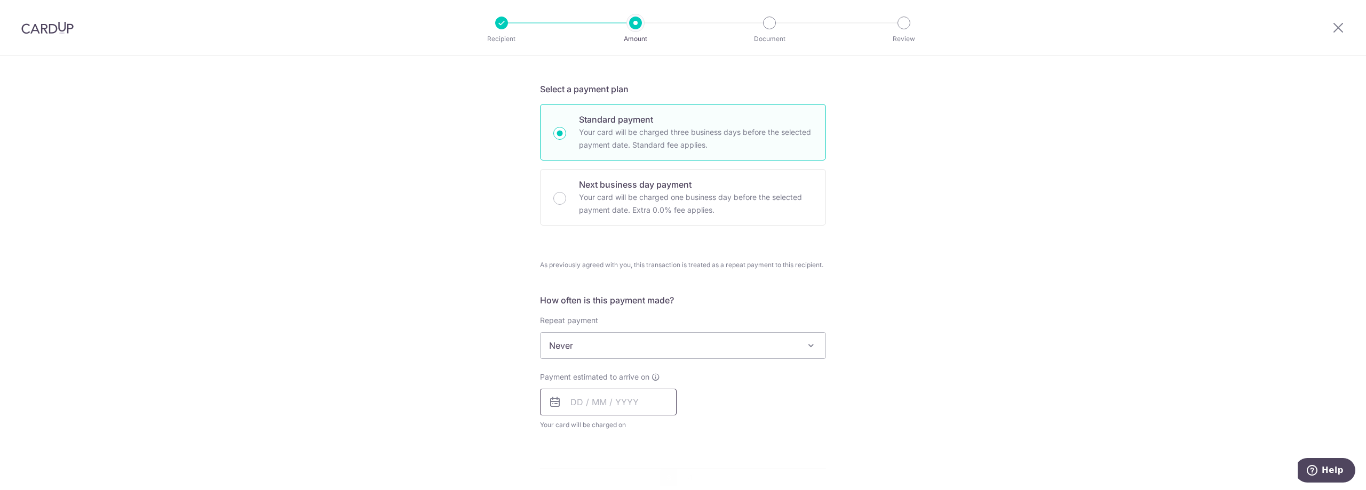
click at [607, 402] on input "text" at bounding box center [608, 402] width 137 height 27
click at [667, 480] on link "3" at bounding box center [668, 477] width 17 height 17
type input "[DATE]"
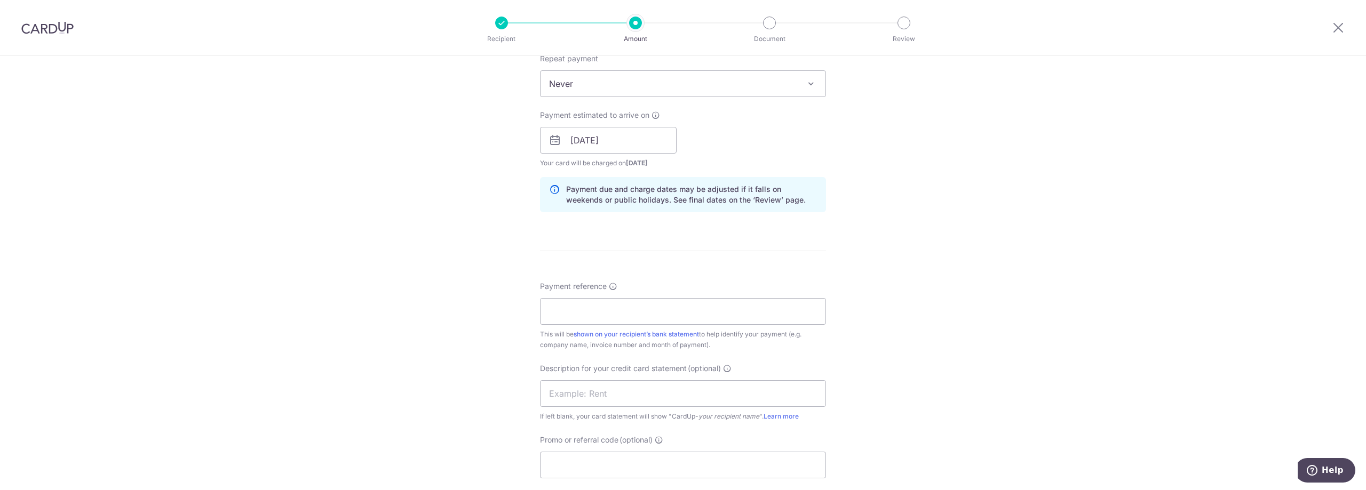
scroll to position [533, 0]
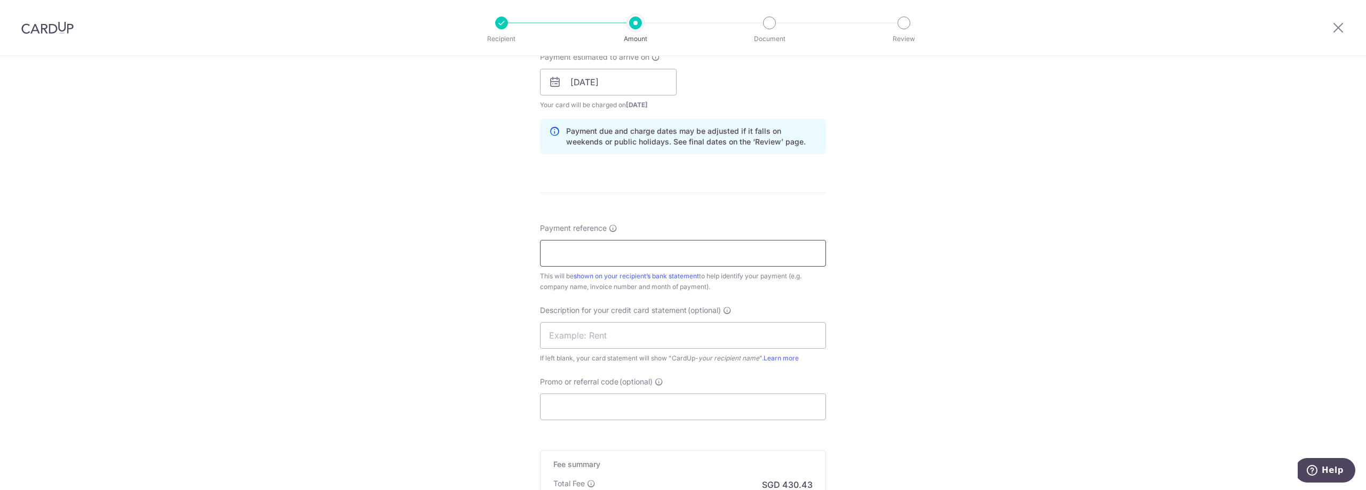
drag, startPoint x: 646, startPoint y: 251, endPoint x: 644, endPoint y: 265, distance: 14.0
click at [646, 251] on input "Payment reference" at bounding box center [683, 253] width 286 height 27
paste input "INVOICE 0061"
type input "INVOICE 0061"
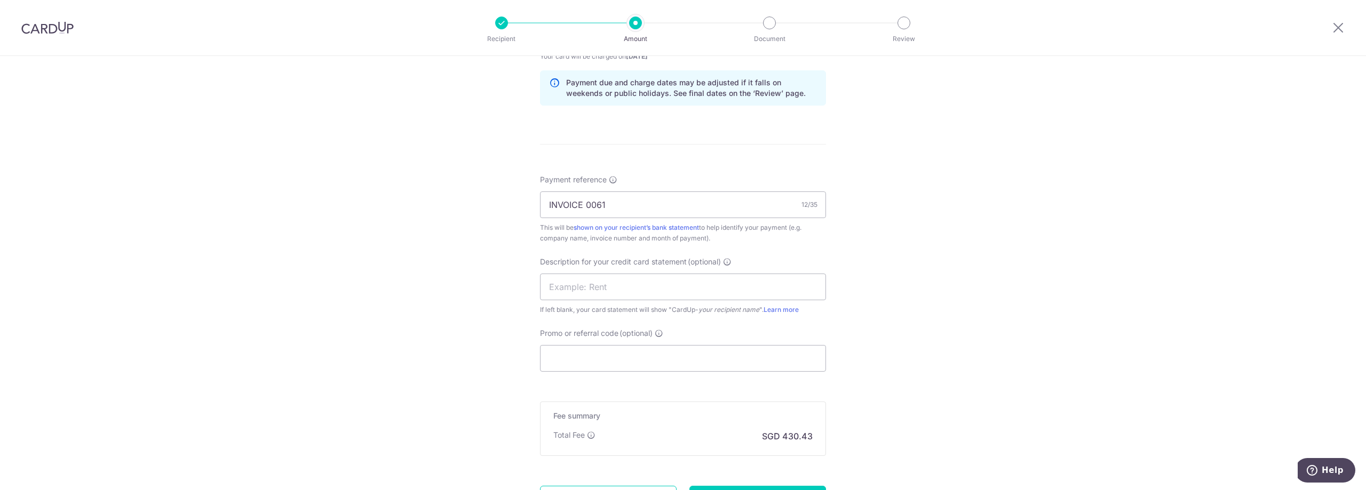
scroll to position [684, 0]
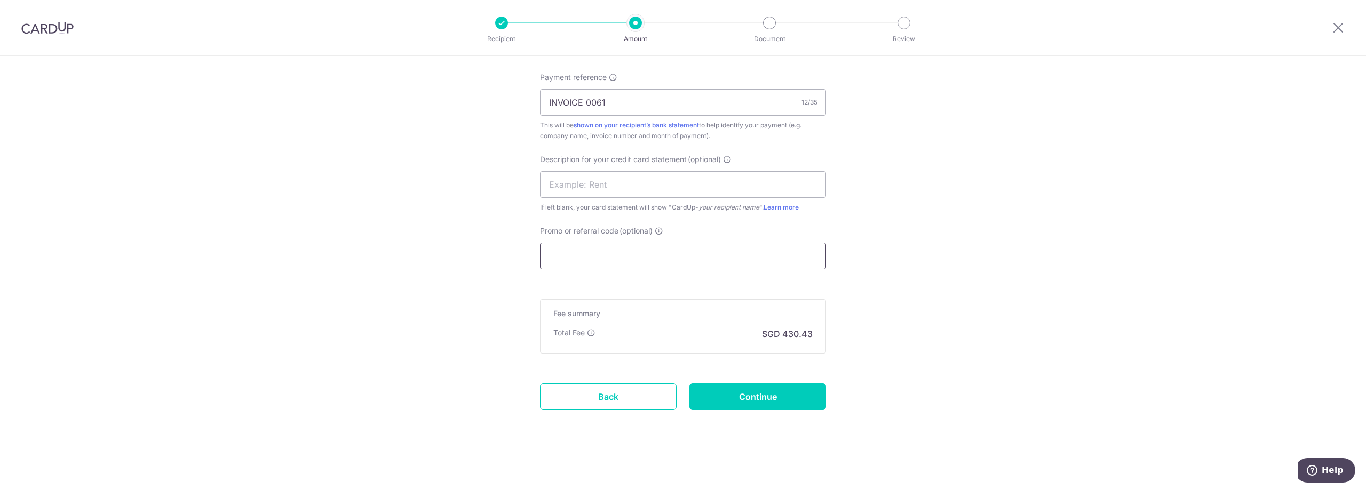
click at [645, 256] on input "Promo or referral code (optional)" at bounding box center [683, 256] width 286 height 27
paste input "2025VRJ15"
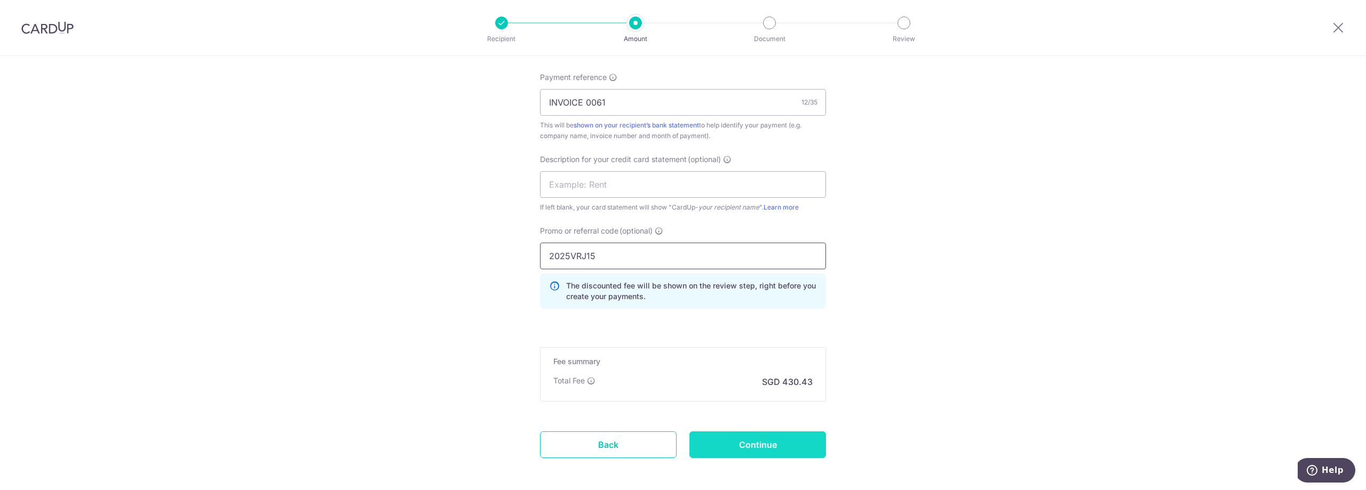
type input "2025VRJ15"
click at [757, 446] on input "Continue" at bounding box center [757, 445] width 137 height 27
type input "Create Schedule"
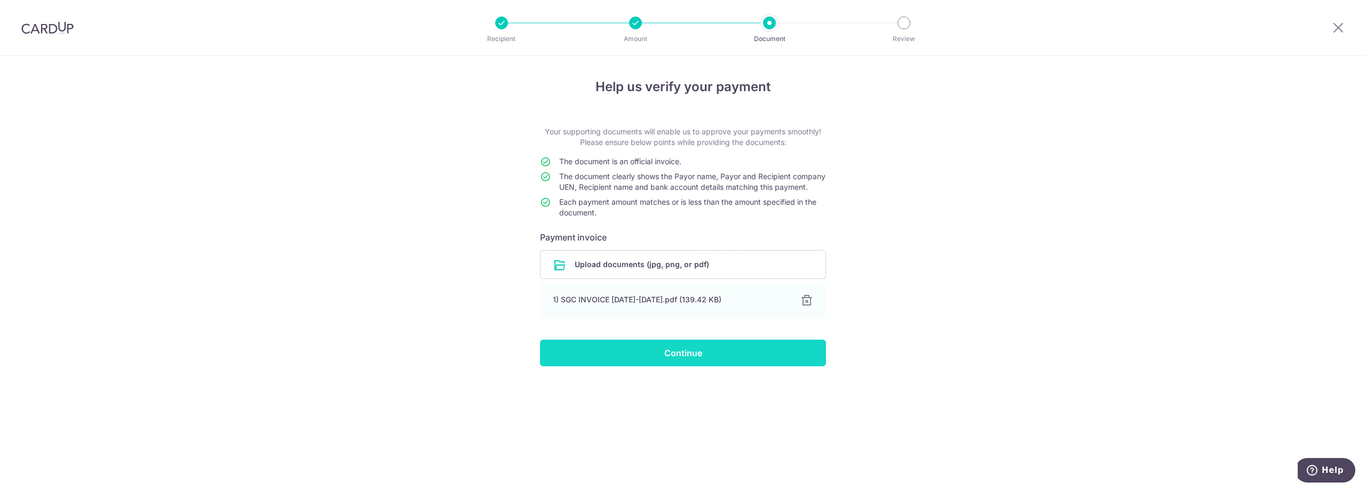
click at [698, 366] on input "Continue" at bounding box center [683, 353] width 286 height 27
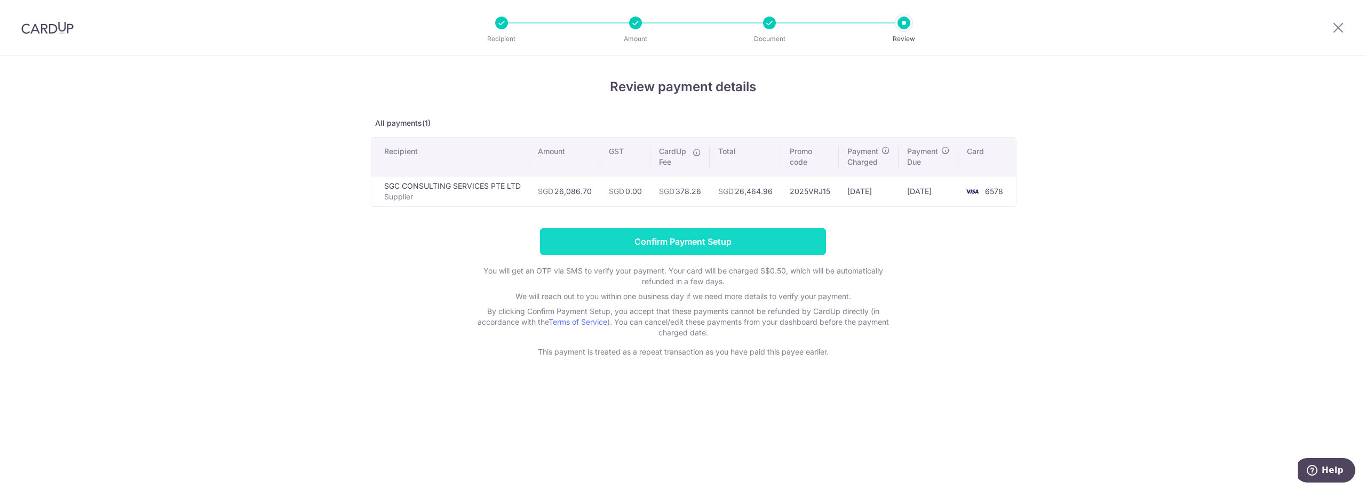
click at [692, 244] on input "Confirm Payment Setup" at bounding box center [683, 241] width 286 height 27
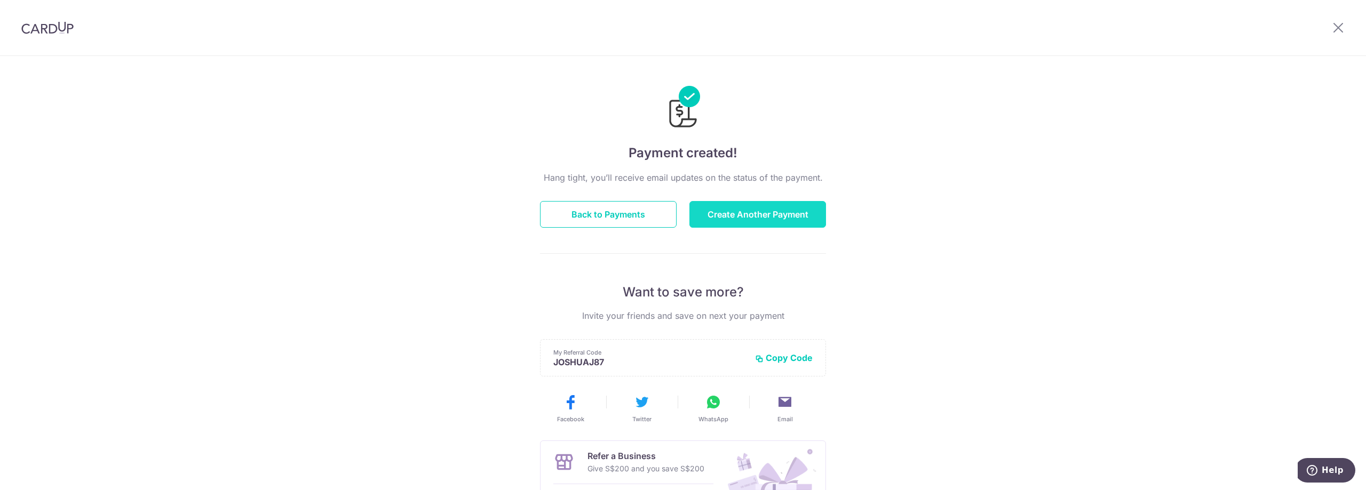
click at [755, 214] on button "Create Another Payment" at bounding box center [757, 214] width 137 height 27
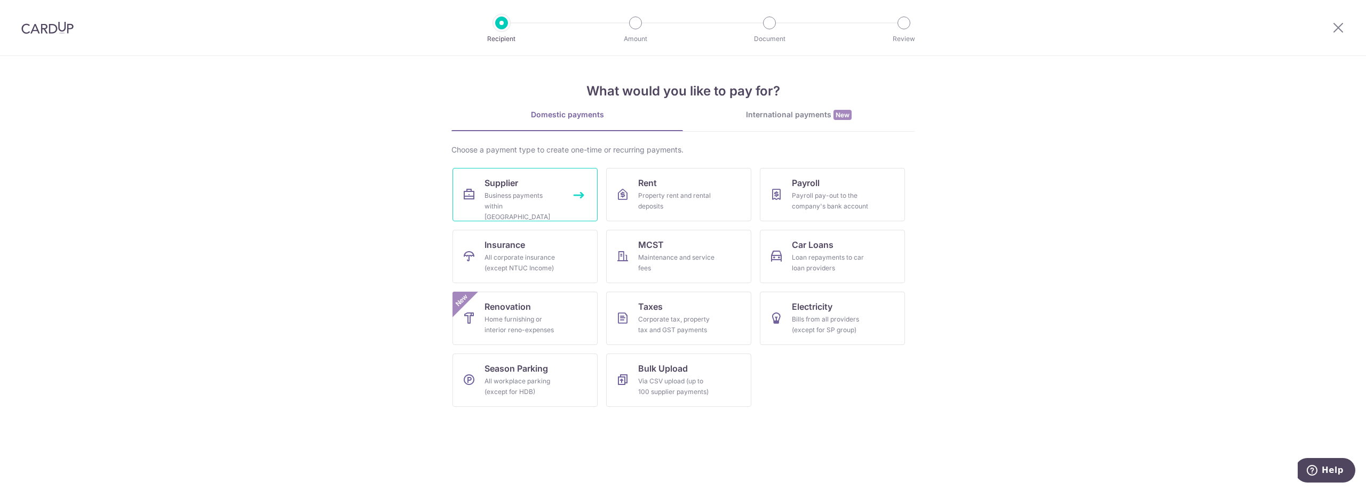
drag, startPoint x: 532, startPoint y: 190, endPoint x: 524, endPoint y: 187, distance: 8.8
click at [532, 190] on div "Business payments within [GEOGRAPHIC_DATA]" at bounding box center [522, 206] width 77 height 32
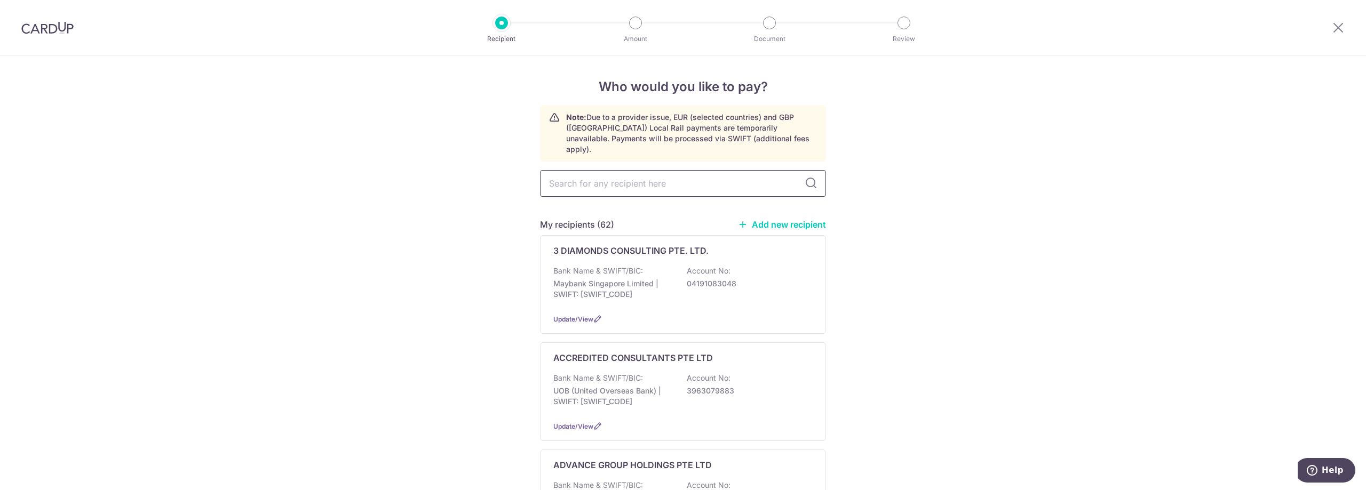
click at [611, 178] on input "text" at bounding box center [683, 183] width 286 height 27
type input "WAVE"
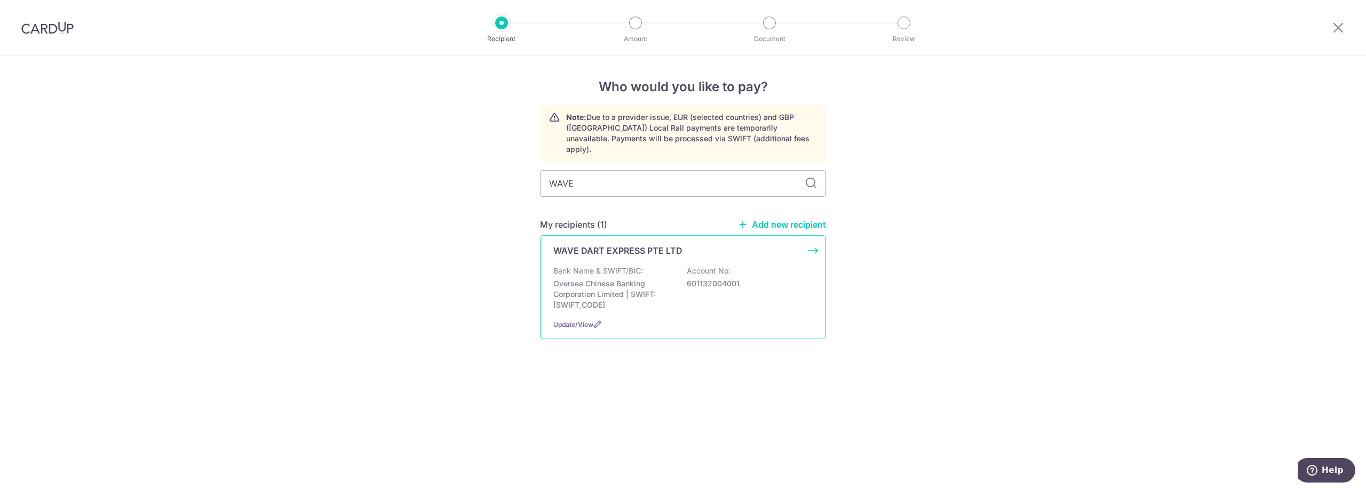
click at [618, 250] on div "WAVE DART EXPRESS PTE LTD Bank Name & SWIFT/BIC: Oversea Chinese Banking Corpor…" at bounding box center [683, 287] width 286 height 104
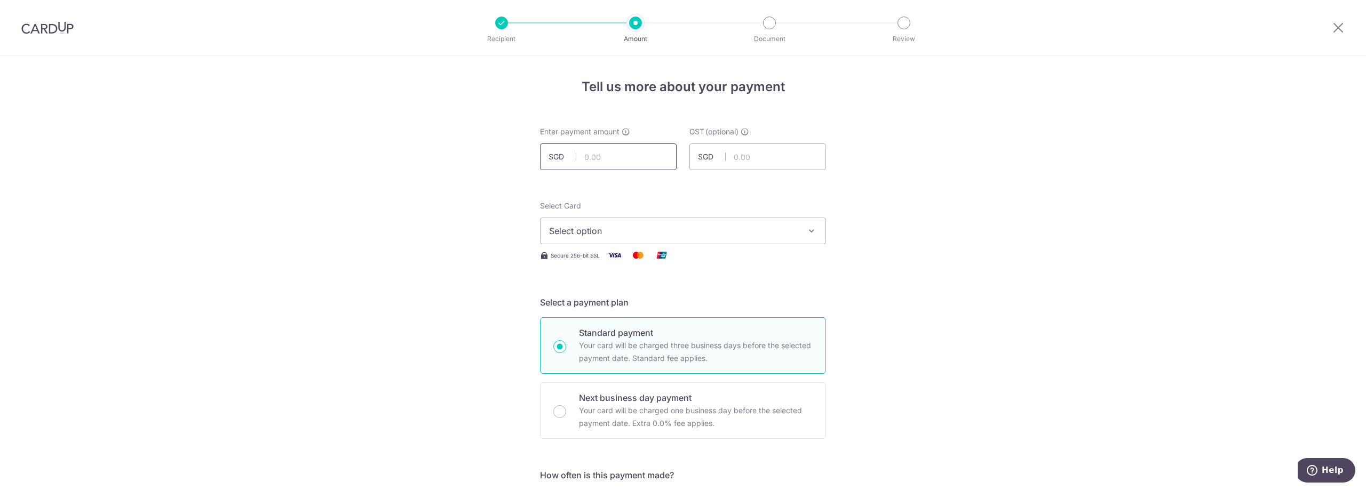
click at [613, 153] on input "text" at bounding box center [608, 156] width 137 height 27
click button "Add Card" at bounding box center [0, 0] width 0 height 0
type input "12,015.49"
click at [673, 227] on span "Select option" at bounding box center [673, 231] width 249 height 13
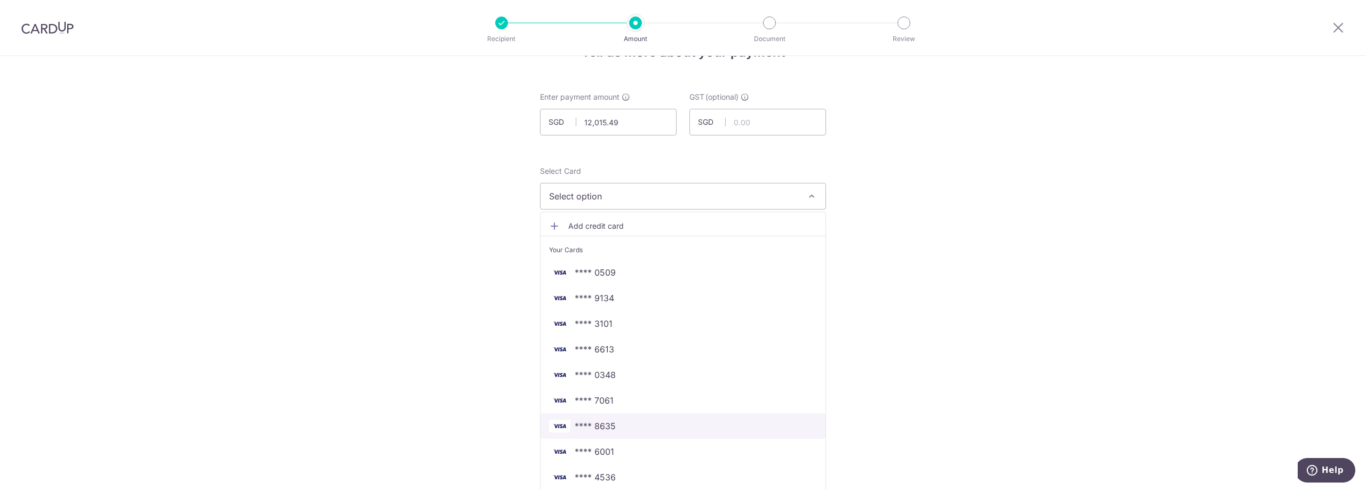
scroll to position [53, 0]
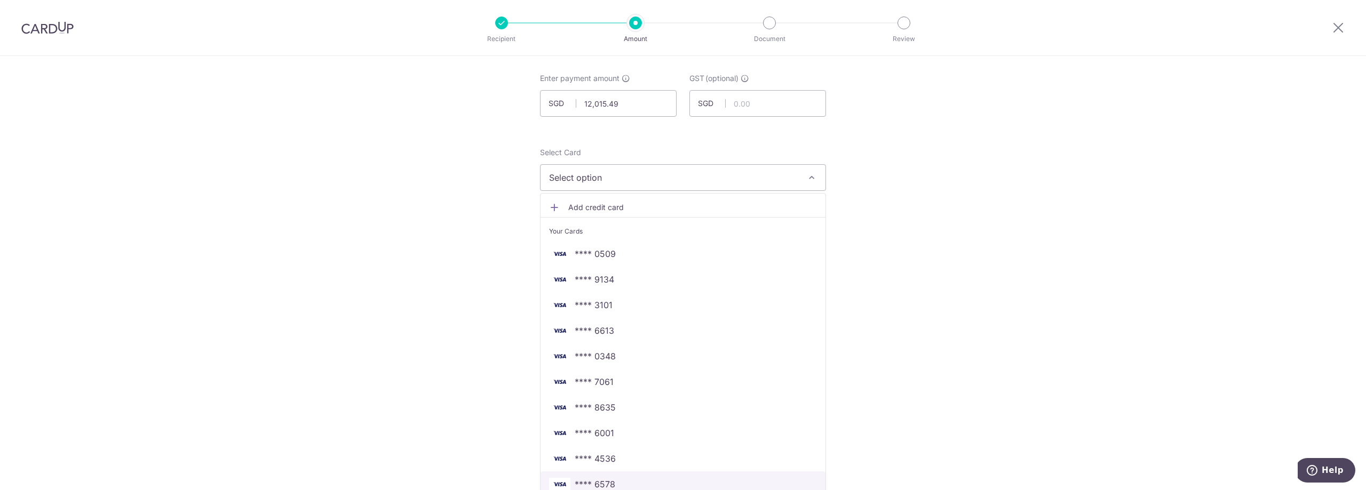
click at [622, 480] on span "**** 6578" at bounding box center [683, 484] width 268 height 13
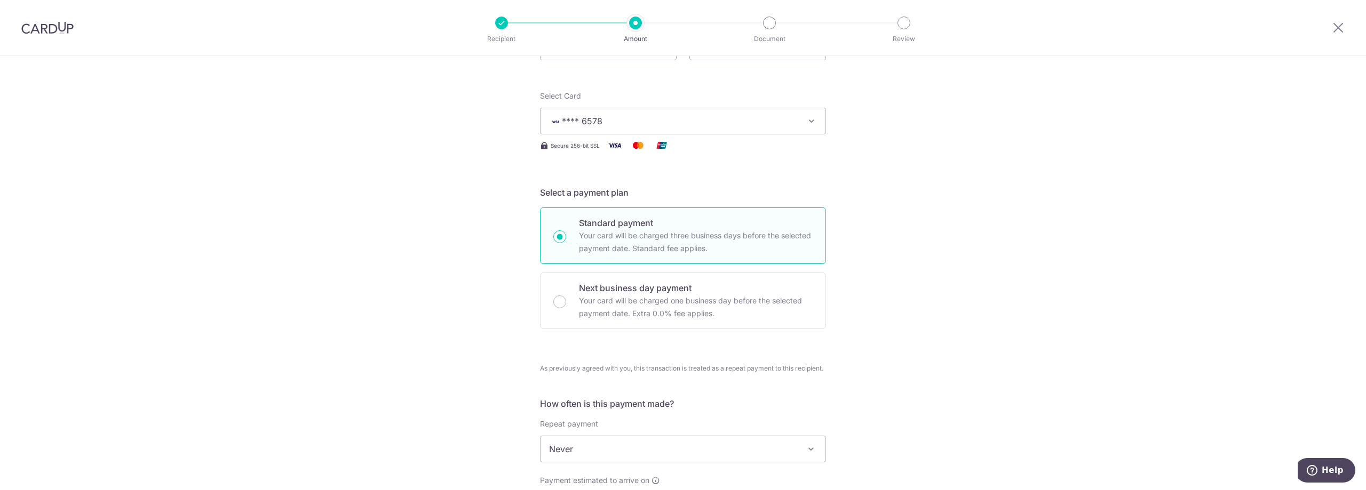
scroll to position [160, 0]
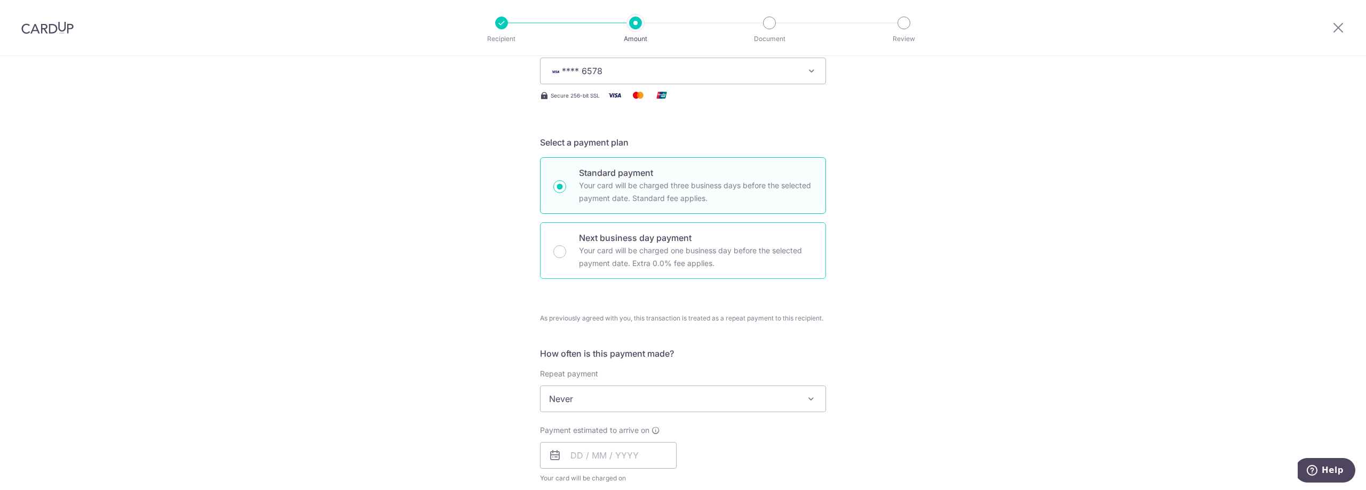
click at [589, 259] on p "Your card will be charged one business day before the selected payment date. Ex…" at bounding box center [696, 257] width 234 height 26
click at [566, 258] on input "Next business day payment Your card will be charged one business day before the…" at bounding box center [559, 251] width 13 height 13
radio input "false"
radio input "true"
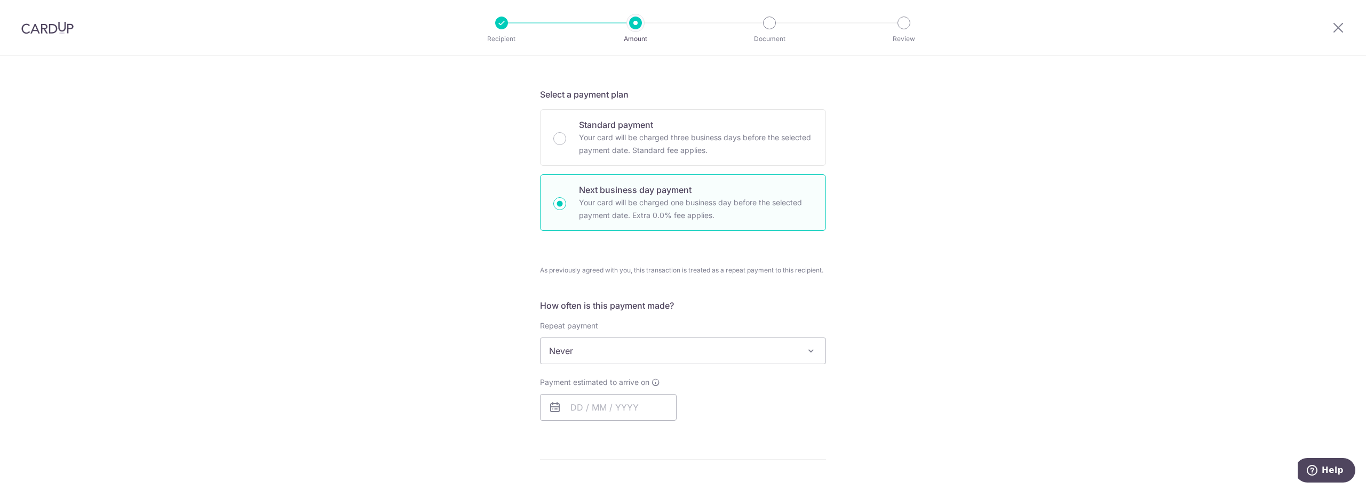
scroll to position [267, 0]
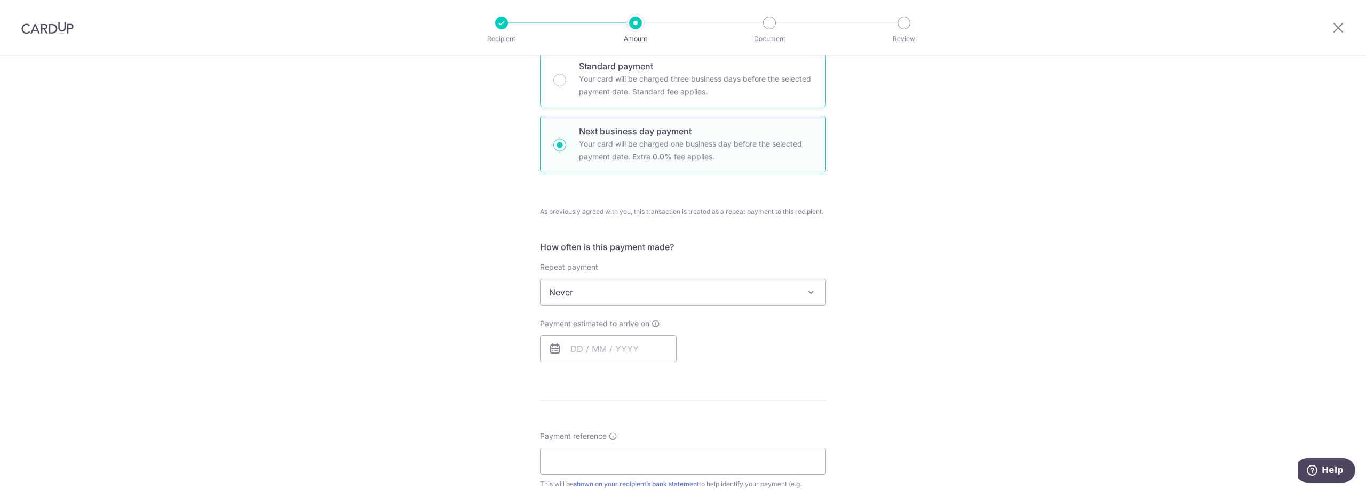
click at [609, 59] on div "Standard payment Your card will be charged three business days before the selec…" at bounding box center [683, 79] width 286 height 57
radio input "true"
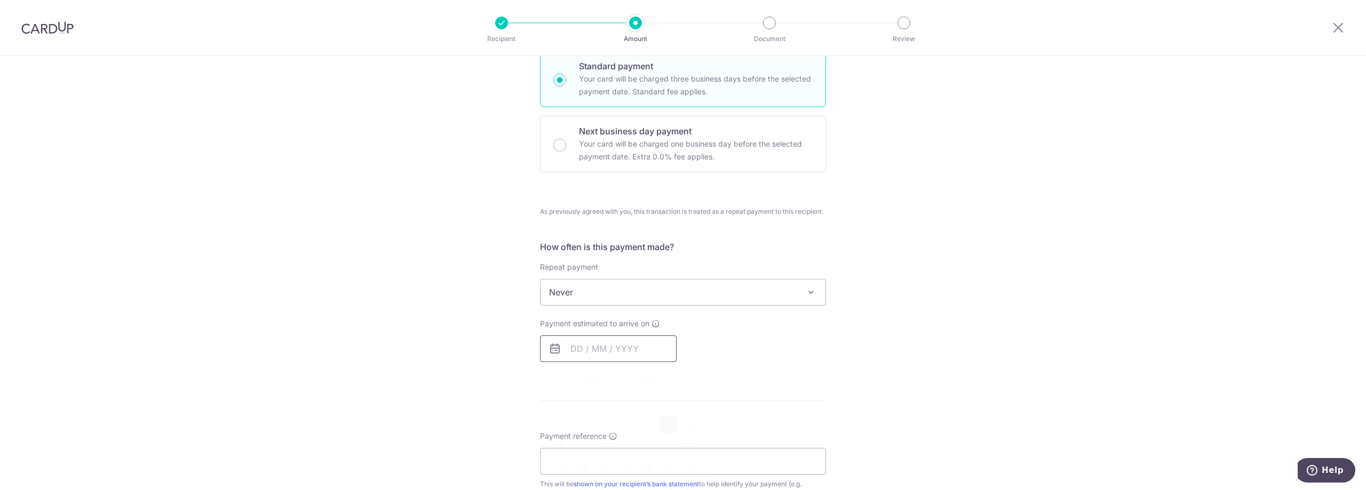
click at [624, 341] on input "text" at bounding box center [608, 349] width 137 height 27
drag, startPoint x: 667, startPoint y: 428, endPoint x: 725, endPoint y: 353, distance: 94.7
click at [667, 428] on link "3" at bounding box center [668, 424] width 17 height 17
type input "03/10/2025"
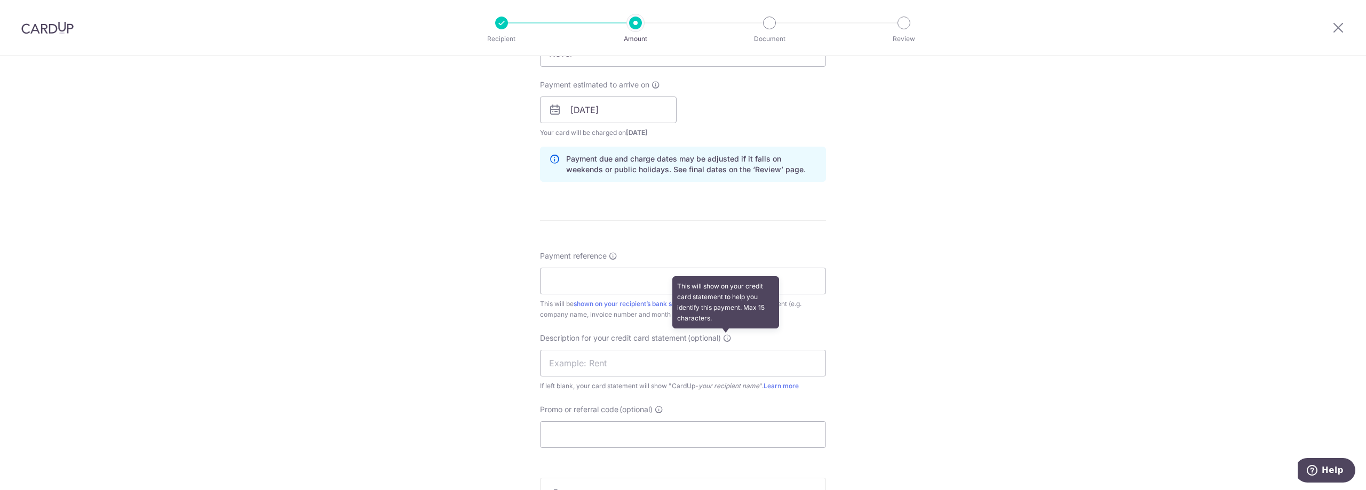
scroll to position [587, 0]
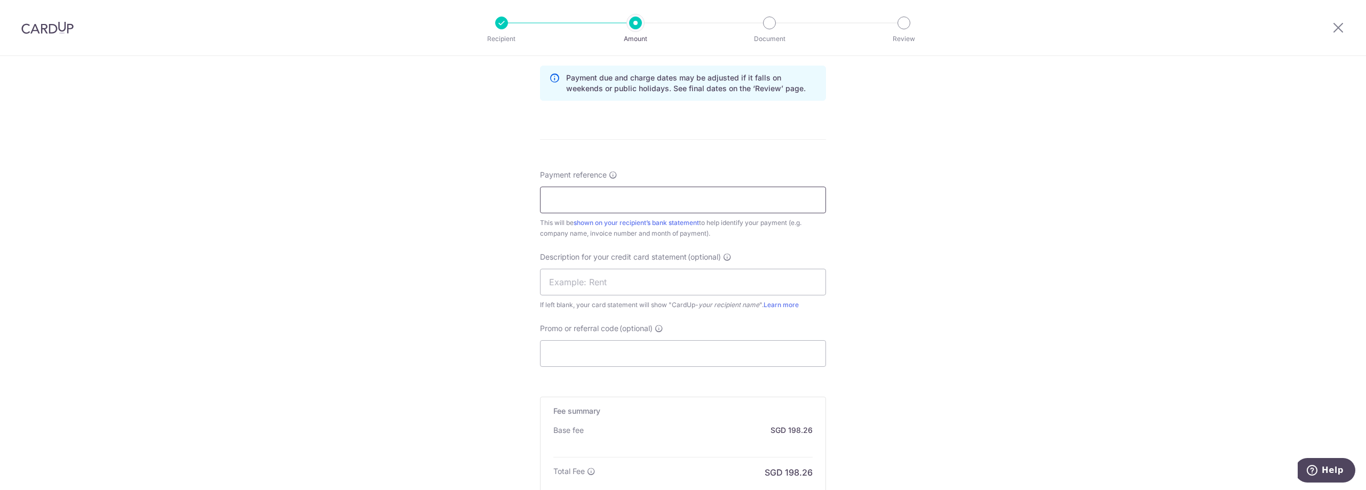
drag, startPoint x: 625, startPoint y: 199, endPoint x: 621, endPoint y: 205, distance: 7.2
click at [625, 199] on input "Payment reference" at bounding box center [683, 200] width 286 height 27
click at [609, 201] on input "Payment reference" at bounding box center [683, 200] width 286 height 27
paste input "WDE092025881"
type input "WDE092025881"
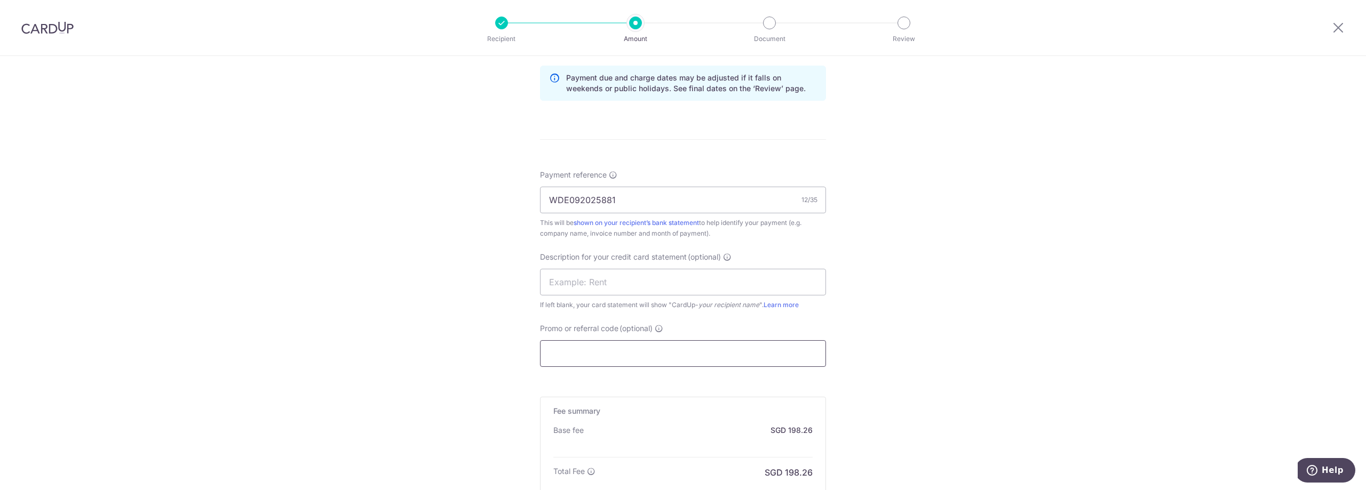
click at [651, 349] on input "Promo or referral code (optional)" at bounding box center [683, 353] width 286 height 27
paste input "2025VRJ15"
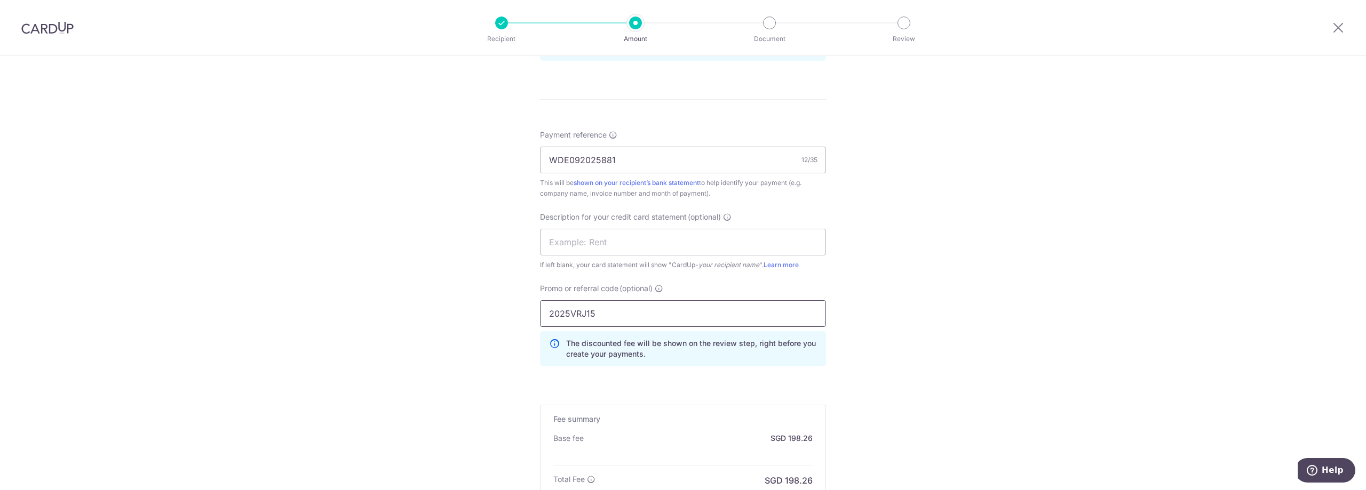
scroll to position [693, 0]
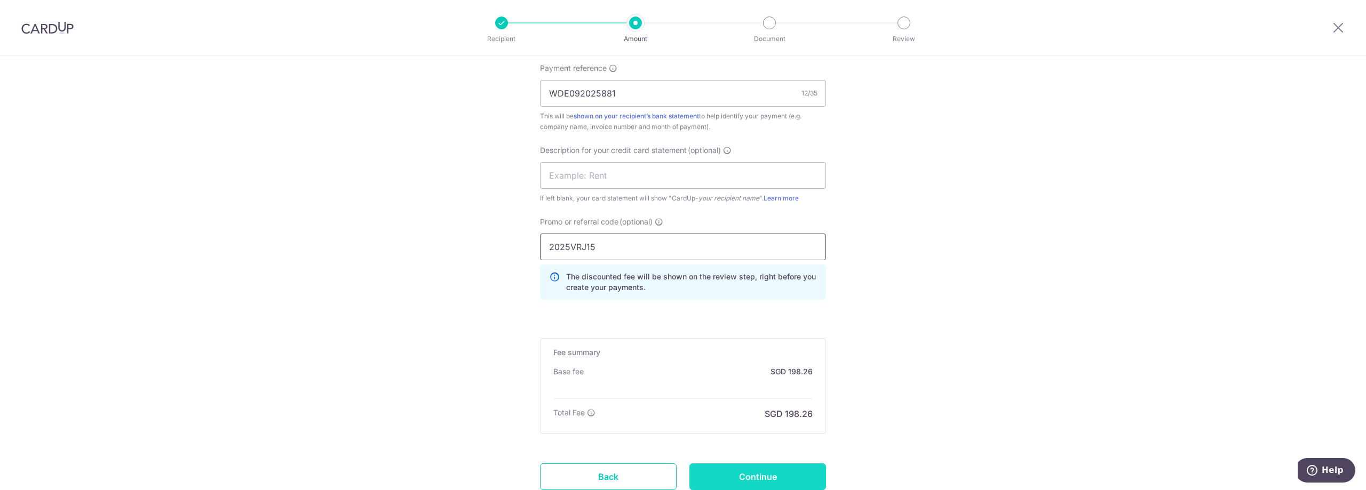
type input "2025VRJ15"
click at [771, 476] on input "Continue" at bounding box center [757, 477] width 137 height 27
type input "Create Schedule"
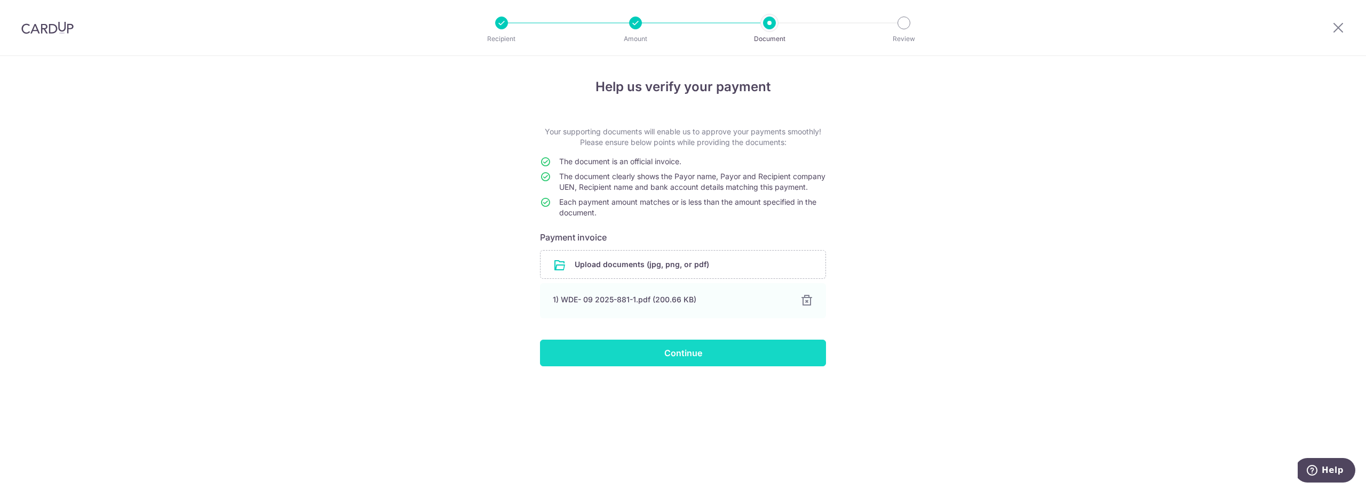
click at [683, 365] on input "Continue" at bounding box center [683, 353] width 286 height 27
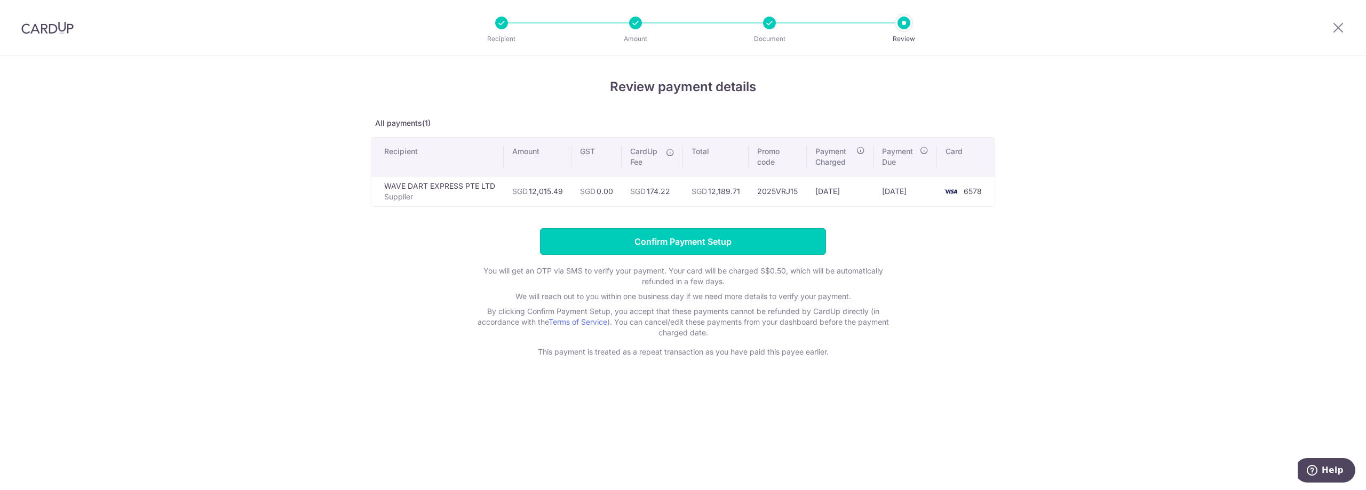
click at [705, 244] on input "Confirm Payment Setup" at bounding box center [683, 241] width 286 height 27
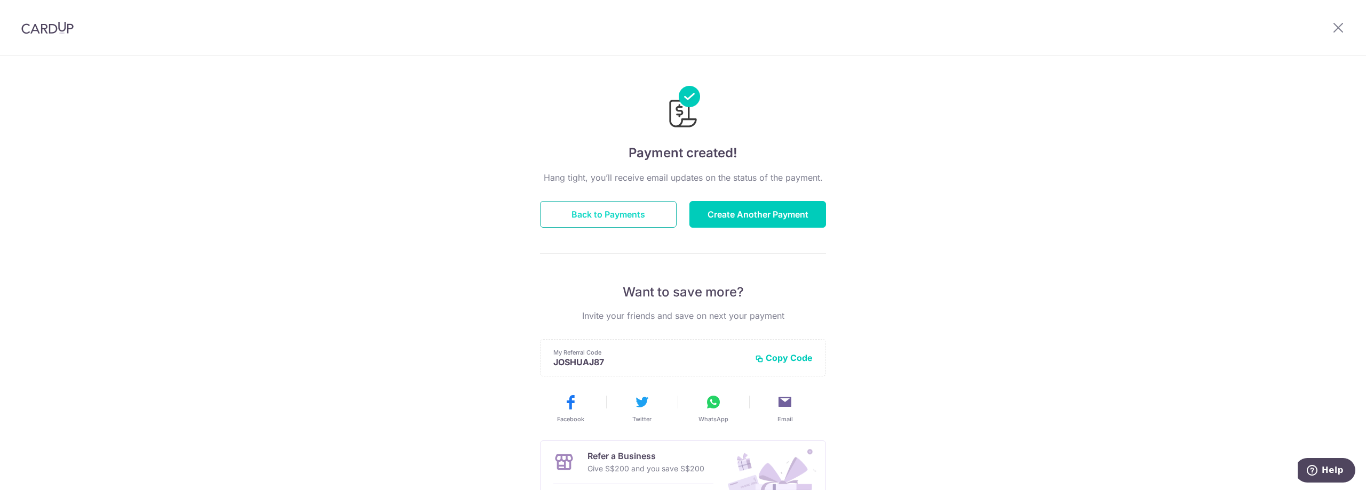
click at [601, 216] on button "Back to Payments" at bounding box center [608, 214] width 137 height 27
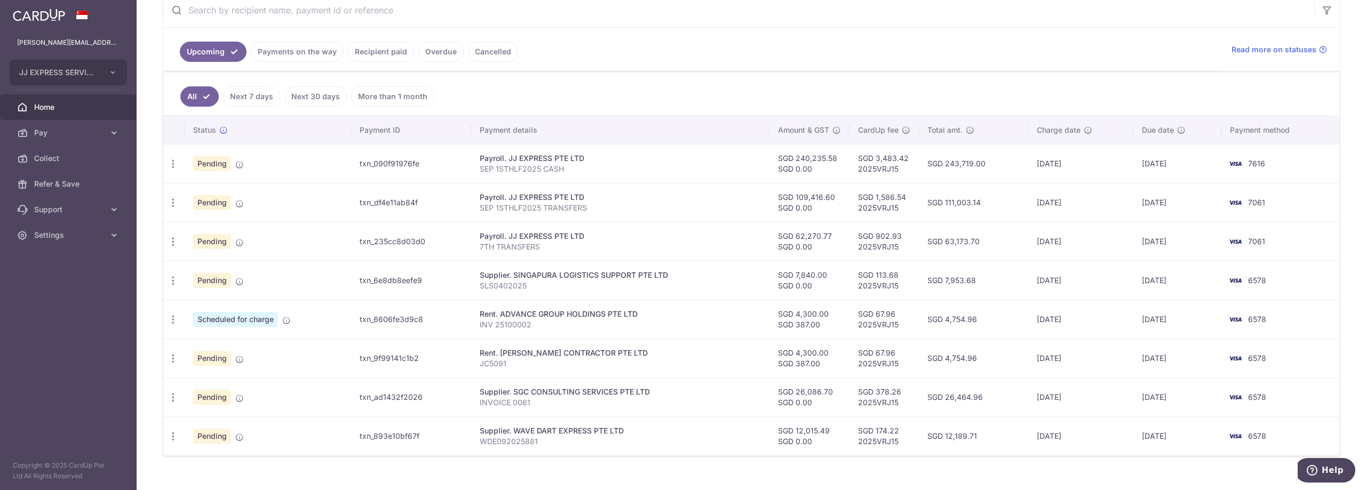
scroll to position [231, 0]
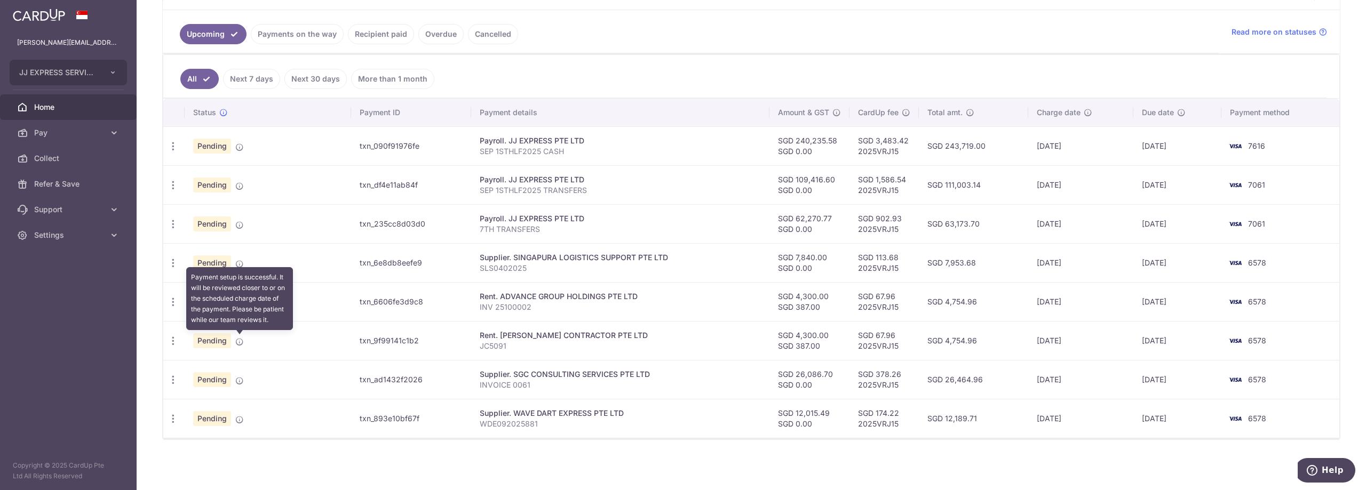
click at [242, 342] on icon at bounding box center [239, 342] width 9 height 9
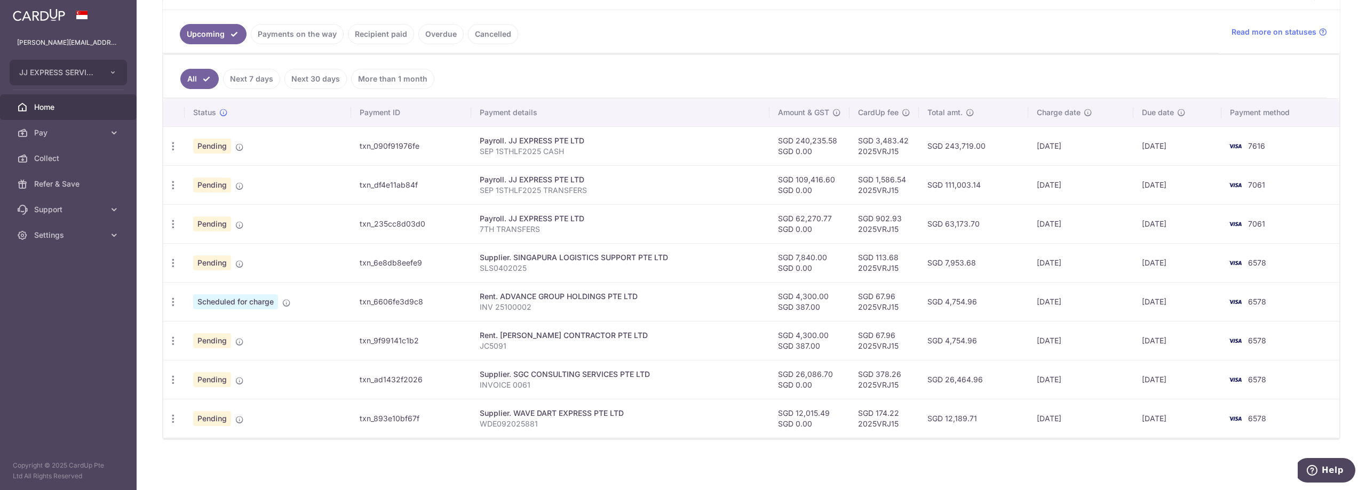
click at [813, 79] on ul "All Next 7 days Next 30 days More than 1 month" at bounding box center [744, 76] width 1163 height 43
